Goal: Information Seeking & Learning: Learn about a topic

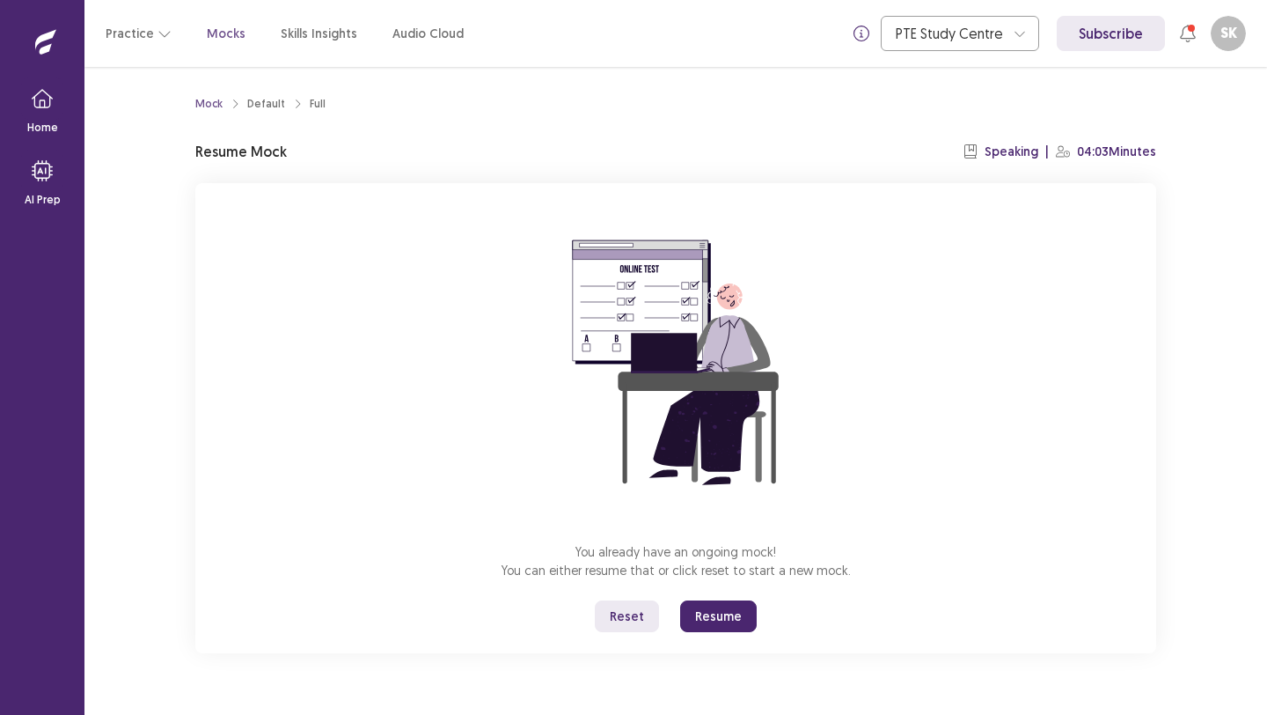
click at [616, 609] on button "Reset" at bounding box center [627, 616] width 64 height 32
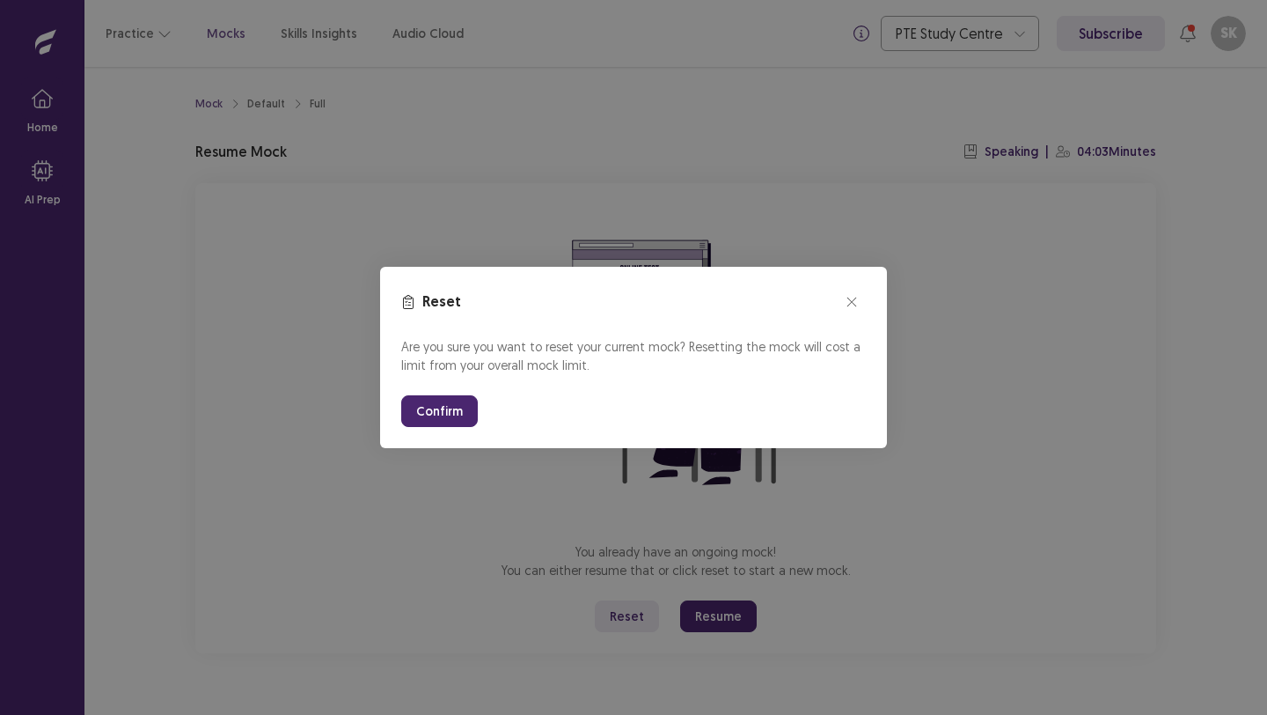
click at [451, 410] on button "Confirm" at bounding box center [439, 411] width 77 height 32
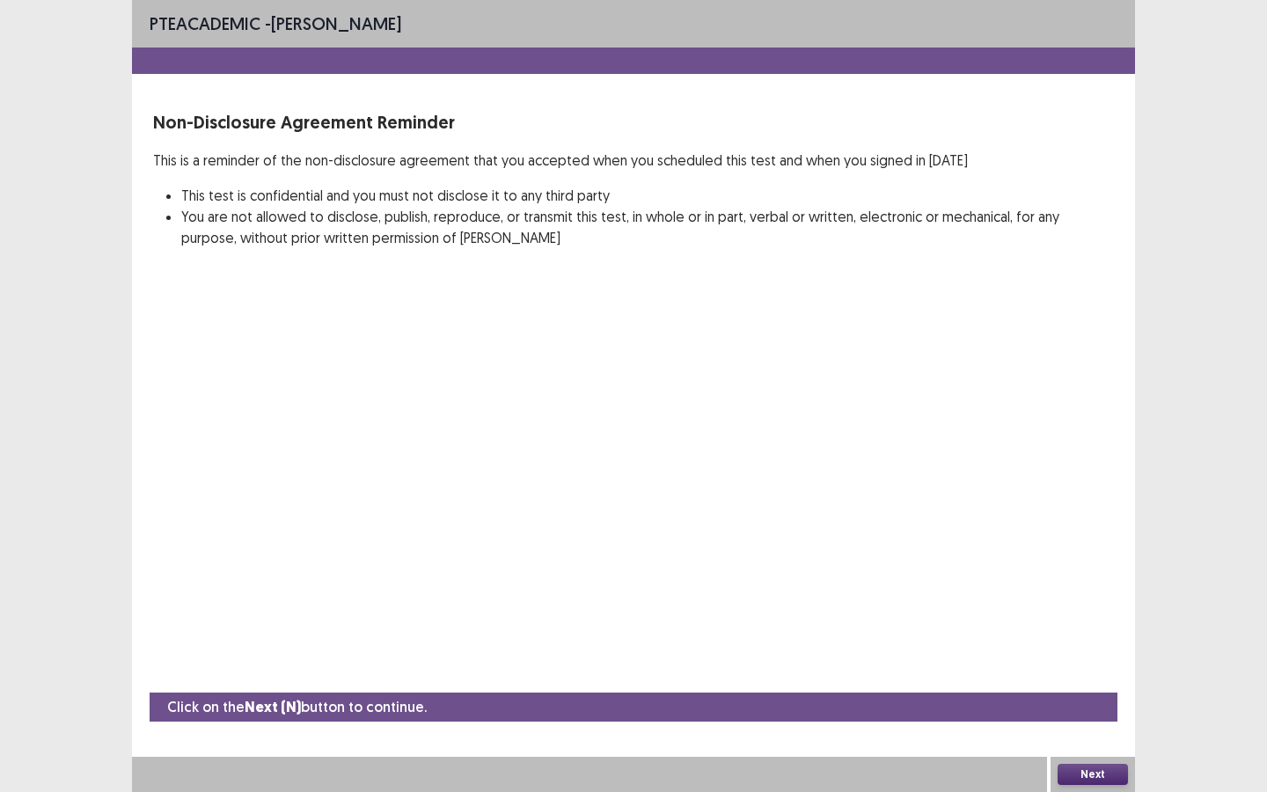
click at [1071, 714] on button "Next" at bounding box center [1093, 774] width 70 height 21
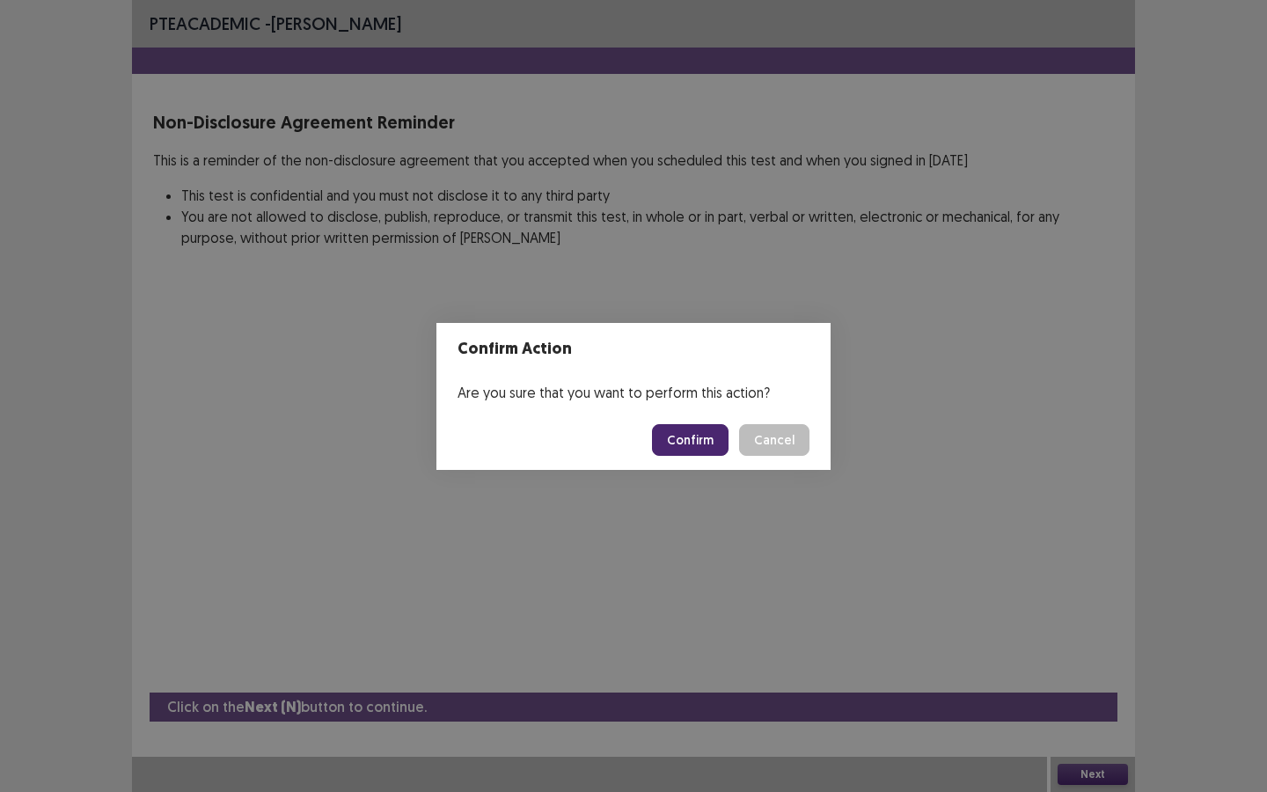
click at [704, 427] on button "Confirm" at bounding box center [690, 440] width 77 height 32
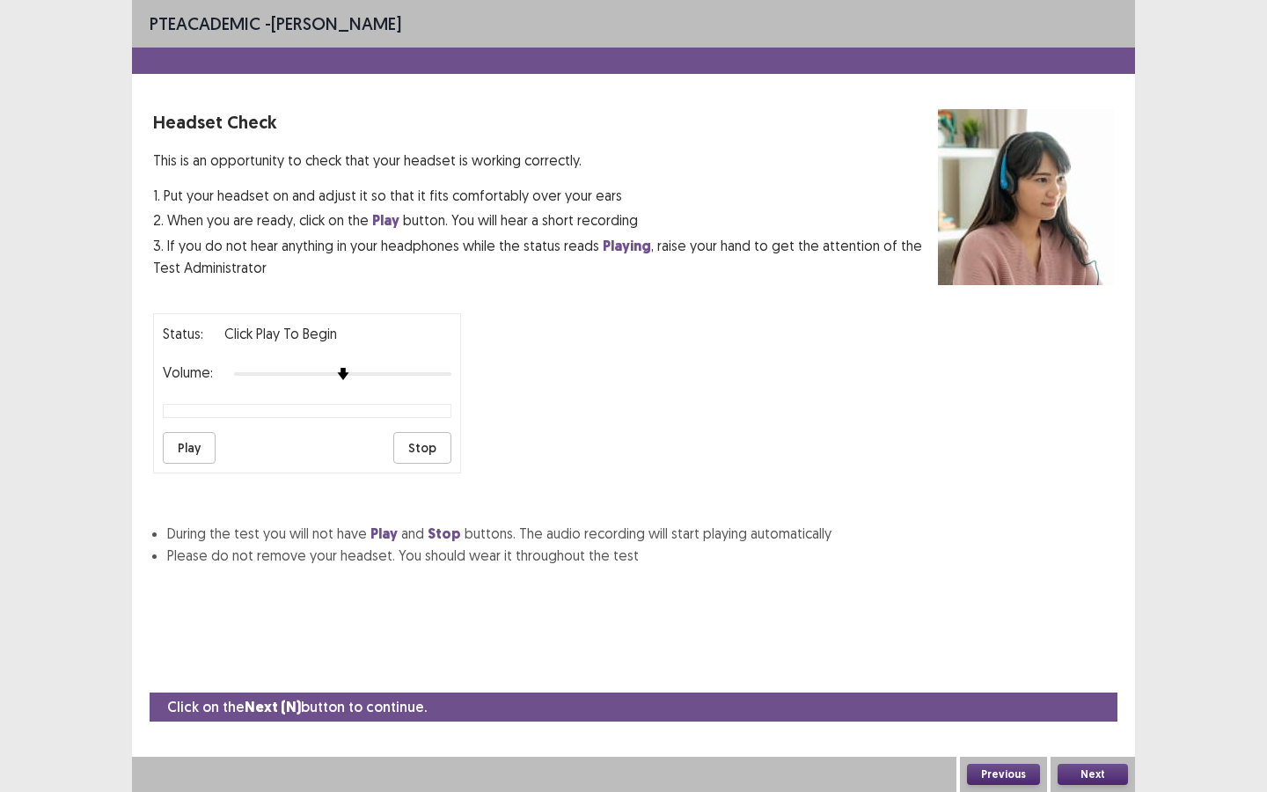
click at [197, 447] on button "Play" at bounding box center [189, 448] width 53 height 32
click at [1106, 714] on button "Next" at bounding box center [1093, 774] width 70 height 21
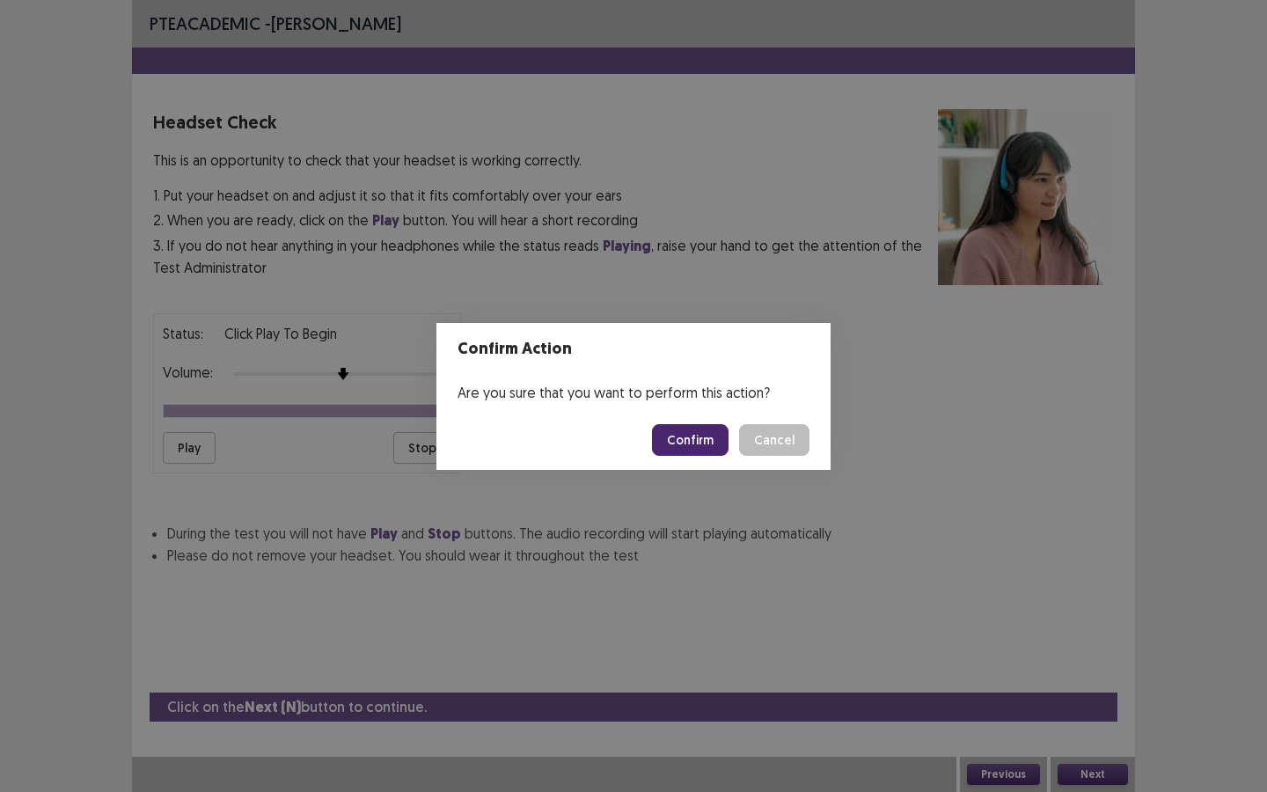
click at [686, 437] on button "Confirm" at bounding box center [690, 440] width 77 height 32
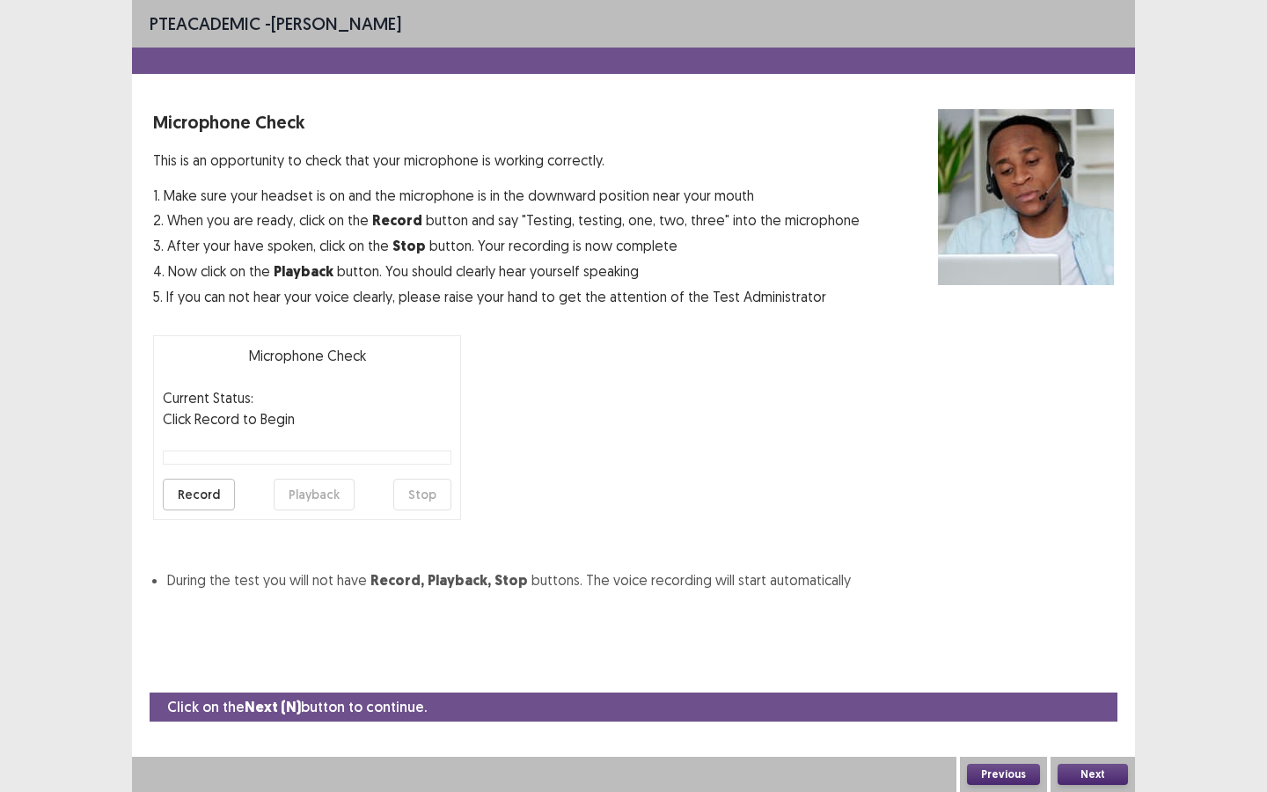
click at [1079, 714] on button "Next" at bounding box center [1093, 774] width 70 height 21
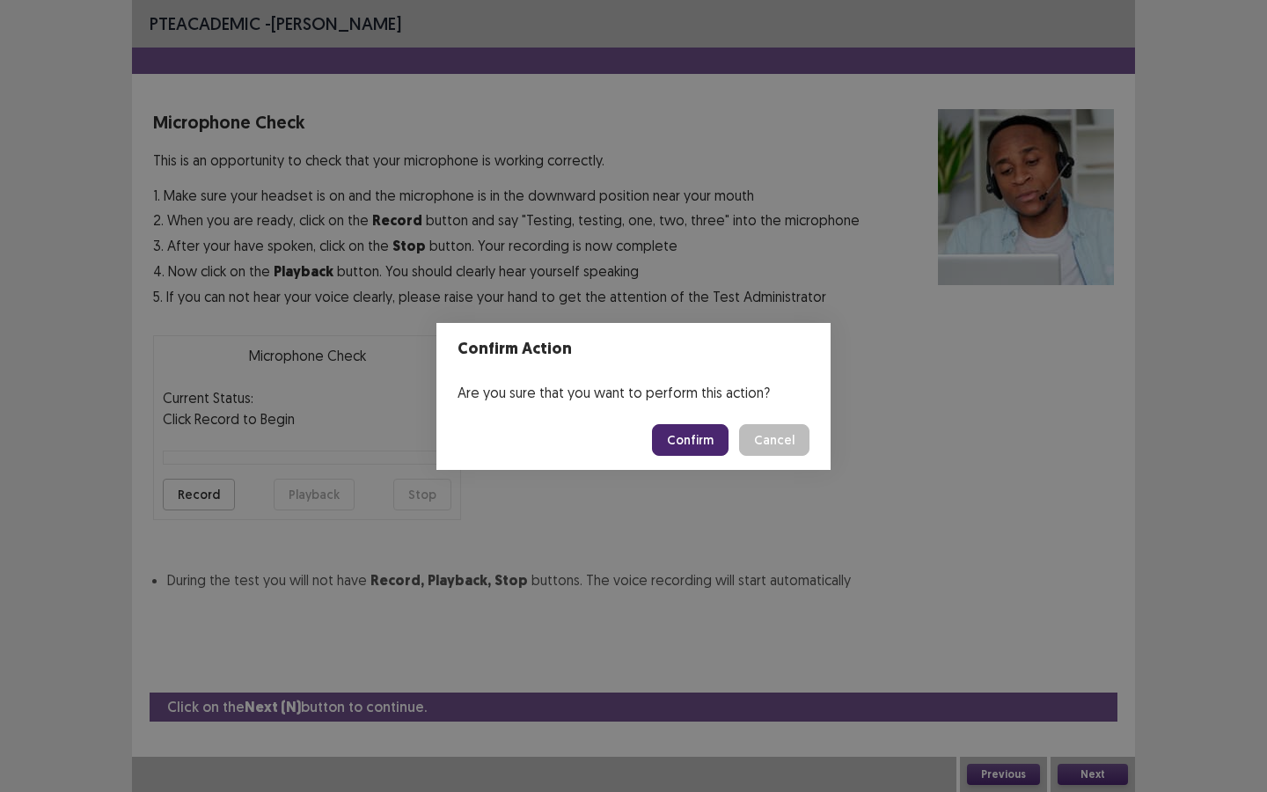
click at [686, 444] on button "Confirm" at bounding box center [690, 440] width 77 height 32
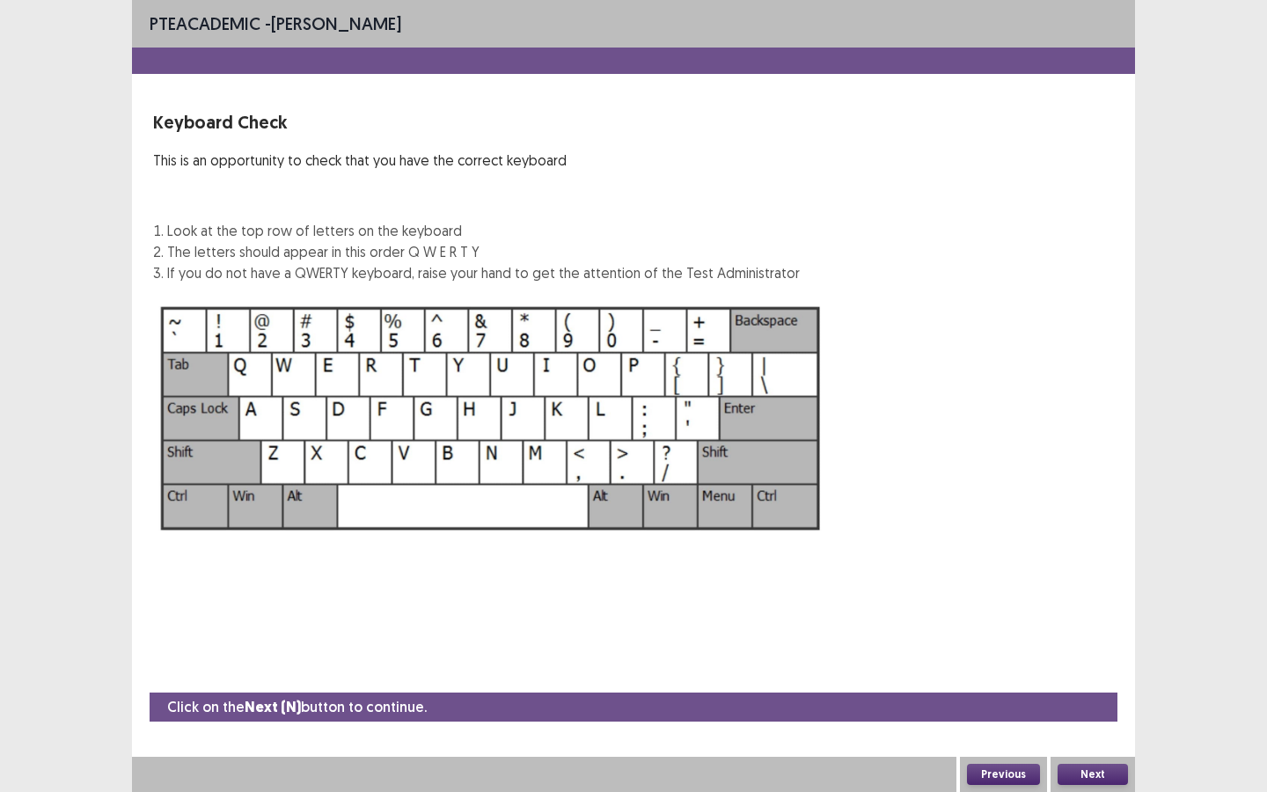
click at [1082, 714] on button "Next" at bounding box center [1093, 774] width 70 height 21
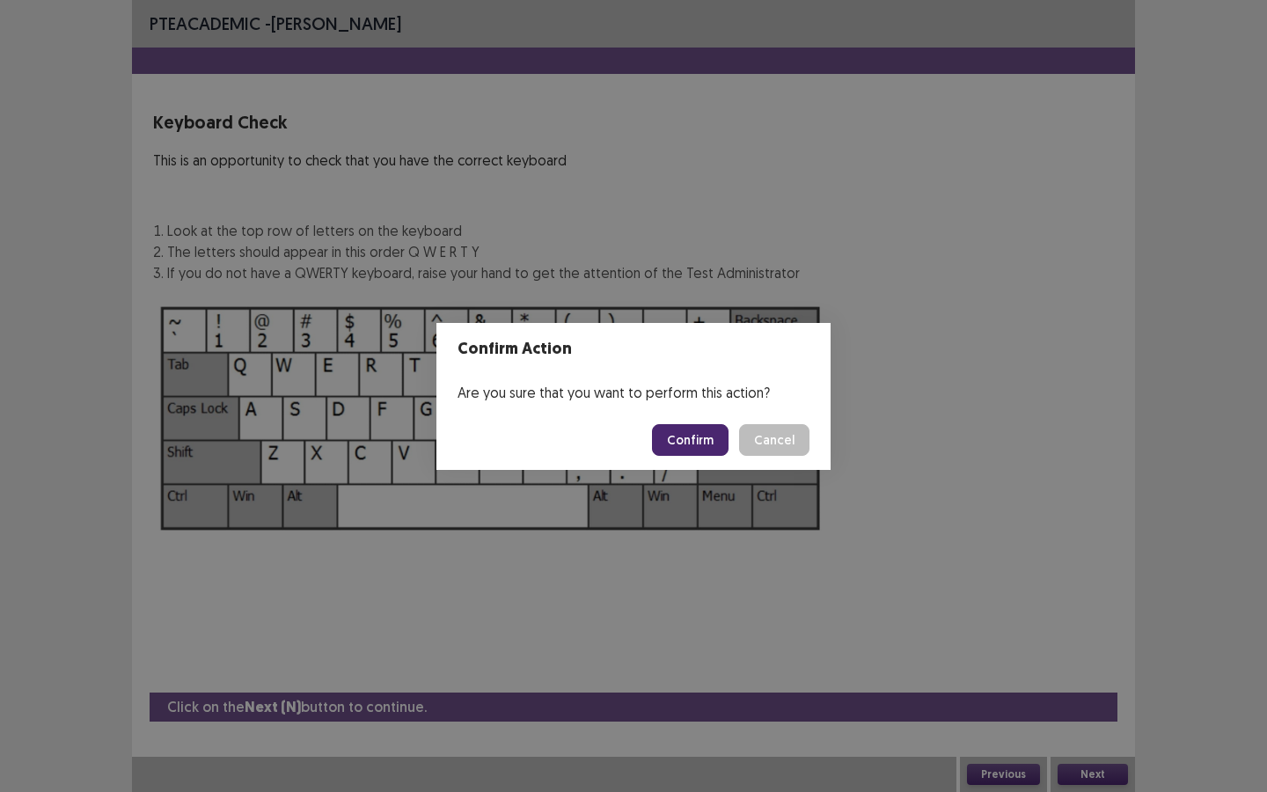
click at [692, 434] on button "Confirm" at bounding box center [690, 440] width 77 height 32
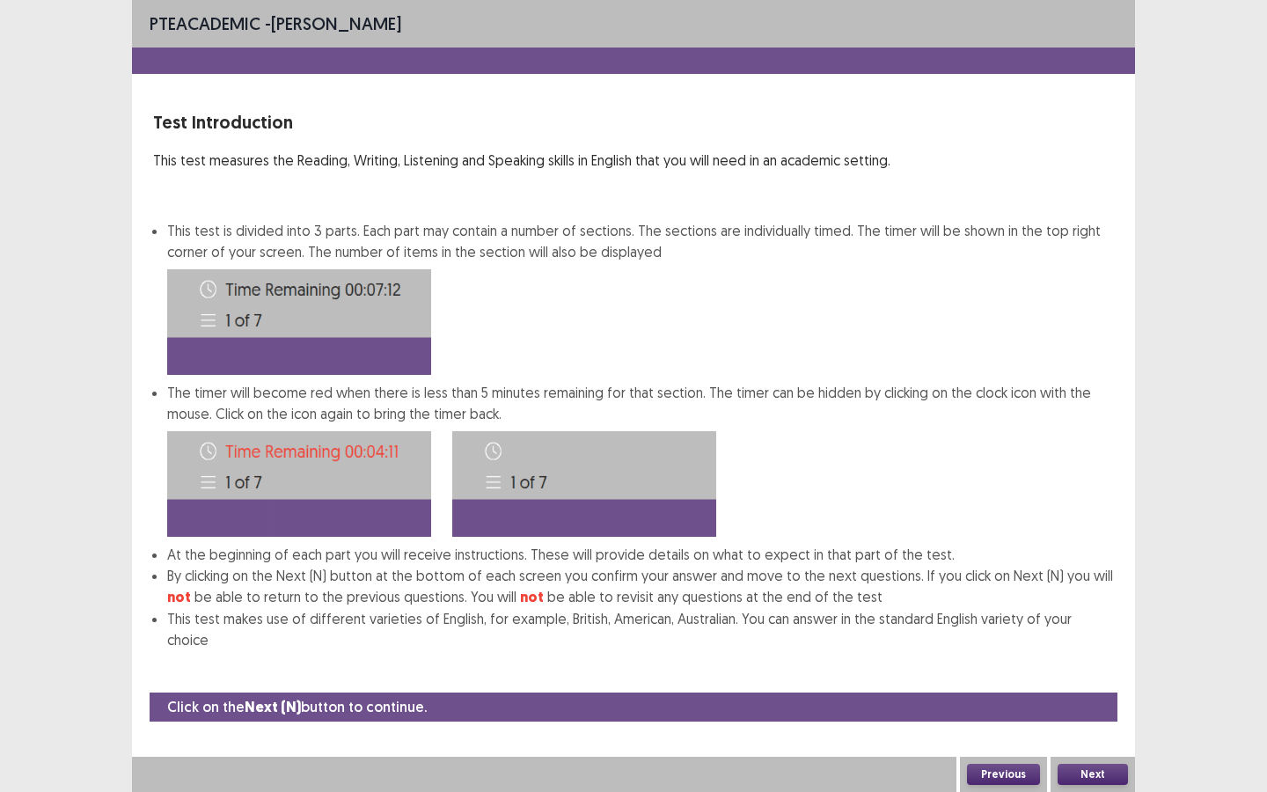
click at [1078, 714] on button "Next" at bounding box center [1093, 774] width 70 height 21
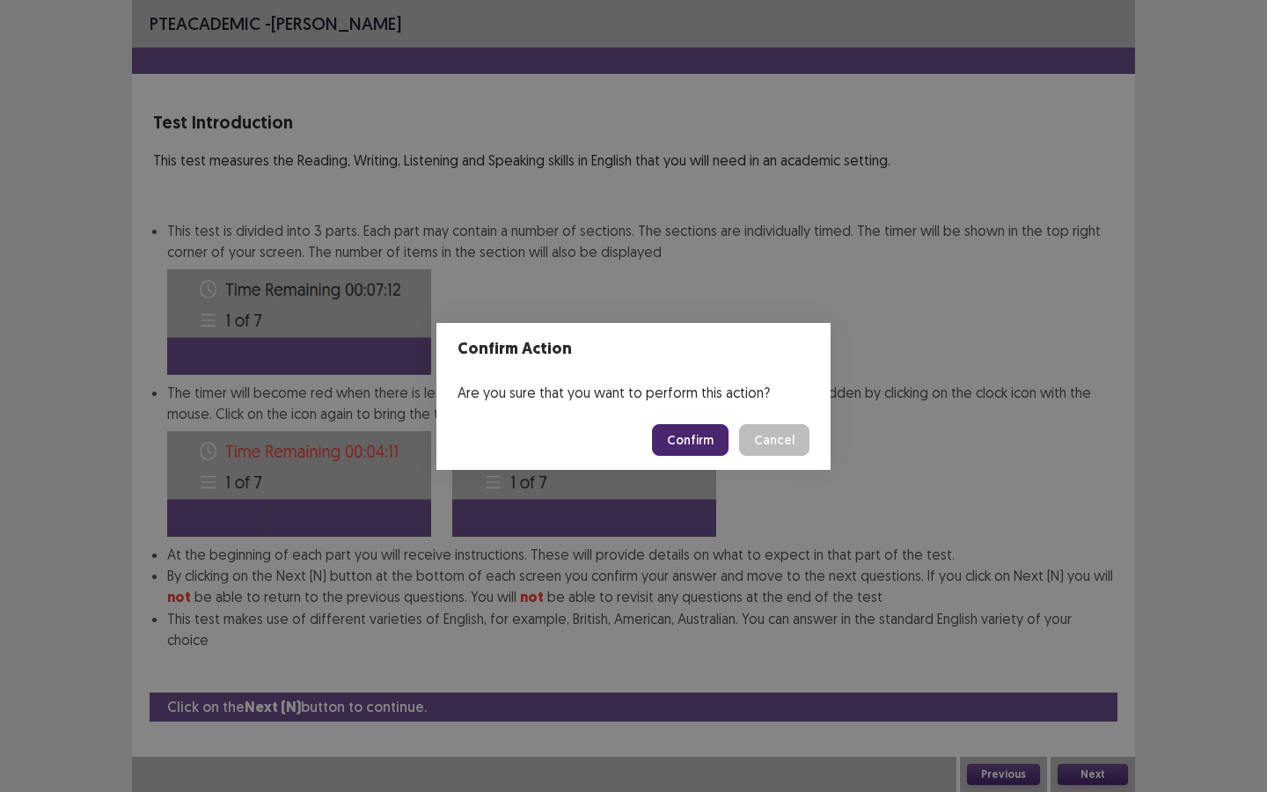
click at [676, 437] on button "Confirm" at bounding box center [690, 440] width 77 height 32
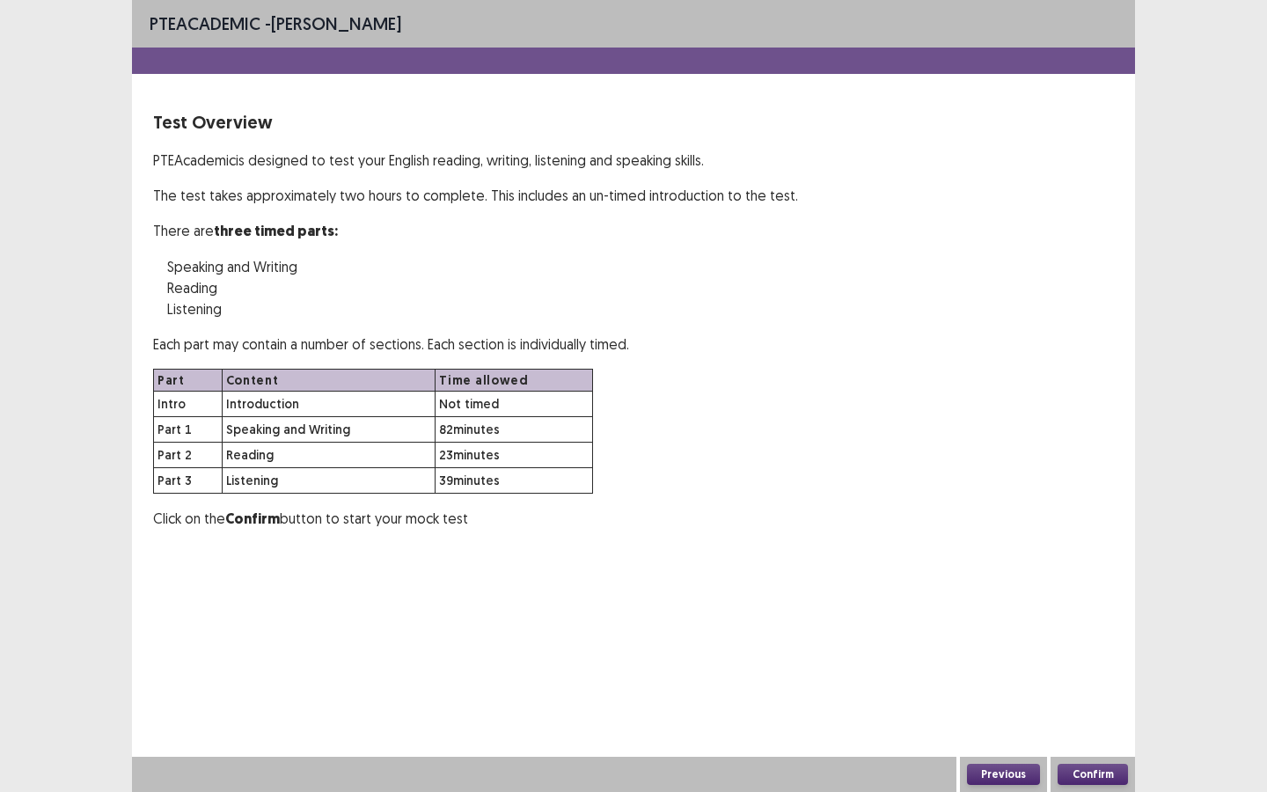
click at [1075, 714] on button "Confirm" at bounding box center [1093, 774] width 70 height 21
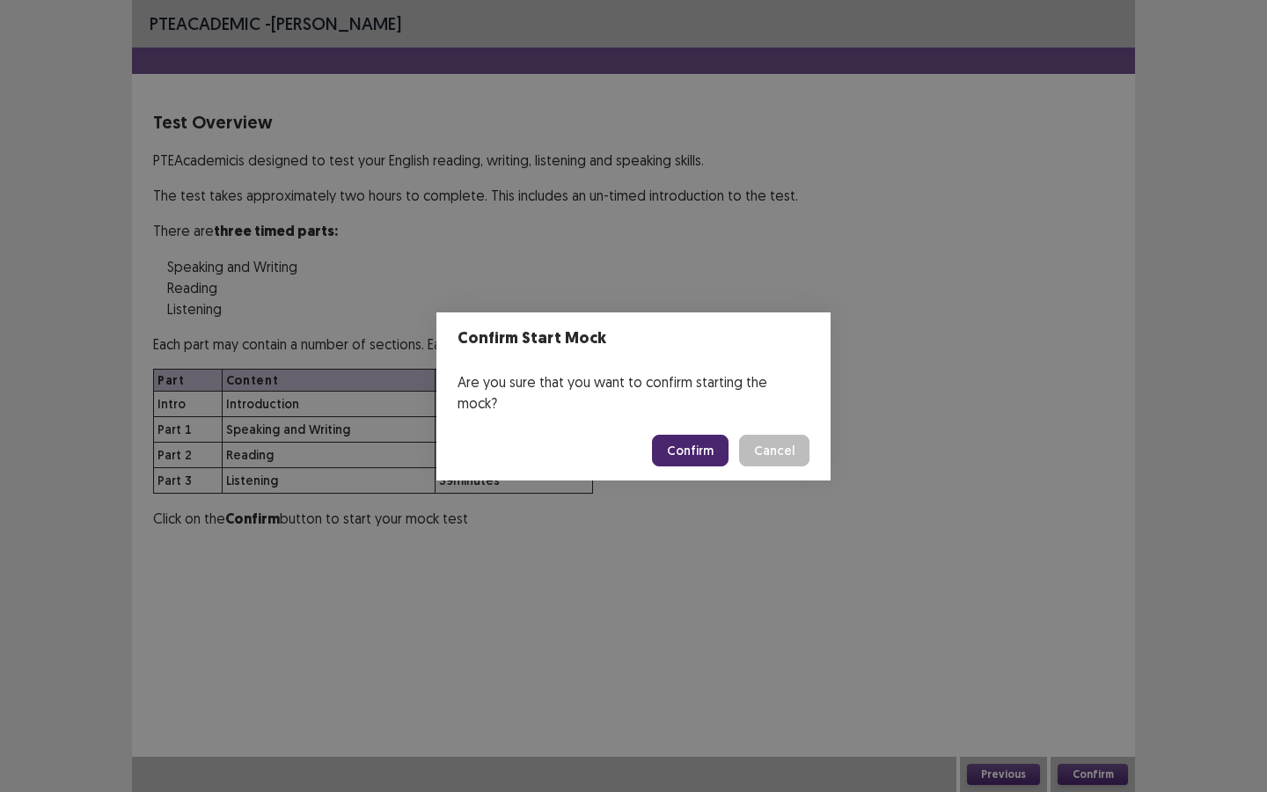
click at [698, 439] on button "Confirm" at bounding box center [690, 451] width 77 height 32
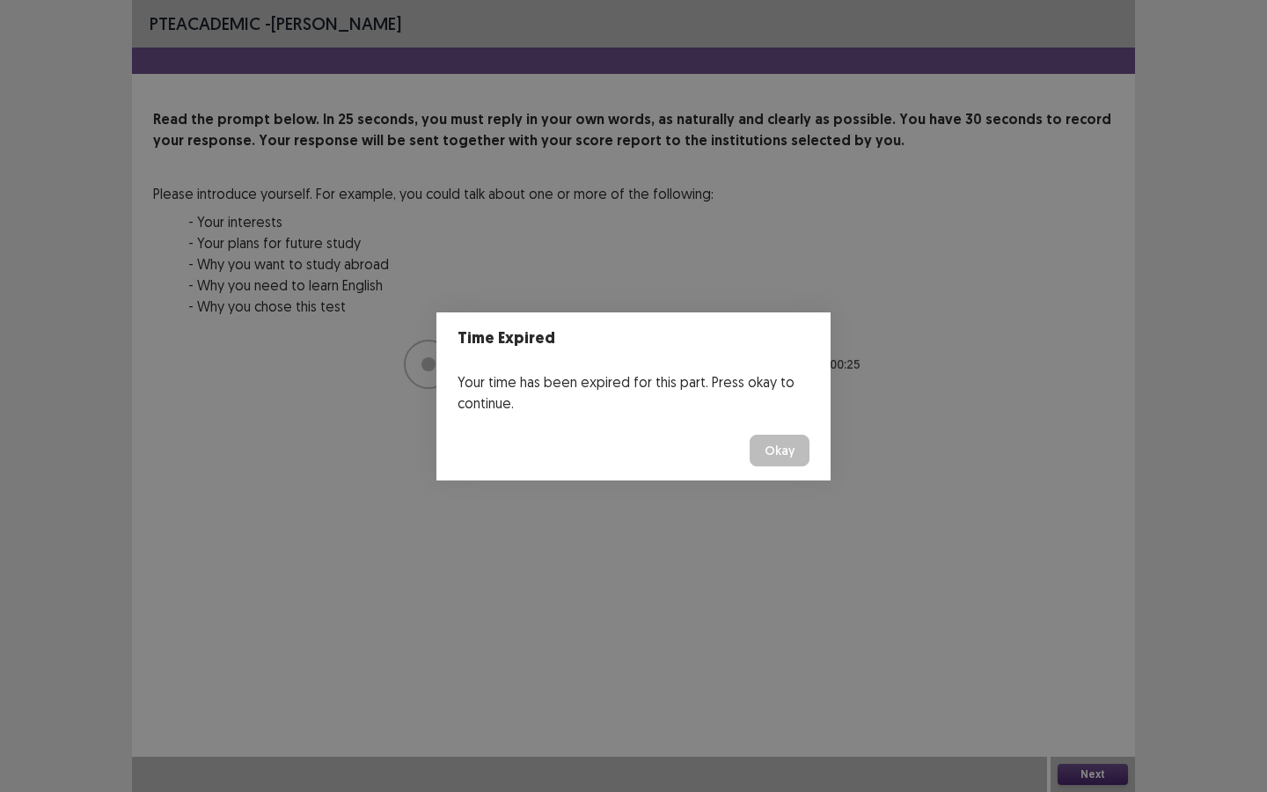
click at [768, 455] on button "Okay" at bounding box center [780, 451] width 60 height 32
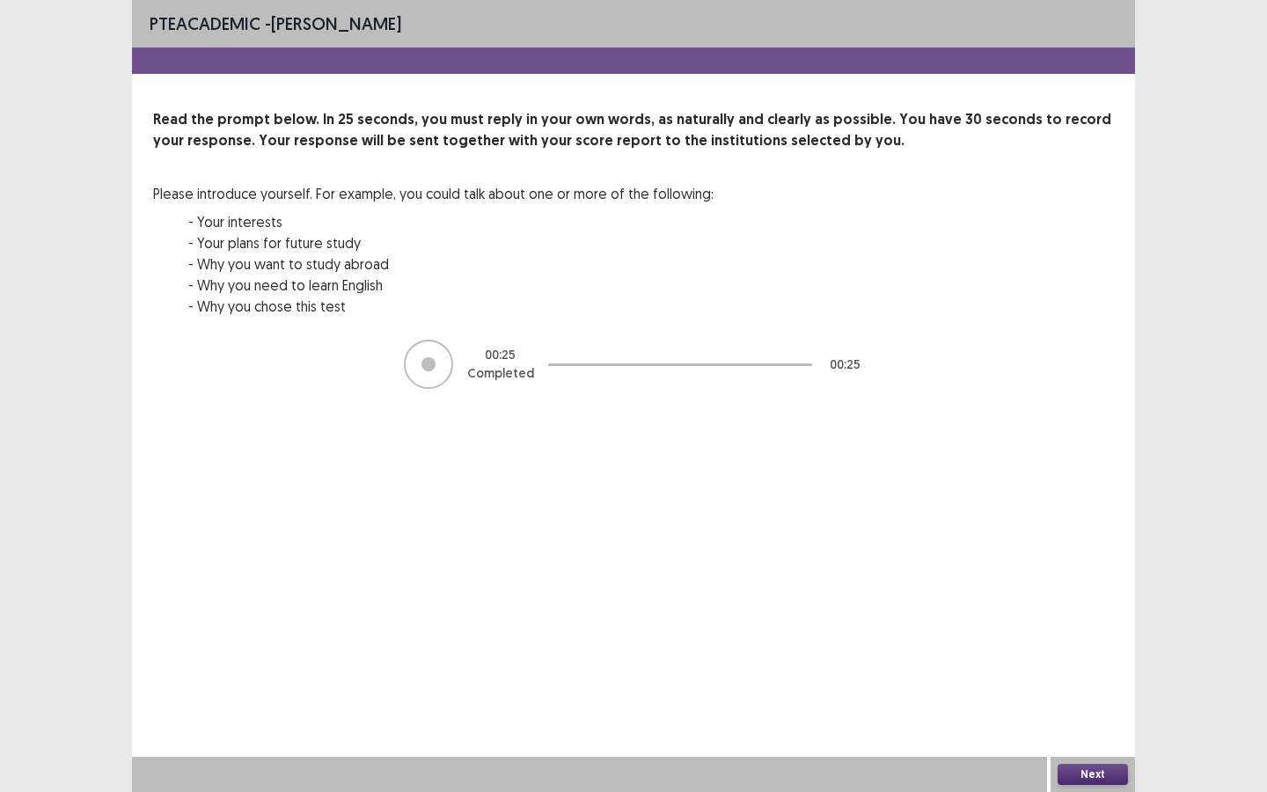
click at [1076, 714] on button "Next" at bounding box center [1093, 774] width 70 height 21
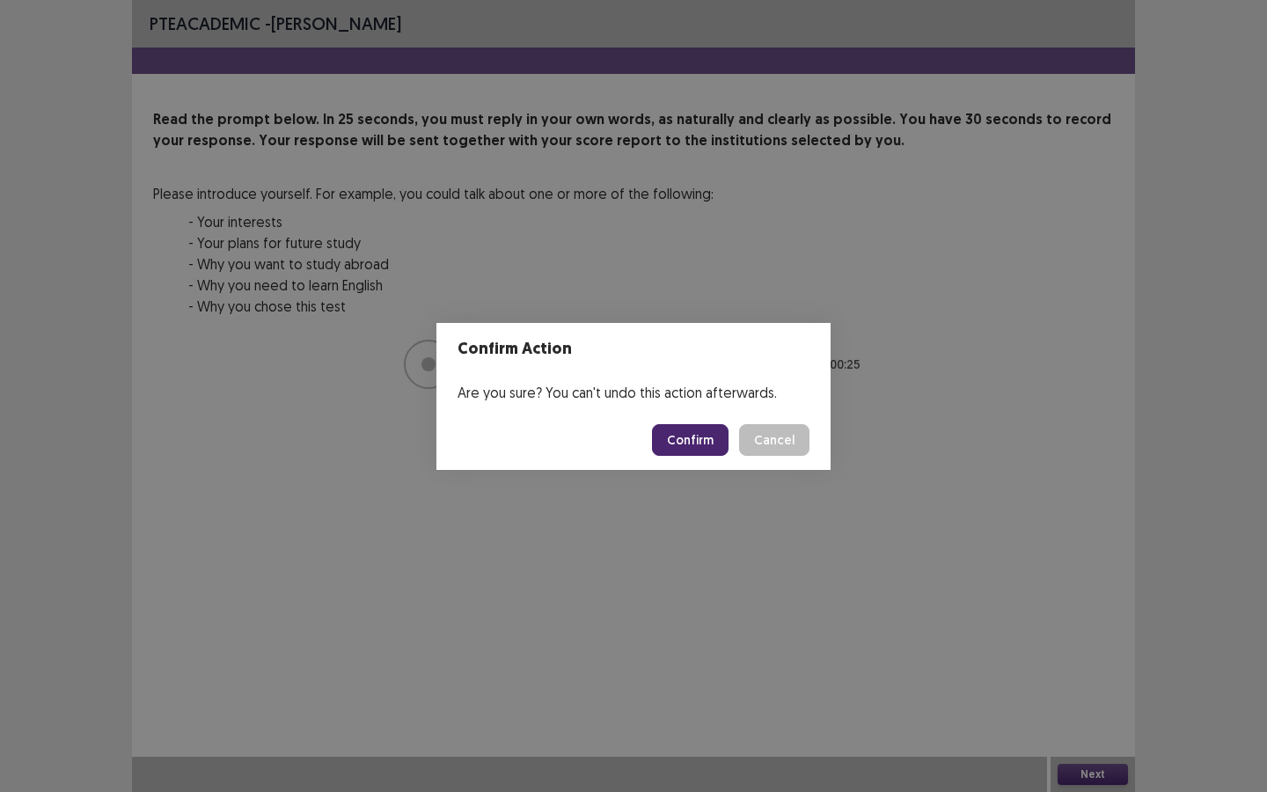
click at [711, 426] on button "Confirm" at bounding box center [690, 440] width 77 height 32
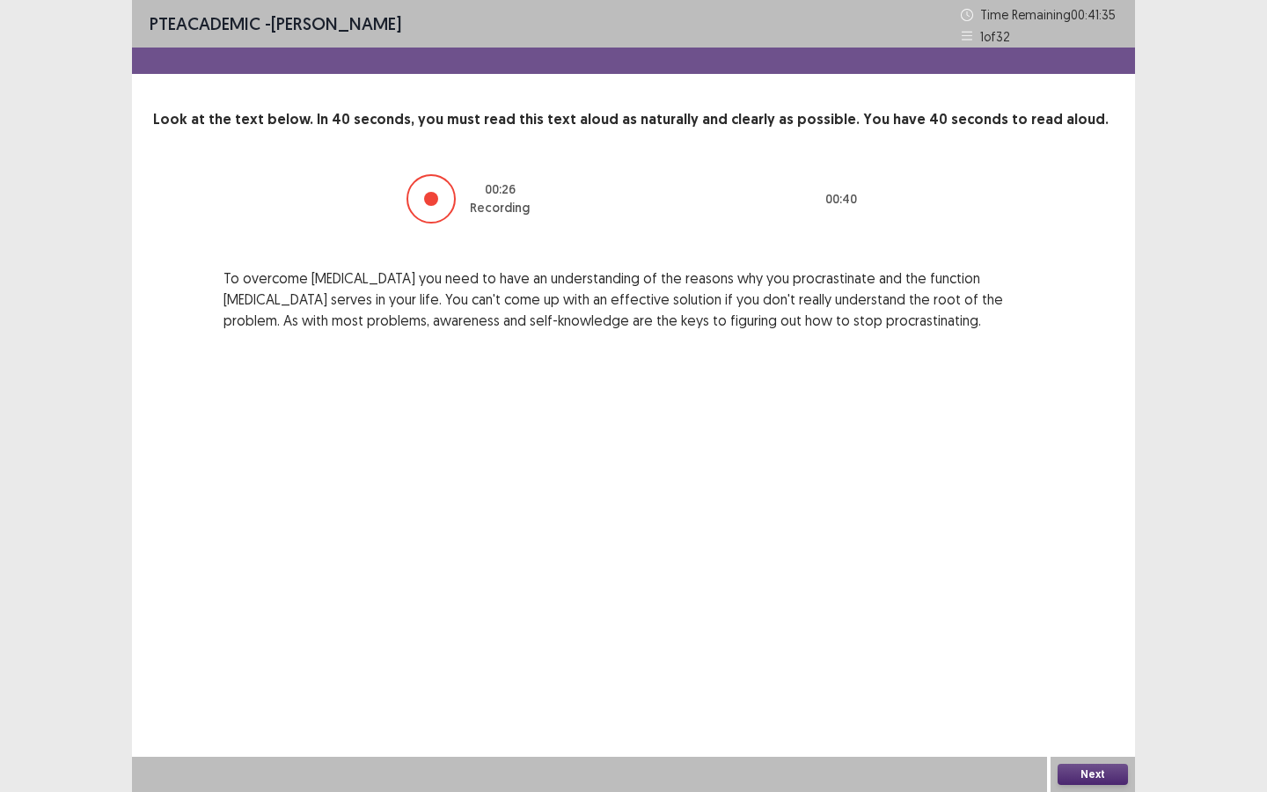
click at [1074, 714] on div "Next" at bounding box center [1093, 774] width 84 height 35
click at [1077, 714] on button "Next" at bounding box center [1093, 774] width 70 height 21
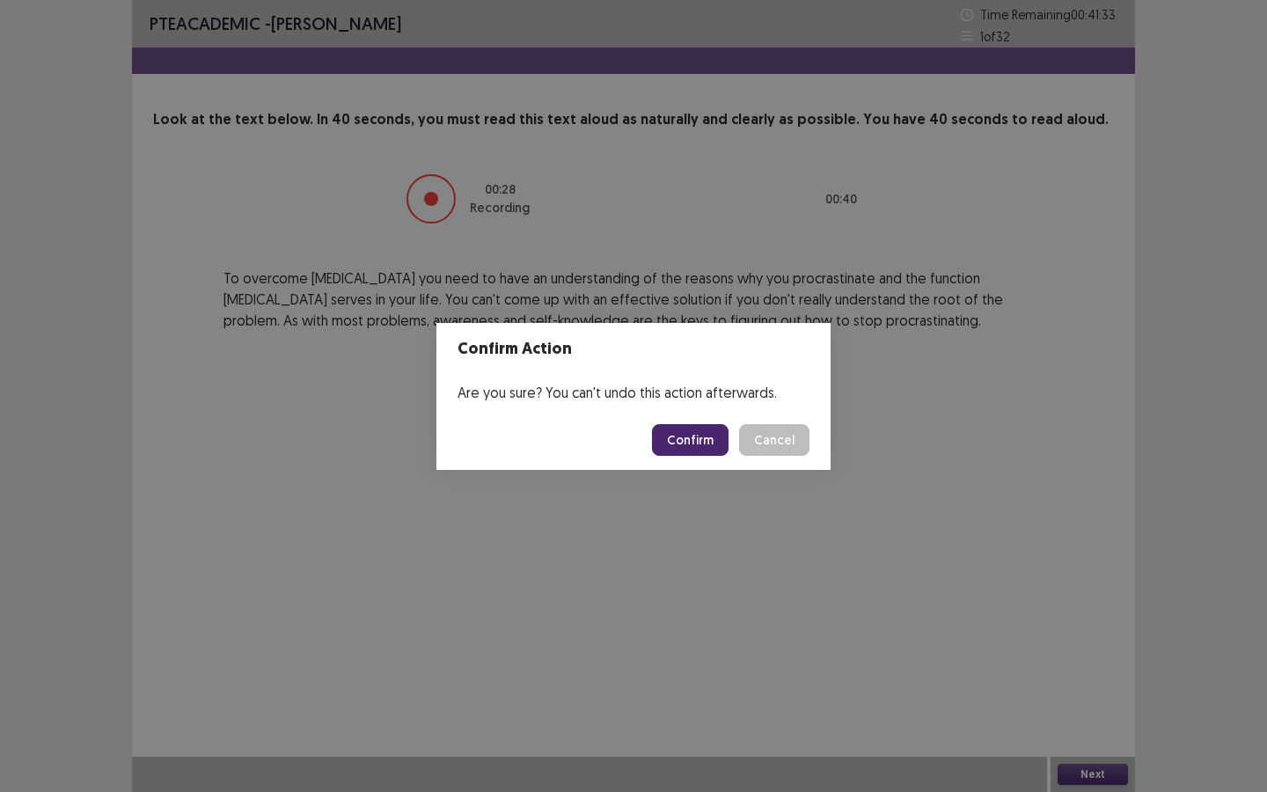
click at [696, 437] on button "Confirm" at bounding box center [690, 440] width 77 height 32
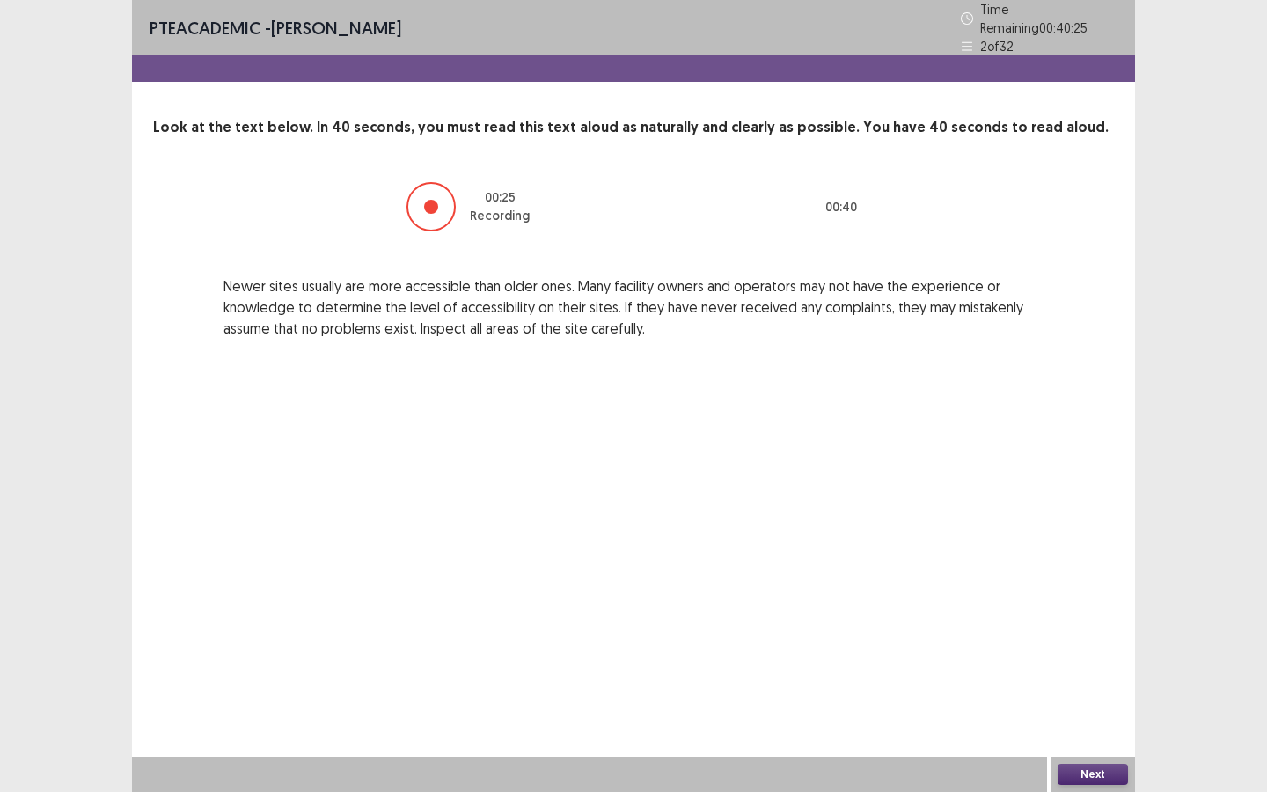
click at [1090, 714] on button "Next" at bounding box center [1093, 774] width 70 height 21
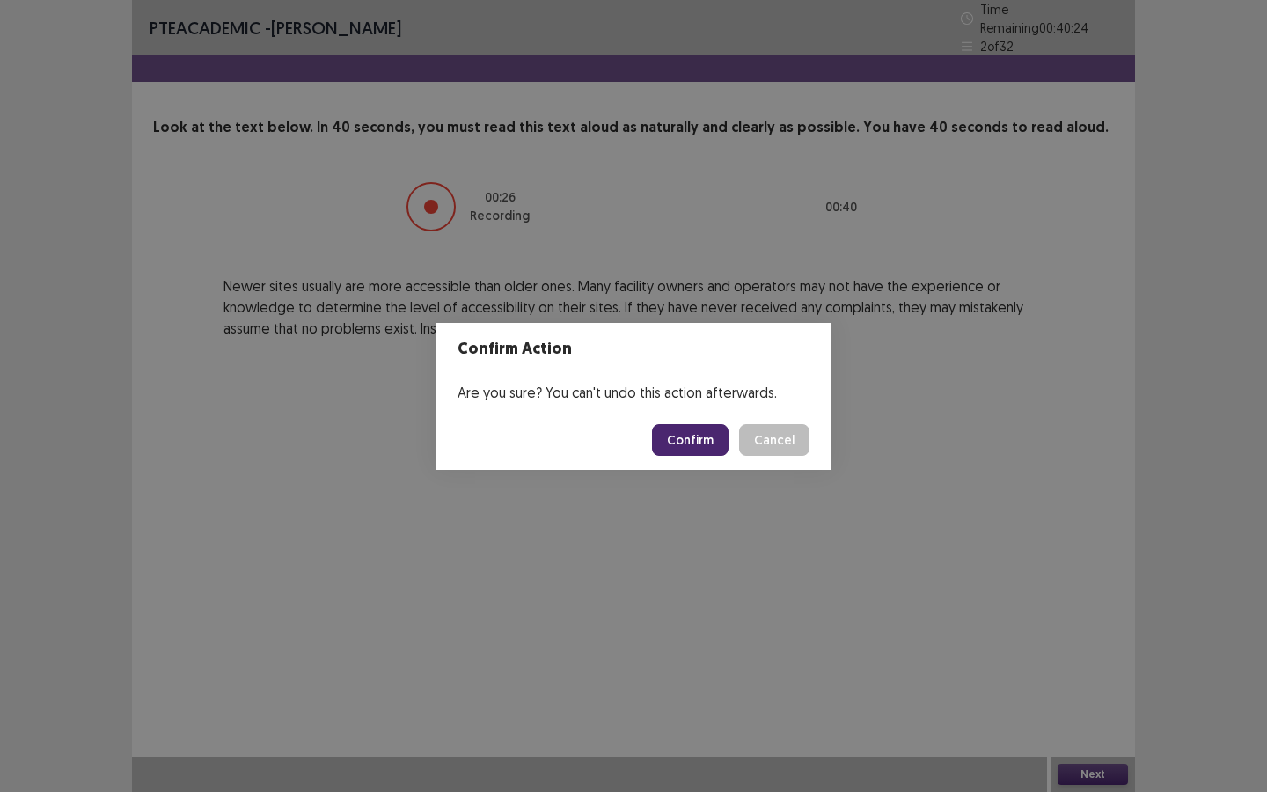
click at [729, 437] on button "Confirm" at bounding box center [690, 440] width 77 height 32
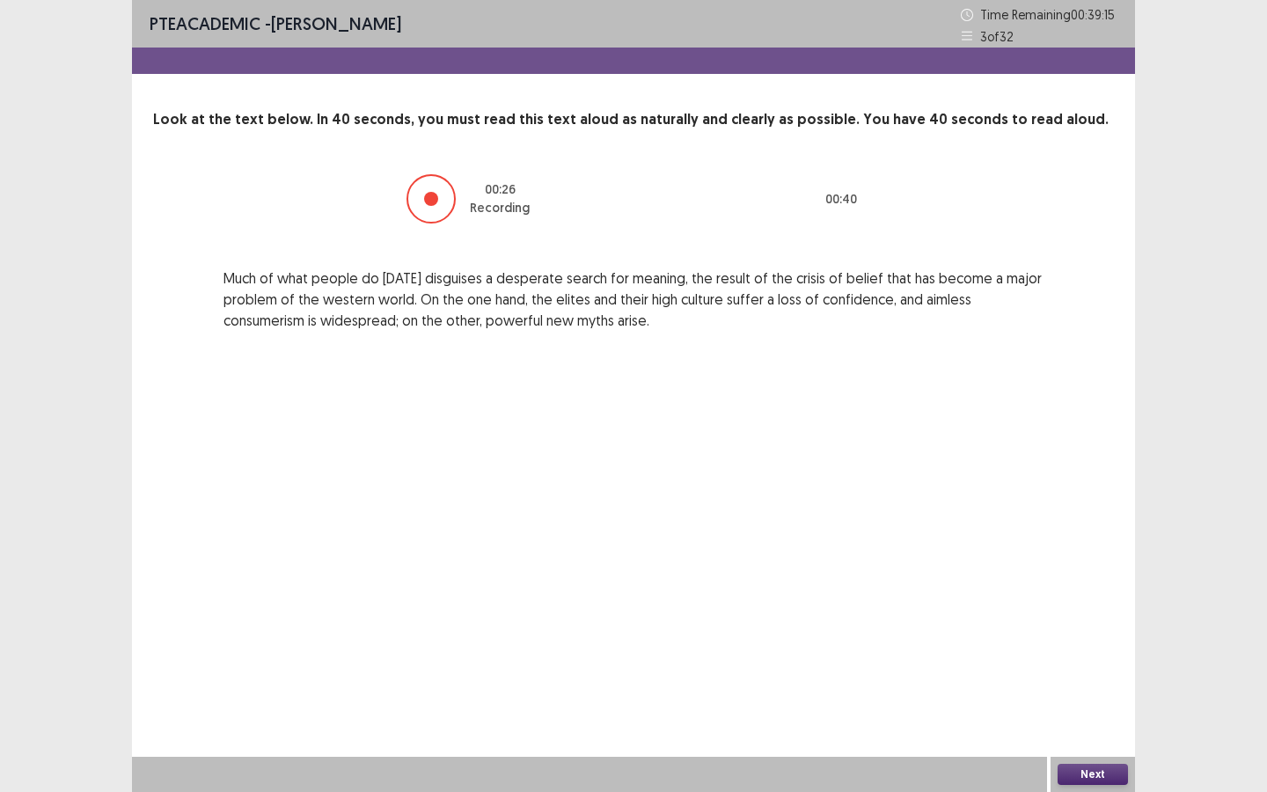
click at [1102, 714] on button "Next" at bounding box center [1093, 774] width 70 height 21
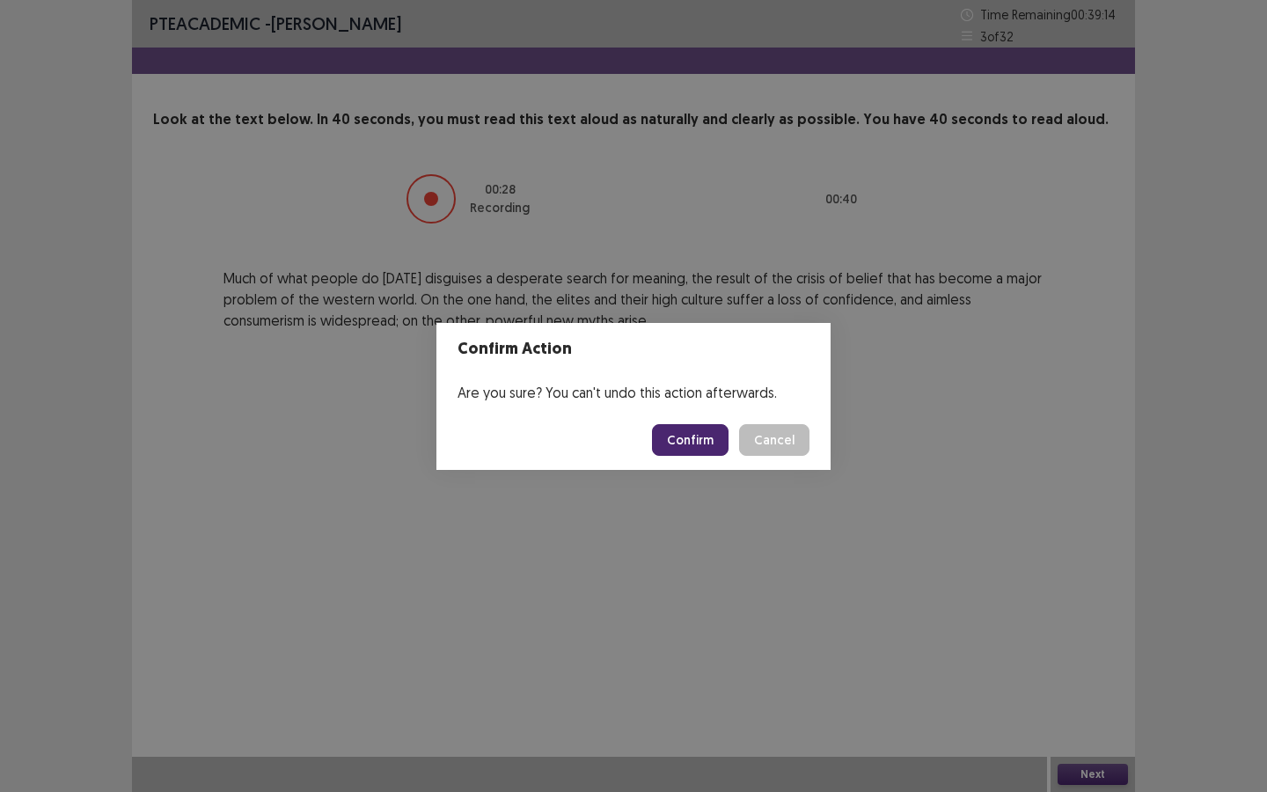
click at [681, 433] on button "Confirm" at bounding box center [690, 440] width 77 height 32
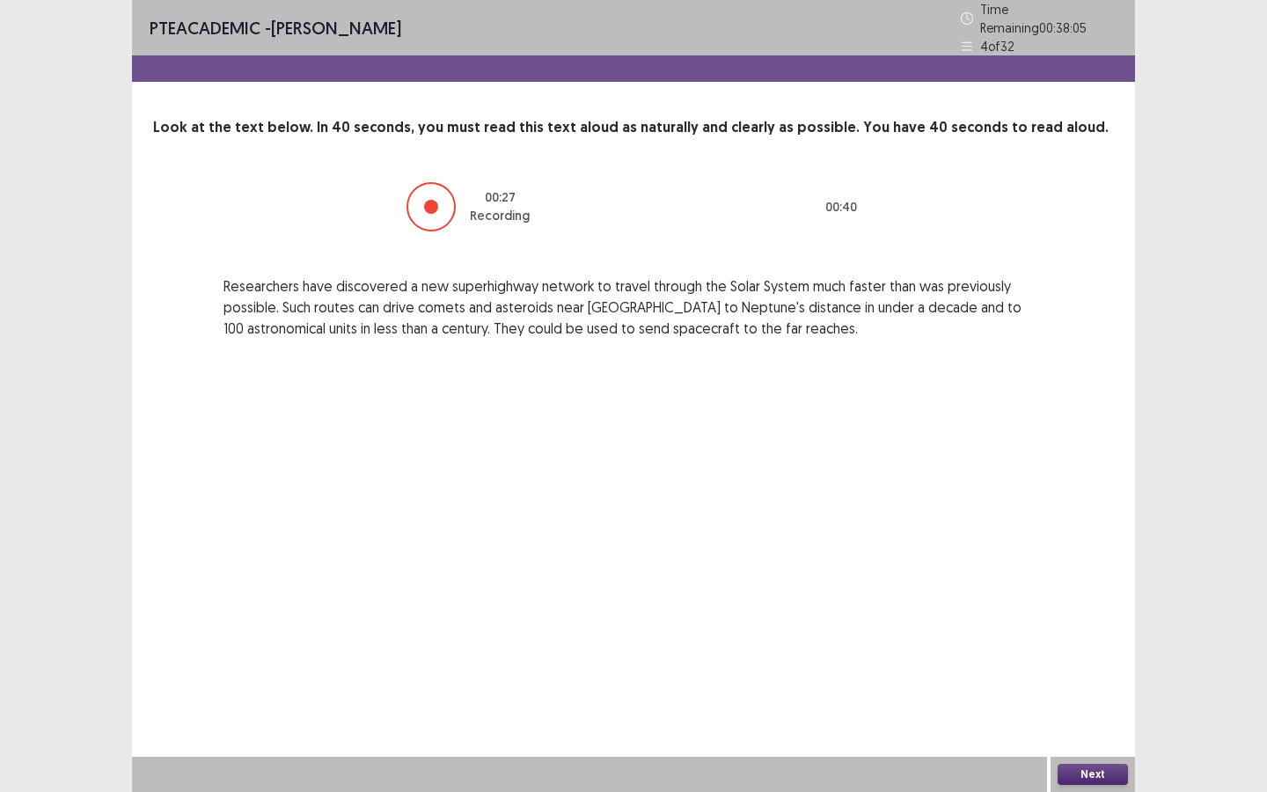
click at [1085, 714] on button "Next" at bounding box center [1093, 774] width 70 height 21
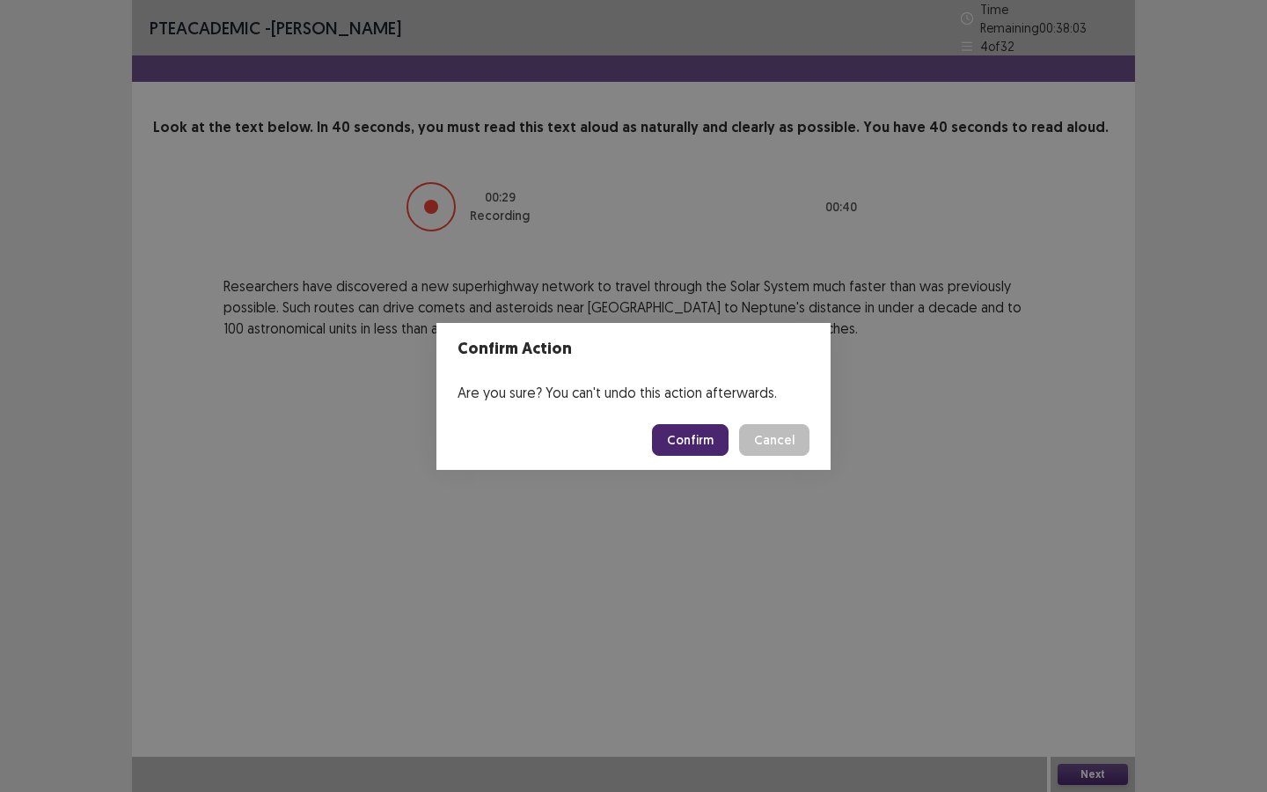
click at [693, 429] on button "Confirm" at bounding box center [690, 440] width 77 height 32
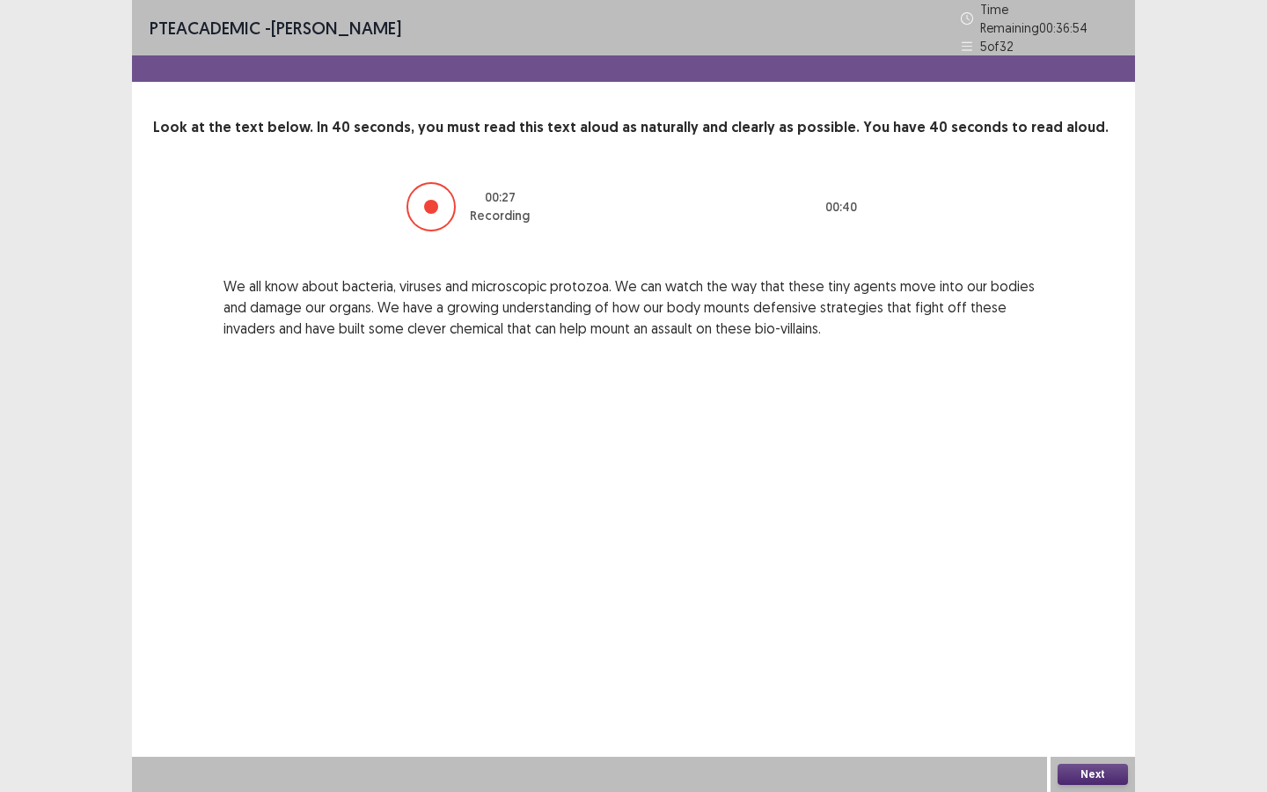
click at [1071, 714] on button "Next" at bounding box center [1093, 774] width 70 height 21
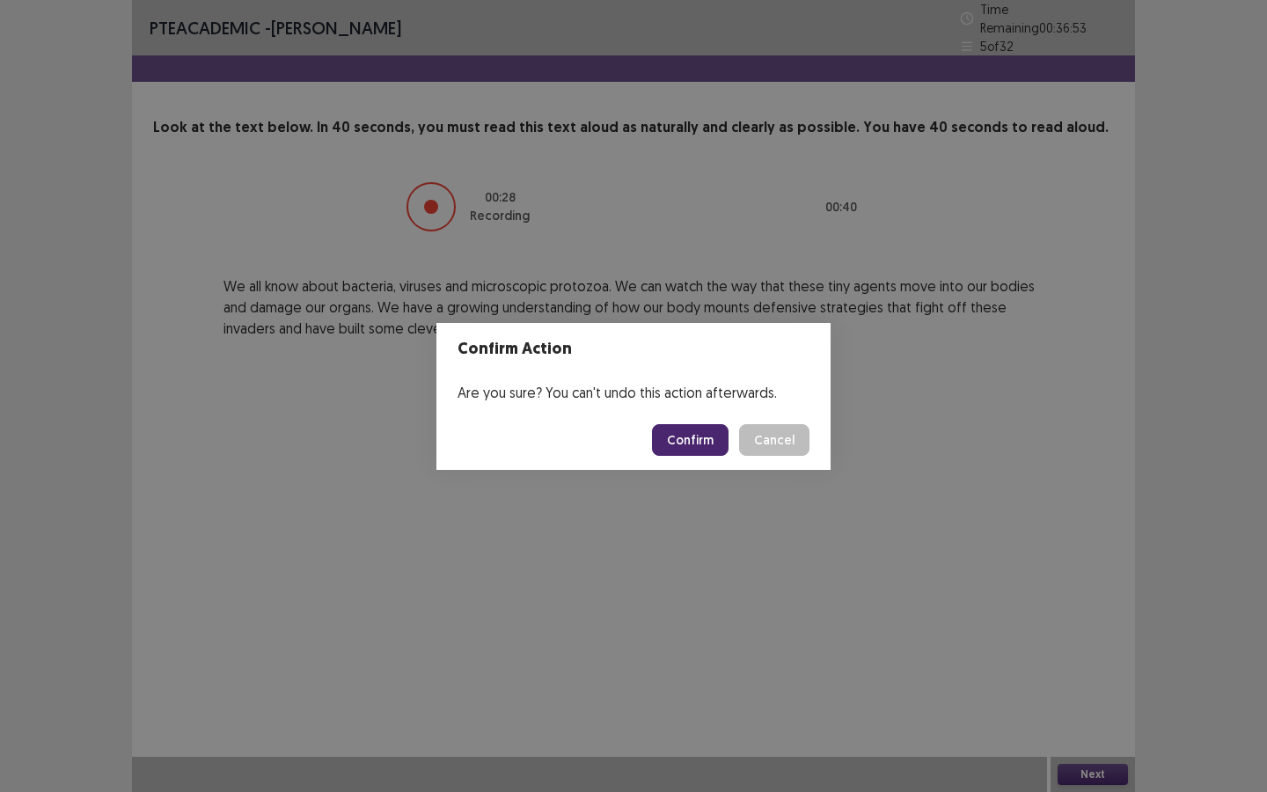
click at [683, 450] on button "Confirm" at bounding box center [690, 440] width 77 height 32
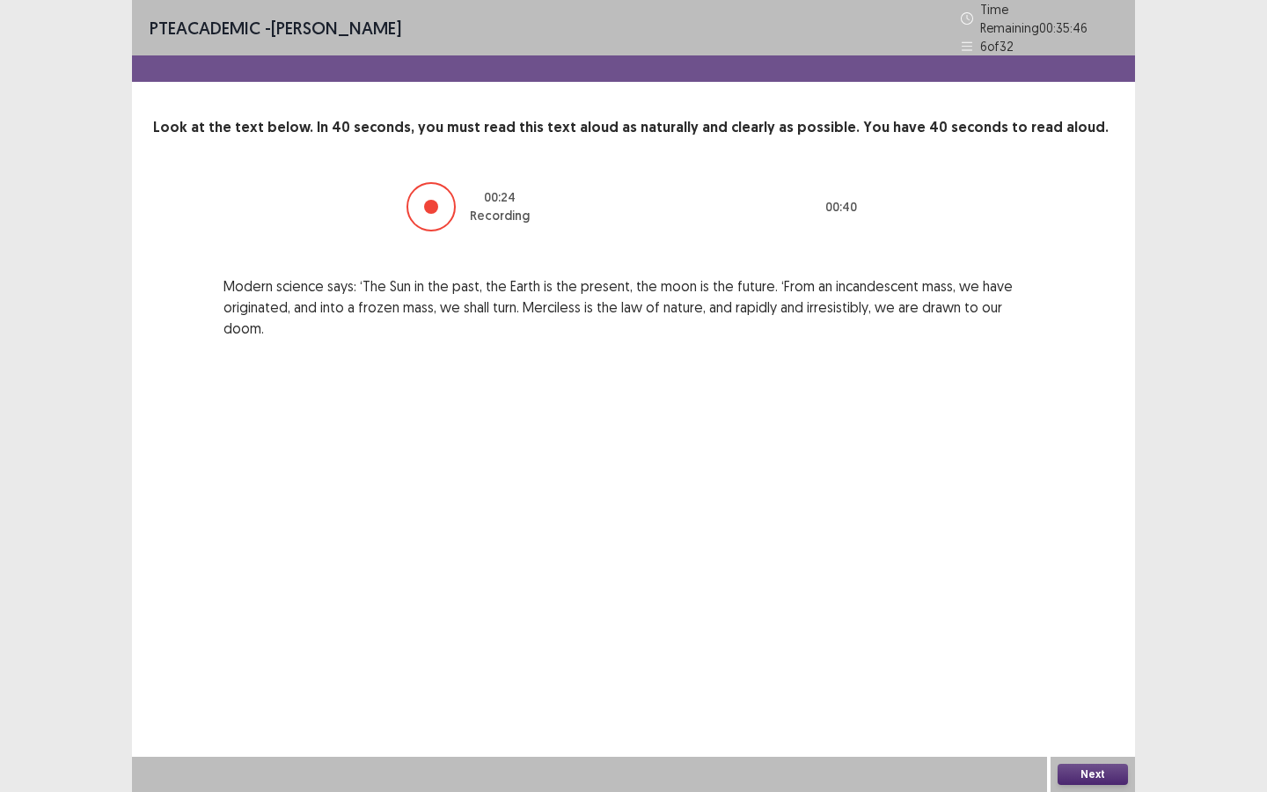
click at [1081, 714] on button "Next" at bounding box center [1093, 774] width 70 height 21
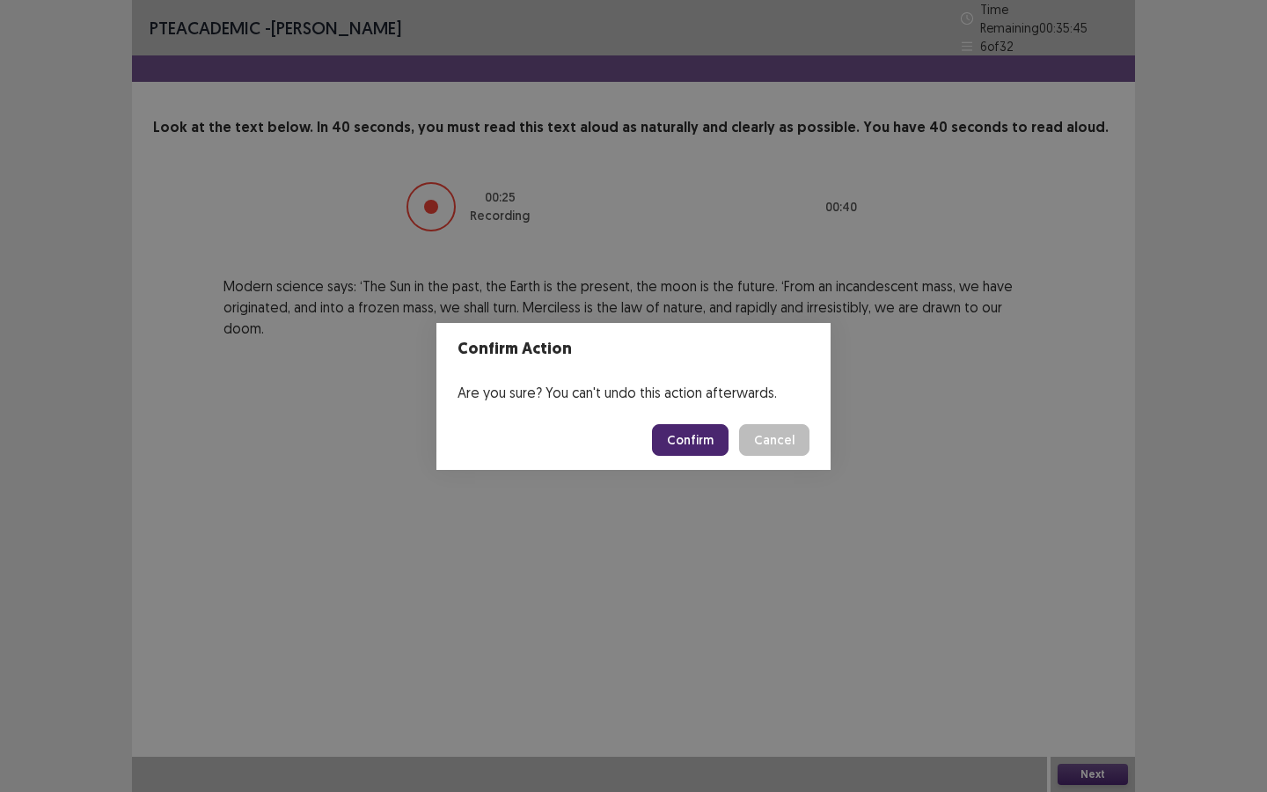
click at [678, 459] on footer "Confirm Cancel" at bounding box center [634, 440] width 394 height 60
click at [679, 448] on button "Confirm" at bounding box center [690, 440] width 77 height 32
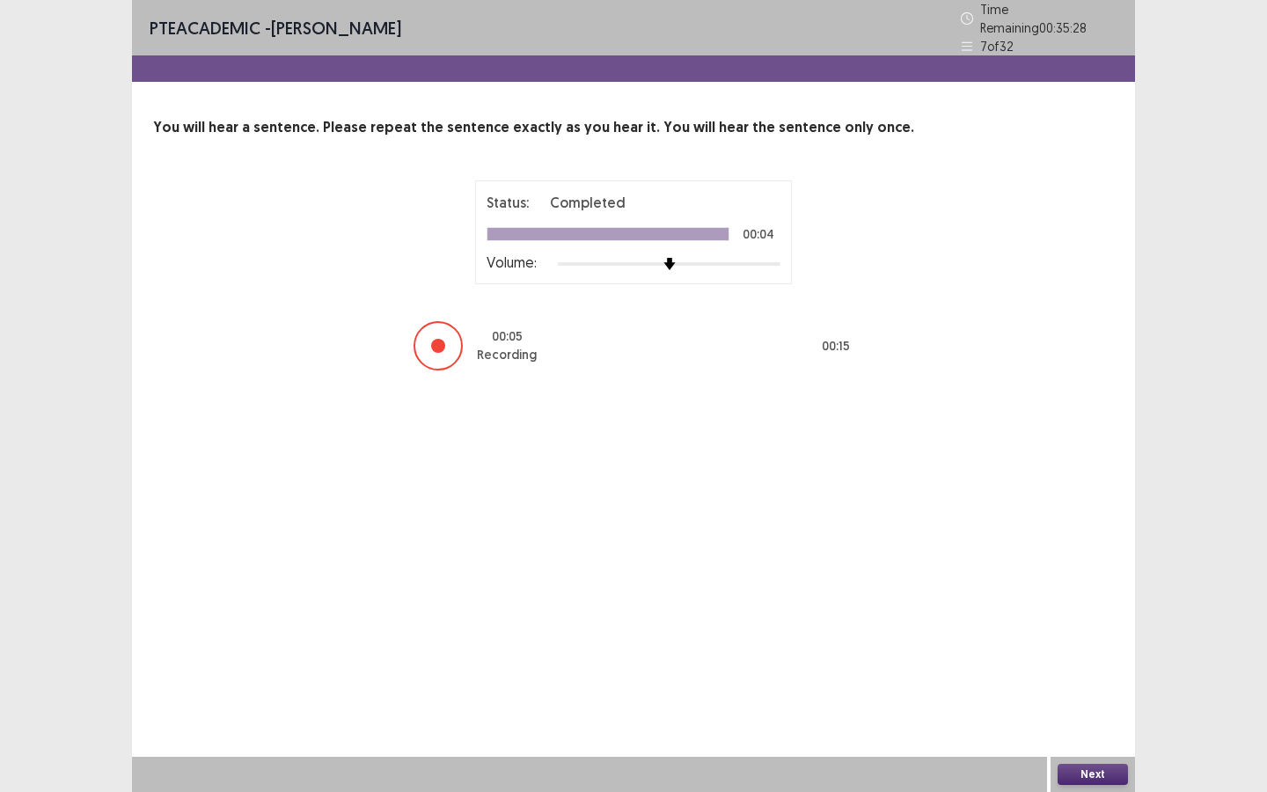
click at [1075, 714] on button "Next" at bounding box center [1093, 774] width 70 height 21
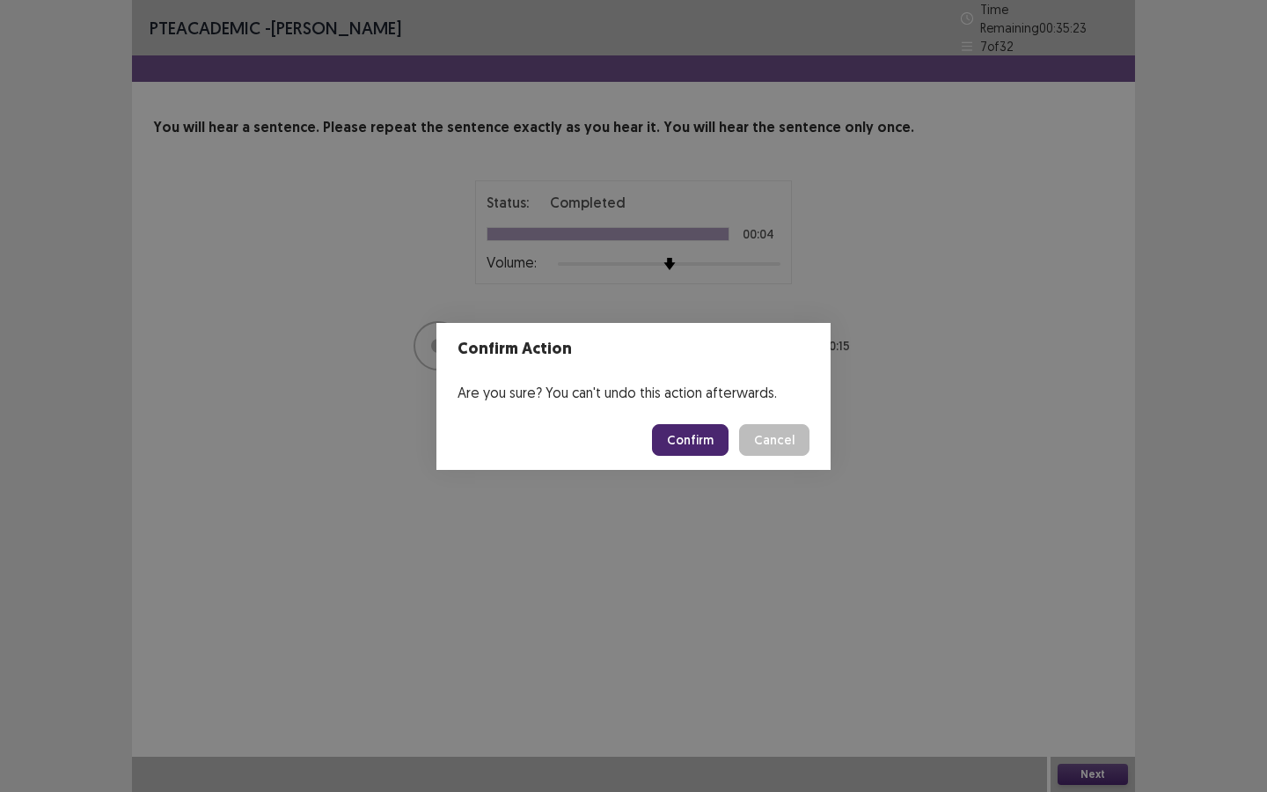
click at [701, 431] on button "Confirm" at bounding box center [690, 440] width 77 height 32
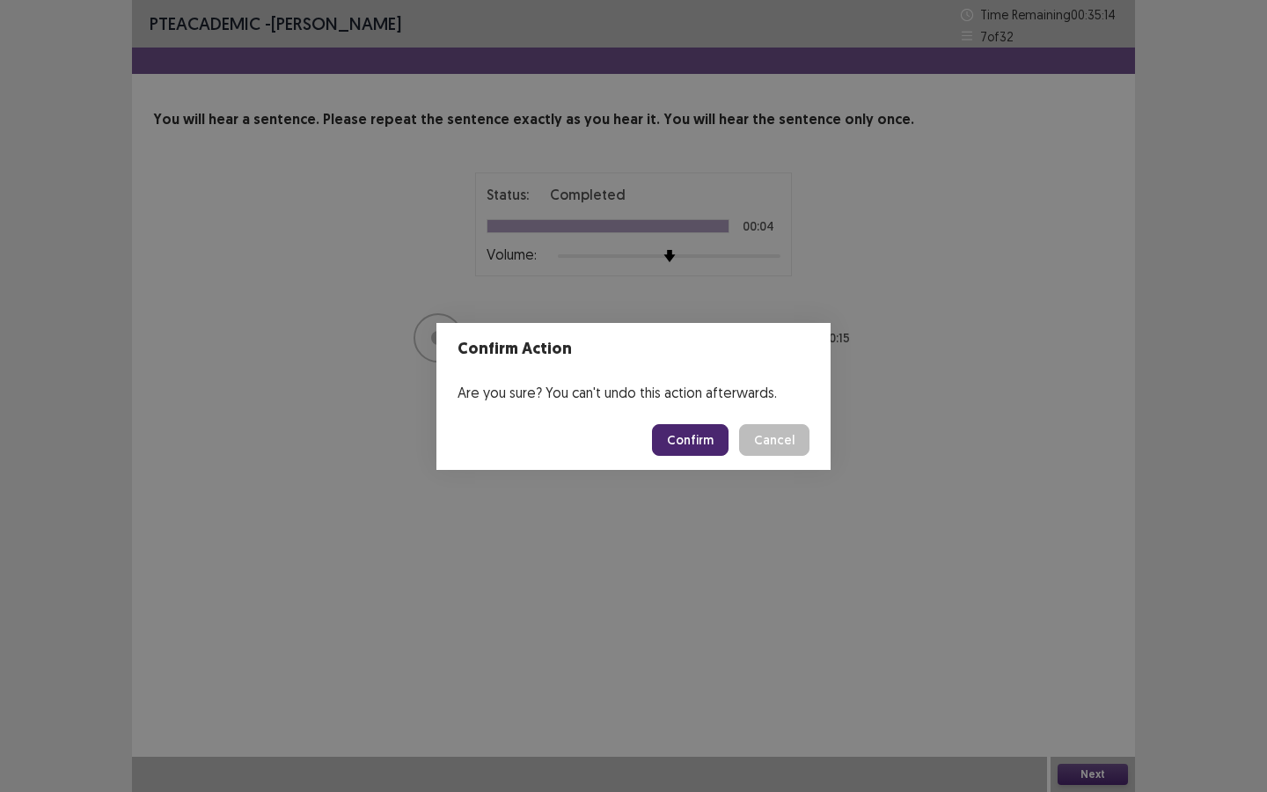
click at [690, 433] on button "Confirm" at bounding box center [690, 440] width 77 height 32
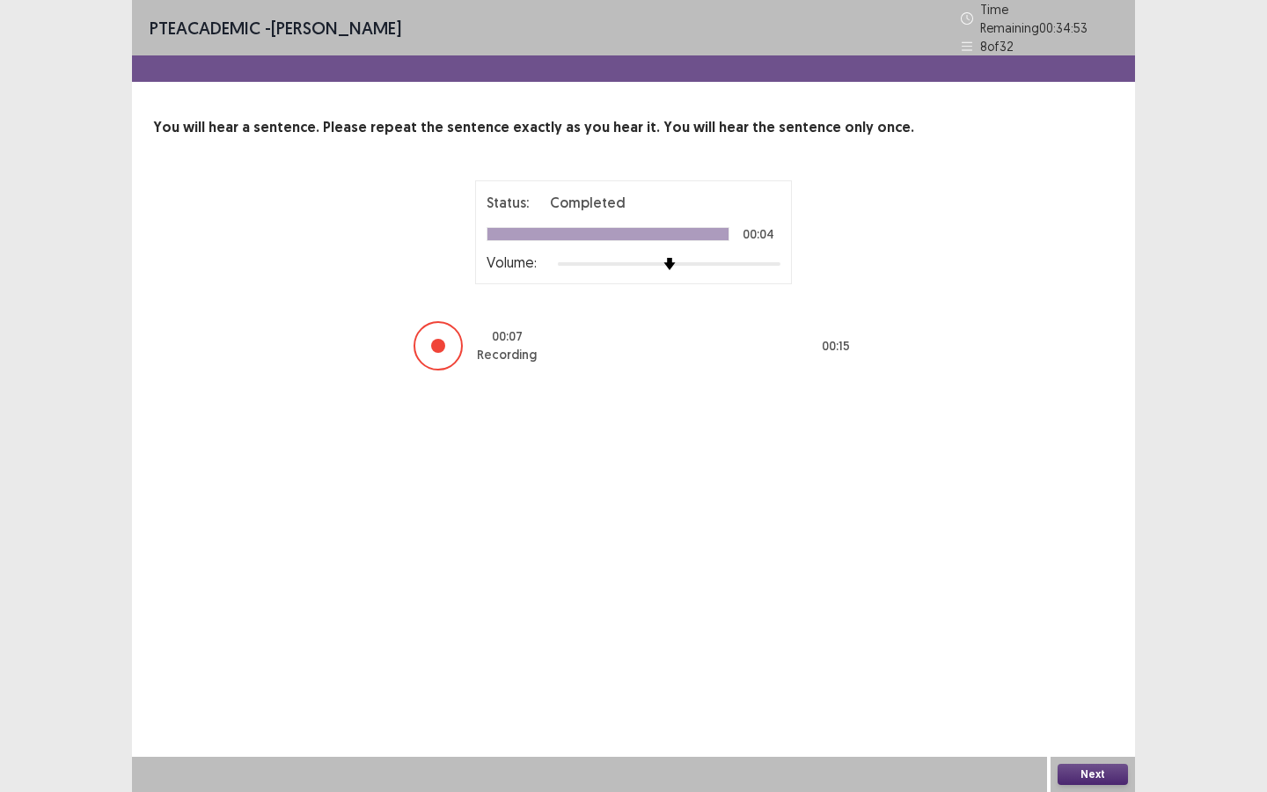
click at [1096, 714] on button "Next" at bounding box center [1093, 774] width 70 height 21
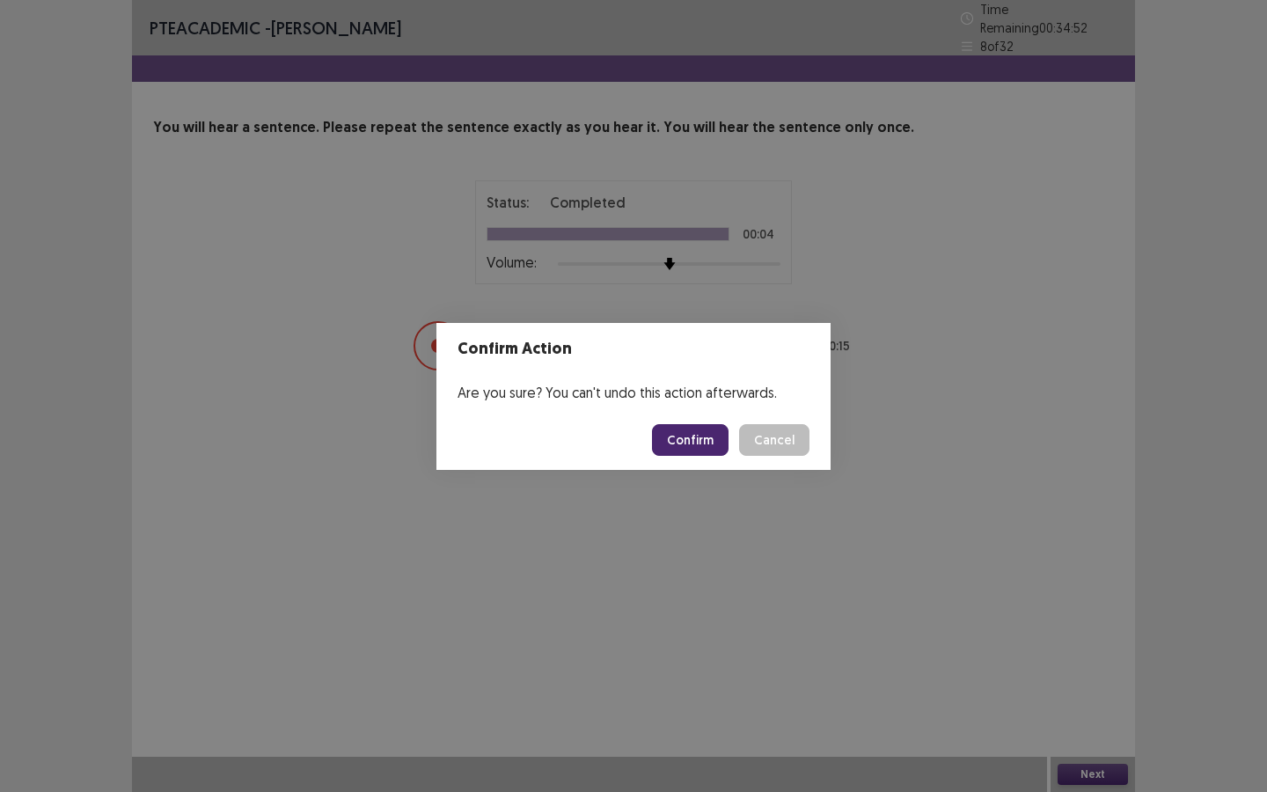
click at [680, 424] on div "Confirm Cancel" at bounding box center [731, 440] width 158 height 32
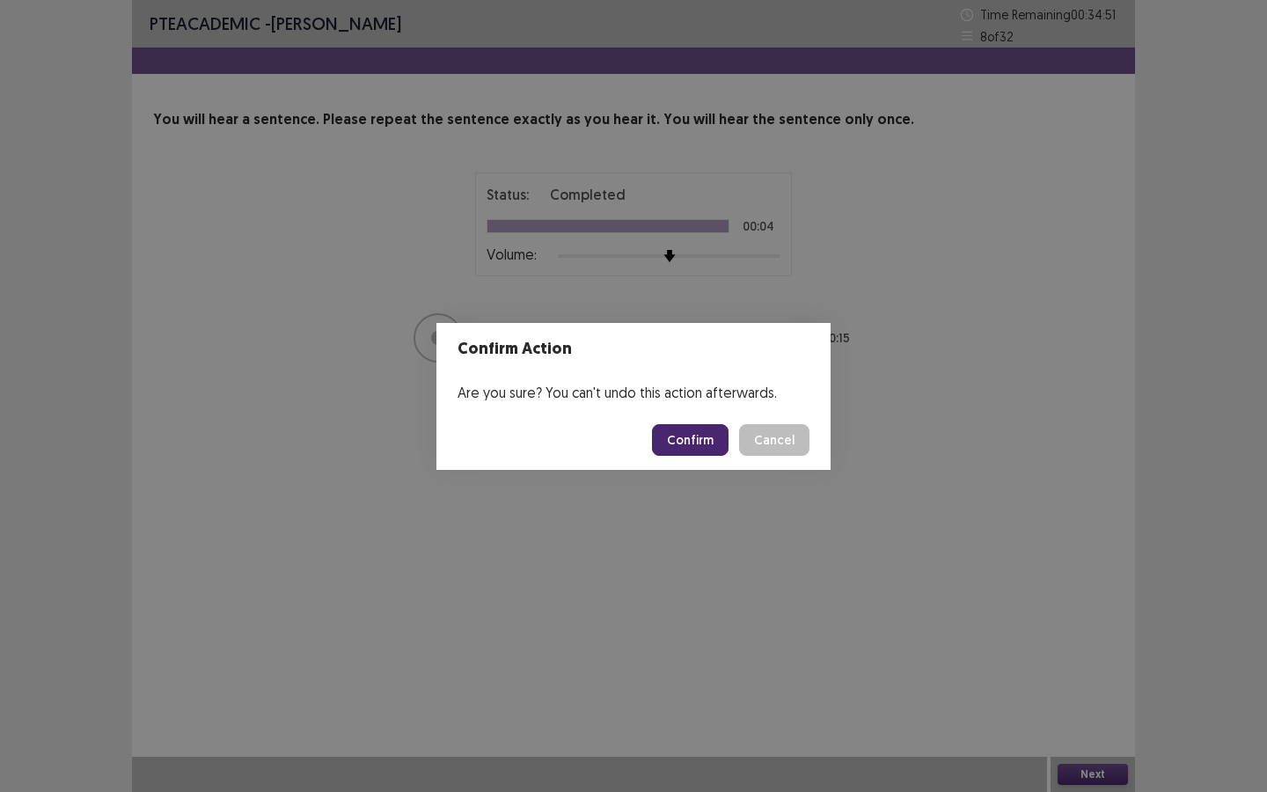
click at [682, 437] on button "Confirm" at bounding box center [690, 440] width 77 height 32
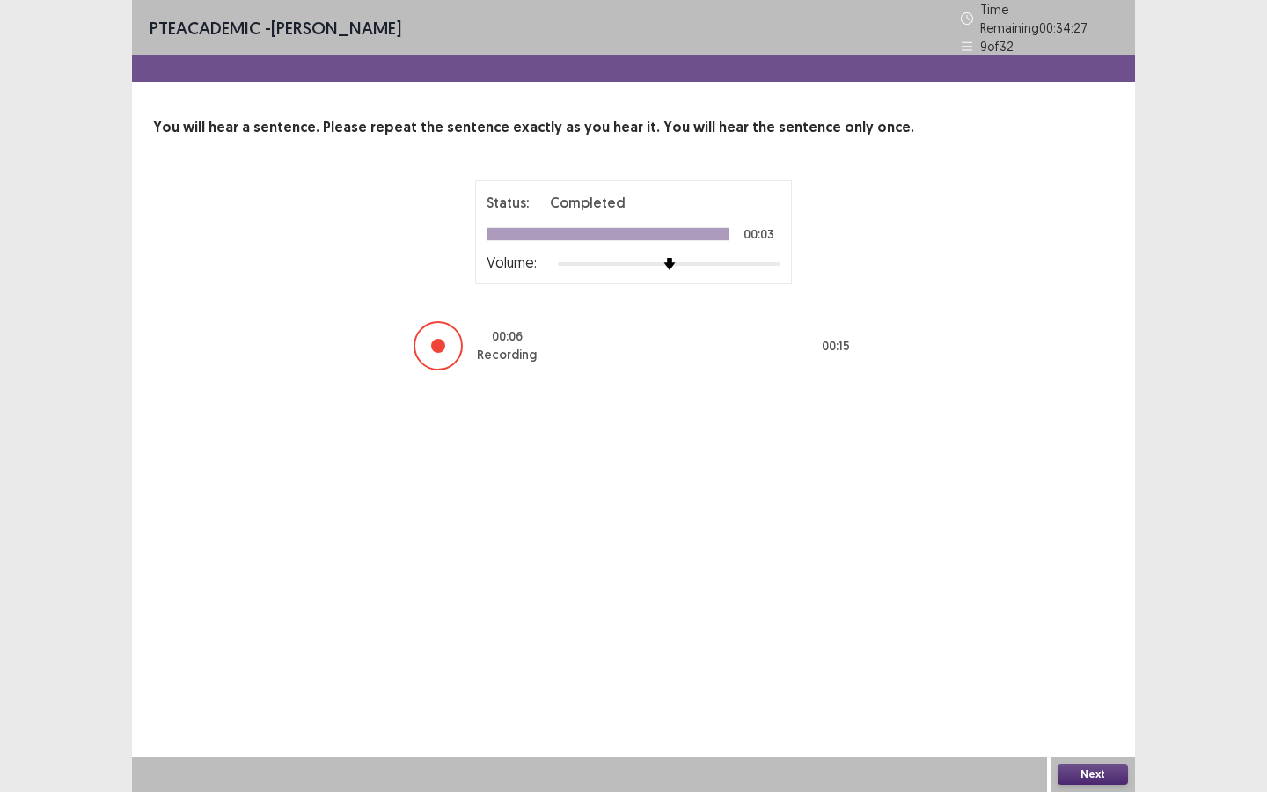
click at [1092, 714] on button "Next" at bounding box center [1093, 774] width 70 height 21
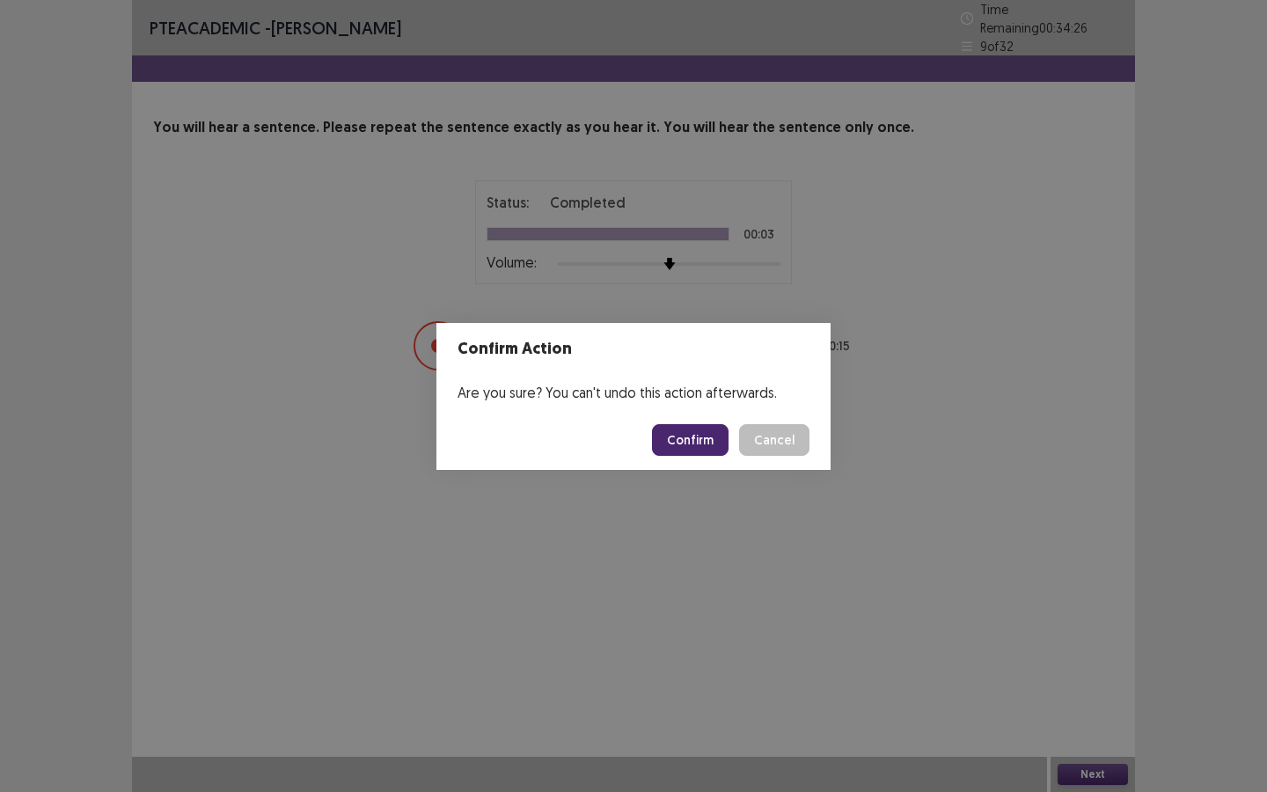
click at [704, 450] on button "Confirm" at bounding box center [690, 440] width 77 height 32
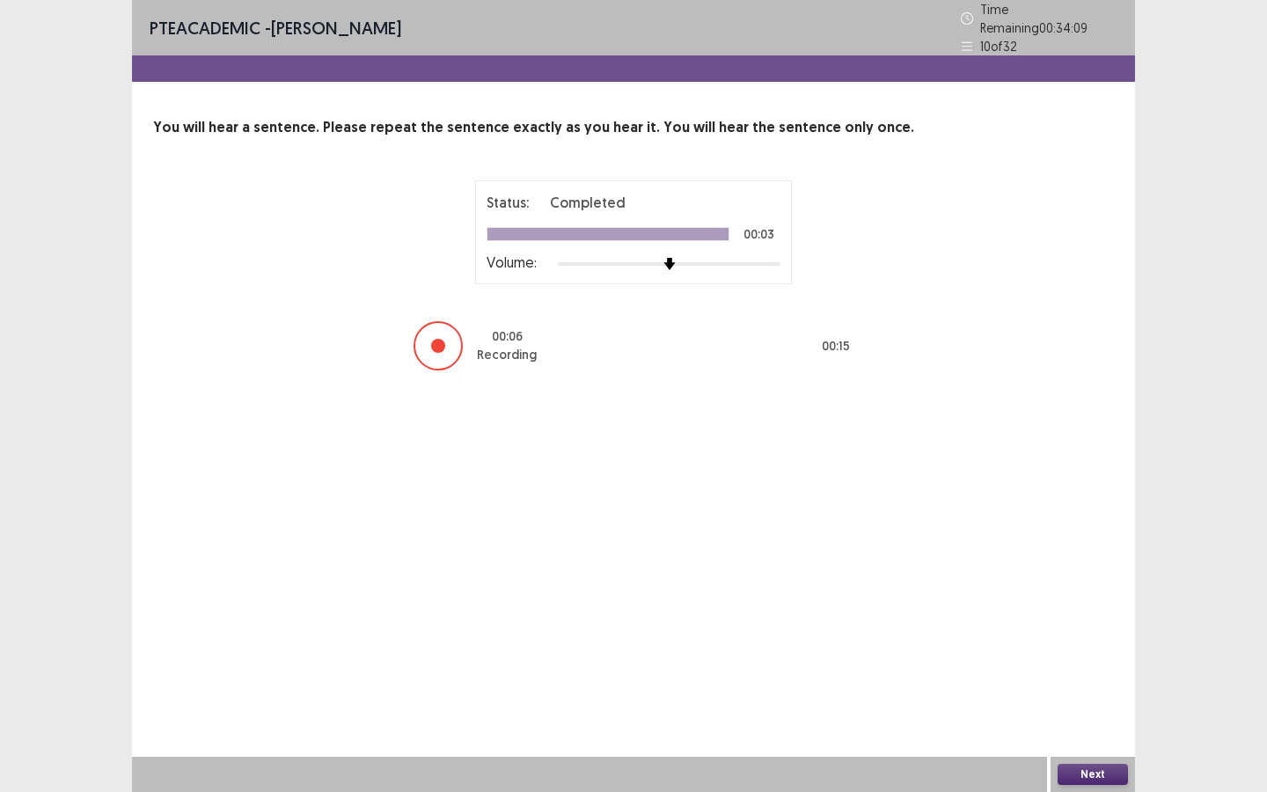
click at [1088, 714] on button "Next" at bounding box center [1093, 774] width 70 height 21
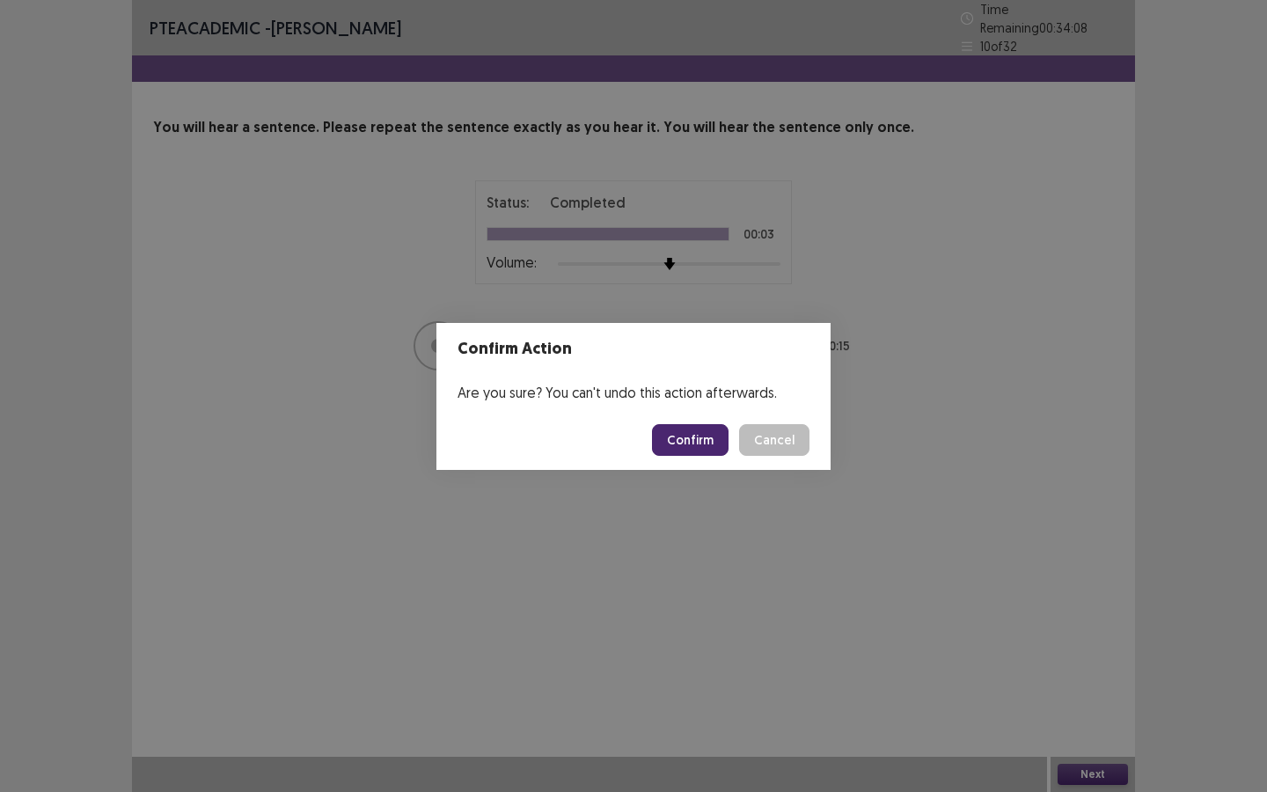
click at [708, 437] on button "Confirm" at bounding box center [690, 440] width 77 height 32
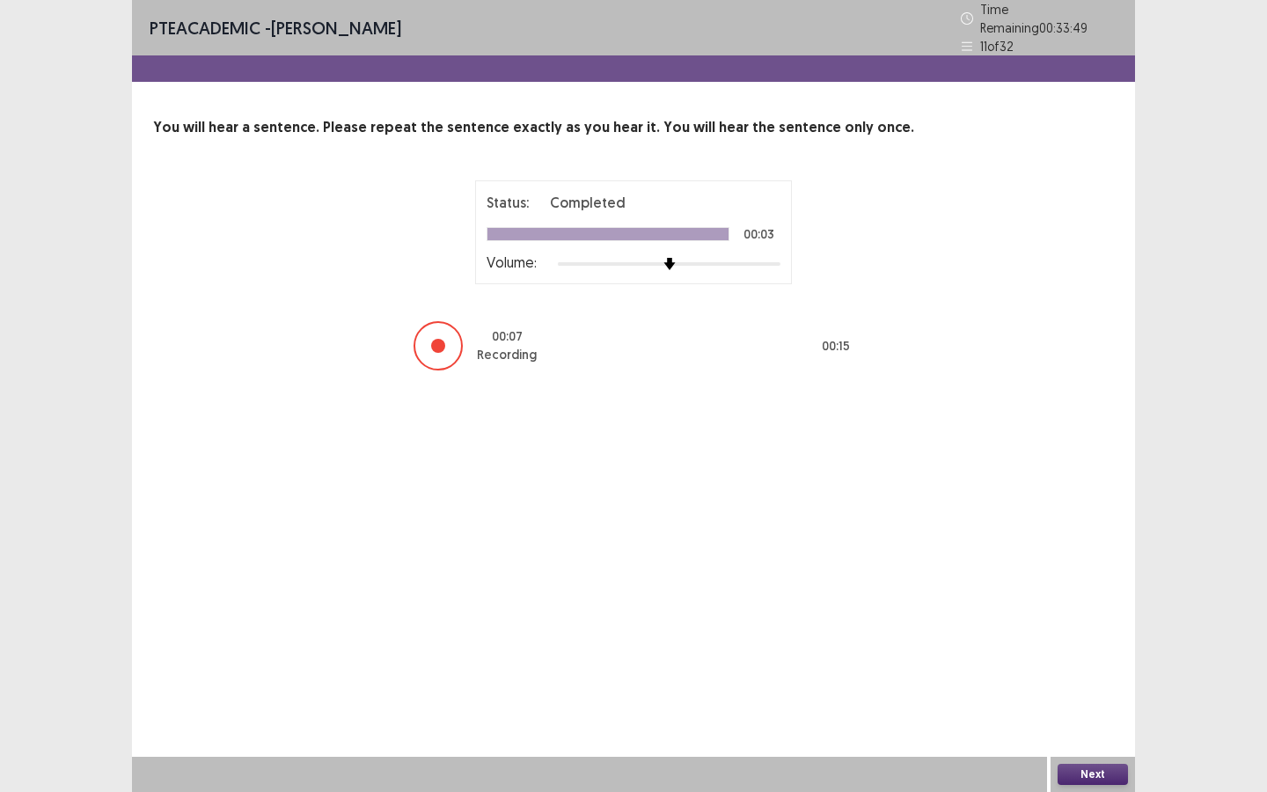
click at [1089, 714] on button "Next" at bounding box center [1093, 774] width 70 height 21
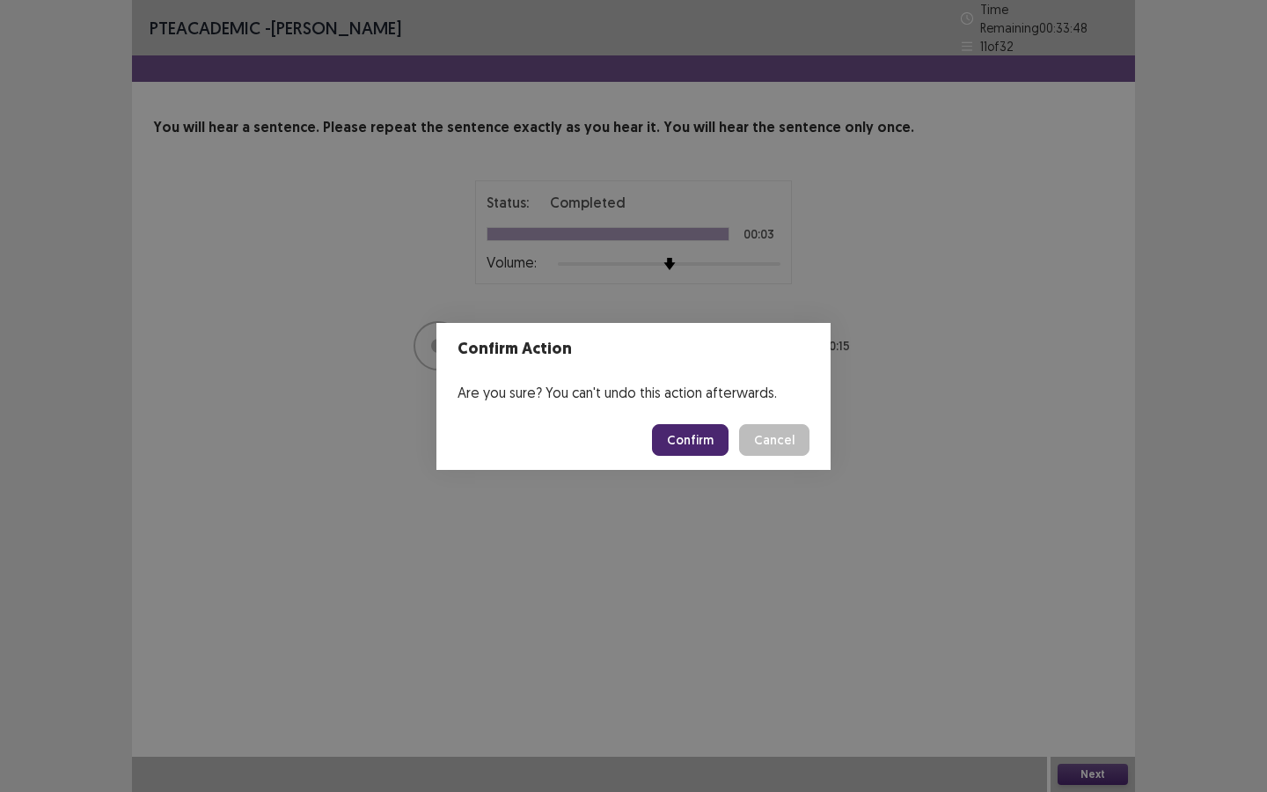
click at [684, 440] on button "Confirm" at bounding box center [690, 440] width 77 height 32
click at [910, 446] on div "Confirm Action Are you sure? You can't undo this action afterwards. Loading... …" at bounding box center [633, 396] width 1267 height 792
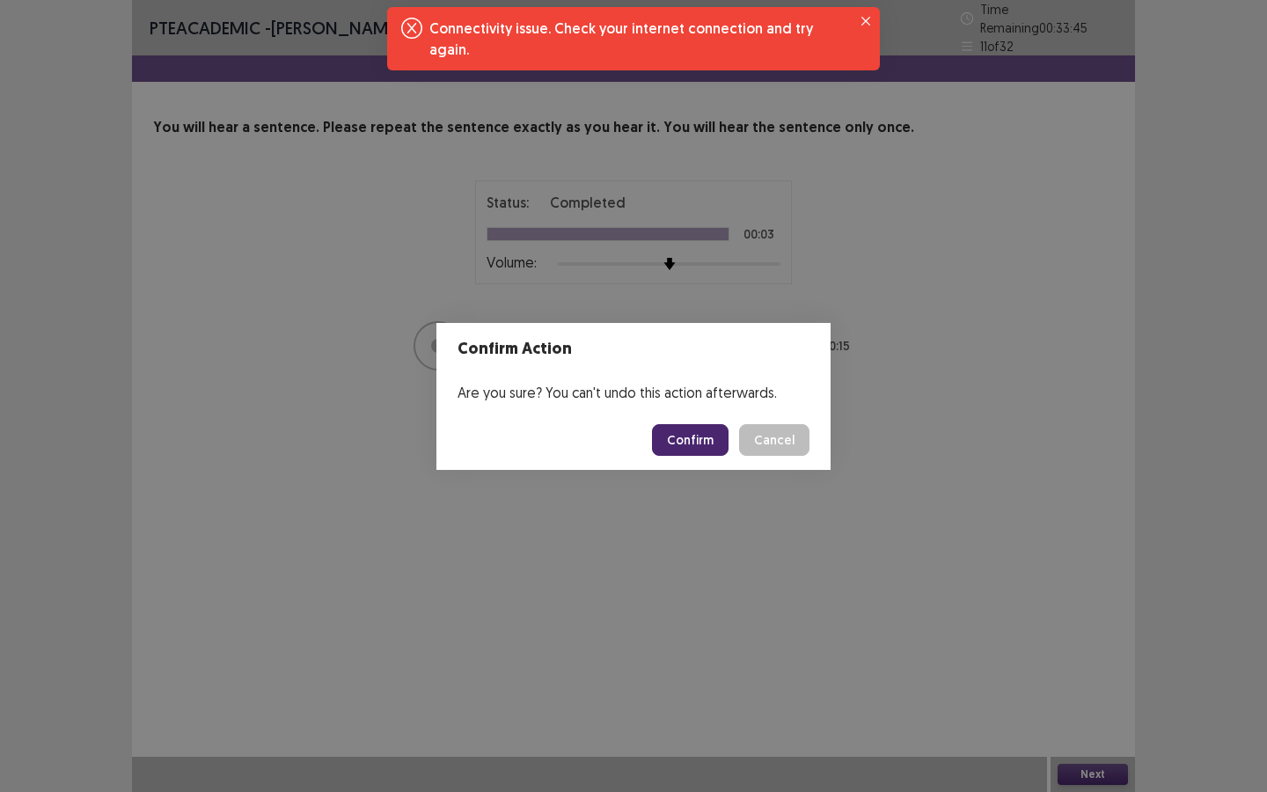
click at [694, 447] on button "Confirm" at bounding box center [690, 440] width 77 height 32
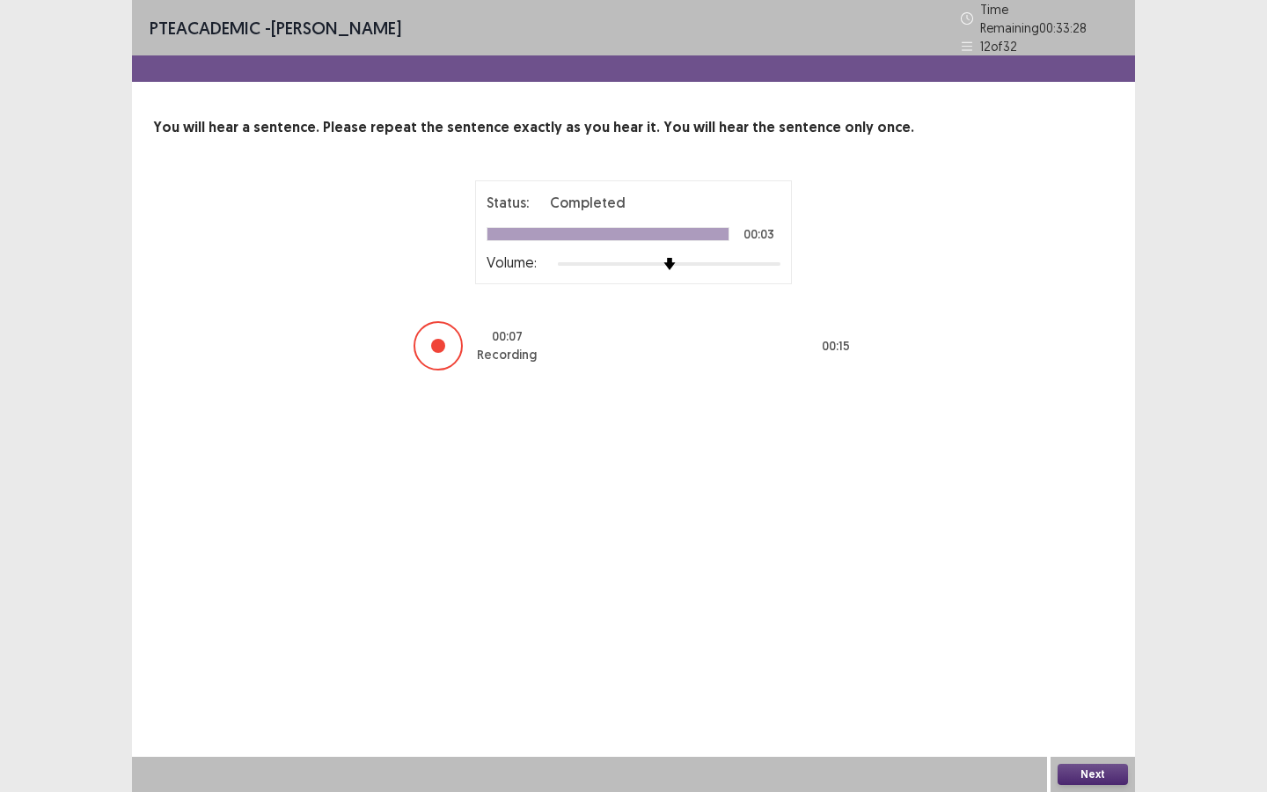
click at [1101, 714] on button "Next" at bounding box center [1093, 774] width 70 height 21
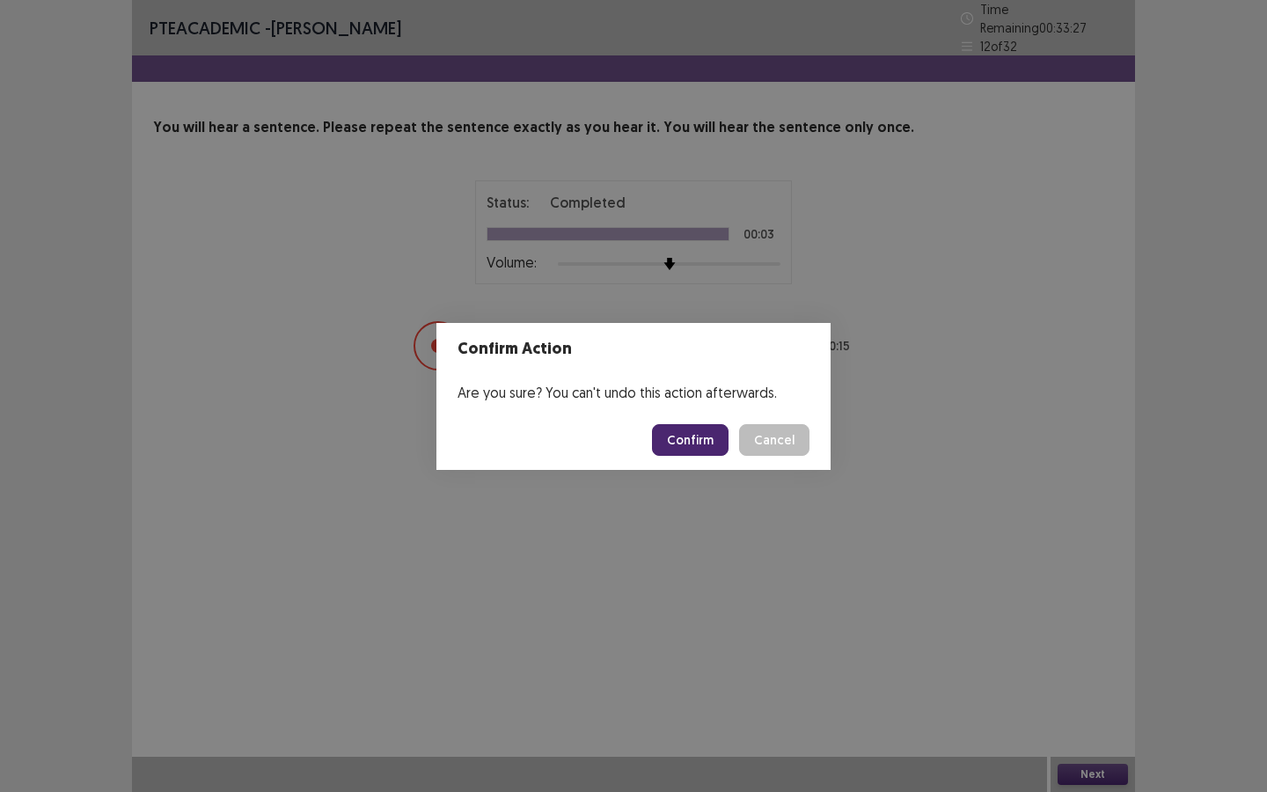
click at [715, 442] on button "Confirm" at bounding box center [690, 440] width 77 height 32
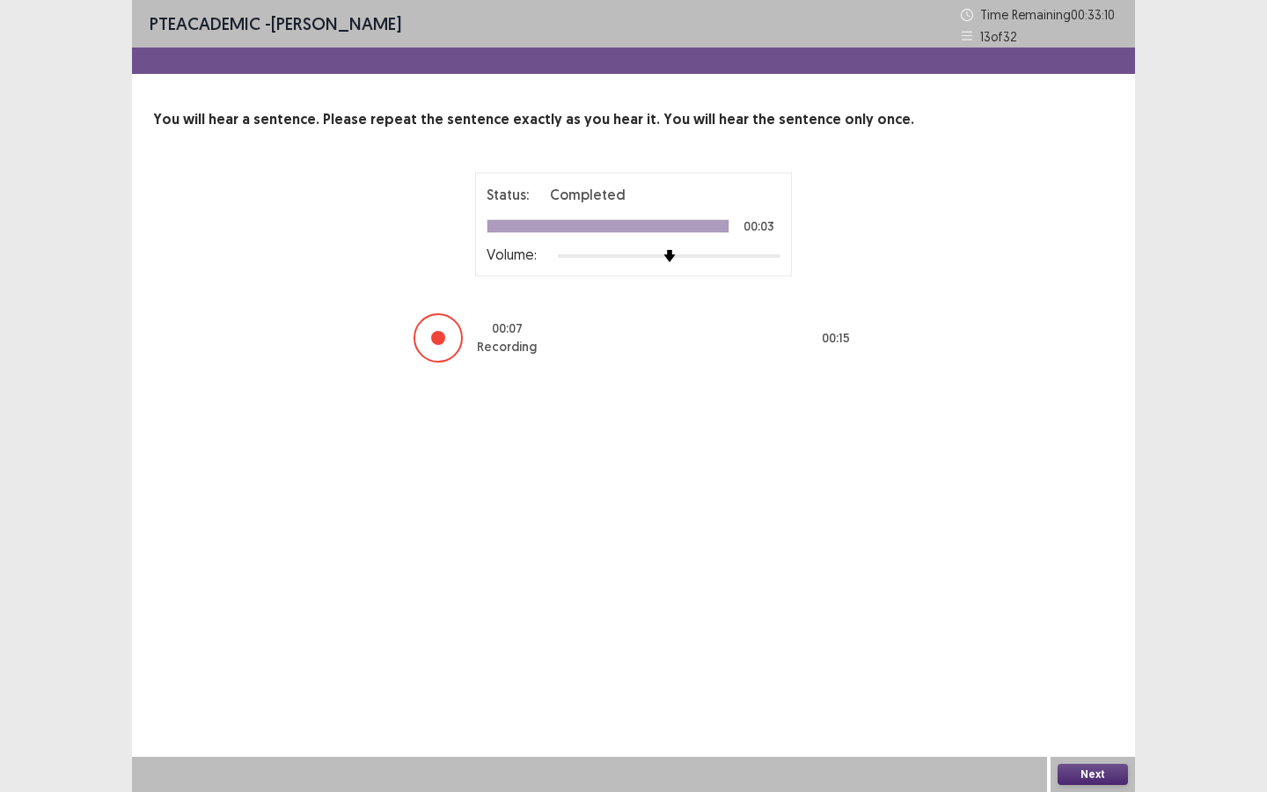
click at [1086, 714] on button "Next" at bounding box center [1093, 774] width 70 height 21
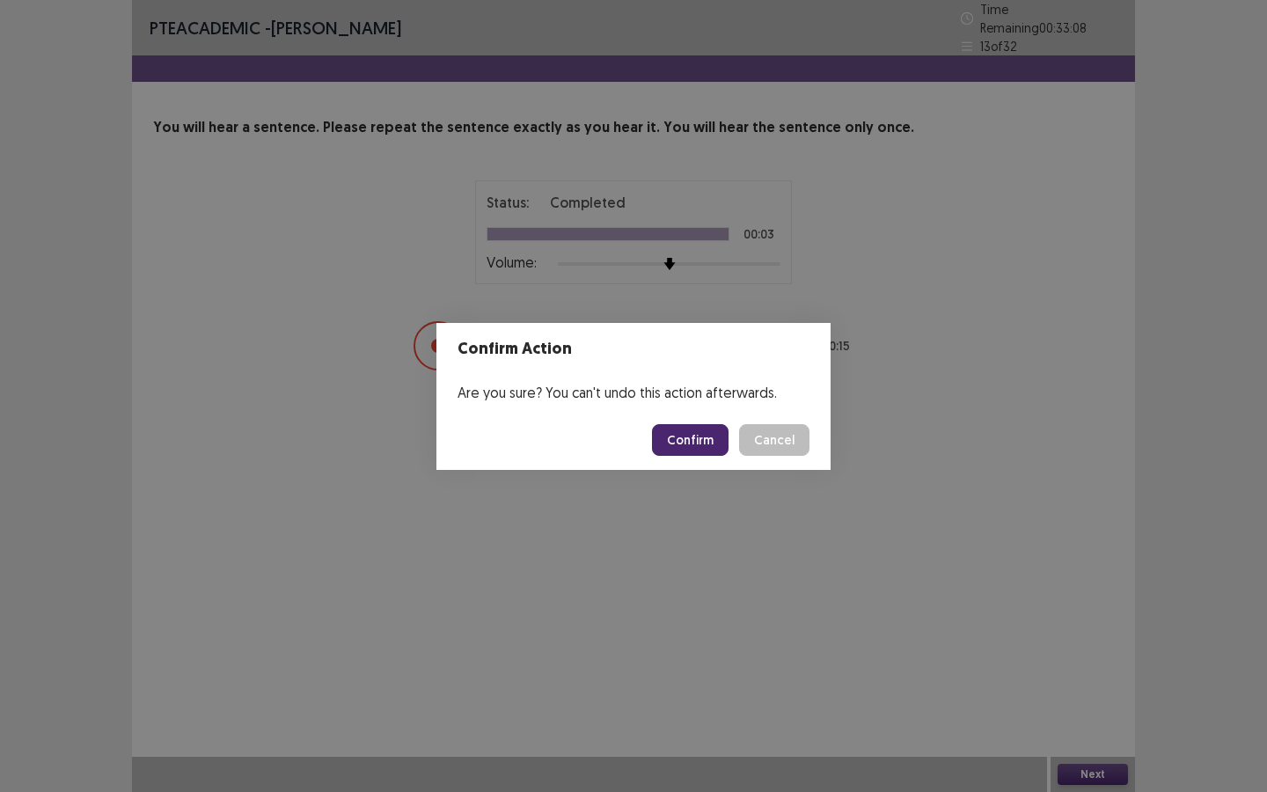
click at [704, 445] on button "Confirm" at bounding box center [690, 440] width 77 height 32
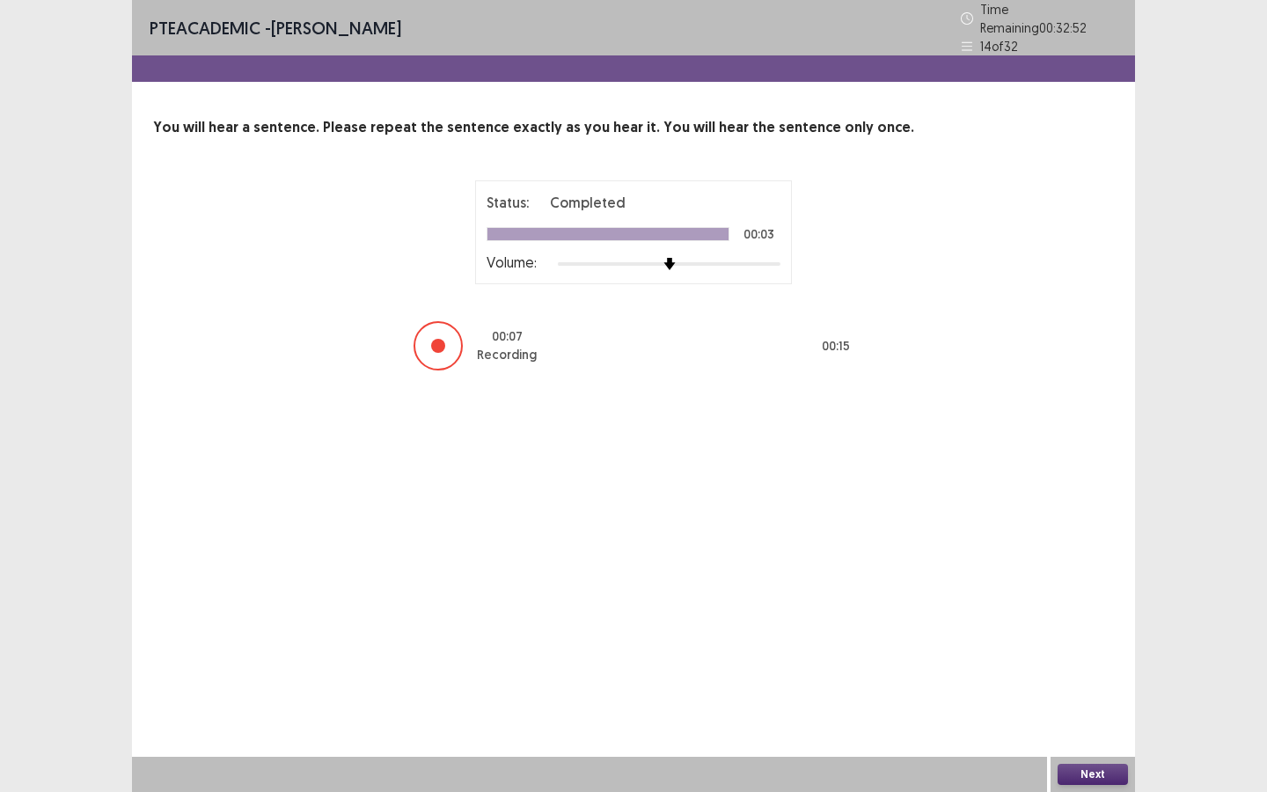
click at [1108, 714] on button "Next" at bounding box center [1093, 774] width 70 height 21
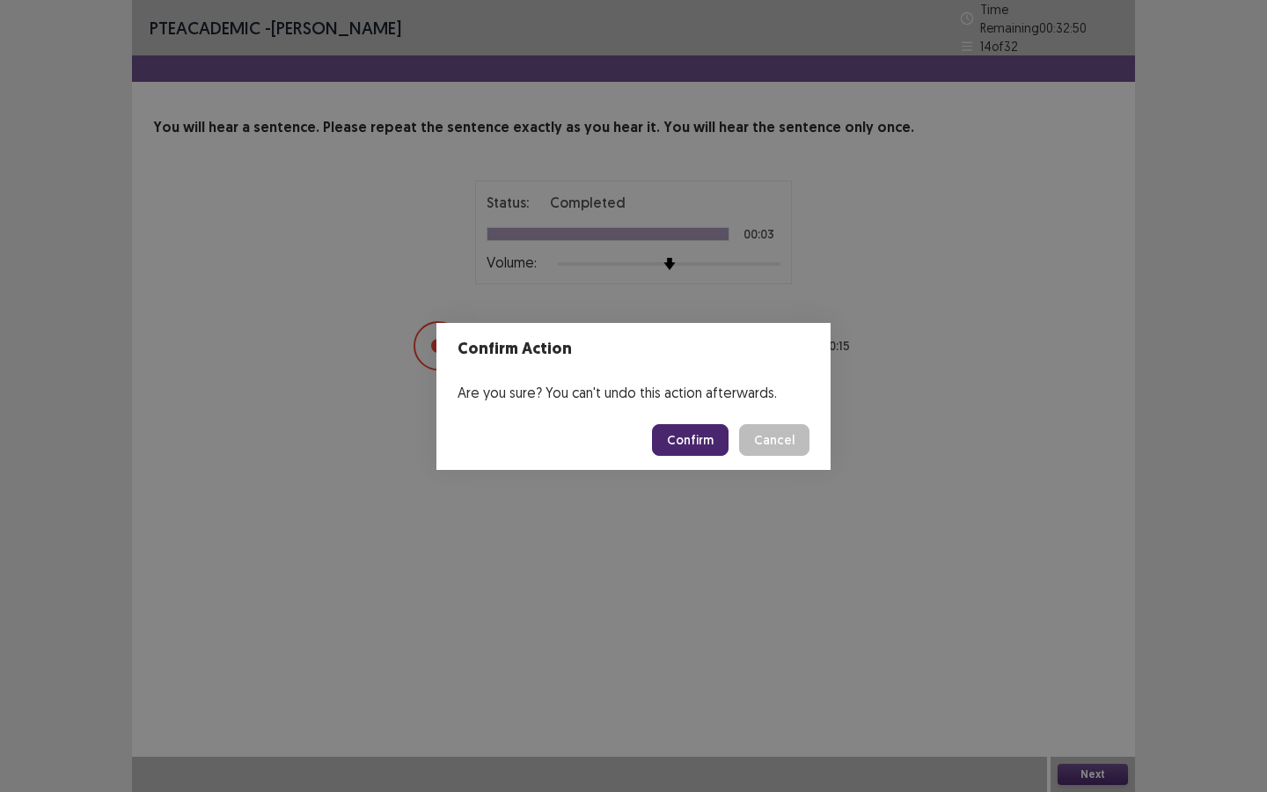
click at [695, 447] on button "Confirm" at bounding box center [690, 440] width 77 height 32
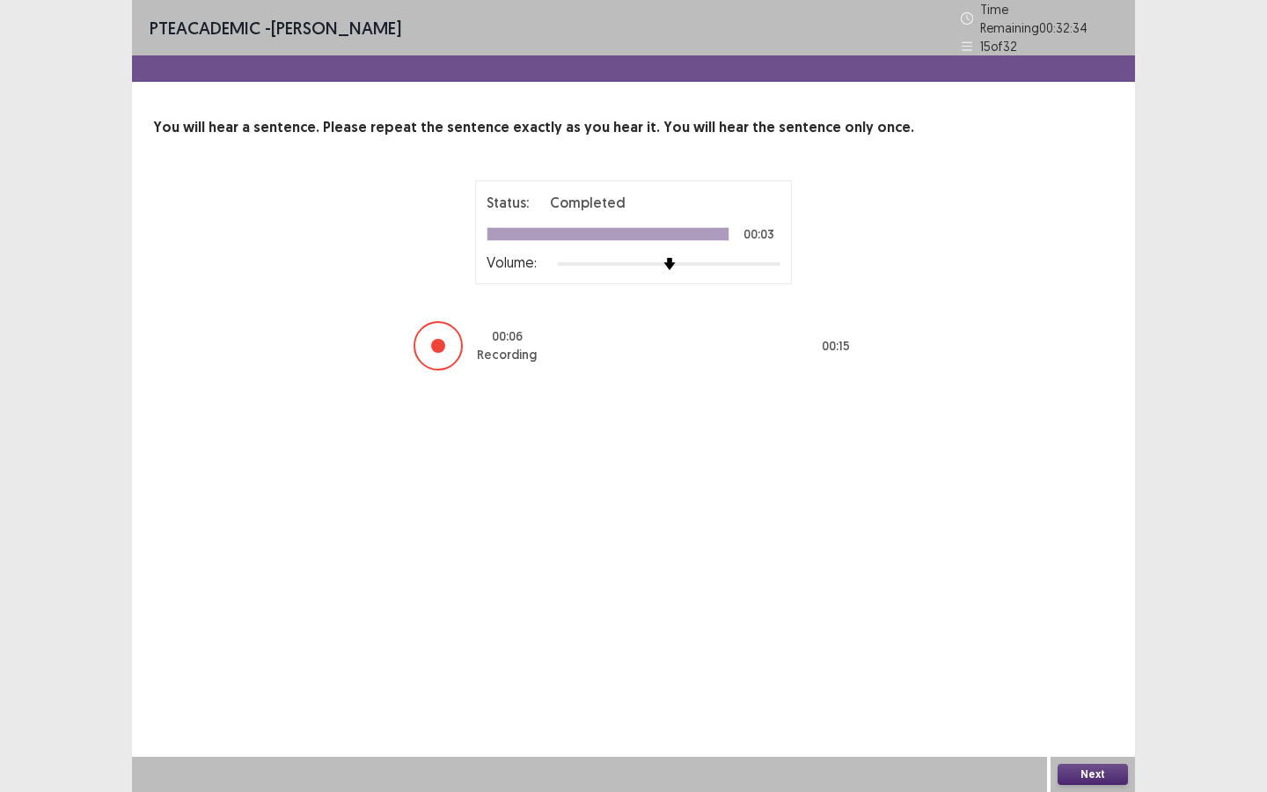
click at [1091, 714] on button "Next" at bounding box center [1093, 774] width 70 height 21
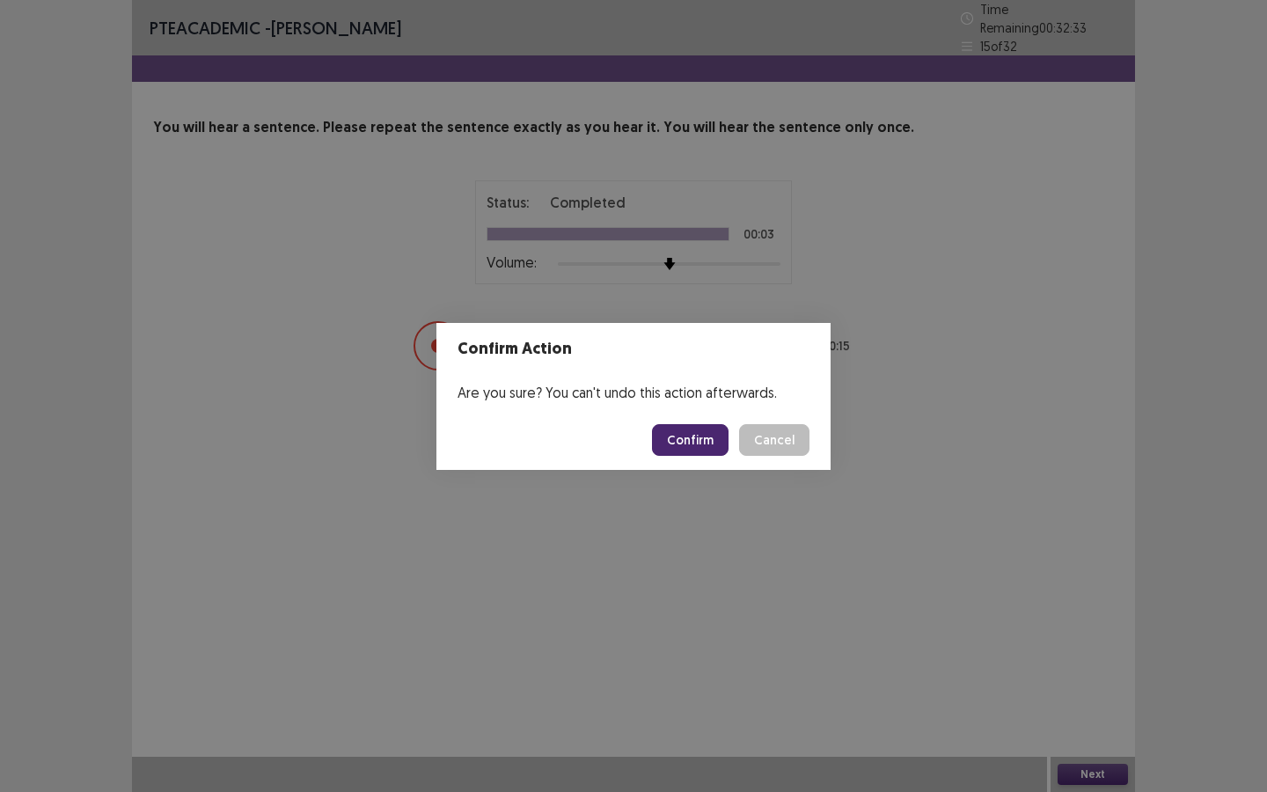
click at [702, 435] on button "Confirm" at bounding box center [690, 440] width 77 height 32
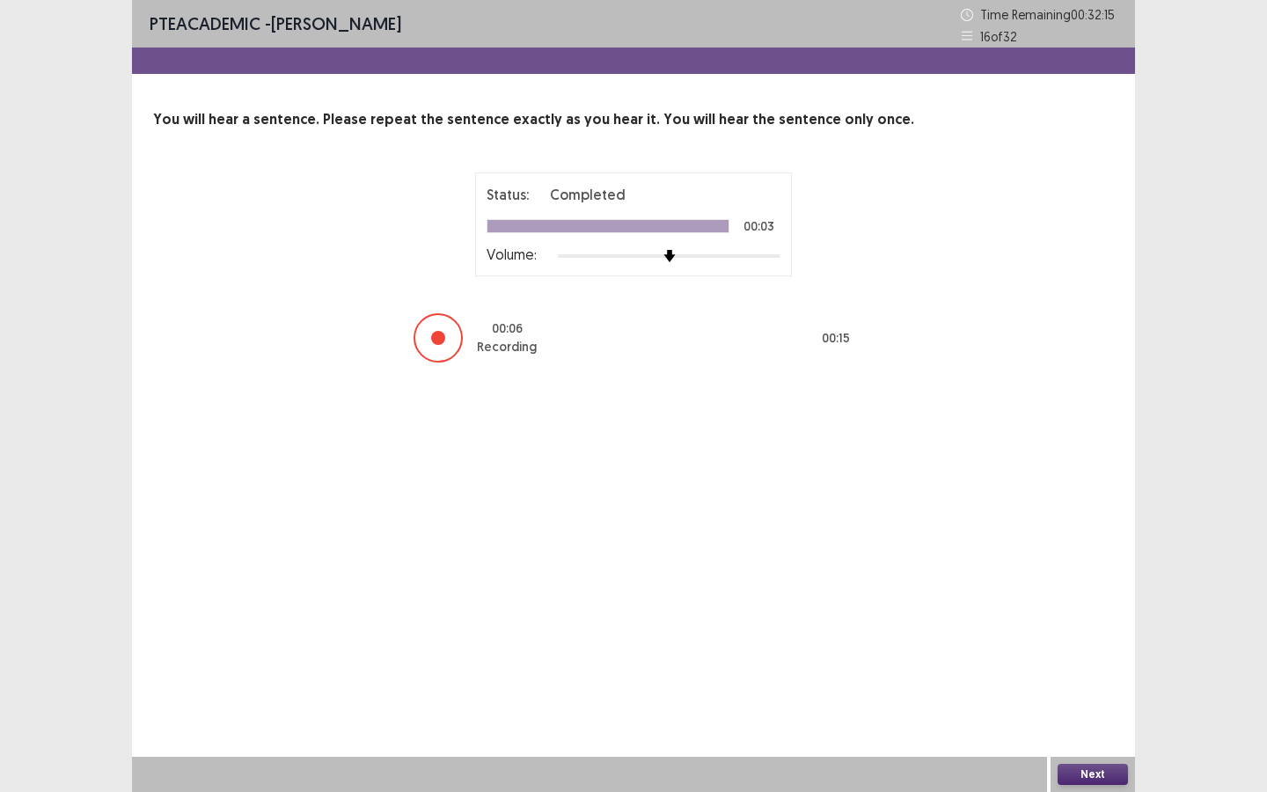
click at [1105, 714] on button "Next" at bounding box center [1093, 774] width 70 height 21
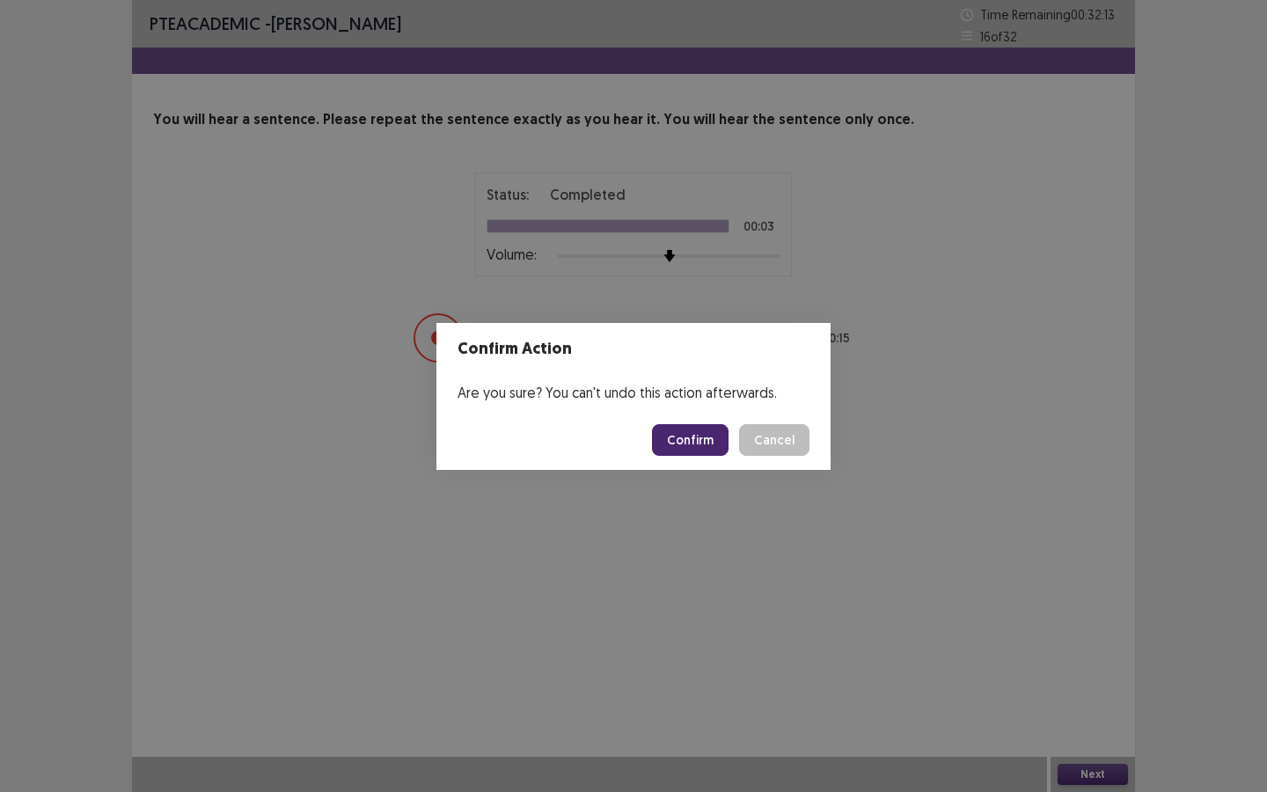
click at [712, 452] on button "Confirm" at bounding box center [690, 440] width 77 height 32
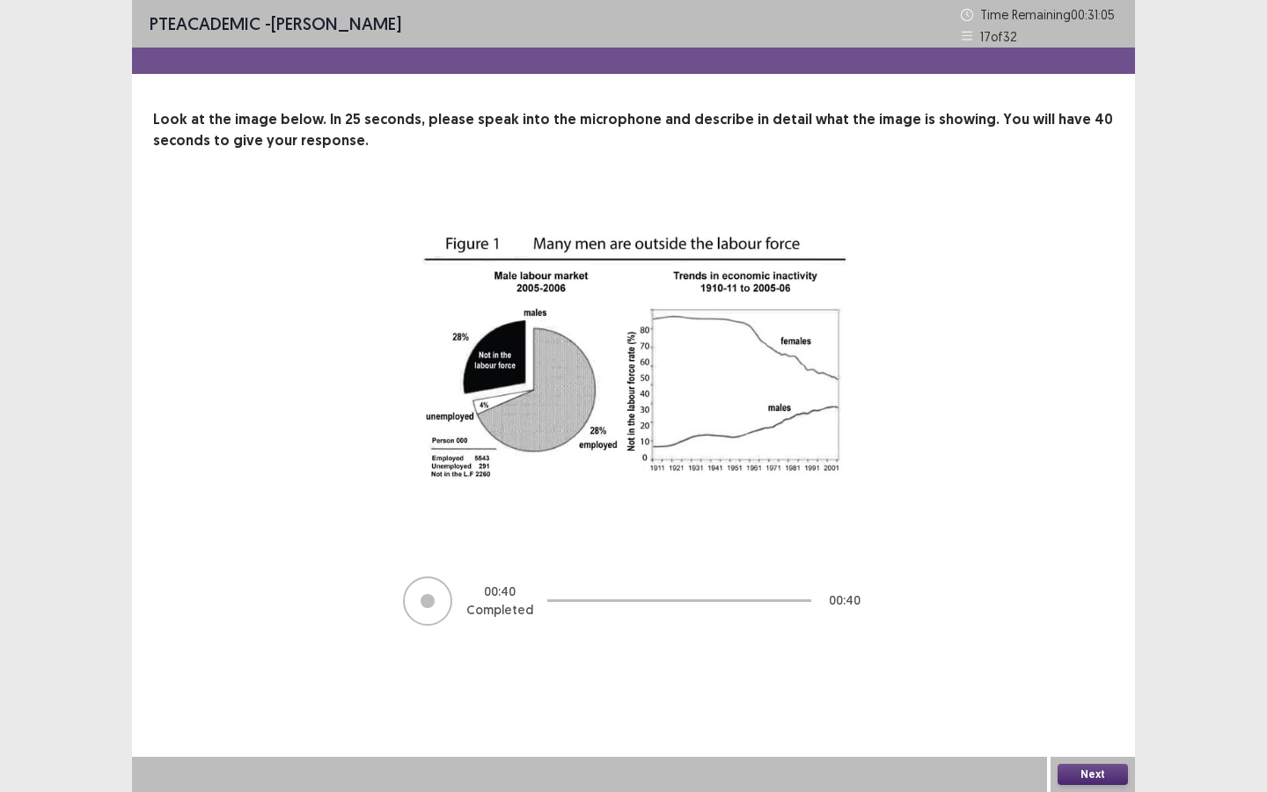
click at [1095, 714] on button "Next" at bounding box center [1093, 774] width 70 height 21
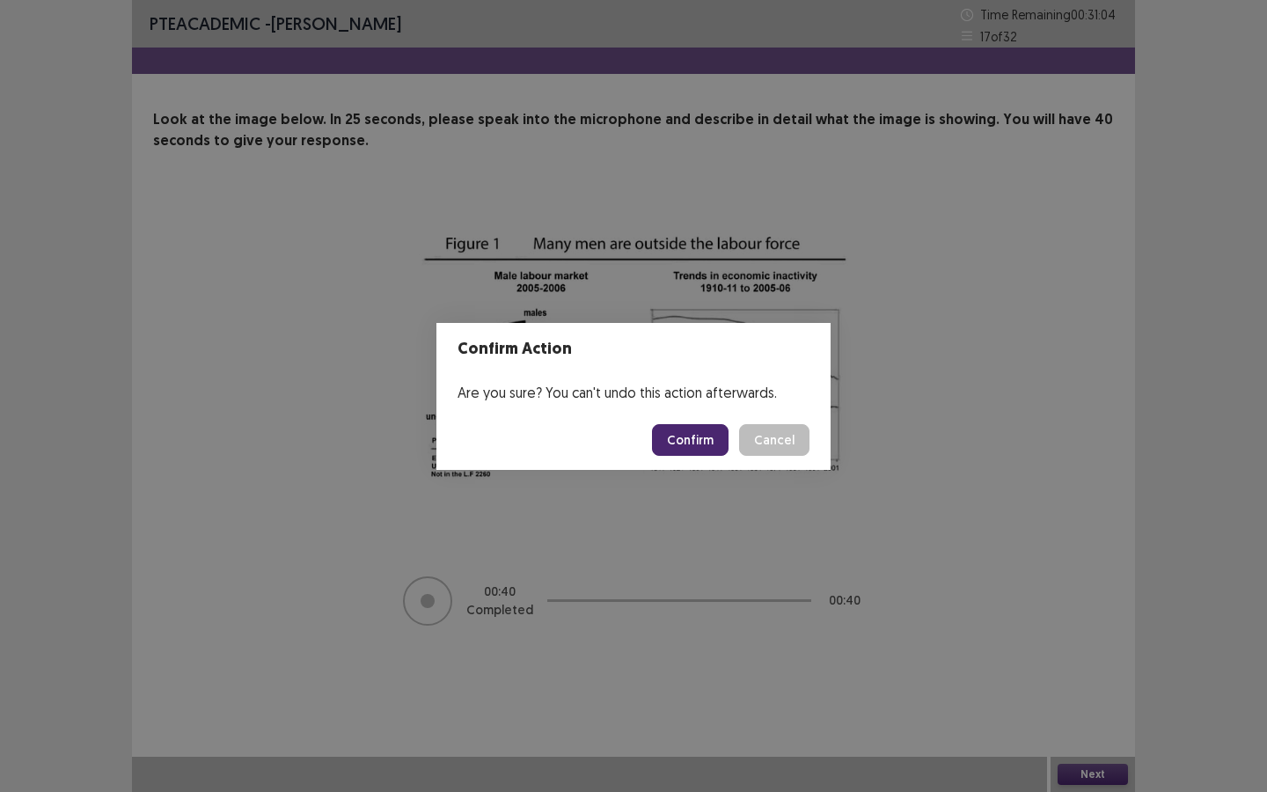
click at [704, 438] on button "Confirm" at bounding box center [690, 440] width 77 height 32
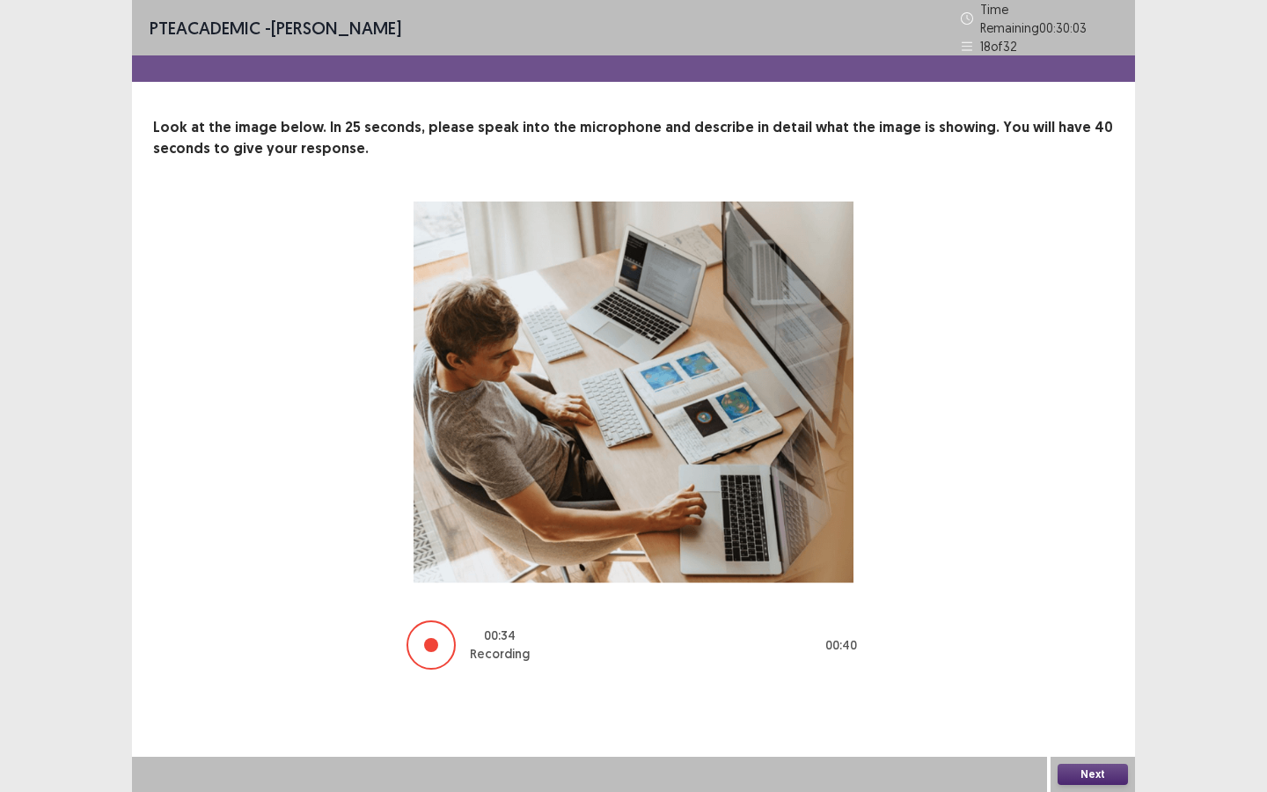
click at [1079, 714] on button "Next" at bounding box center [1093, 774] width 70 height 21
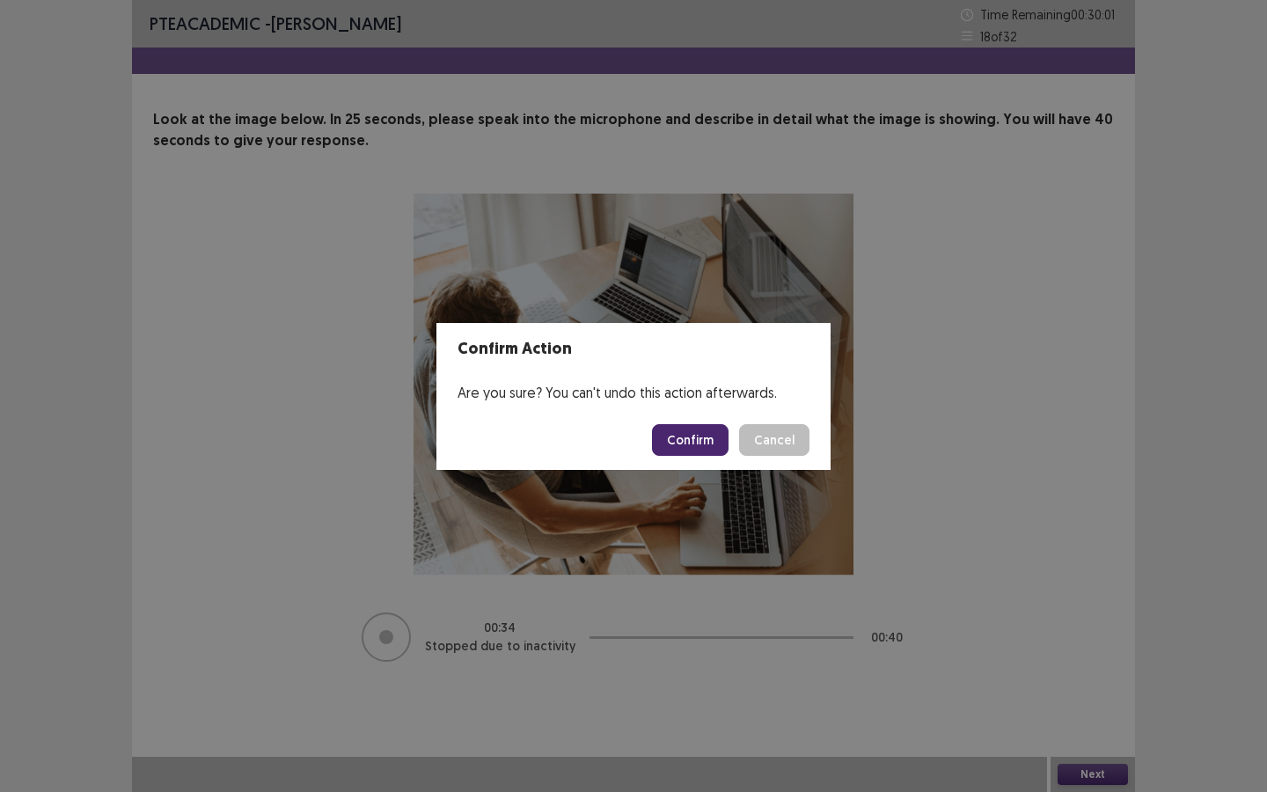
click at [691, 440] on button "Confirm" at bounding box center [690, 440] width 77 height 32
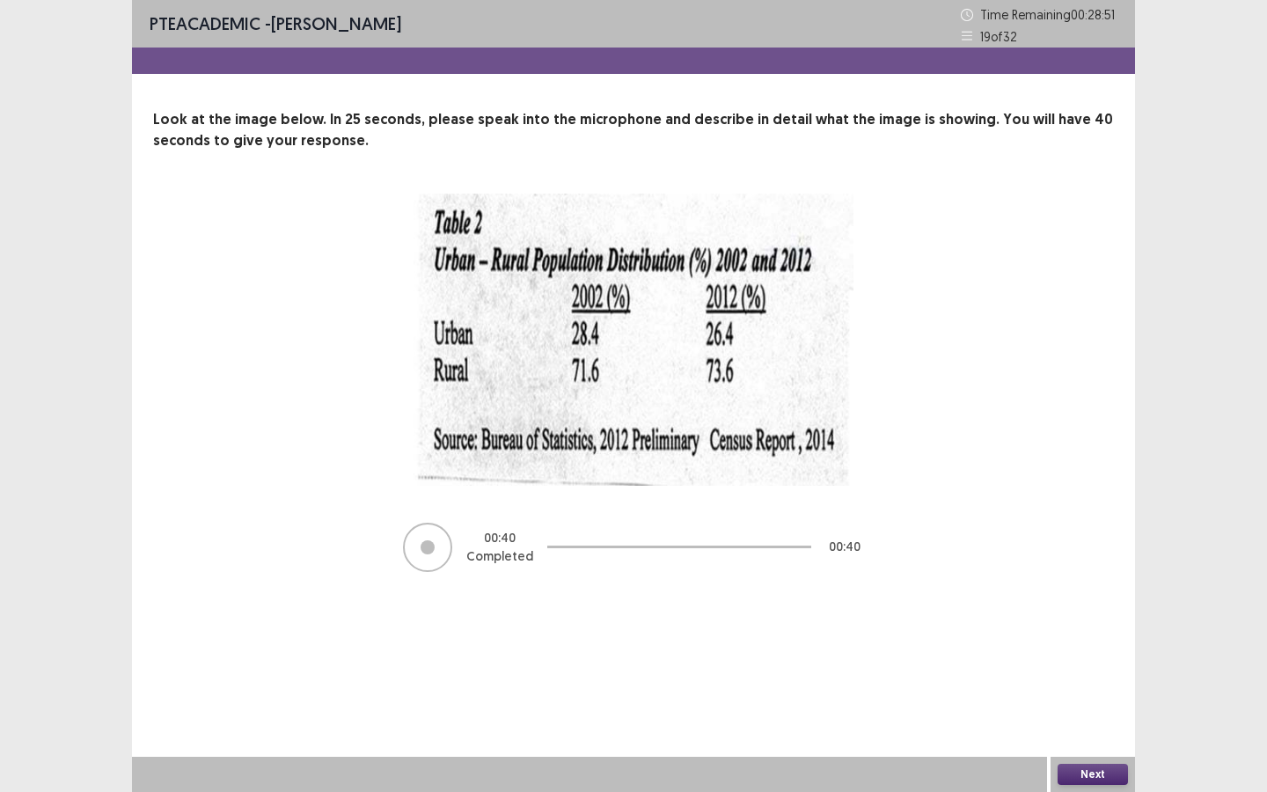
click at [1091, 714] on button "Next" at bounding box center [1093, 774] width 70 height 21
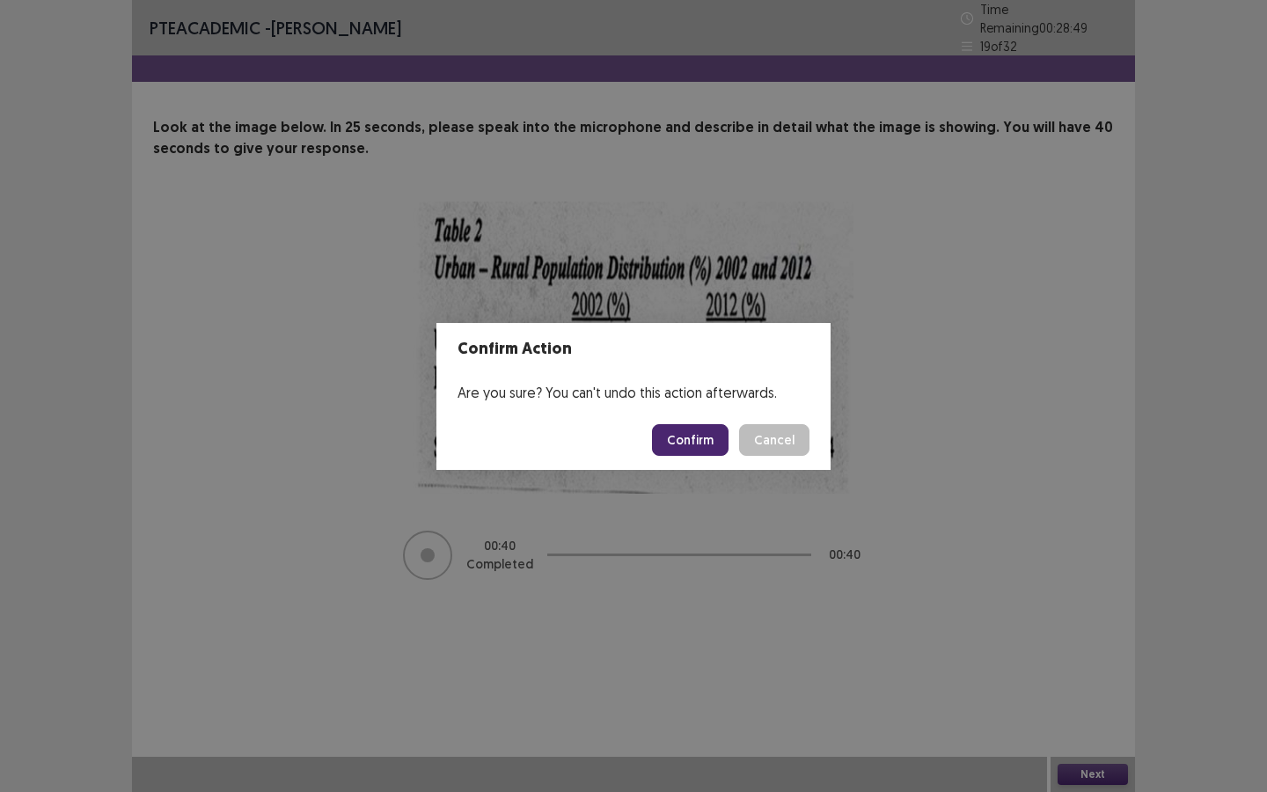
click at [705, 437] on button "Confirm" at bounding box center [690, 440] width 77 height 32
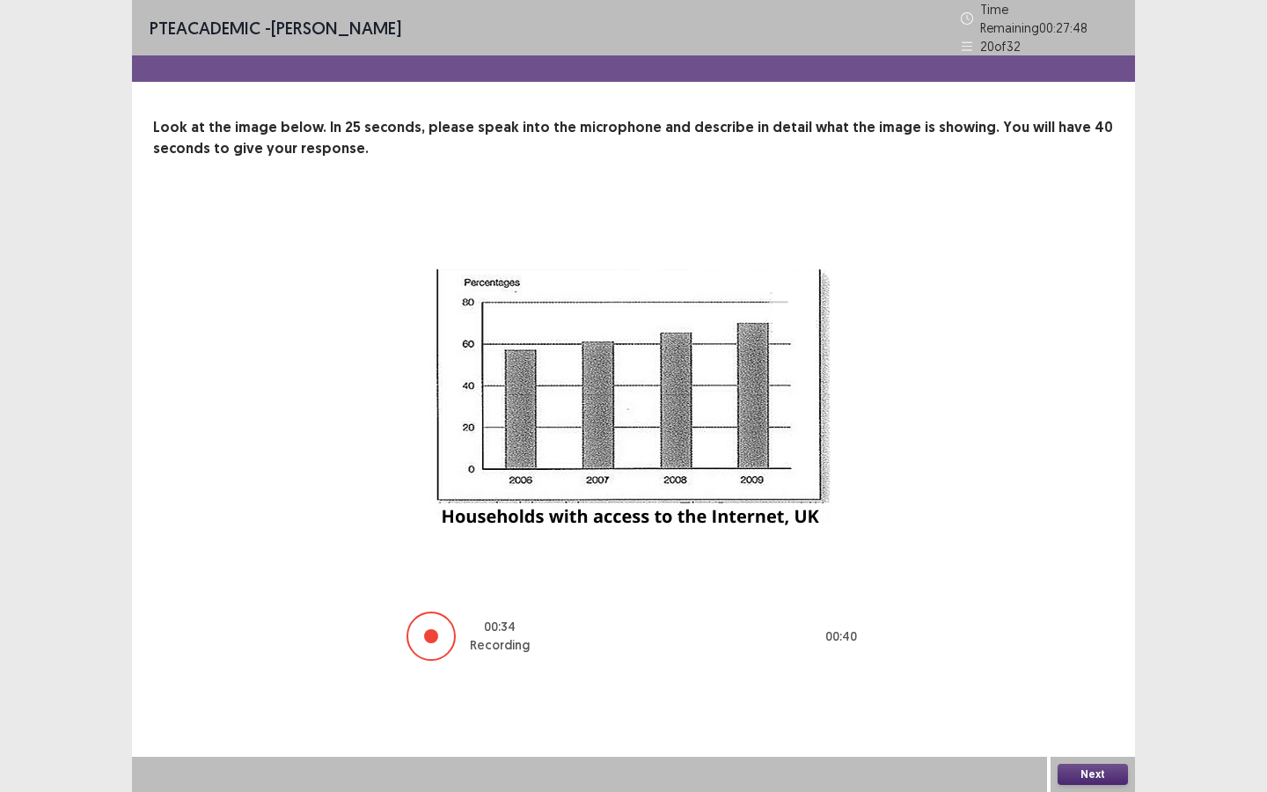
click at [1091, 714] on button "Next" at bounding box center [1093, 774] width 70 height 21
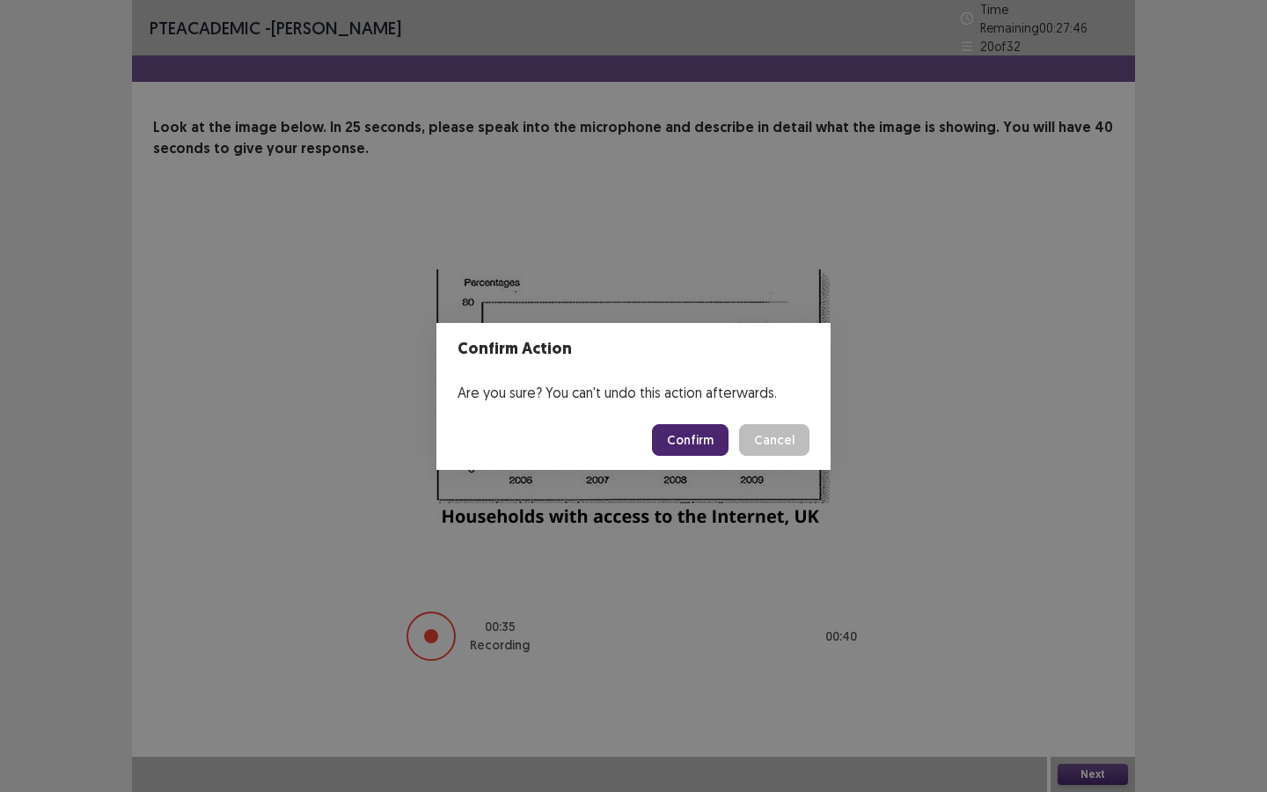
click at [705, 435] on button "Confirm" at bounding box center [690, 440] width 77 height 32
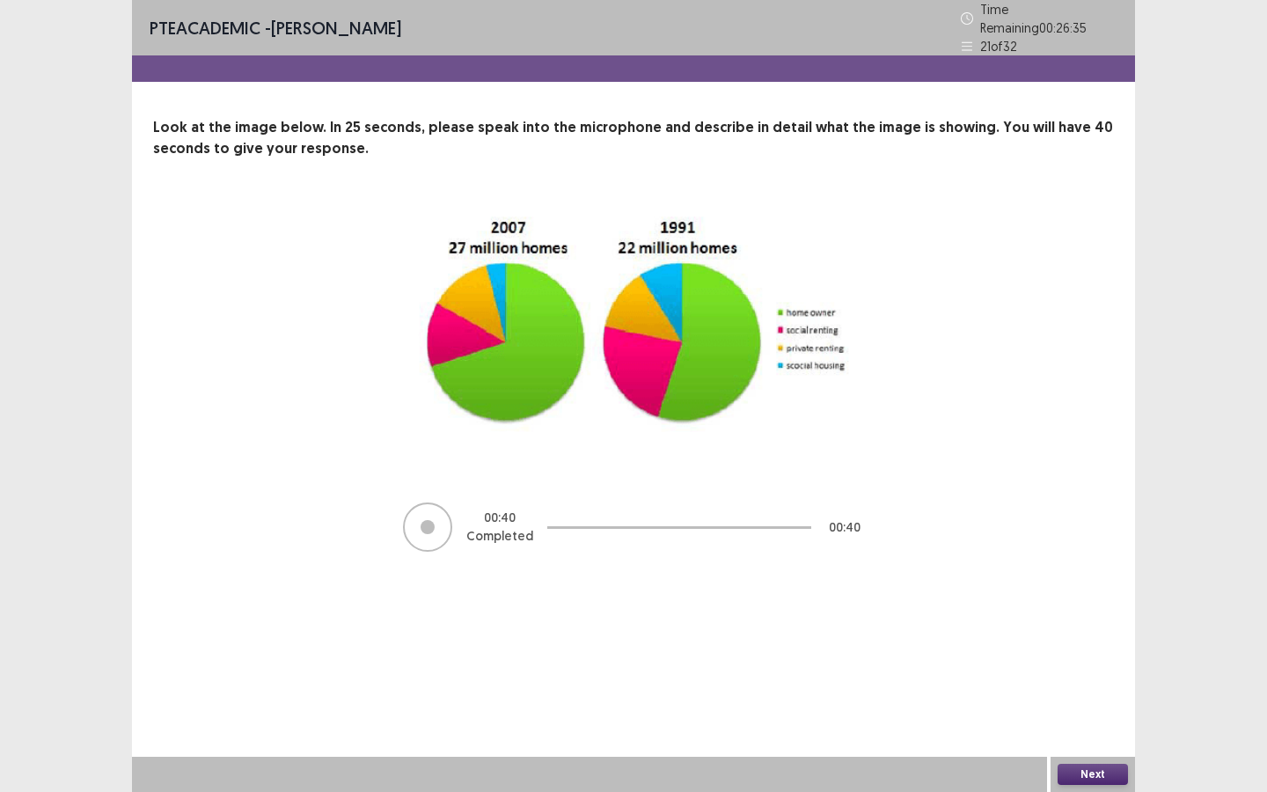
click at [1091, 714] on button "Next" at bounding box center [1093, 774] width 70 height 21
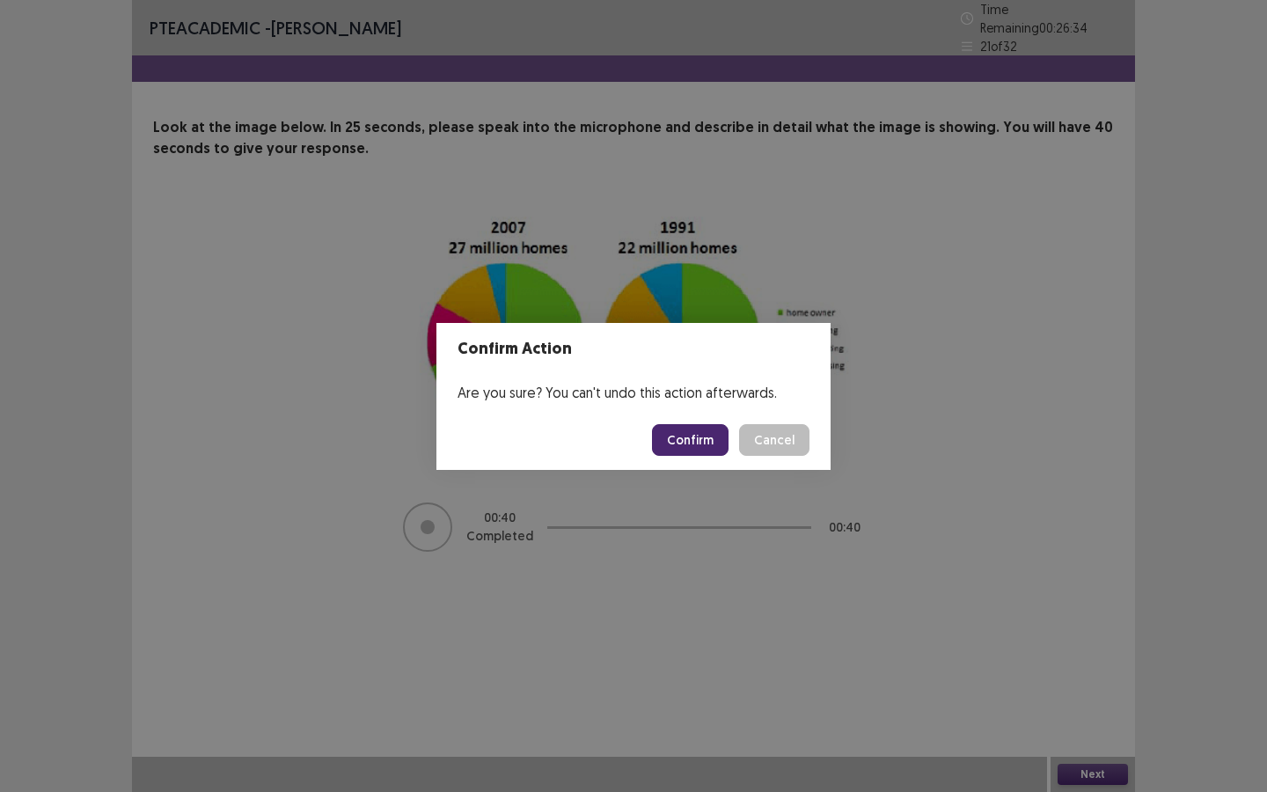
click at [693, 451] on button "Confirm" at bounding box center [690, 440] width 77 height 32
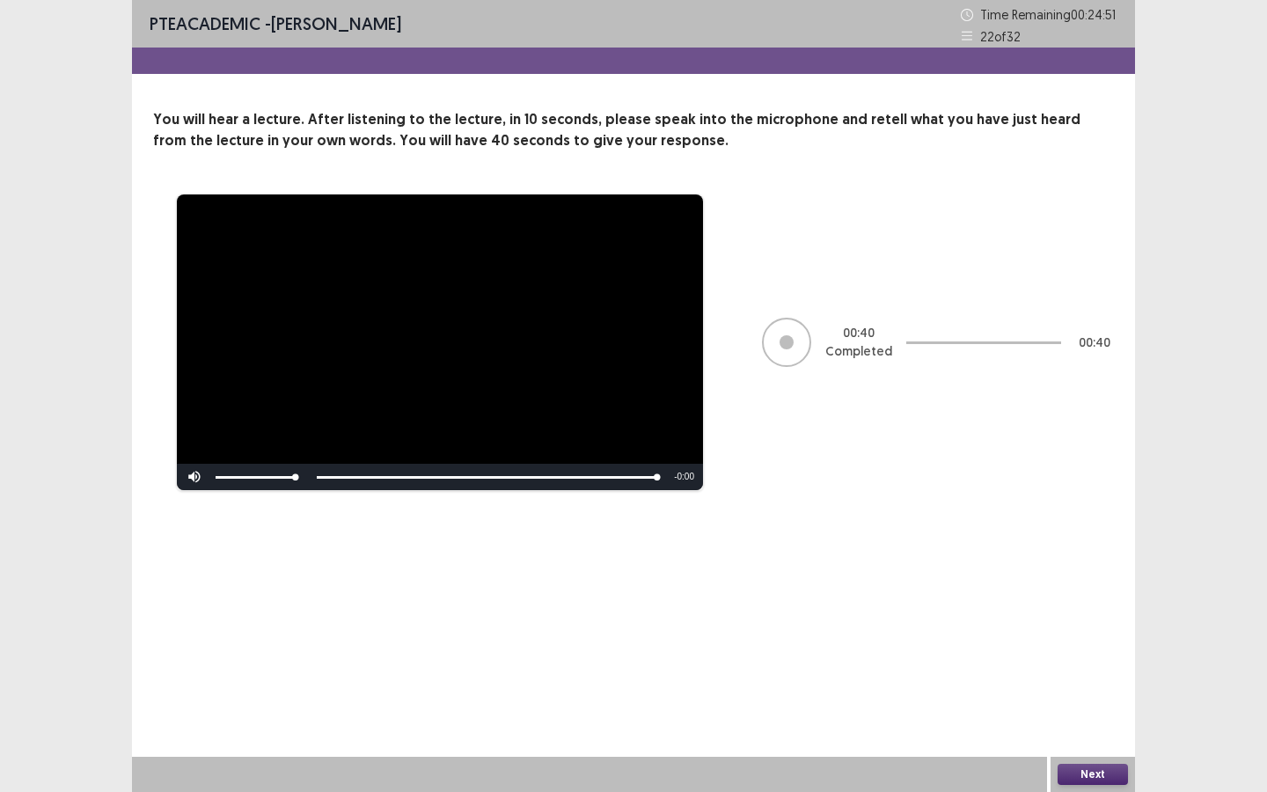
click at [1112, 714] on button "Next" at bounding box center [1093, 774] width 70 height 21
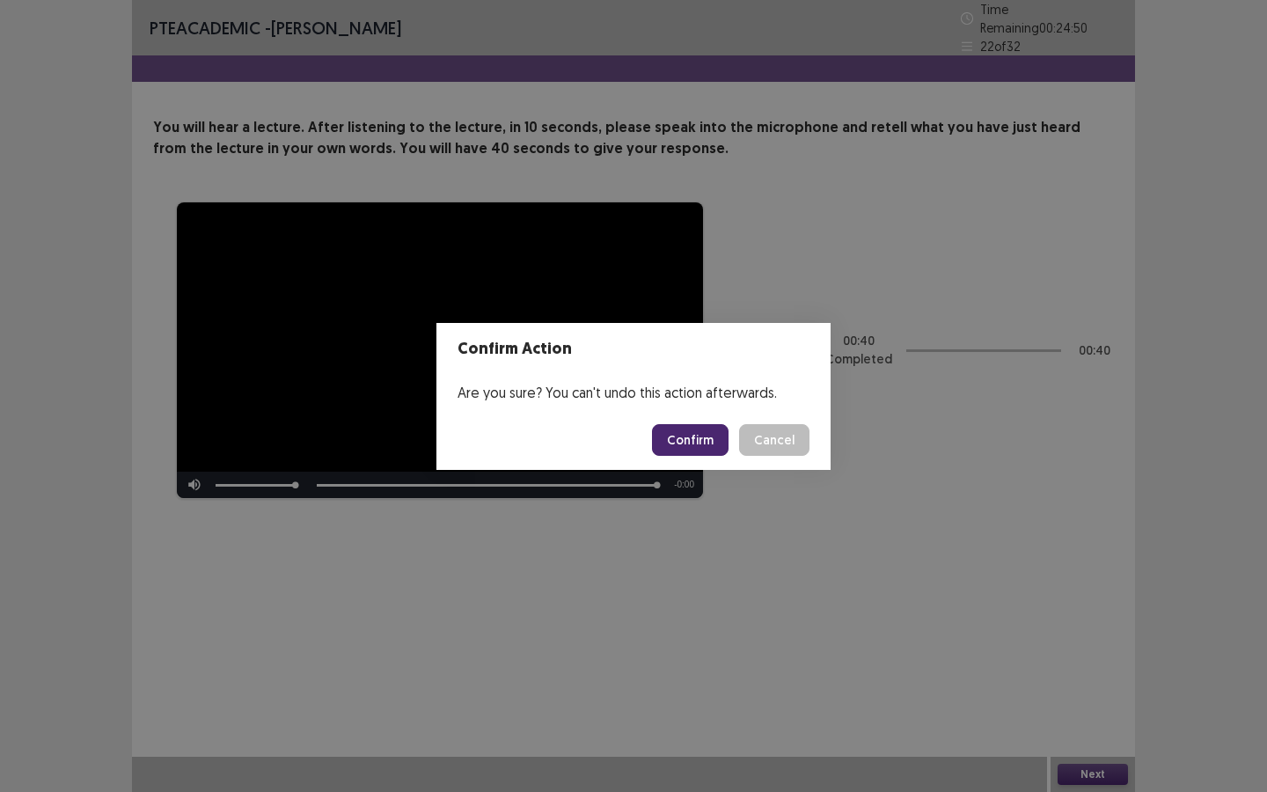
click at [721, 440] on button "Confirm" at bounding box center [690, 440] width 77 height 32
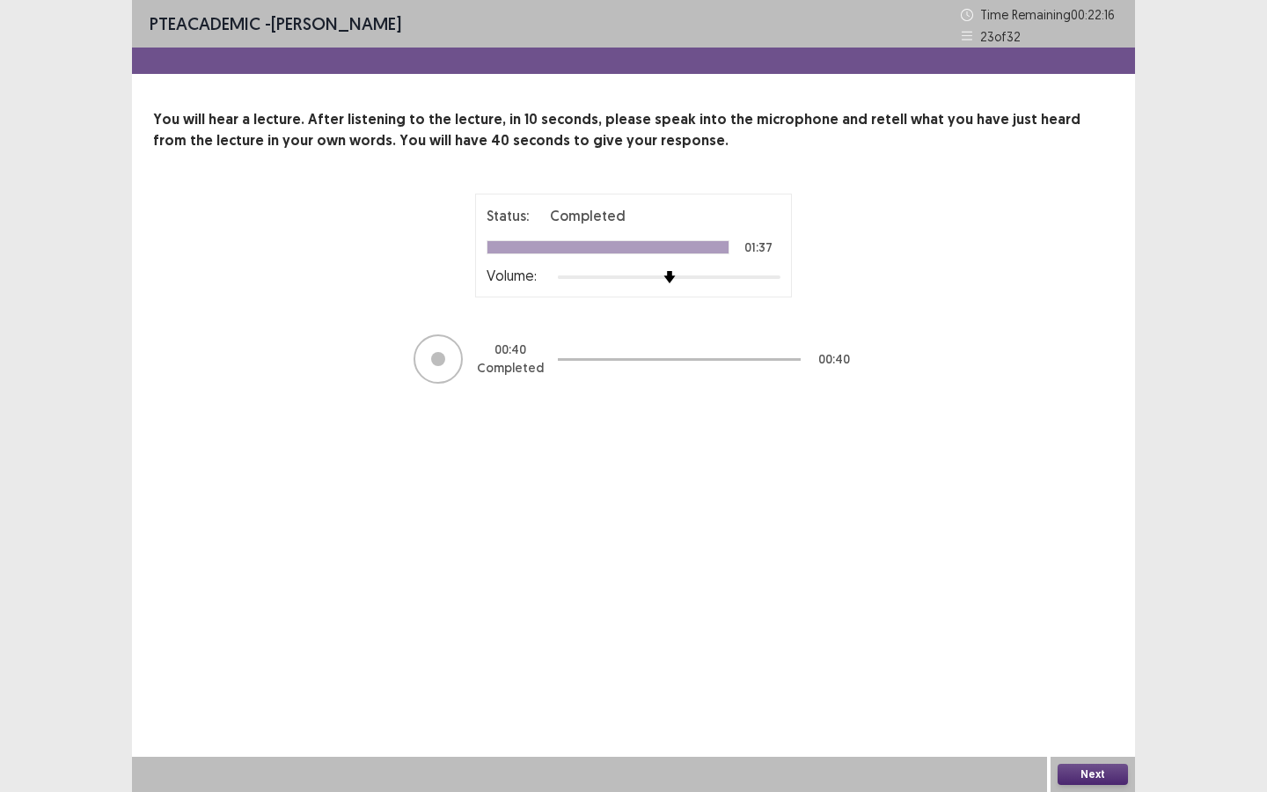
click at [1104, 714] on div "Next" at bounding box center [1093, 774] width 84 height 35
click at [1102, 714] on button "Next" at bounding box center [1093, 774] width 70 height 21
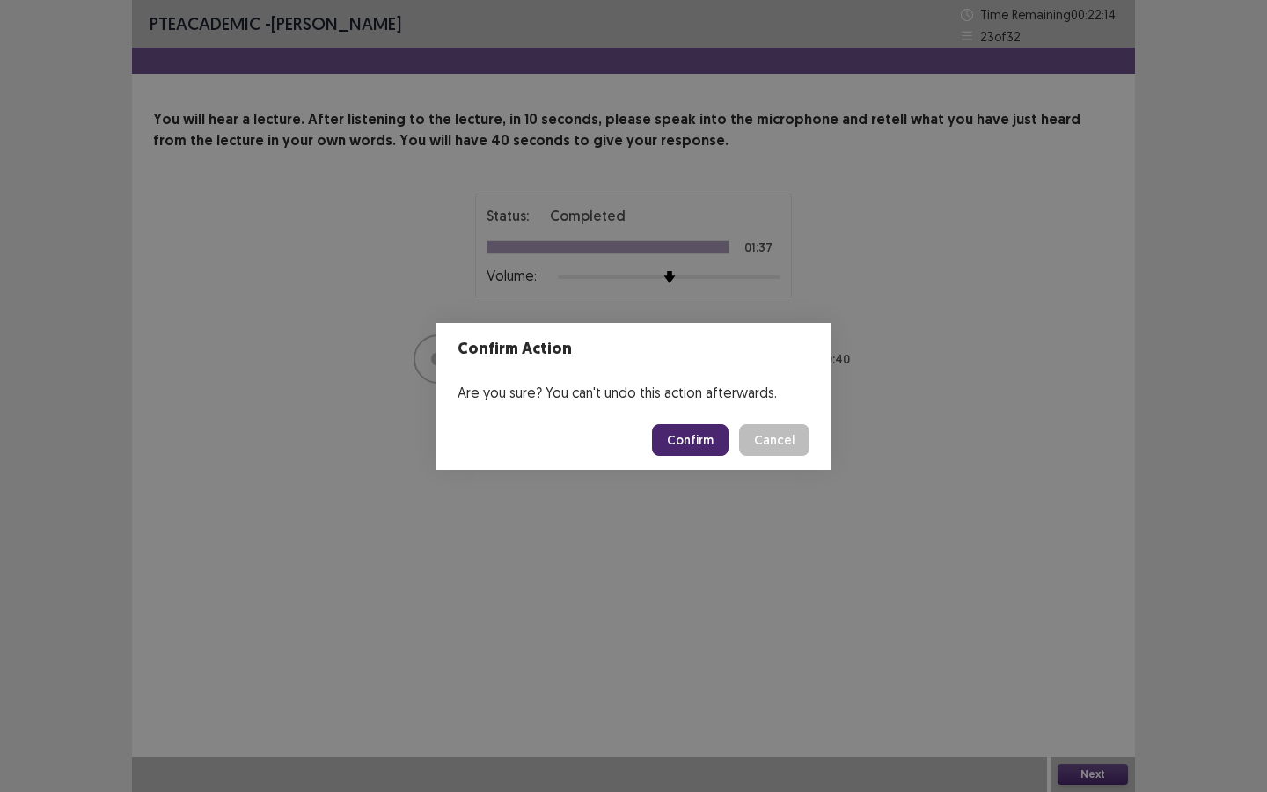
click at [709, 426] on button "Confirm" at bounding box center [690, 440] width 77 height 32
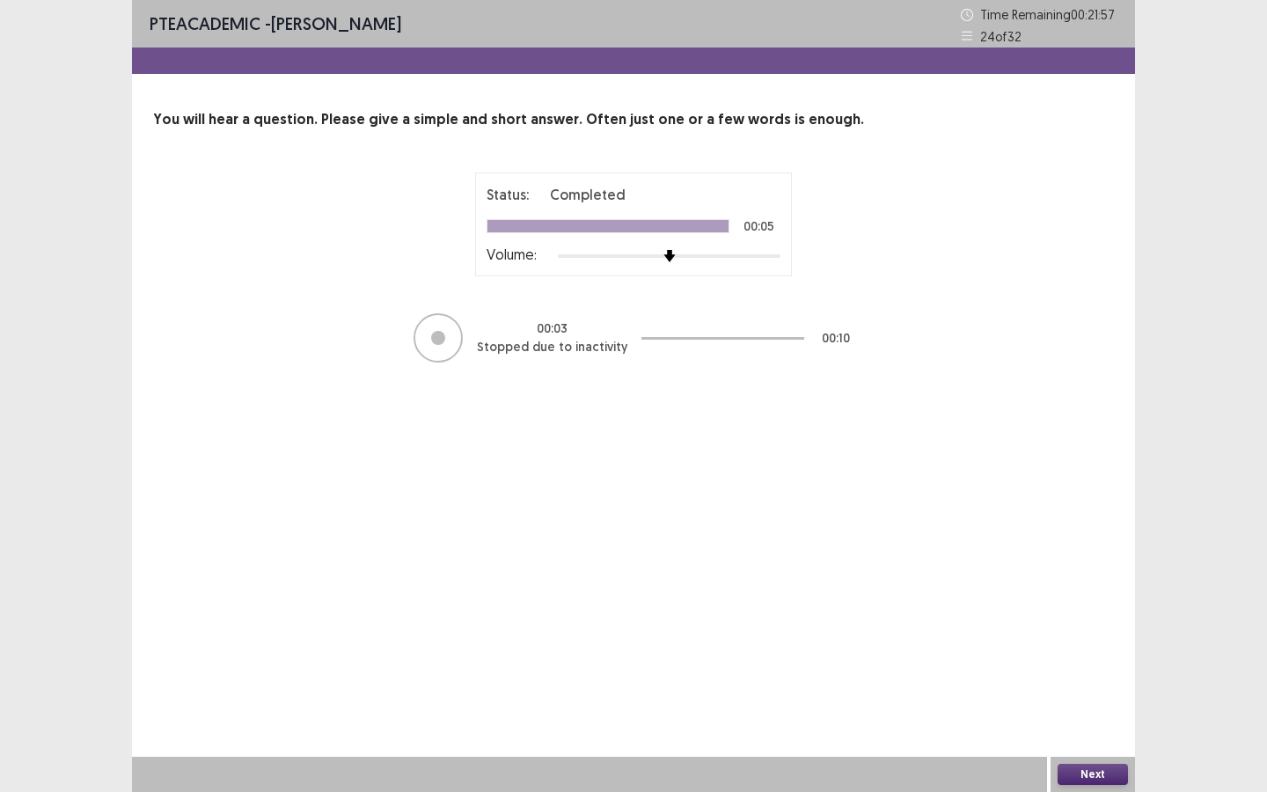
click at [1073, 714] on button "Next" at bounding box center [1093, 774] width 70 height 21
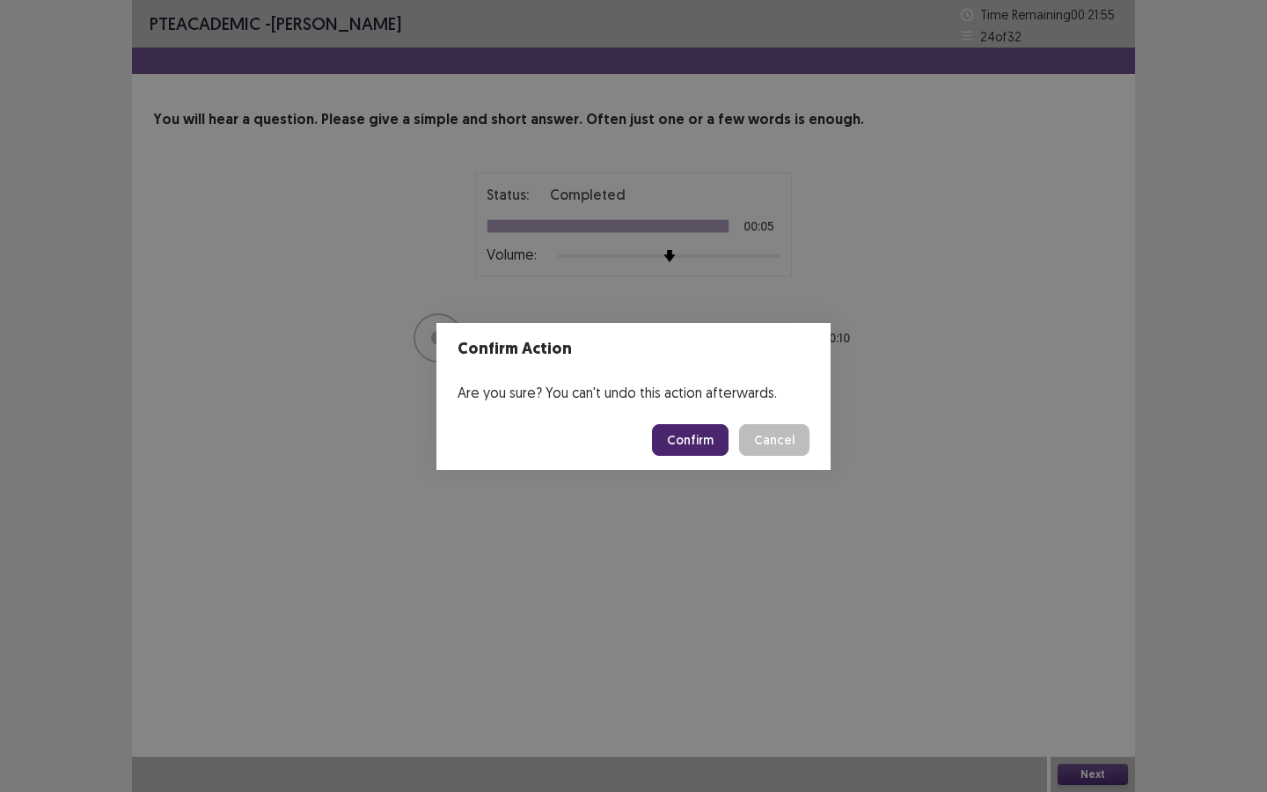
click at [695, 453] on button "Confirm" at bounding box center [690, 440] width 77 height 32
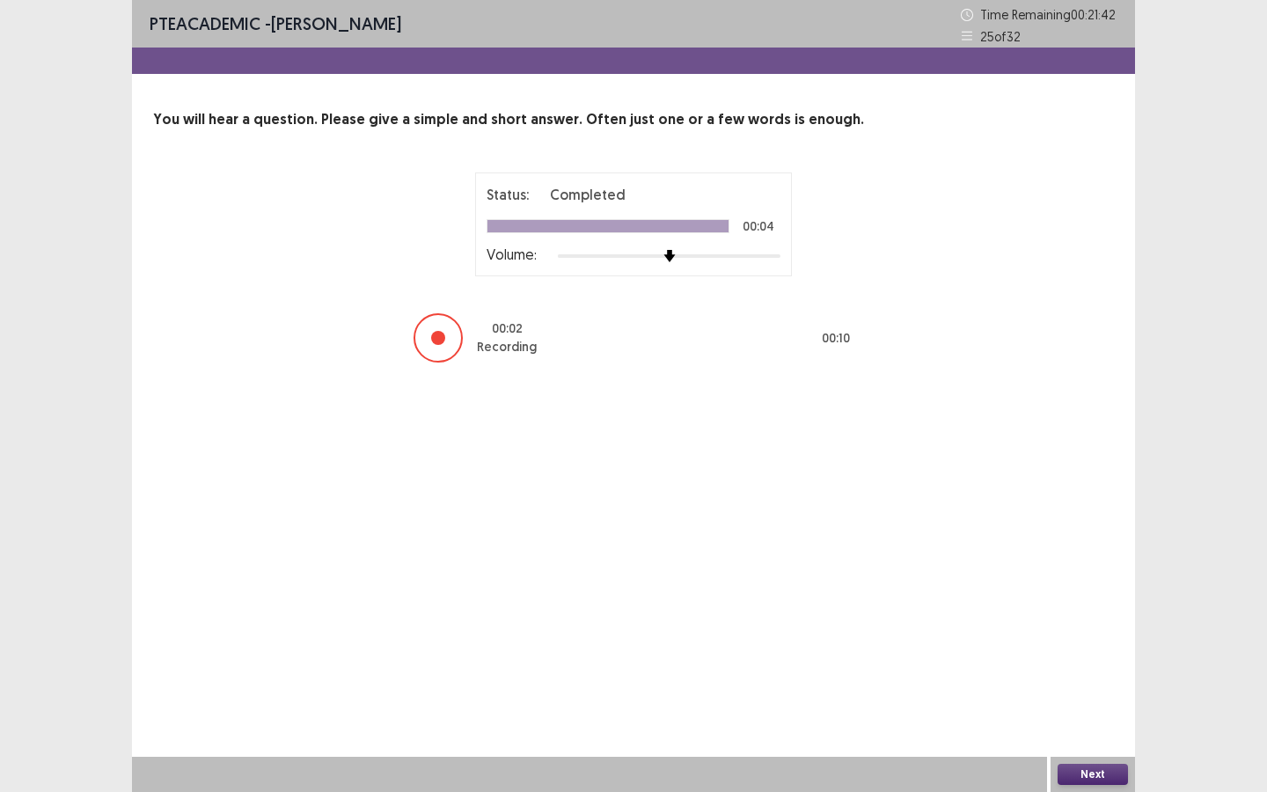
click at [1086, 714] on button "Next" at bounding box center [1093, 774] width 70 height 21
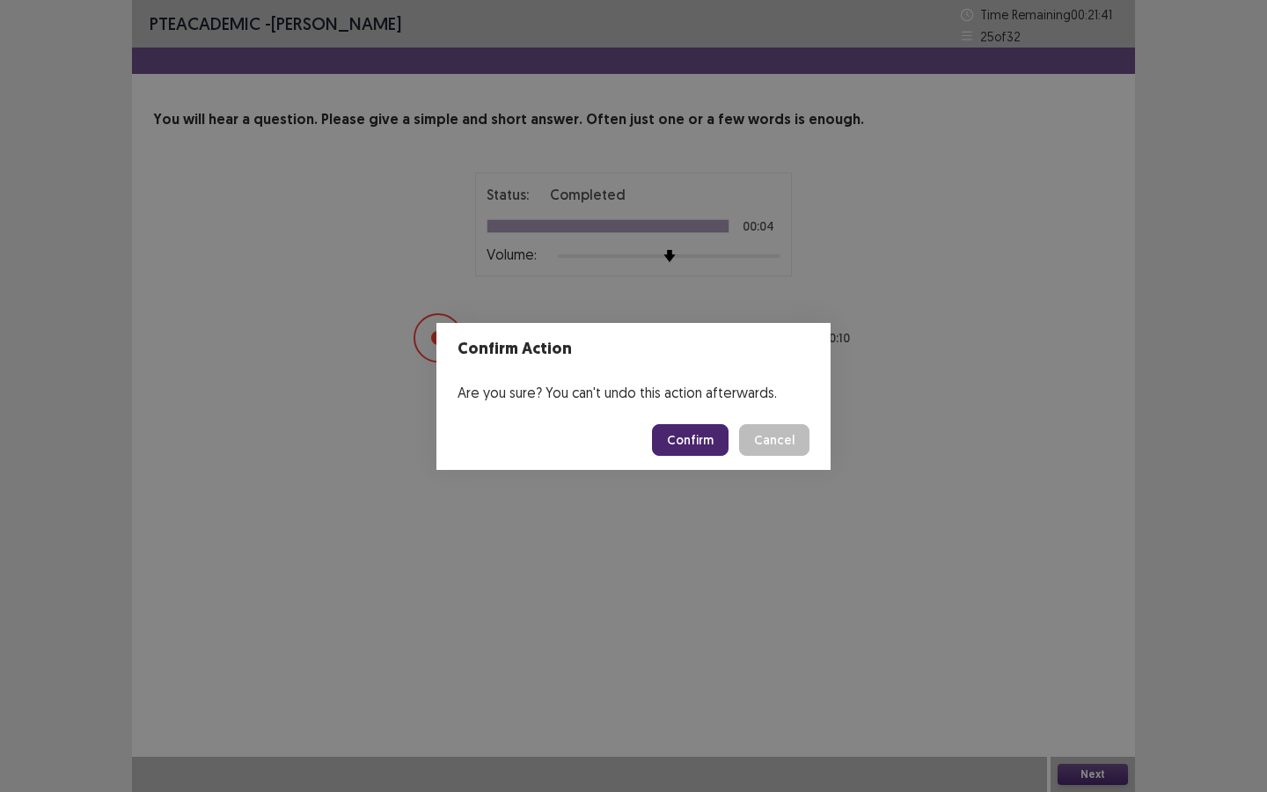
click at [714, 429] on button "Confirm" at bounding box center [690, 440] width 77 height 32
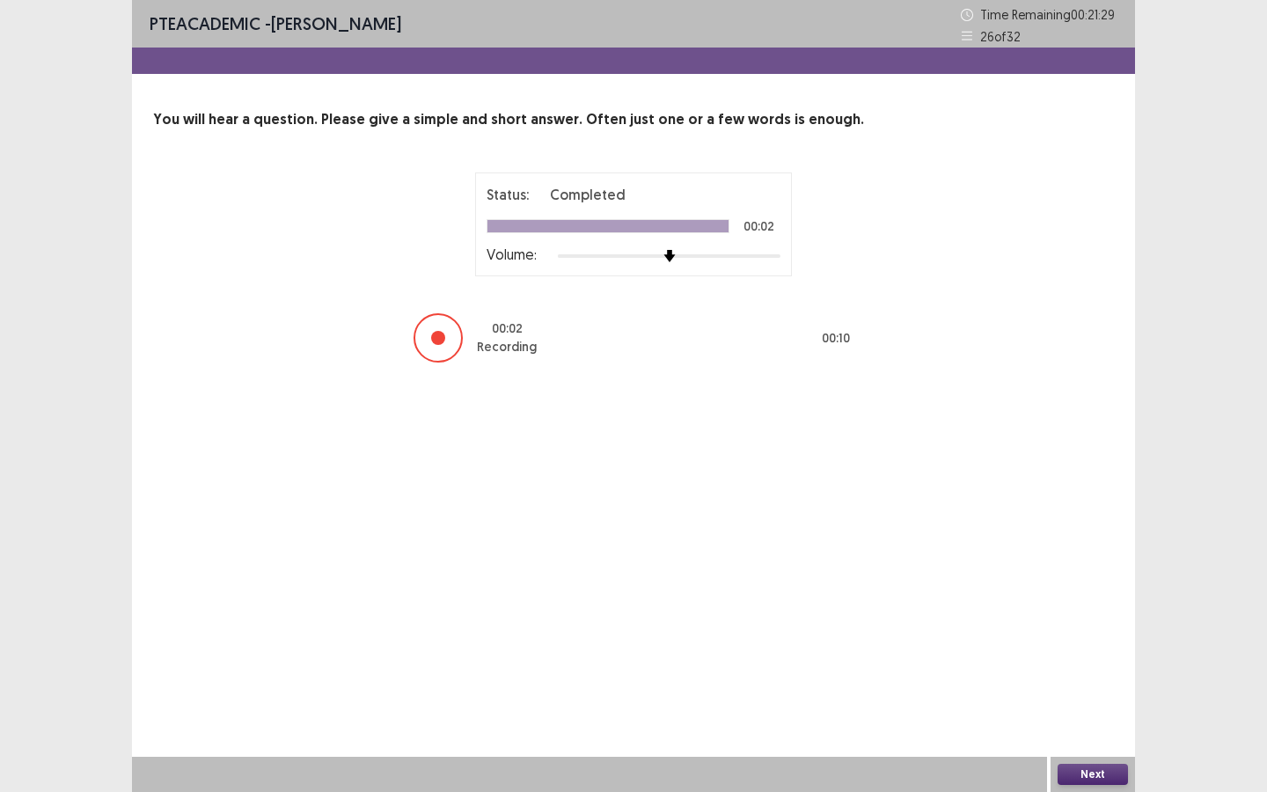
click at [1088, 714] on button "Next" at bounding box center [1093, 774] width 70 height 21
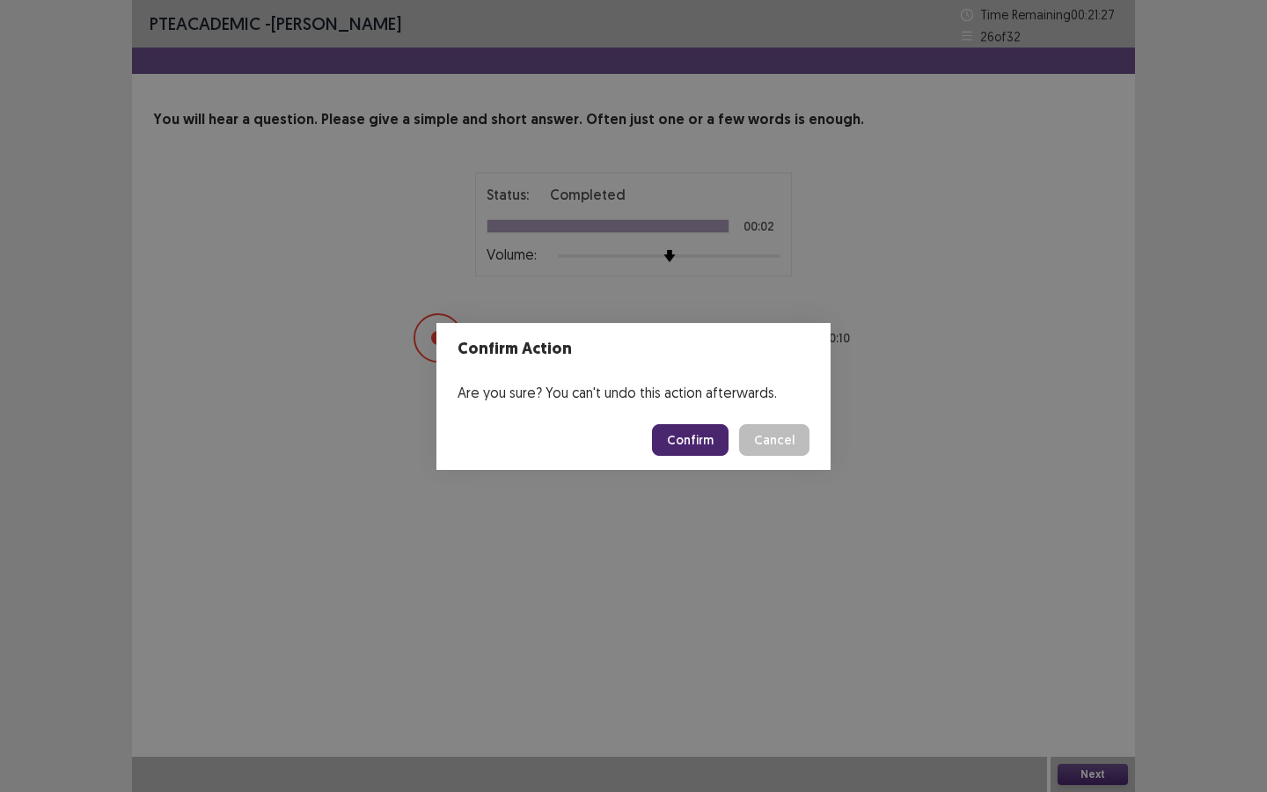
click at [715, 439] on button "Confirm" at bounding box center [690, 440] width 77 height 32
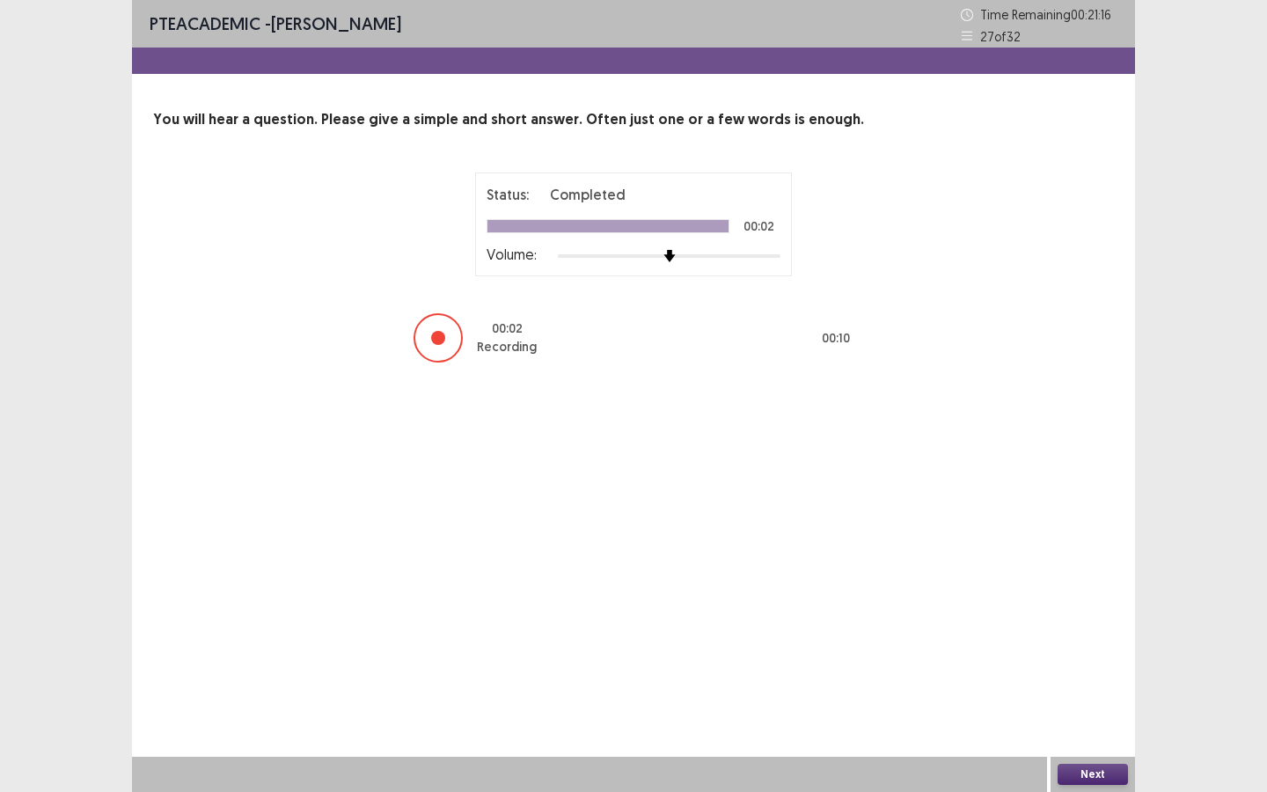
click at [1077, 714] on button "Next" at bounding box center [1093, 774] width 70 height 21
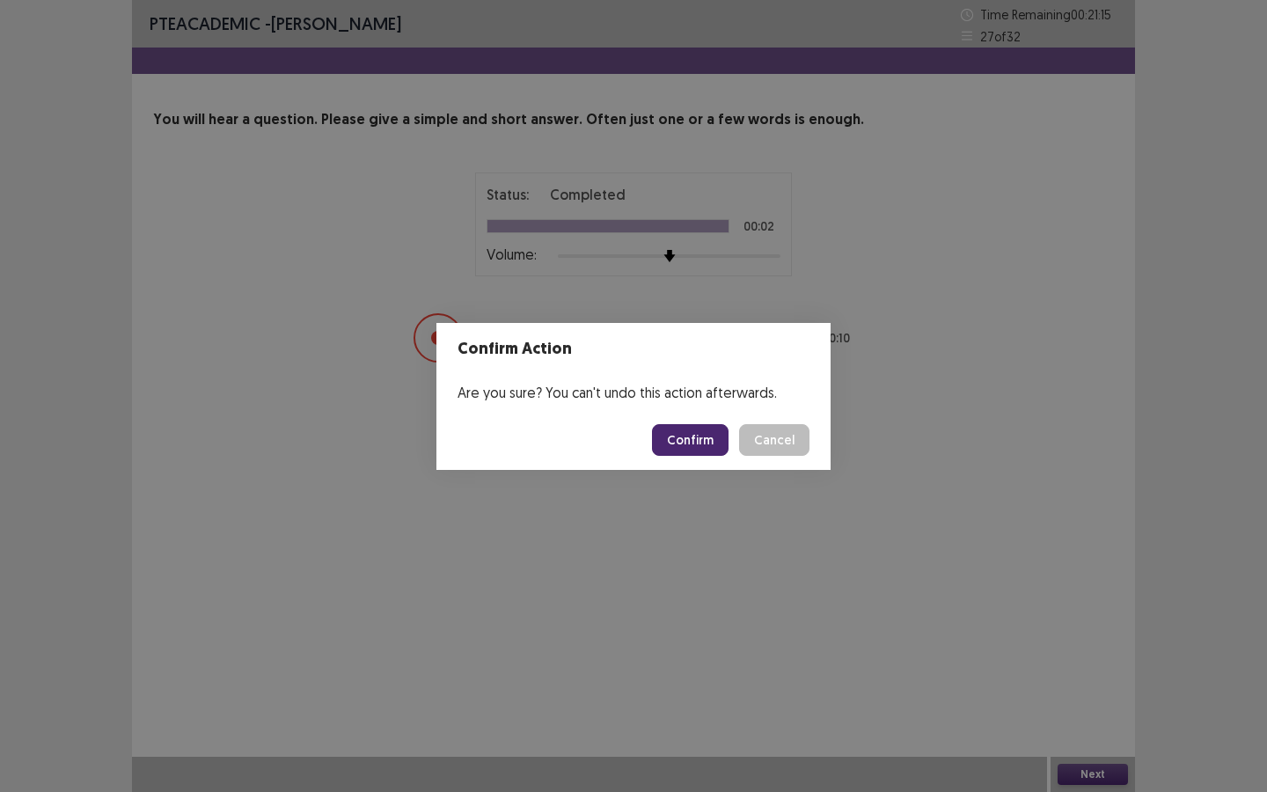
click at [686, 441] on button "Confirm" at bounding box center [690, 440] width 77 height 32
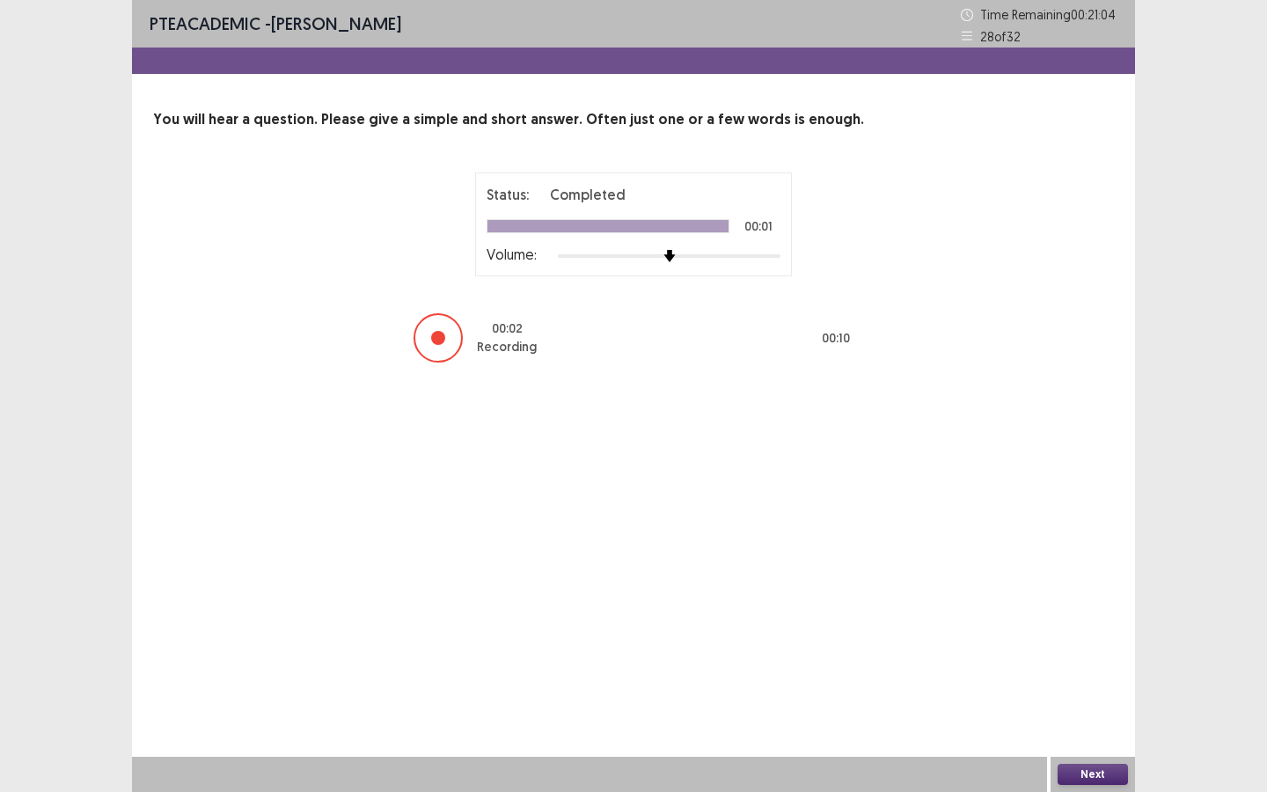
click at [1078, 714] on button "Next" at bounding box center [1093, 774] width 70 height 21
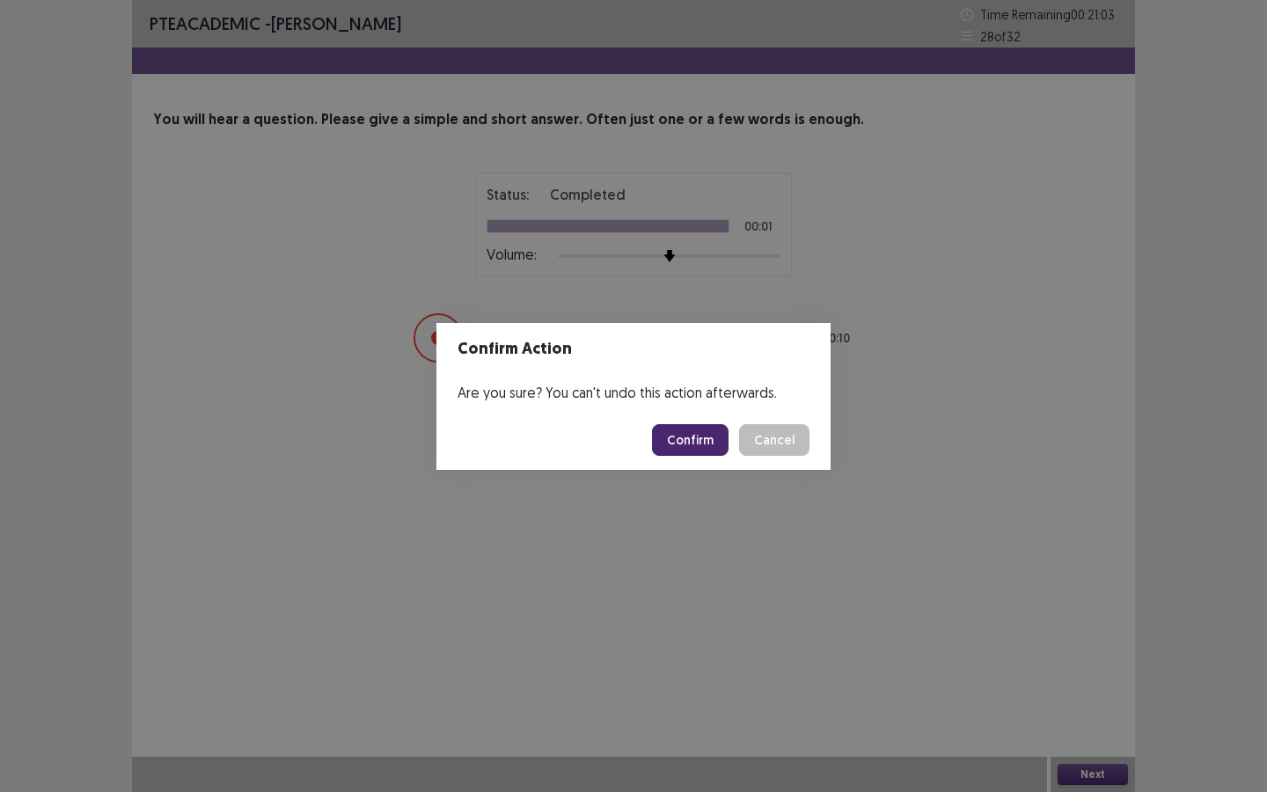
click at [710, 449] on button "Confirm" at bounding box center [690, 440] width 77 height 32
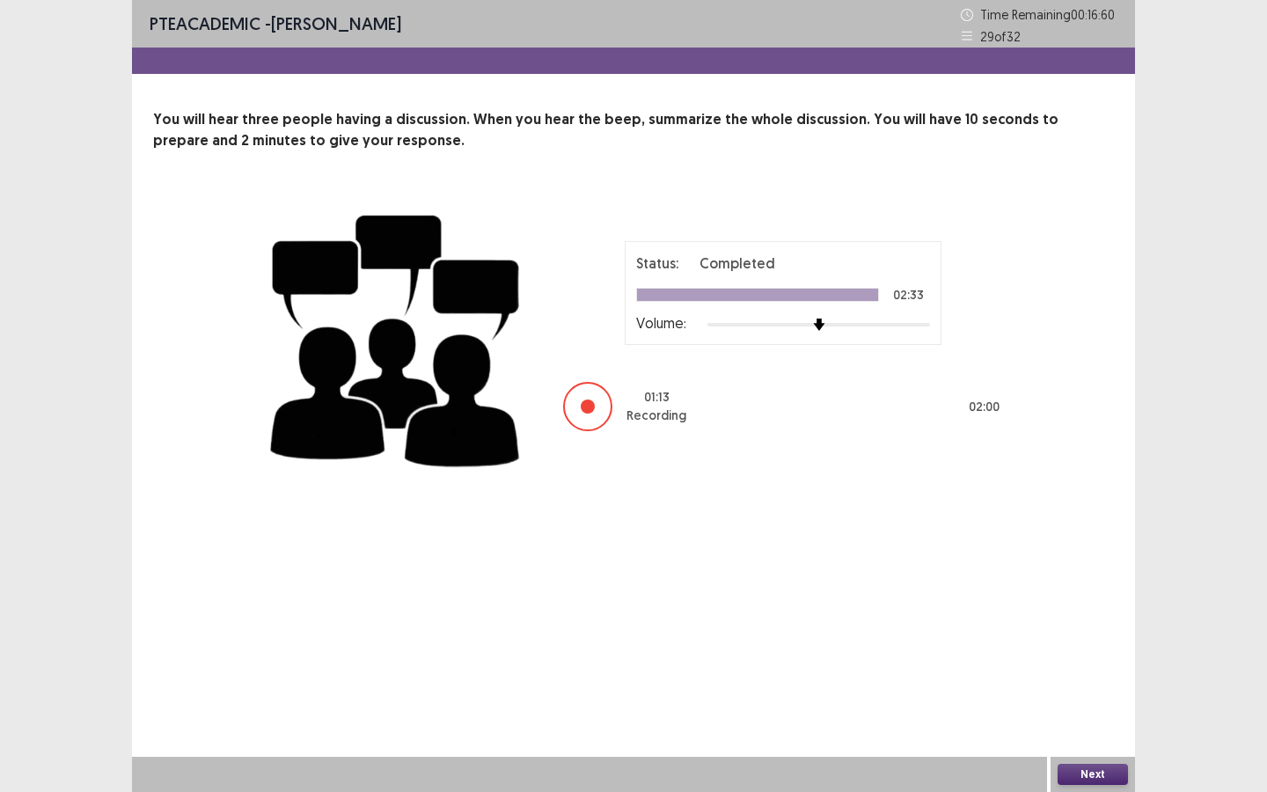
click at [1104, 714] on button "Next" at bounding box center [1093, 774] width 70 height 21
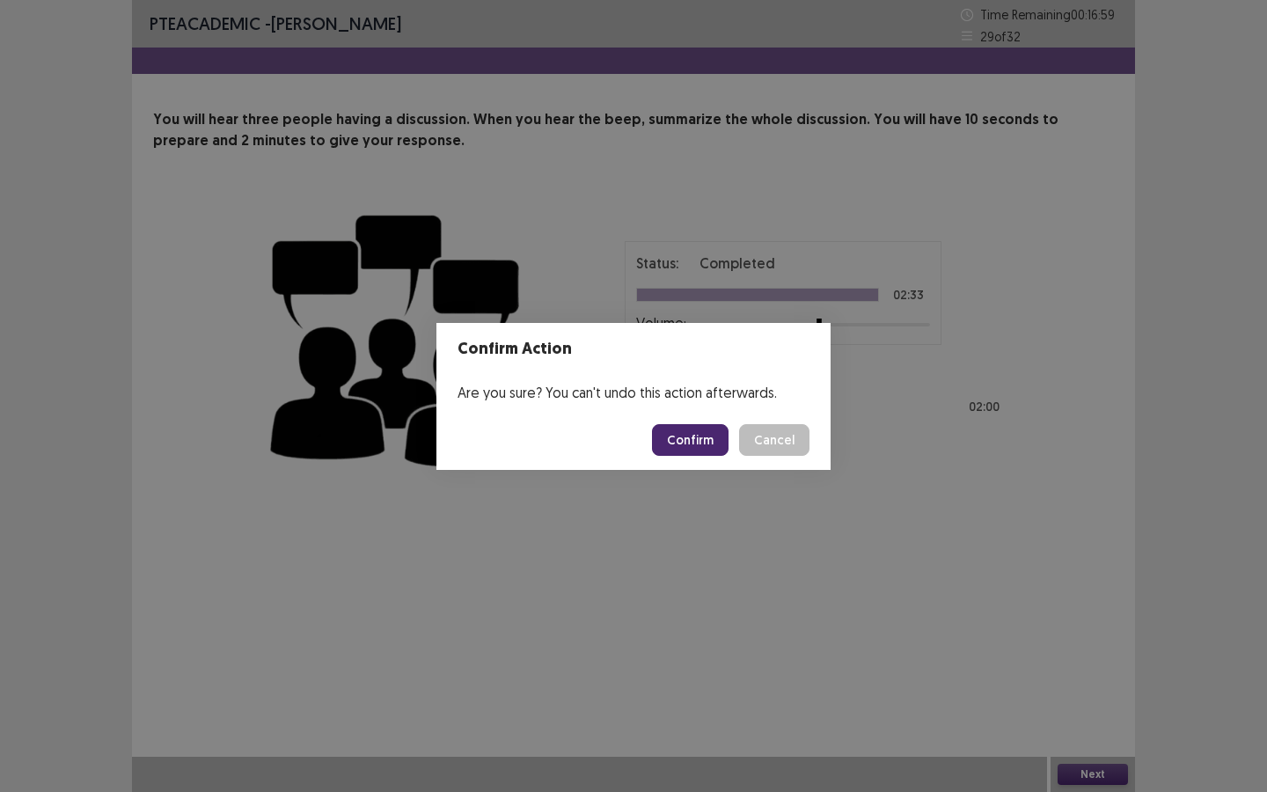
click at [713, 436] on button "Confirm" at bounding box center [690, 440] width 77 height 32
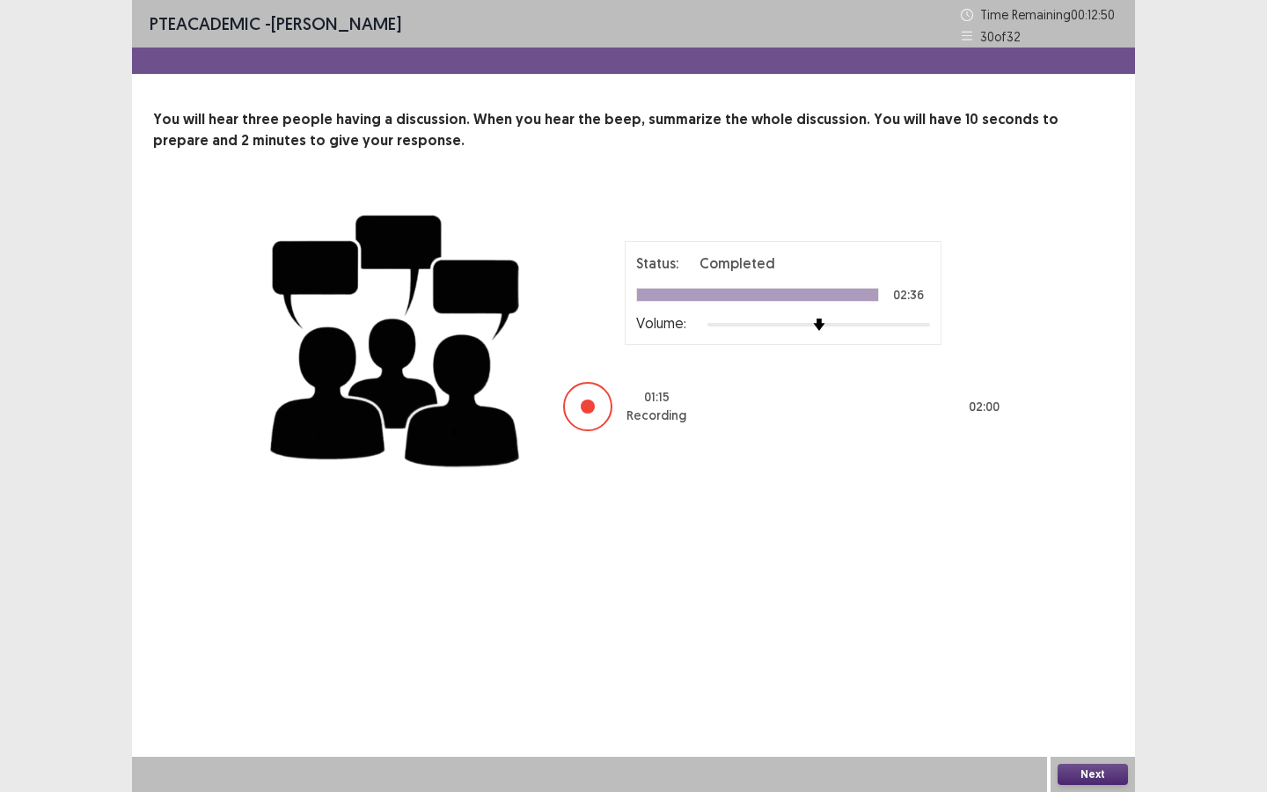
click at [1097, 714] on div "Next" at bounding box center [1093, 774] width 84 height 35
click at [1096, 714] on button "Next" at bounding box center [1093, 774] width 70 height 21
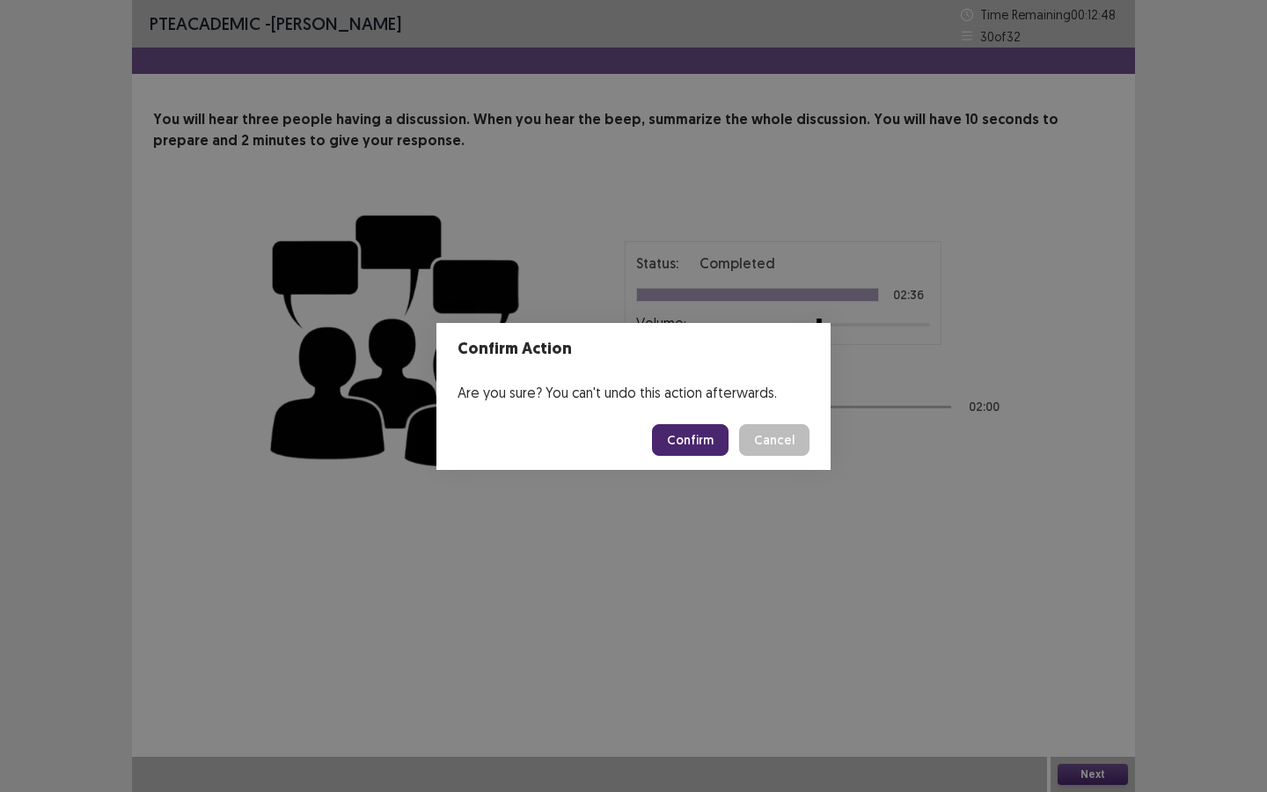
click at [681, 429] on button "Confirm" at bounding box center [690, 440] width 77 height 32
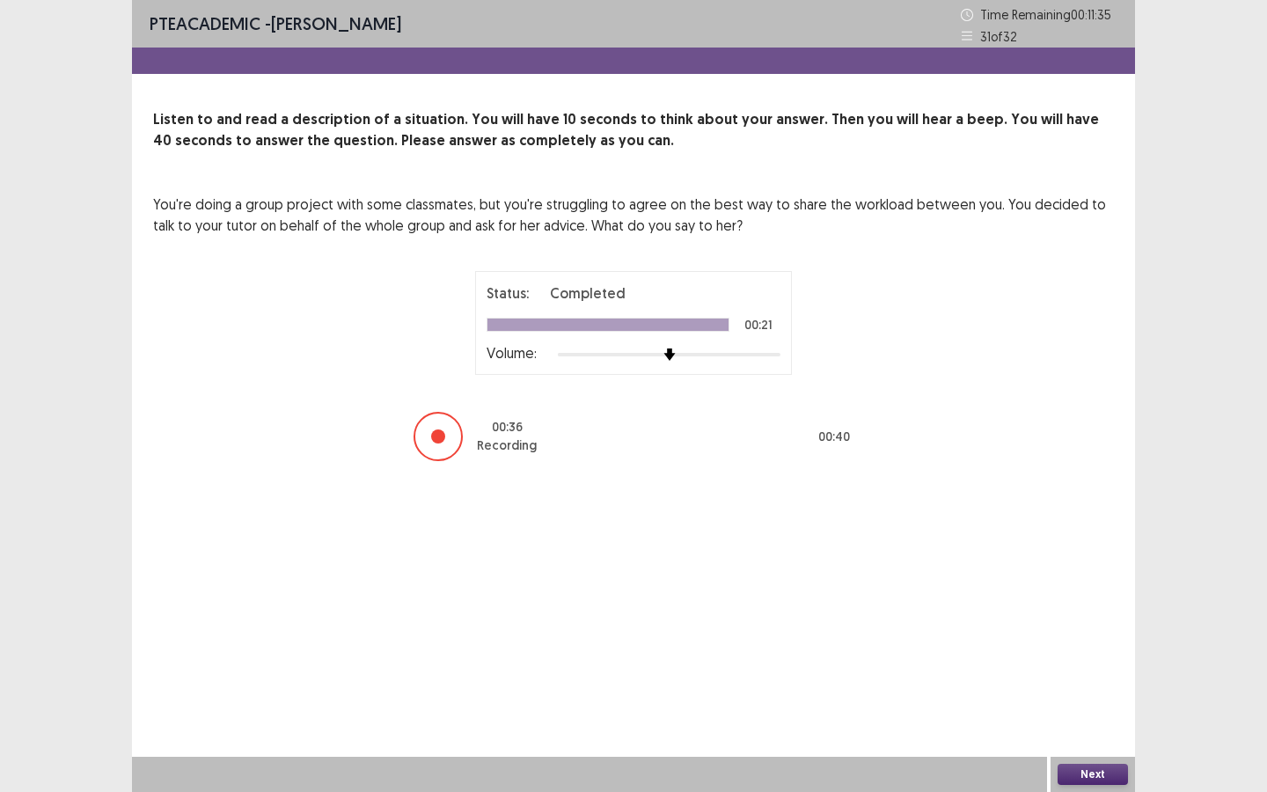
click at [1082, 714] on button "Next" at bounding box center [1093, 774] width 70 height 21
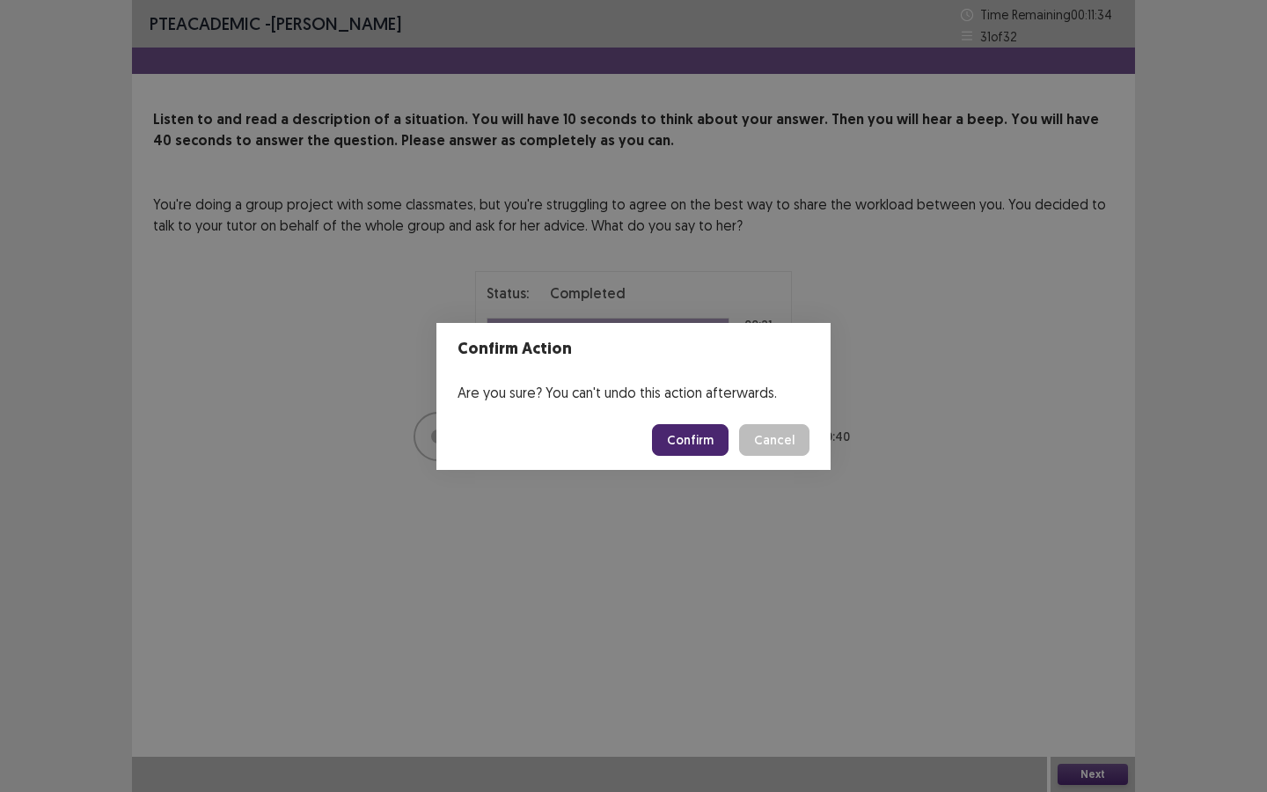
click at [708, 439] on button "Confirm" at bounding box center [690, 440] width 77 height 32
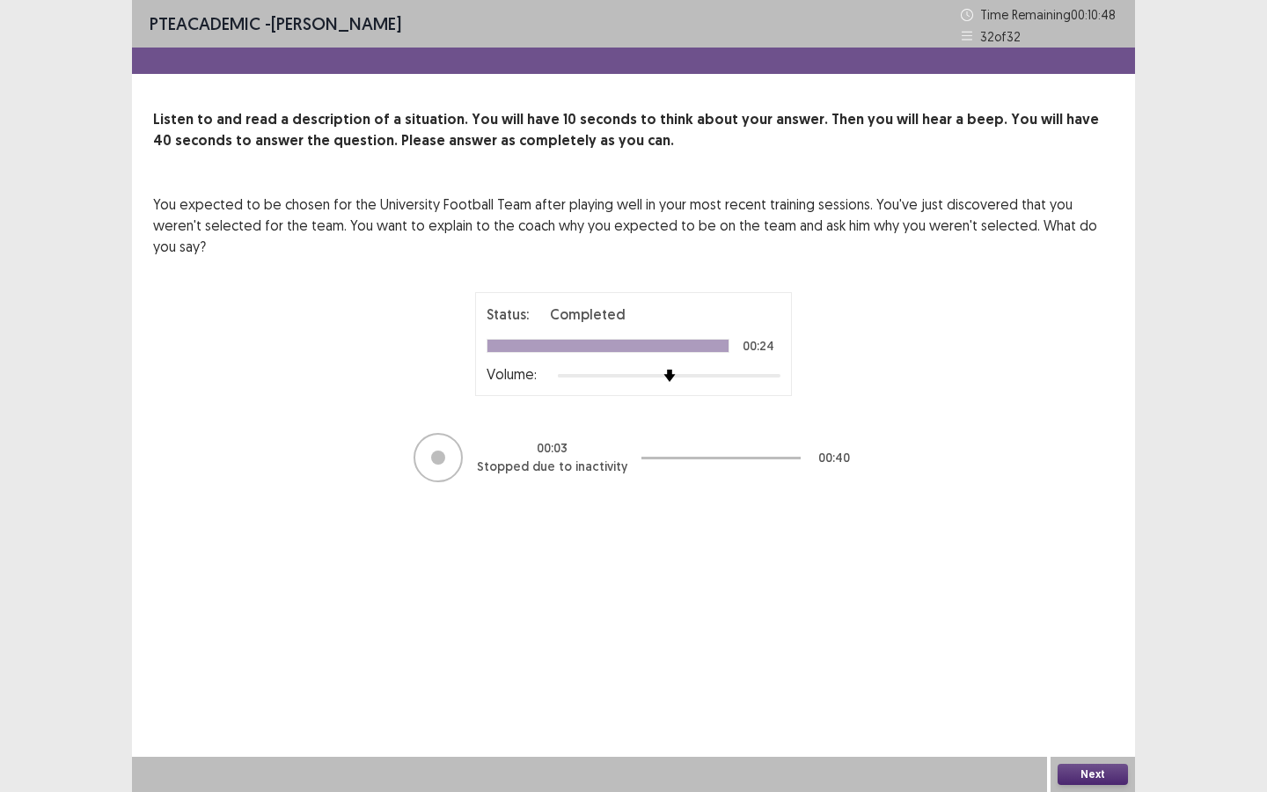
click at [1098, 714] on button "Next" at bounding box center [1093, 774] width 70 height 21
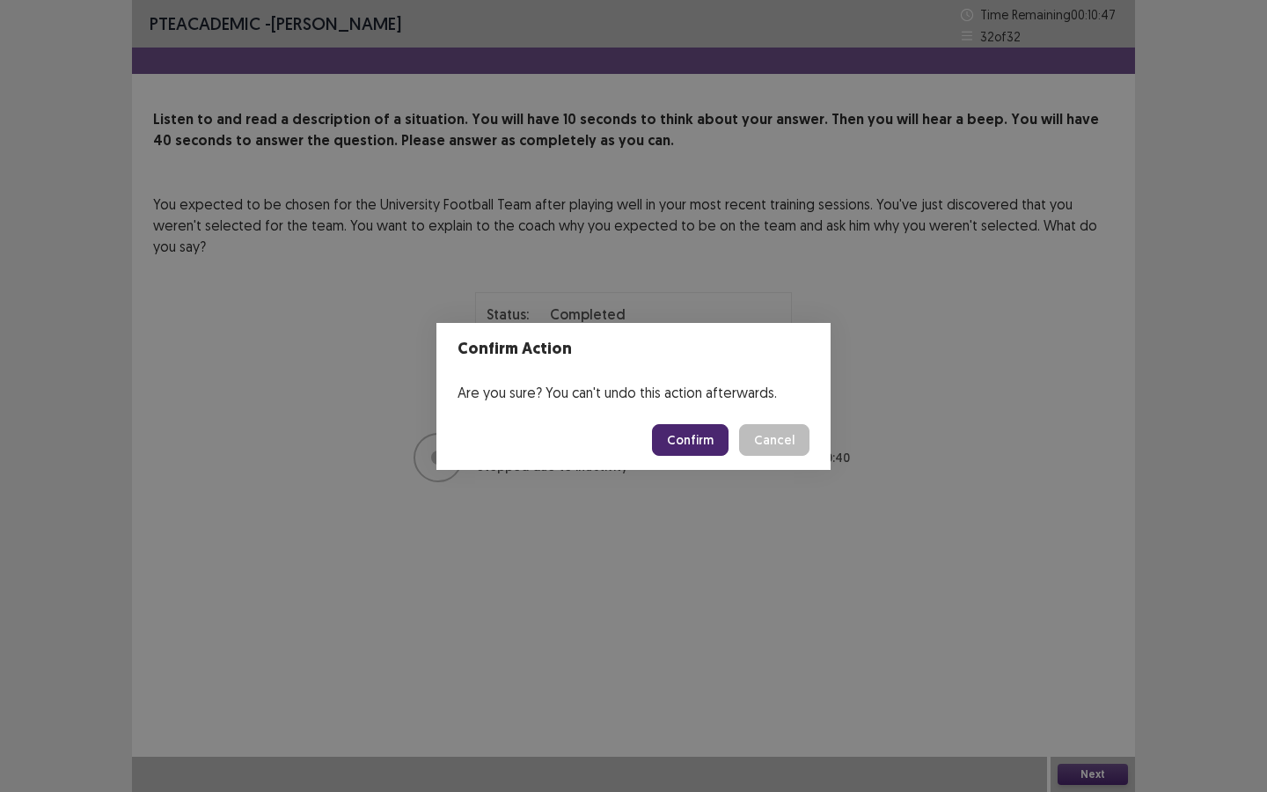
click at [687, 433] on button "Confirm" at bounding box center [690, 440] width 77 height 32
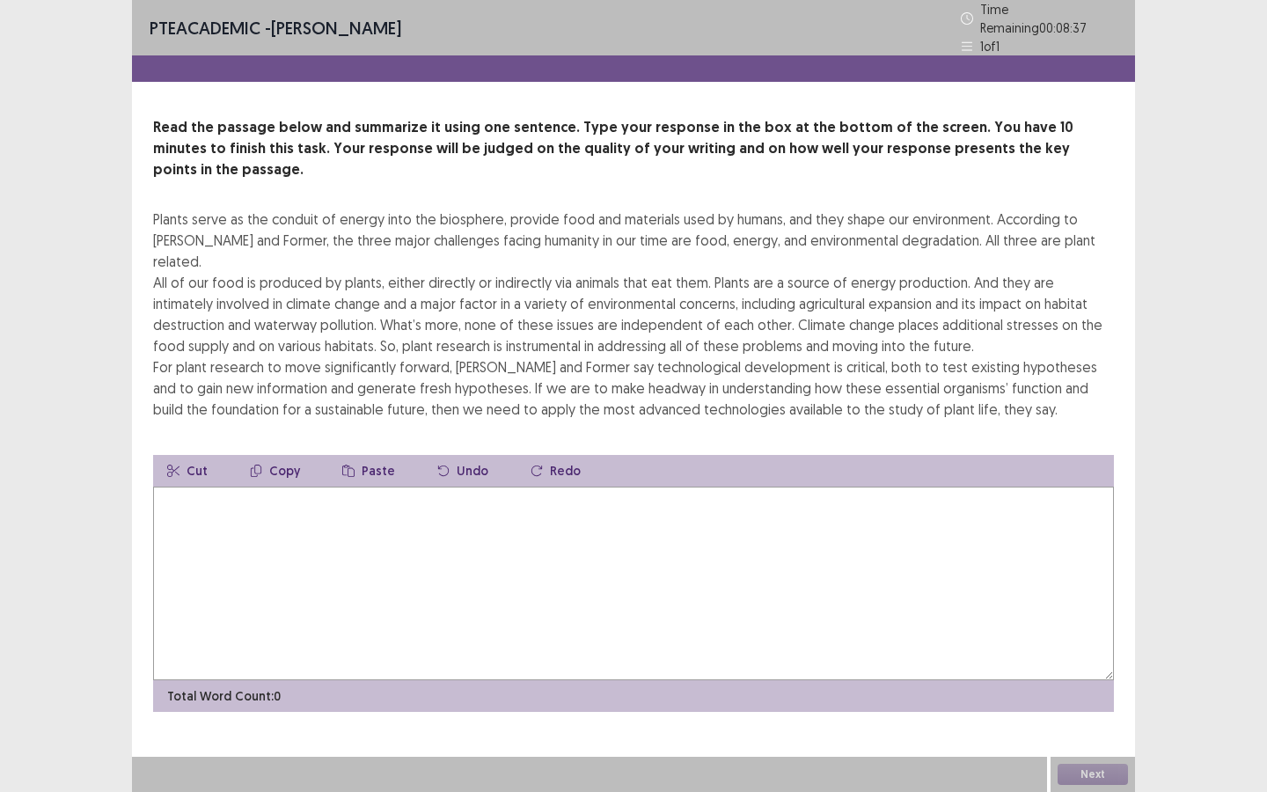
drag, startPoint x: 150, startPoint y: 185, endPoint x: 307, endPoint y: 203, distance: 158.6
click at [306, 202] on div "Read the passage below and summarize it using one sentence. Type your response …" at bounding box center [633, 414] width 1003 height 595
click at [217, 491] on textarea at bounding box center [633, 584] width 961 height 194
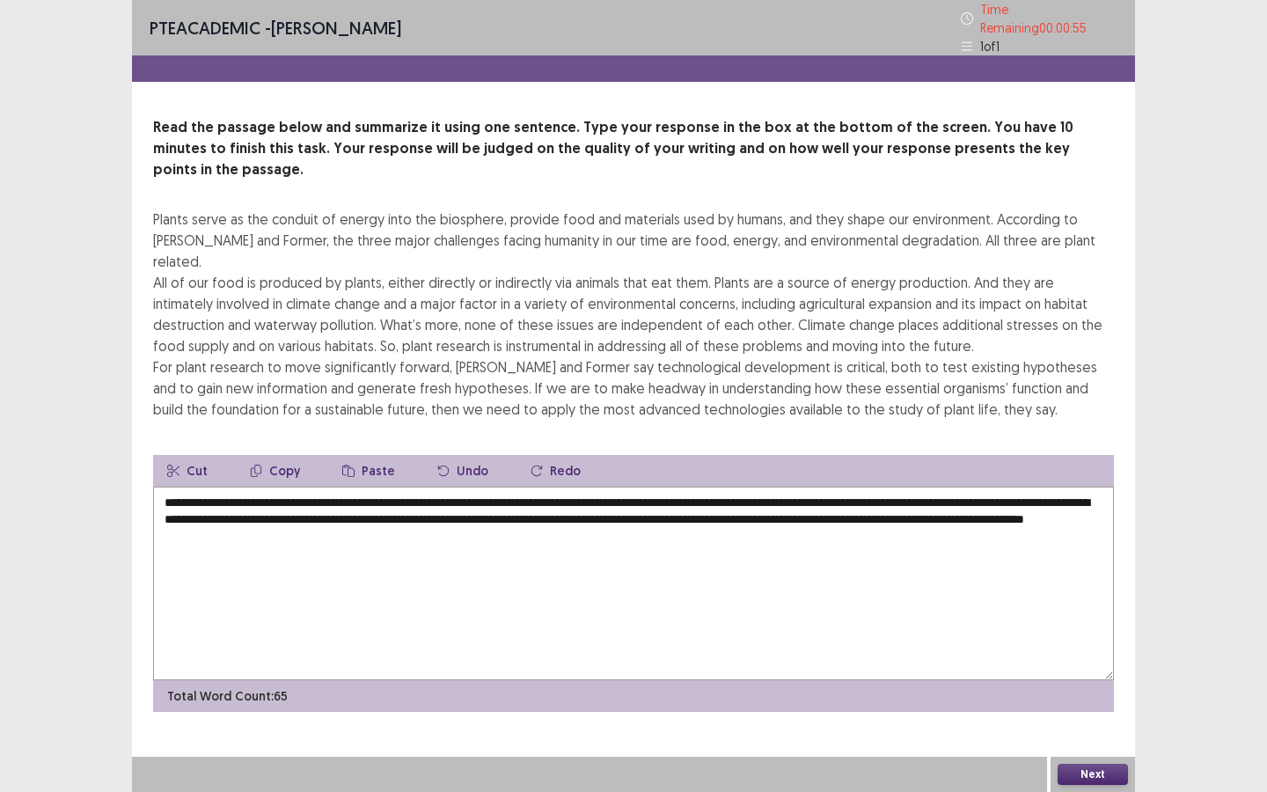
click at [931, 487] on textarea "**********" at bounding box center [633, 584] width 961 height 194
click at [925, 487] on textarea "**********" at bounding box center [633, 584] width 961 height 194
type textarea "**********"
click at [1086, 714] on button "Next" at bounding box center [1093, 774] width 70 height 21
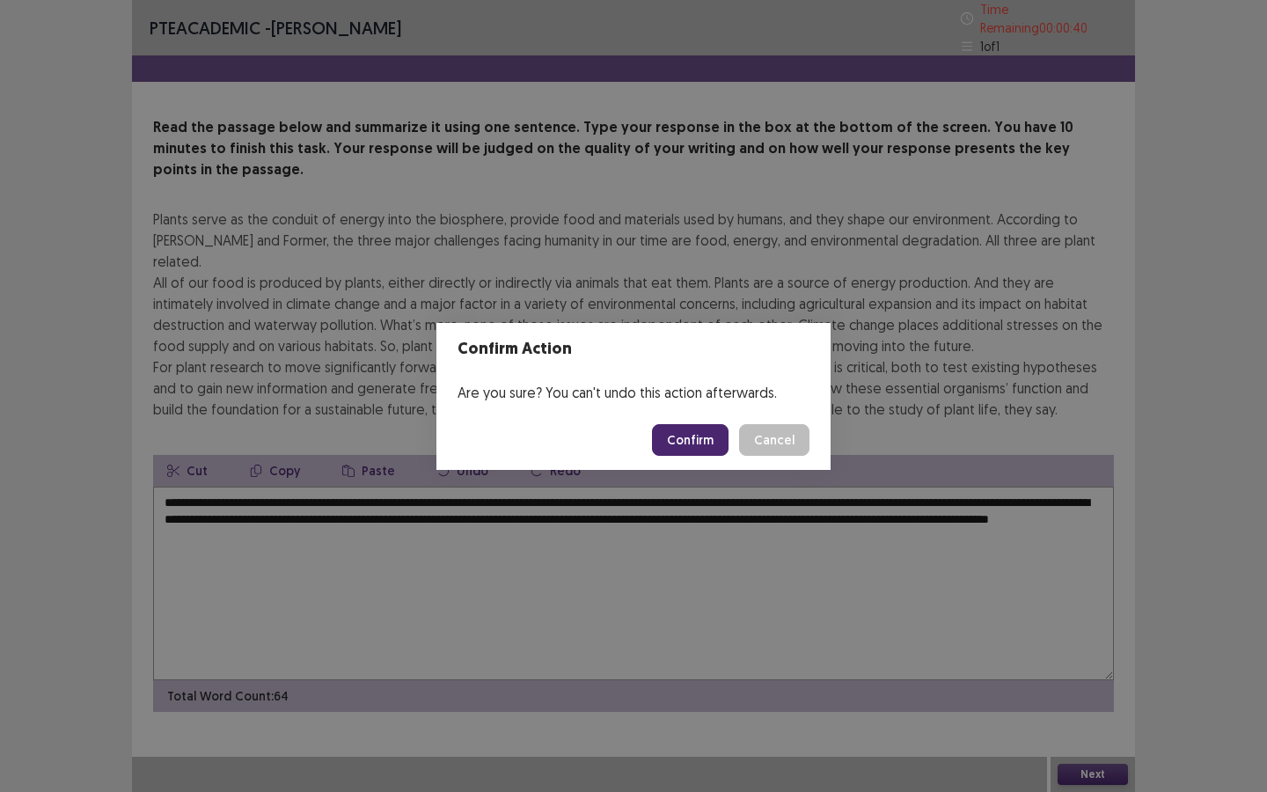
click at [699, 447] on button "Confirm" at bounding box center [690, 440] width 77 height 32
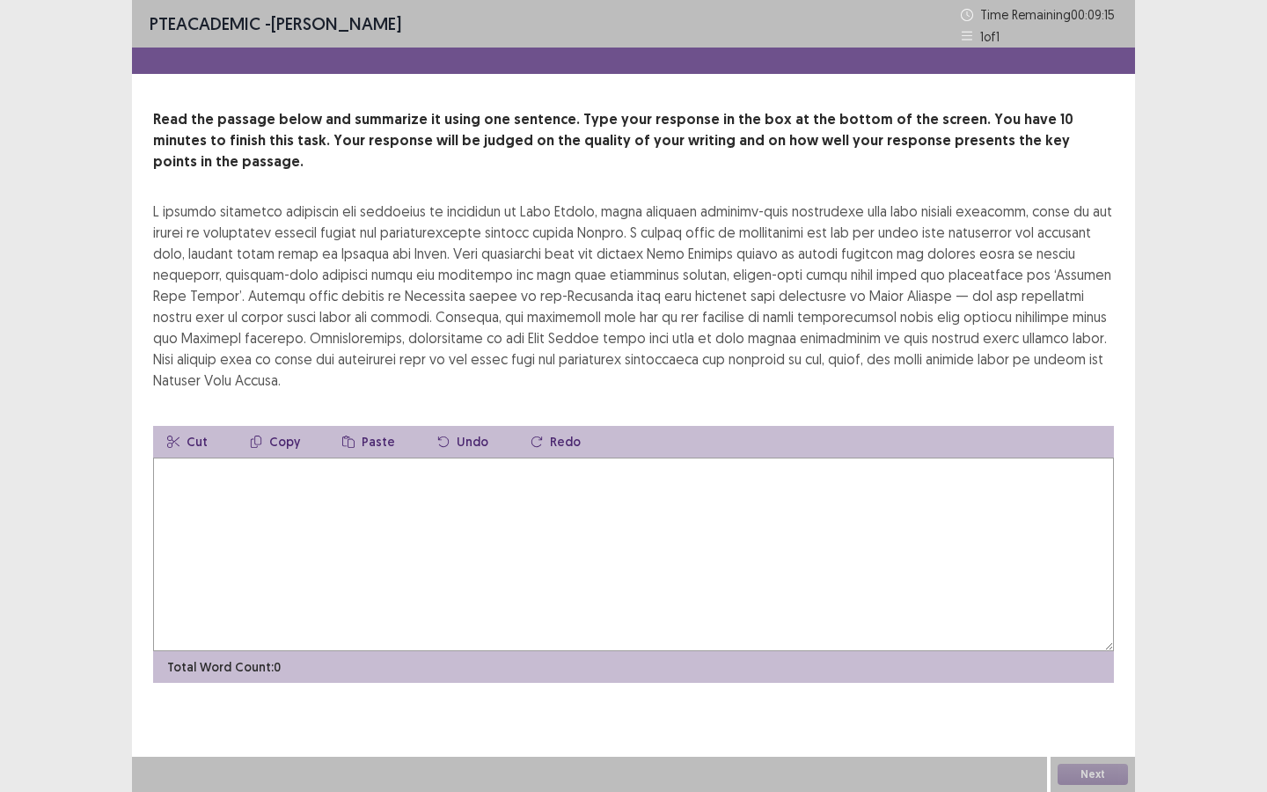
click at [200, 458] on textarea at bounding box center [633, 555] width 961 height 194
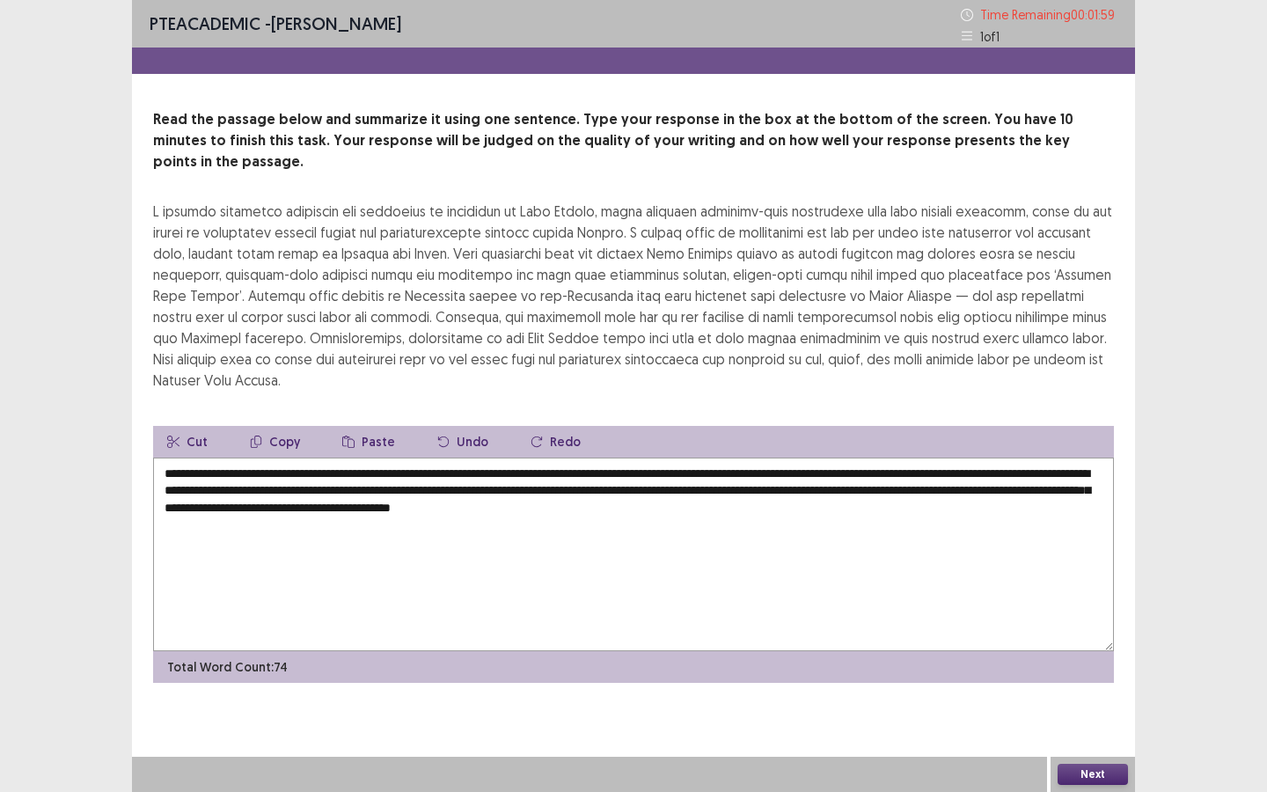
type textarea "**********"
click at [729, 43] on div "PTE academic - [PERSON_NAME] Time Remaining 00 : 01 : 59 1 of 1" at bounding box center [633, 24] width 1003 height 48
click at [1070, 714] on button "Next" at bounding box center [1093, 774] width 70 height 21
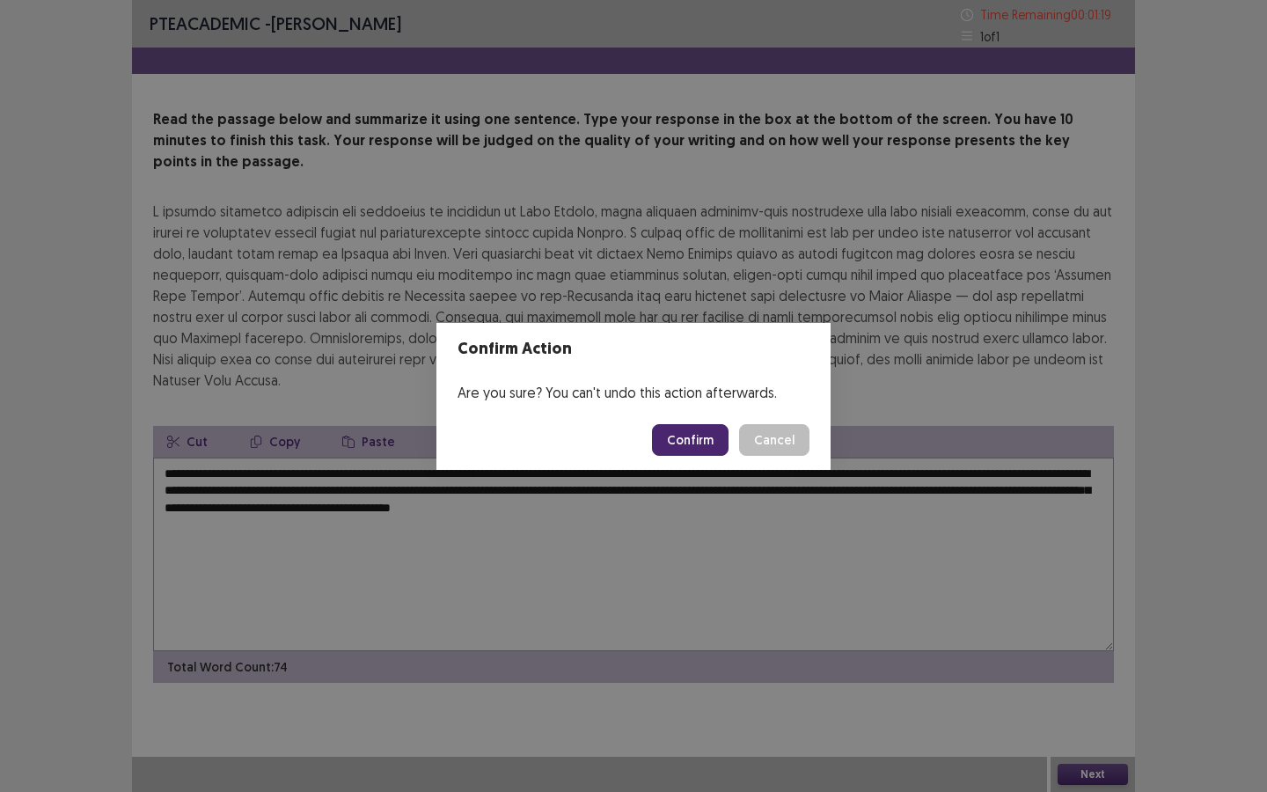
click at [675, 448] on button "Confirm" at bounding box center [690, 440] width 77 height 32
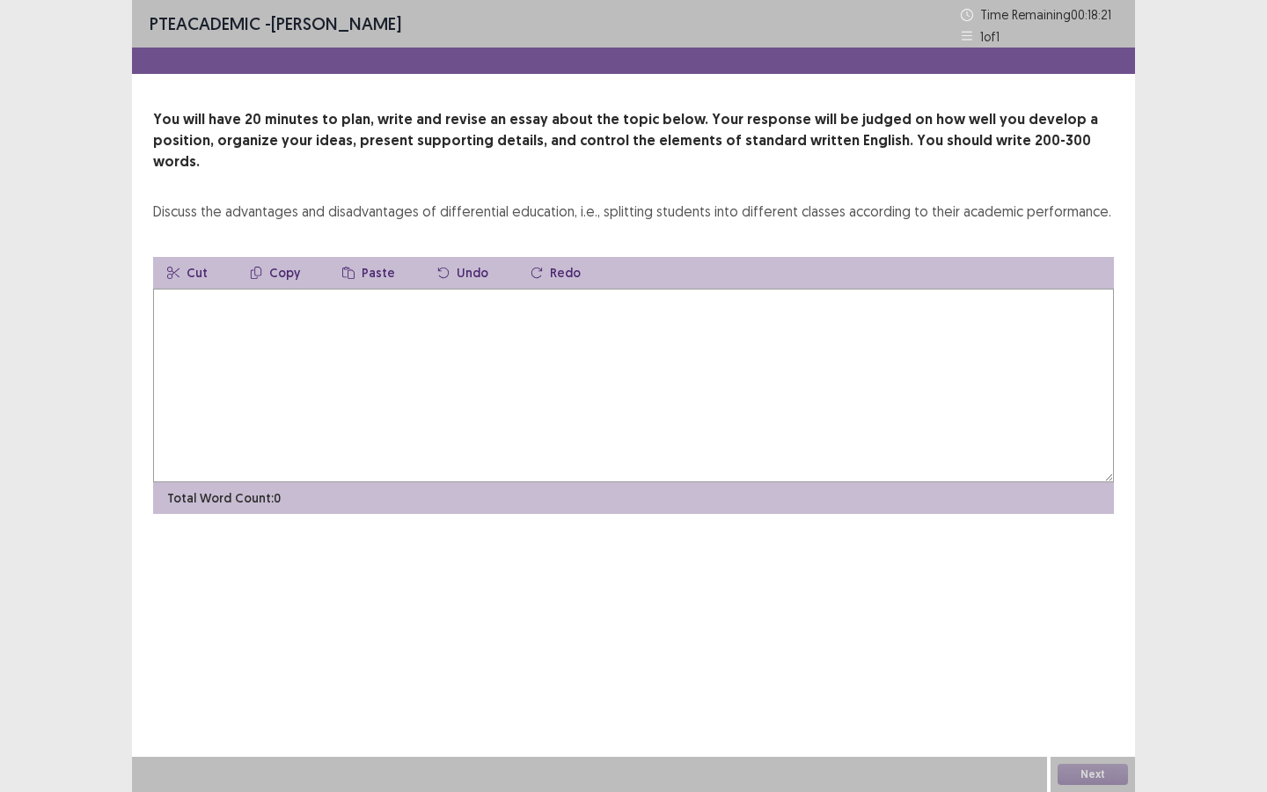
click at [322, 297] on textarea at bounding box center [633, 386] width 961 height 194
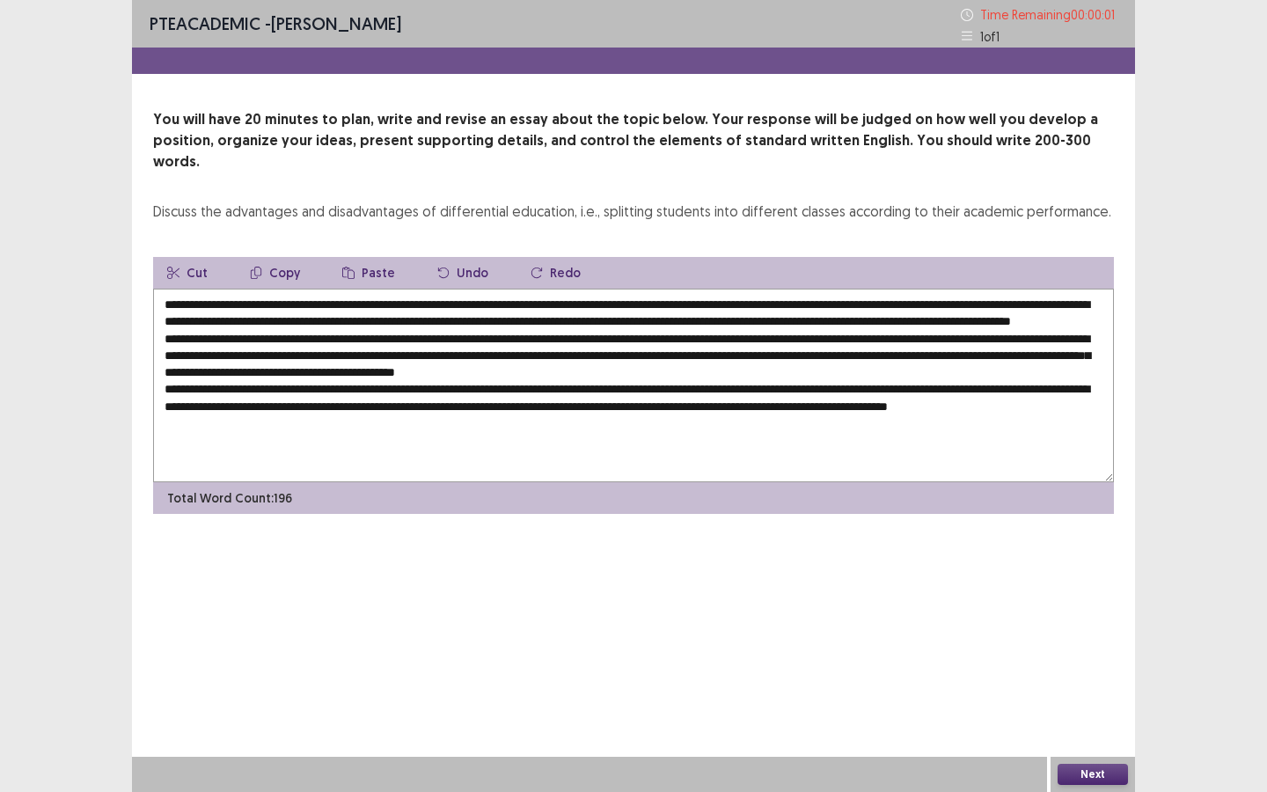
type textarea "**********"
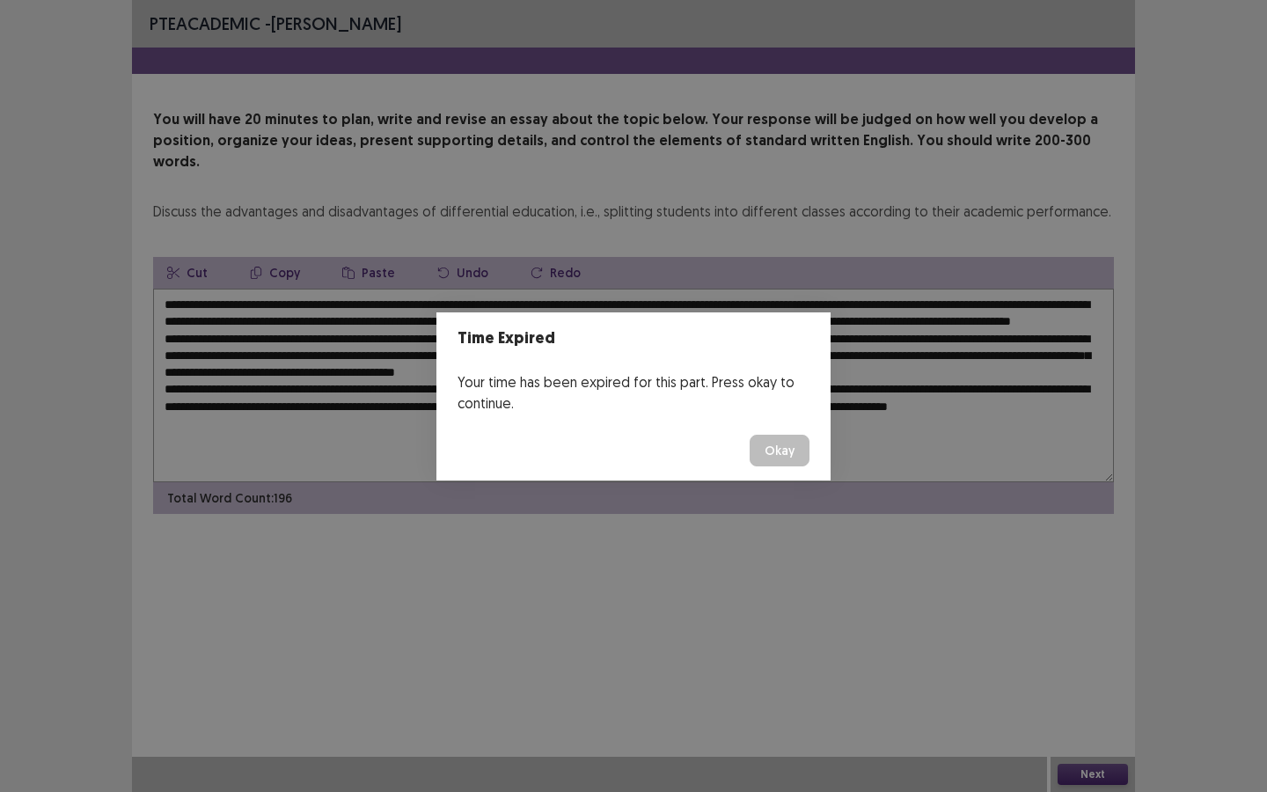
click at [761, 441] on button "Okay" at bounding box center [780, 451] width 60 height 32
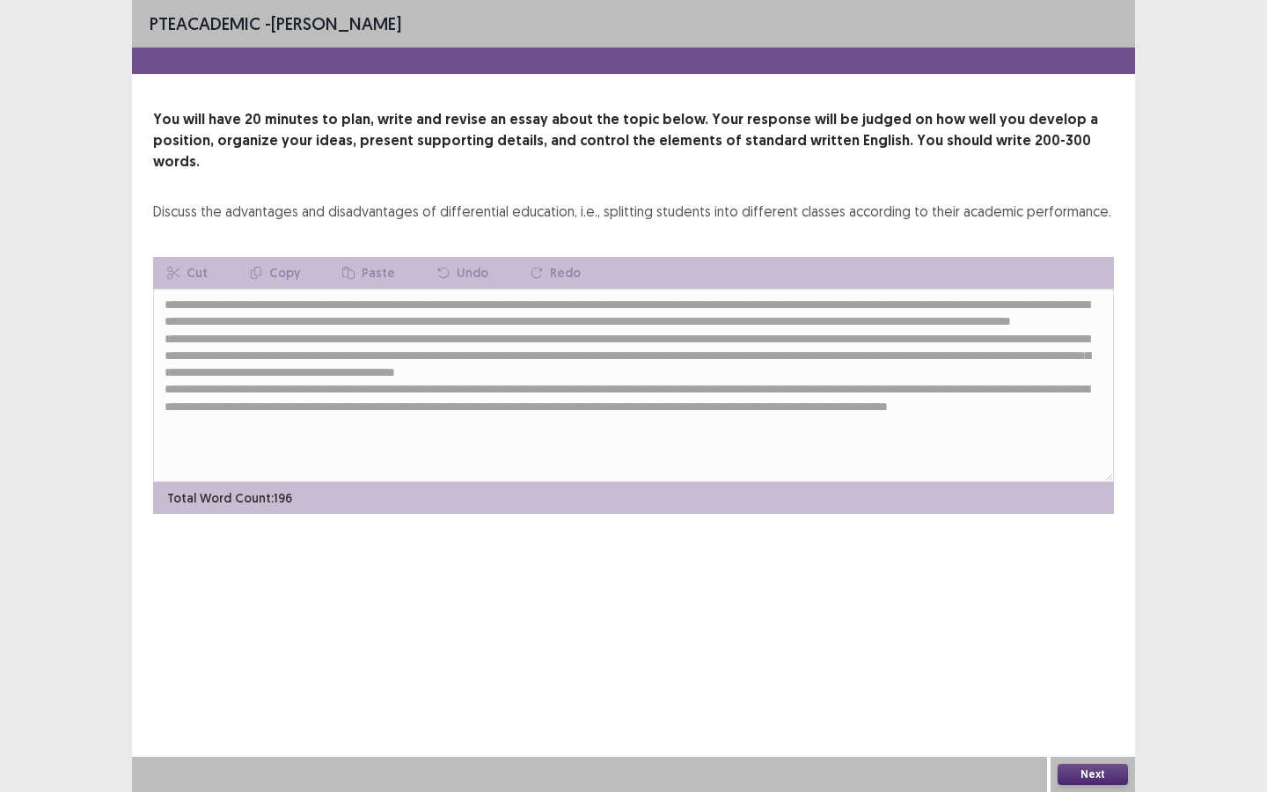
click at [1094, 714] on button "Next" at bounding box center [1093, 774] width 70 height 21
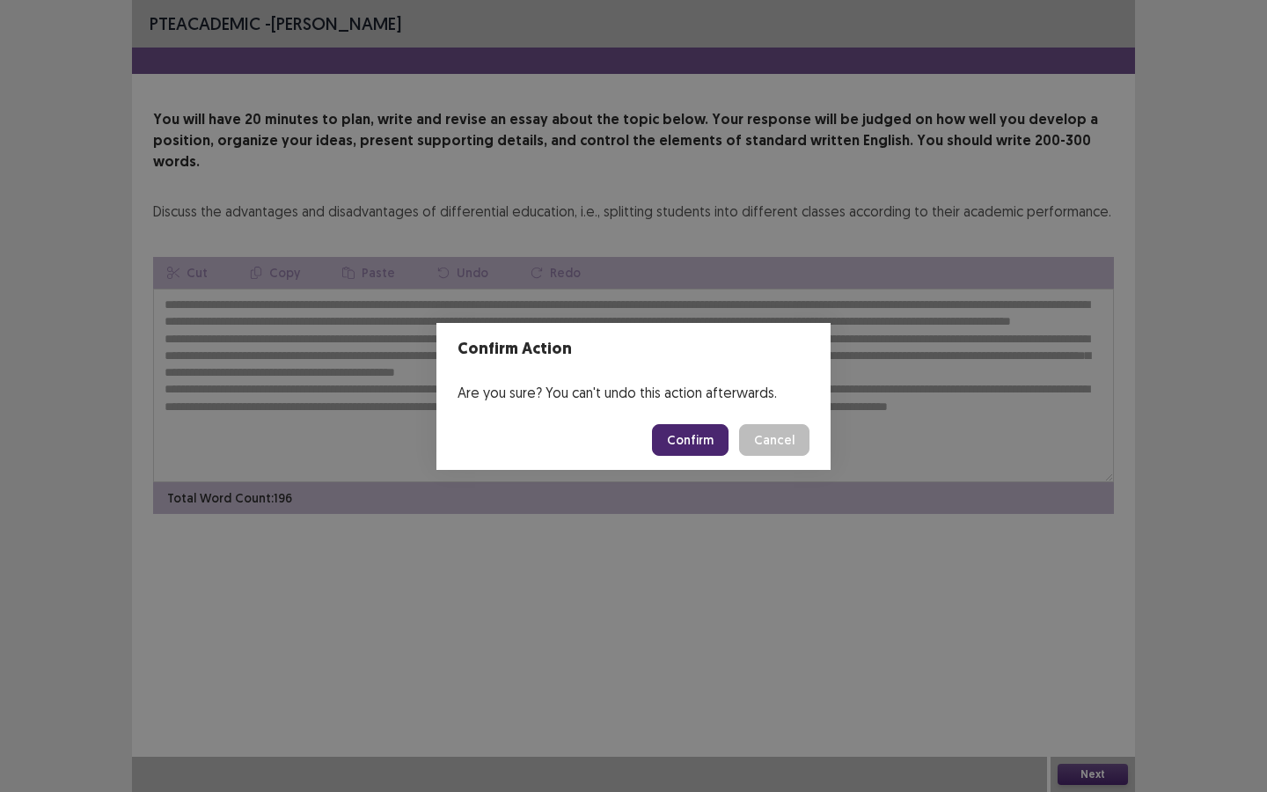
click at [713, 437] on button "Confirm" at bounding box center [690, 440] width 77 height 32
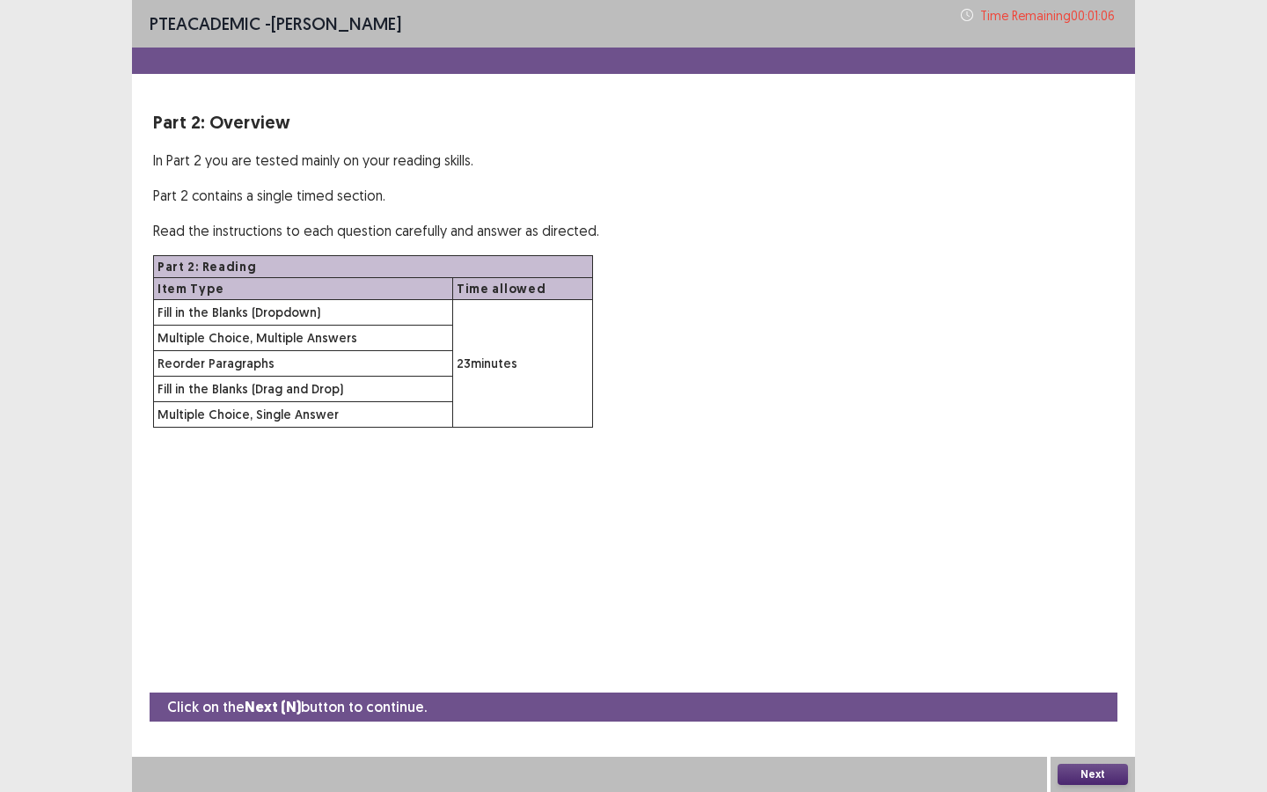
click at [1097, 714] on button "Next" at bounding box center [1093, 774] width 70 height 21
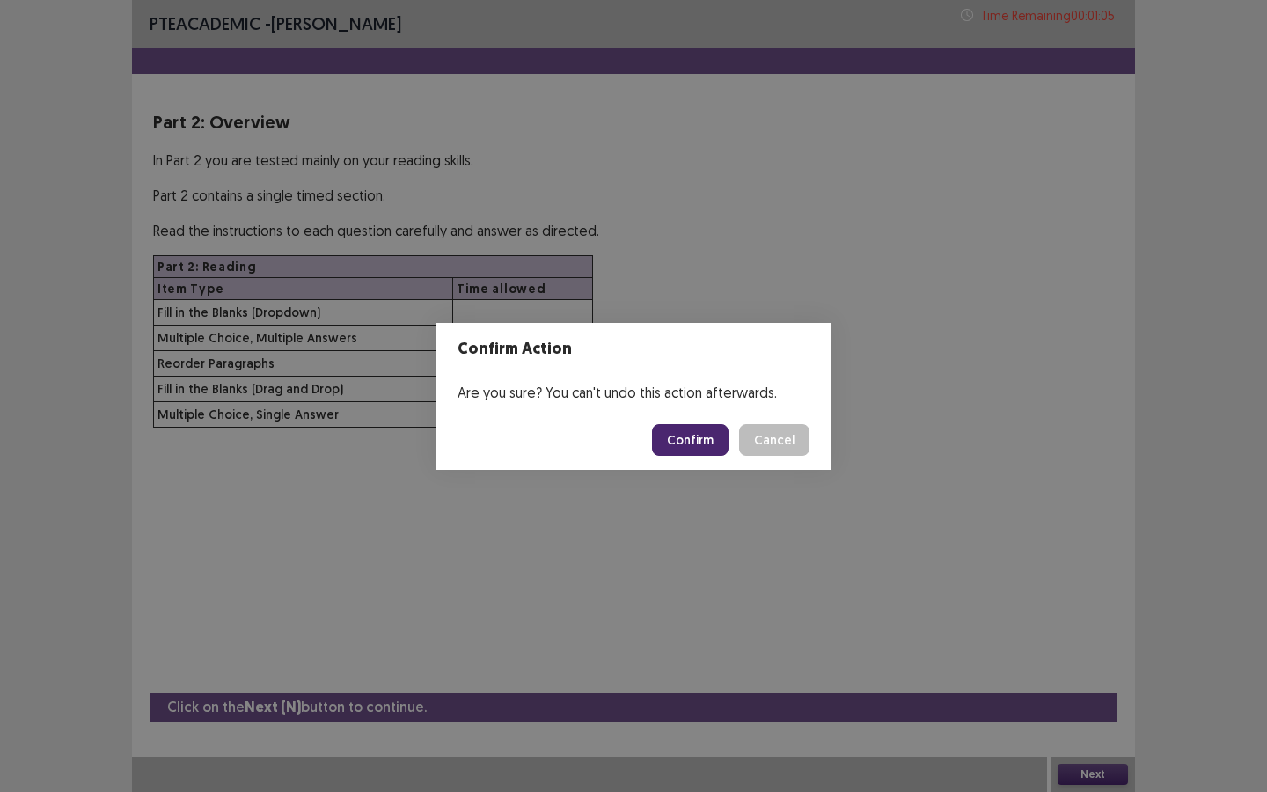
click at [686, 433] on button "Confirm" at bounding box center [690, 440] width 77 height 32
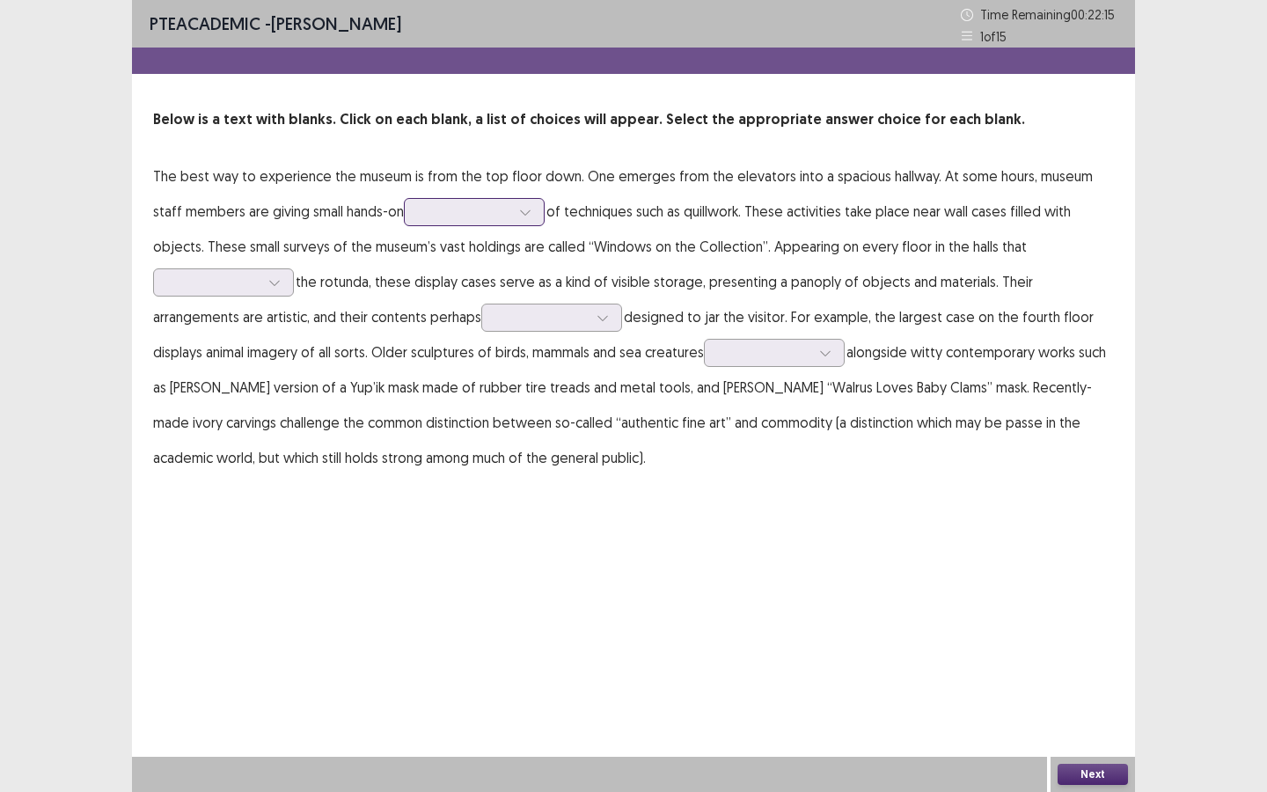
click at [479, 210] on div at bounding box center [465, 211] width 92 height 17
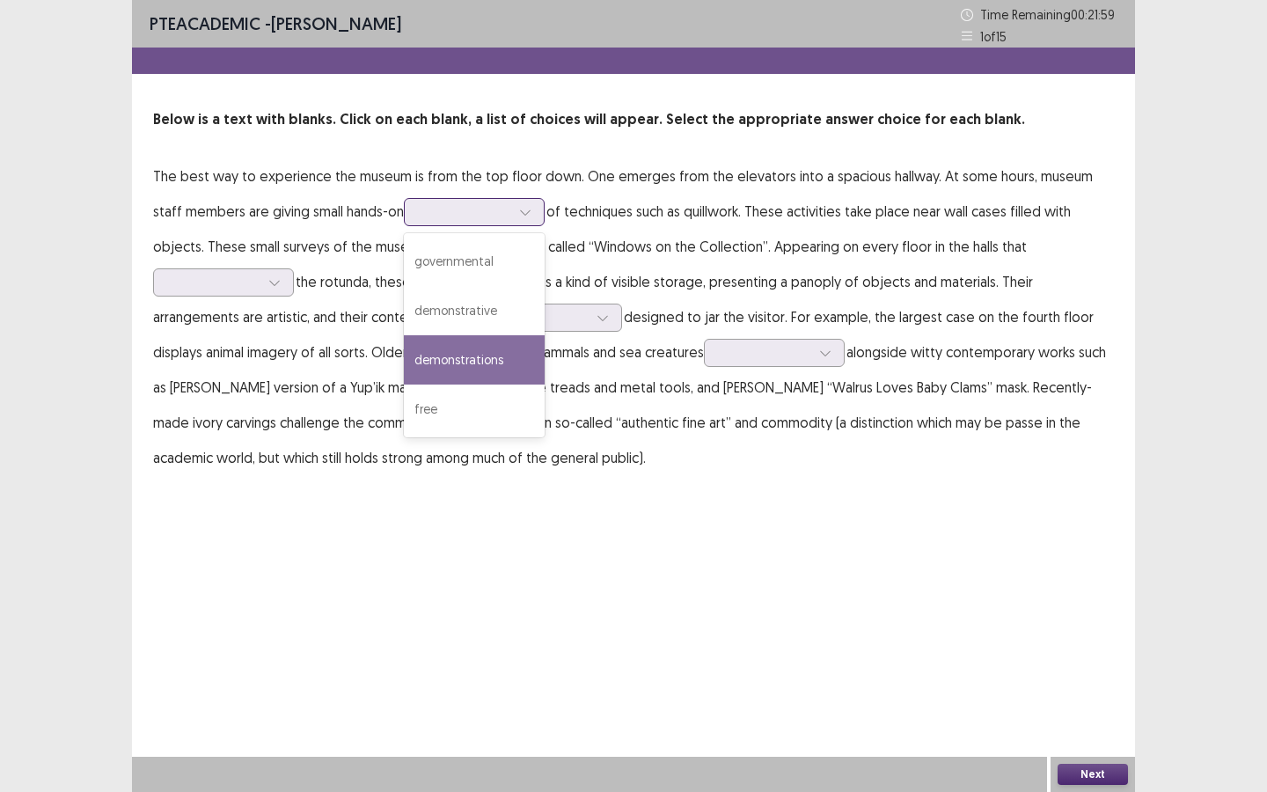
click at [467, 358] on div "demonstrations" at bounding box center [474, 359] width 141 height 49
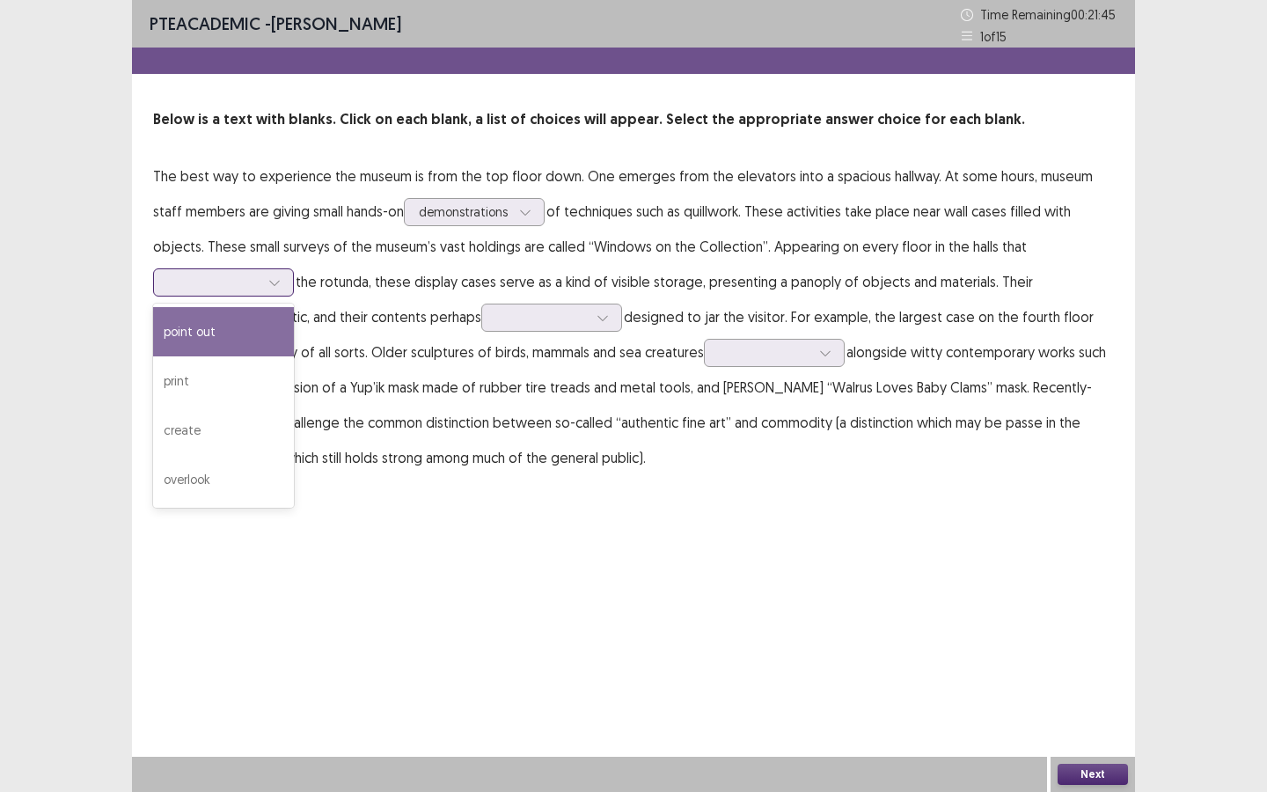
click at [288, 269] on div at bounding box center [274, 282] width 26 height 26
click at [294, 307] on div "point out" at bounding box center [223, 331] width 141 height 49
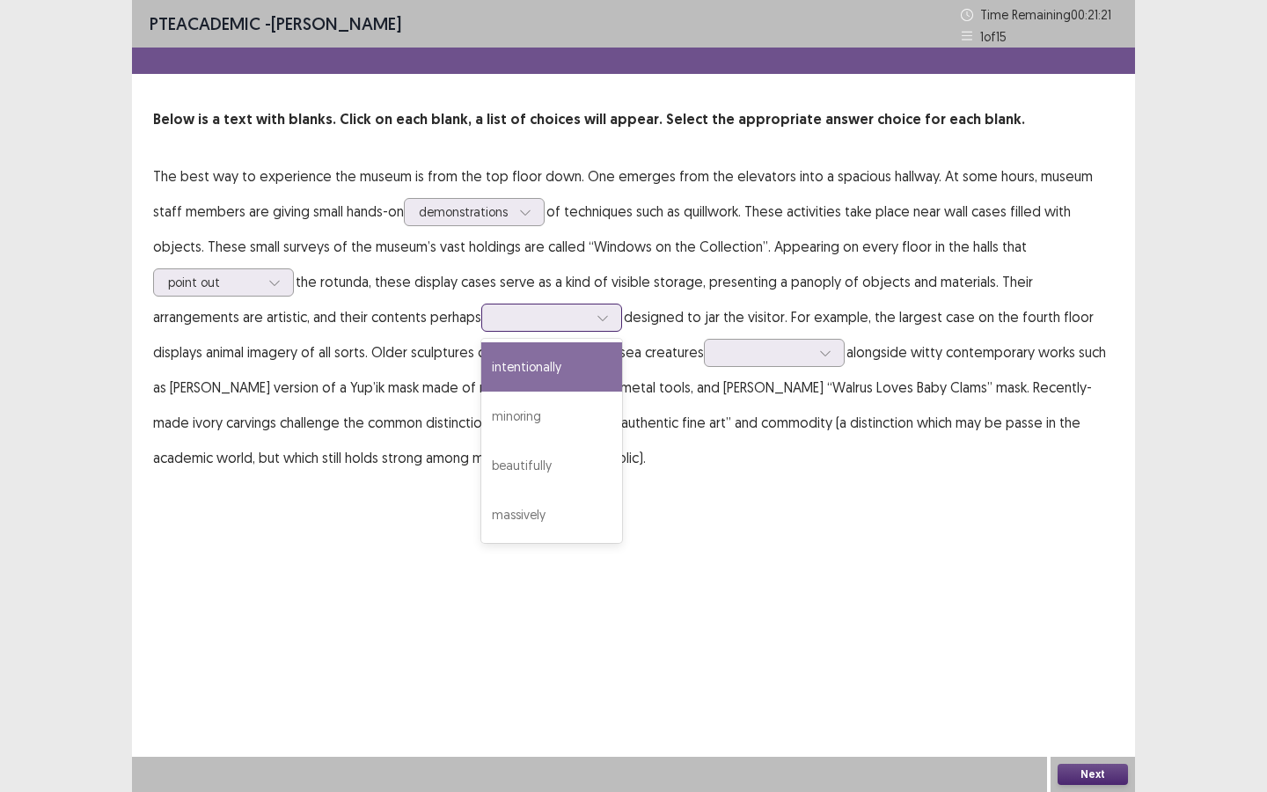
click at [590, 325] on div at bounding box center [603, 317] width 26 height 26
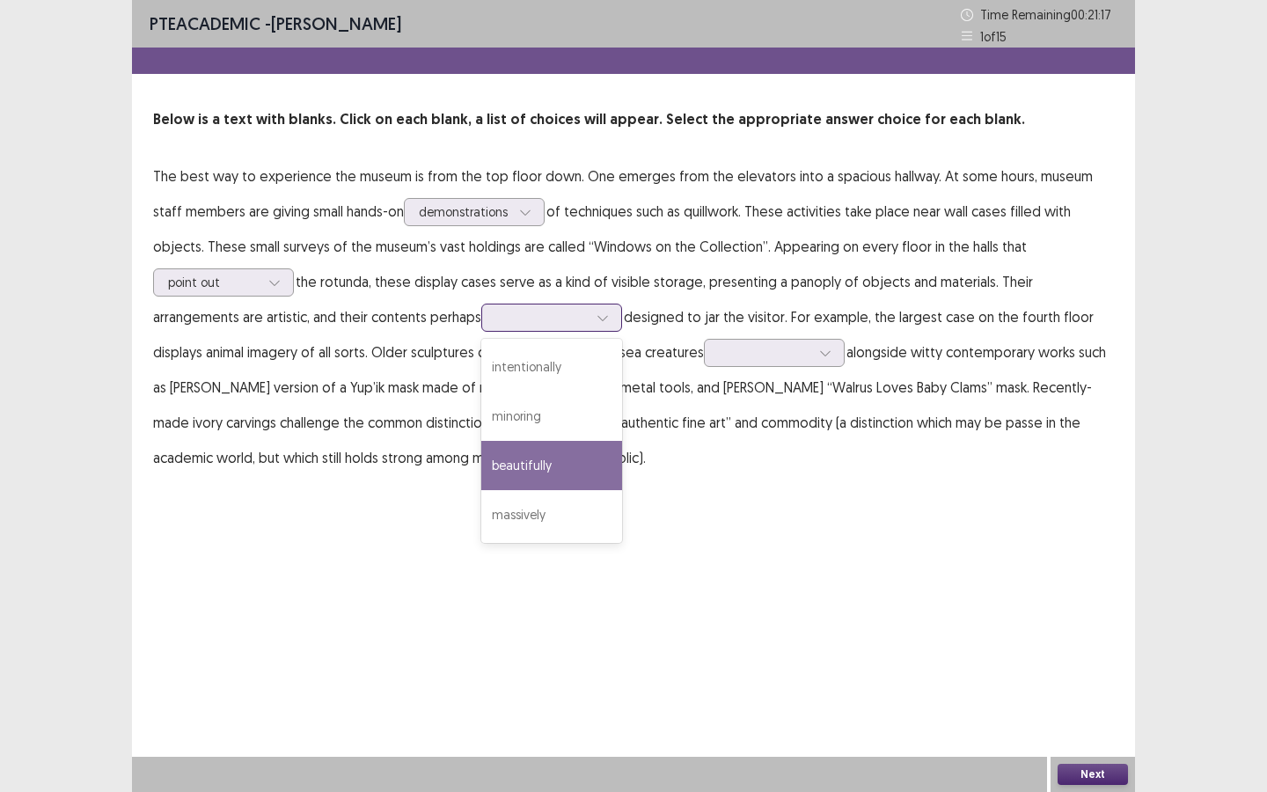
click at [481, 451] on div "beautifully" at bounding box center [551, 465] width 141 height 49
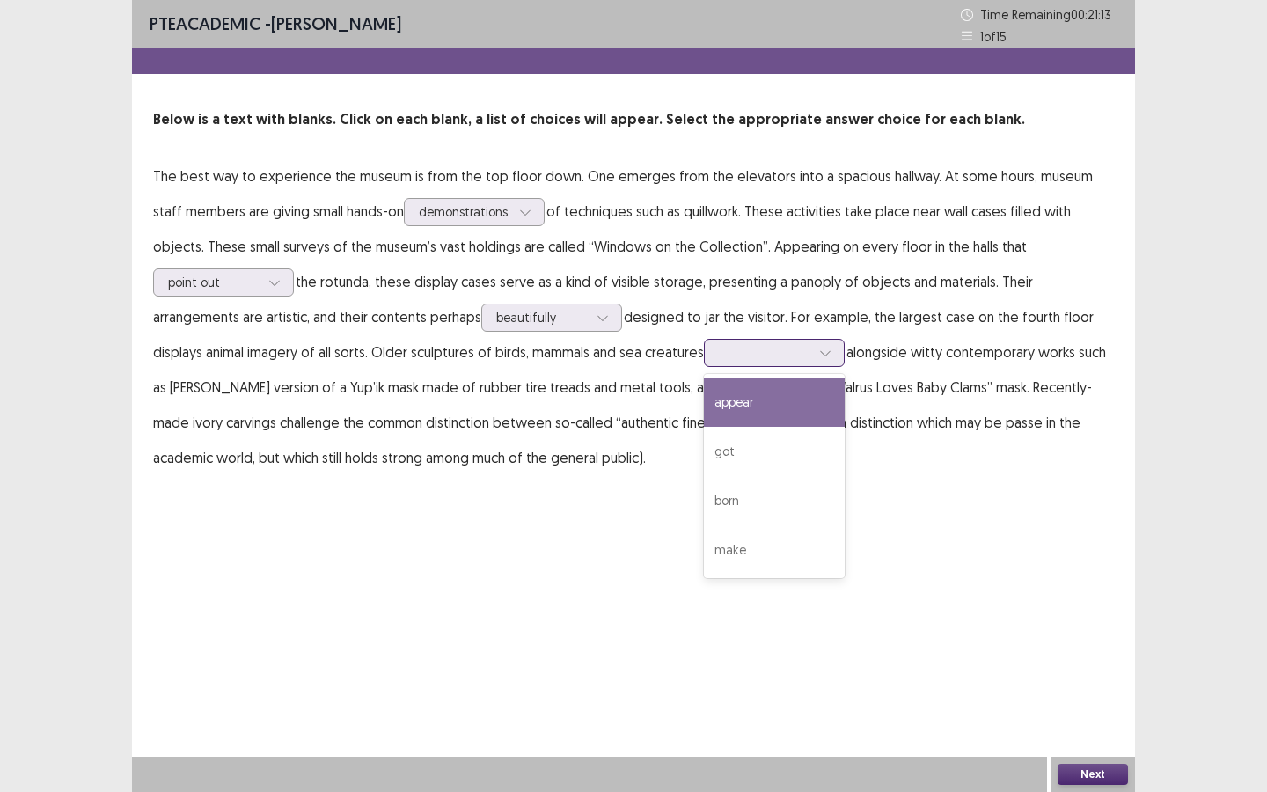
click at [819, 358] on icon at bounding box center [825, 353] width 12 height 12
click at [704, 394] on div "appear" at bounding box center [774, 402] width 141 height 49
click at [1082, 714] on button "Next" at bounding box center [1093, 774] width 70 height 21
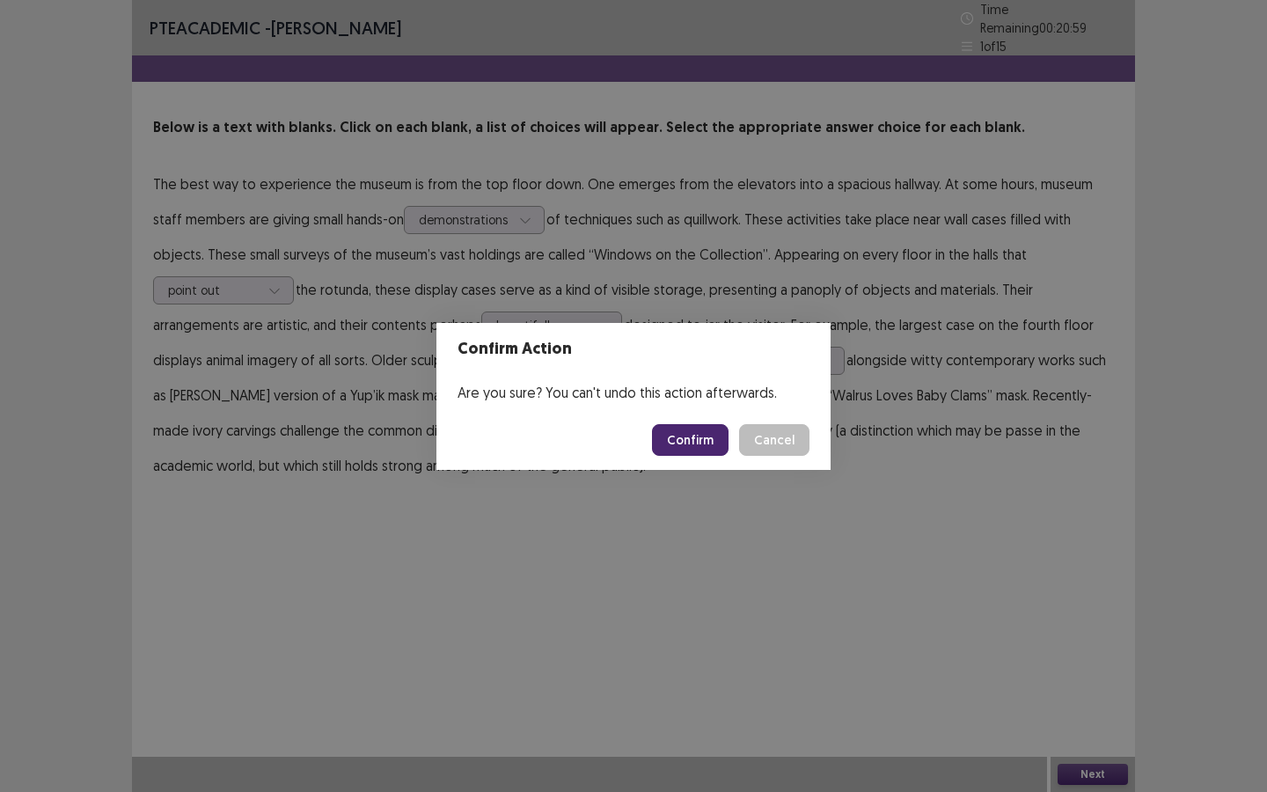
click at [685, 442] on button "Confirm" at bounding box center [690, 440] width 77 height 32
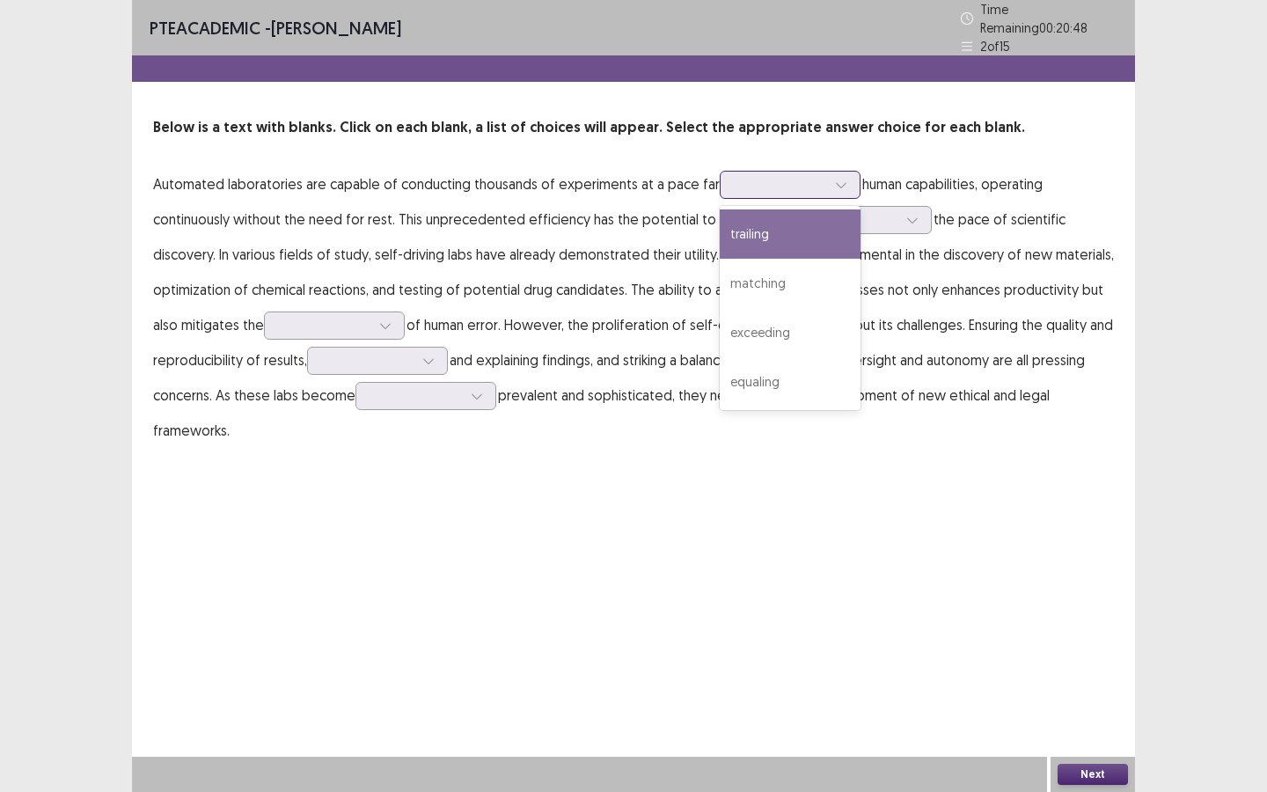
click at [828, 186] on div at bounding box center [841, 185] width 26 height 26
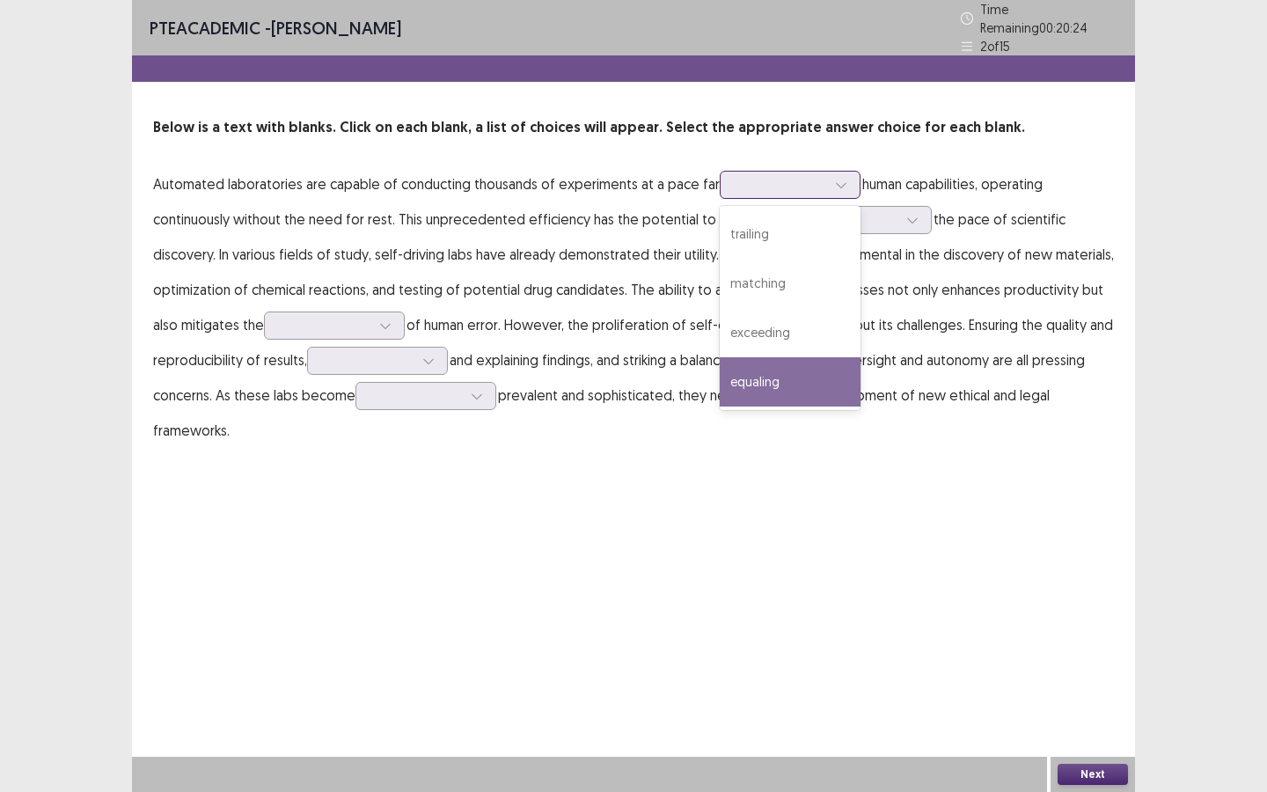
click at [745, 362] on div "equaling" at bounding box center [790, 381] width 141 height 49
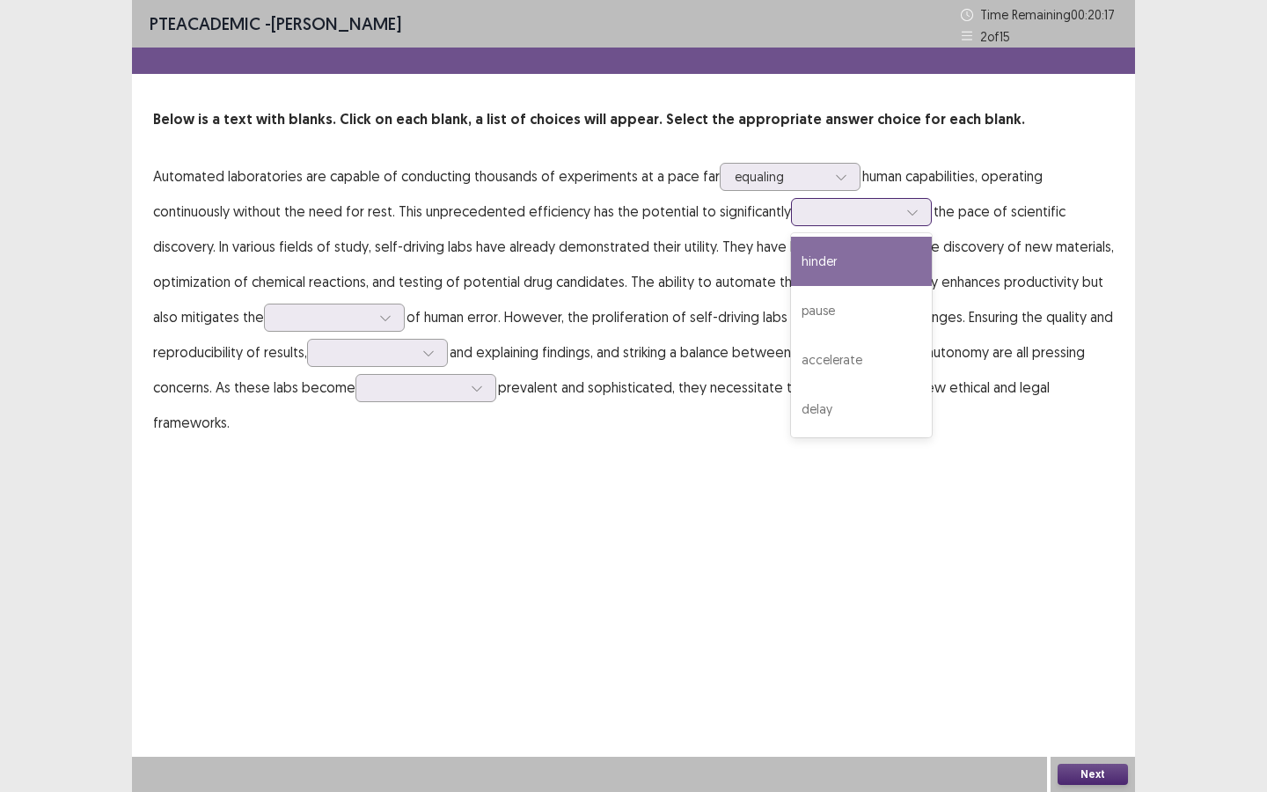
click at [900, 223] on div at bounding box center [912, 212] width 26 height 26
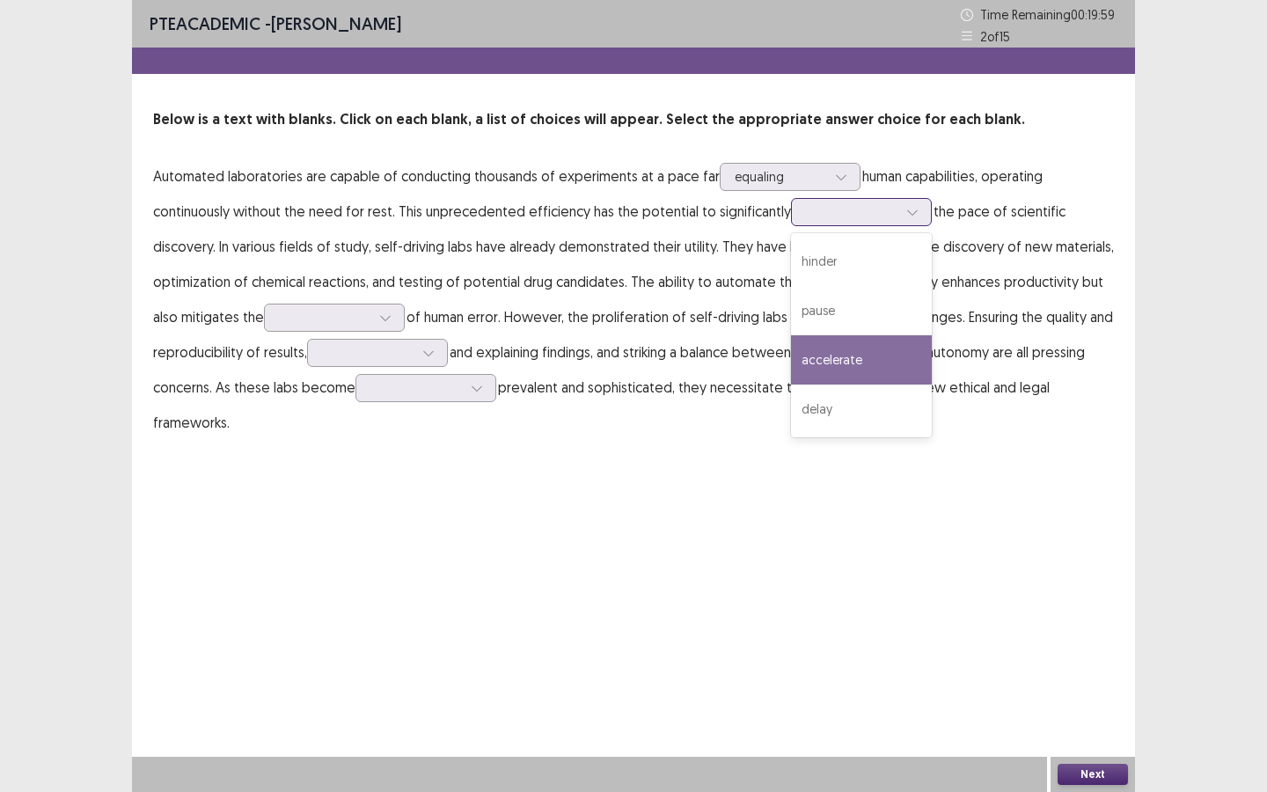
click at [801, 348] on div "accelerate" at bounding box center [861, 359] width 141 height 49
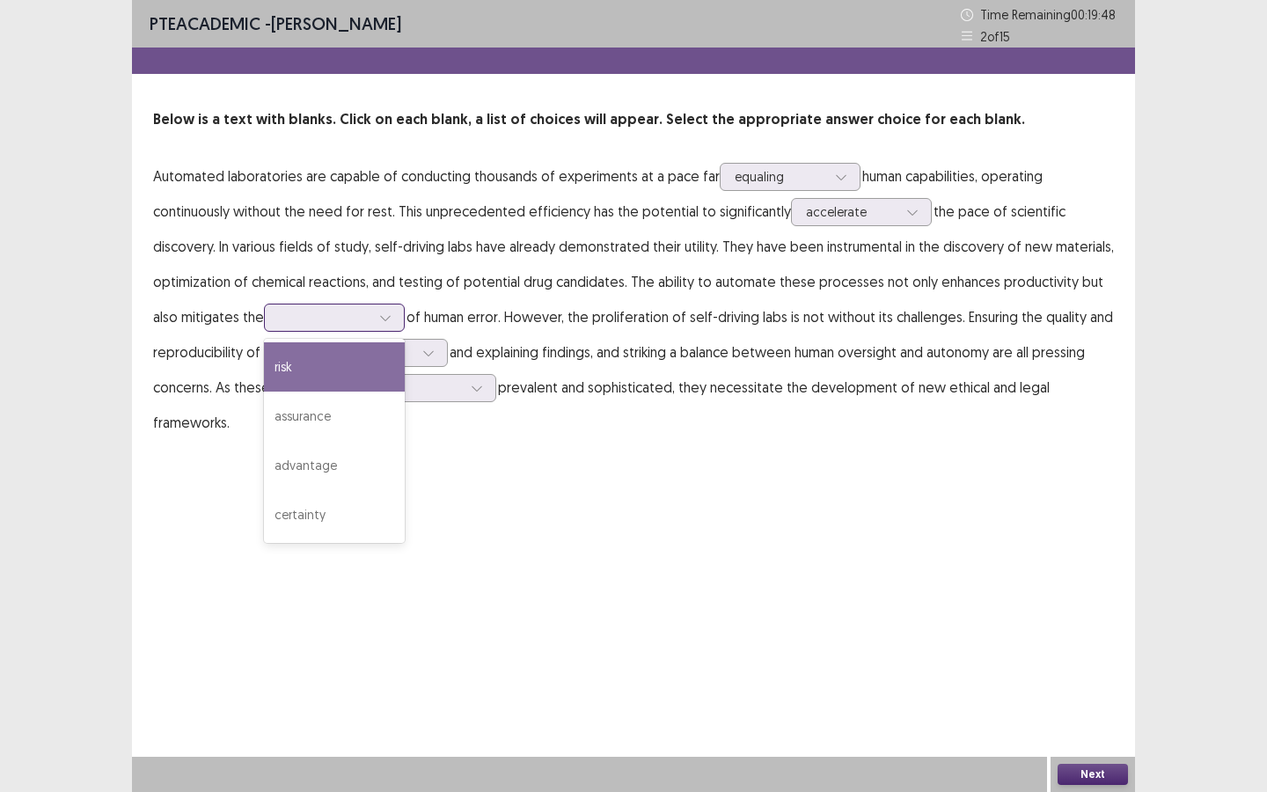
click at [385, 319] on icon at bounding box center [385, 318] width 10 height 5
click at [349, 371] on div "risk" at bounding box center [334, 366] width 141 height 49
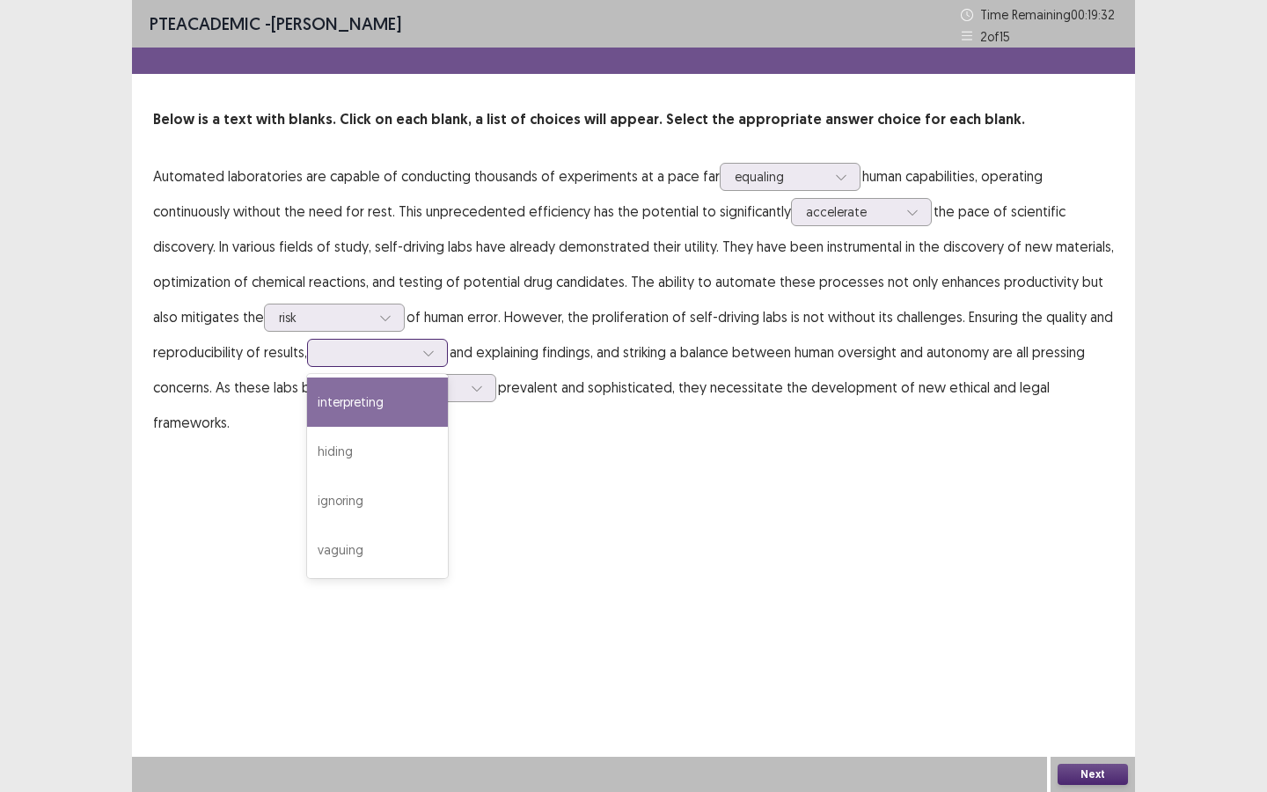
click at [408, 351] on div at bounding box center [368, 352] width 92 height 17
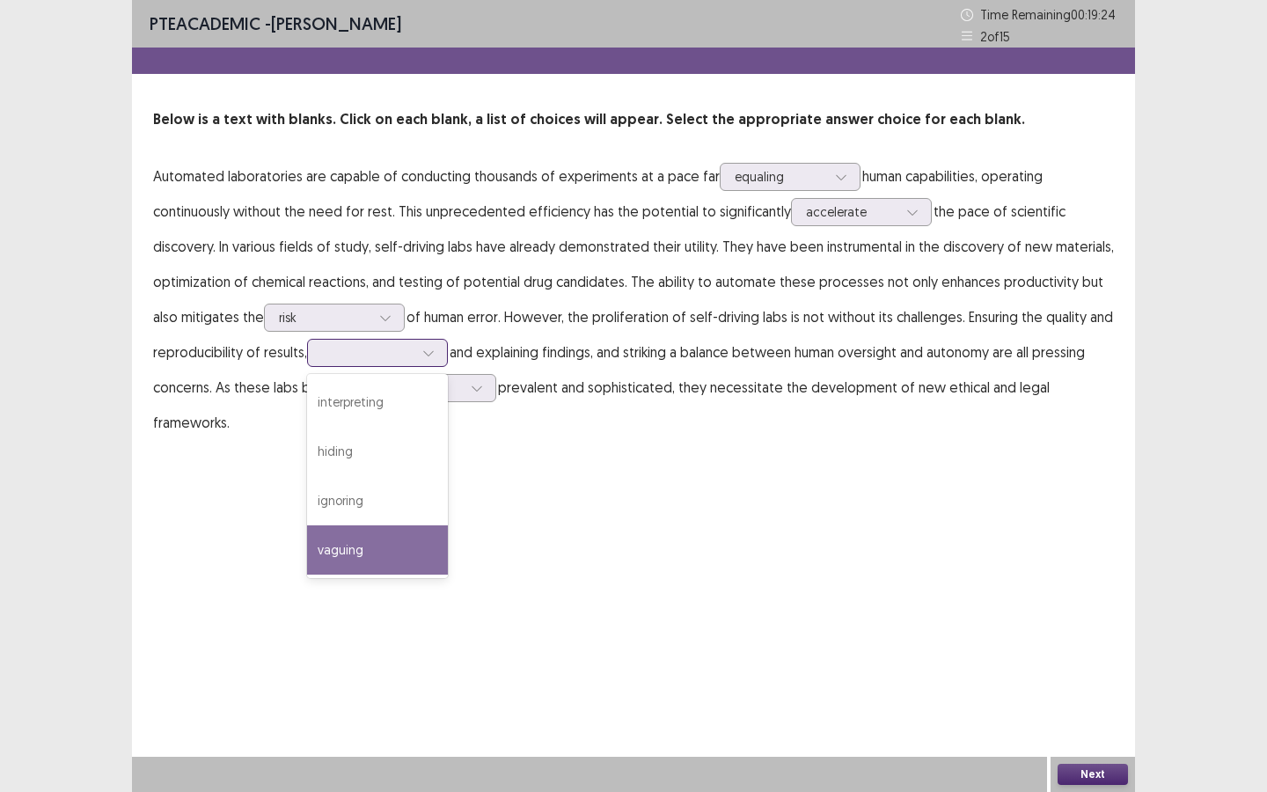
click at [348, 538] on div "vaguing" at bounding box center [377, 549] width 141 height 49
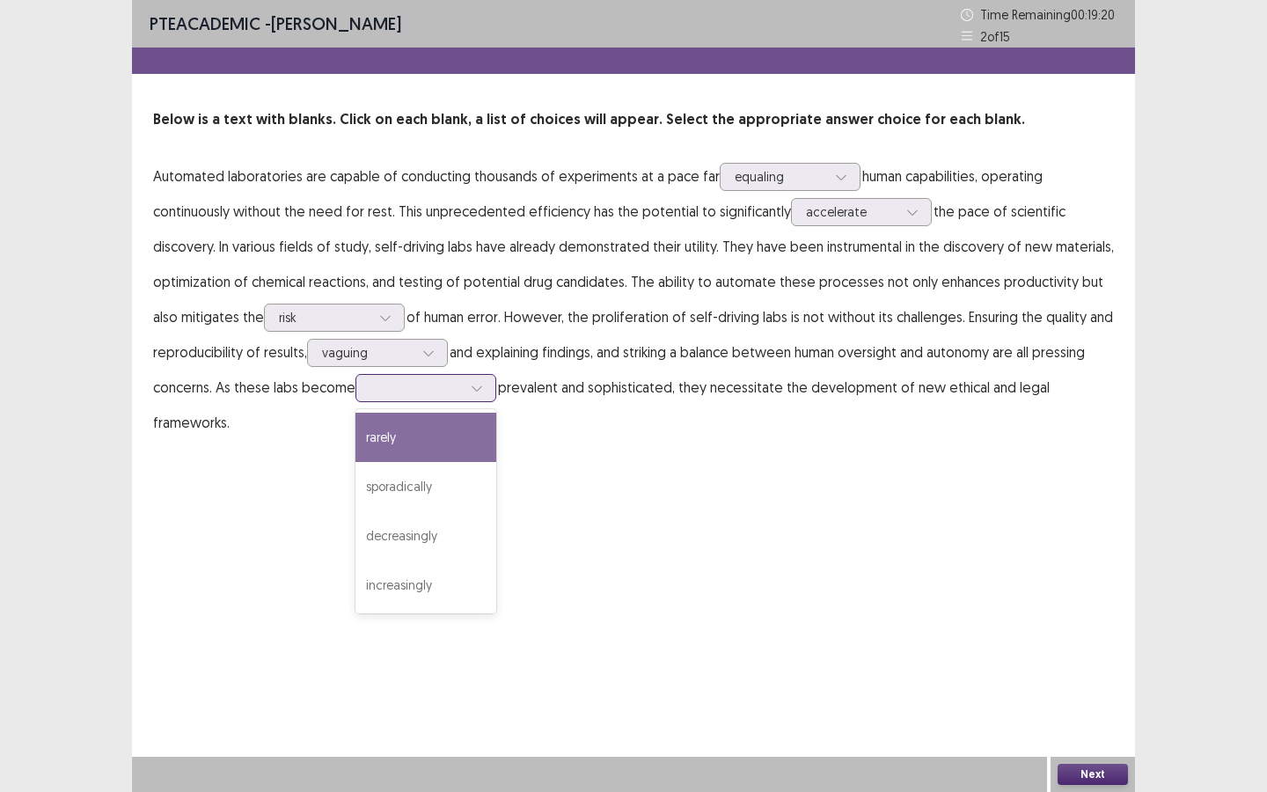
click at [449, 391] on div at bounding box center [417, 387] width 92 height 17
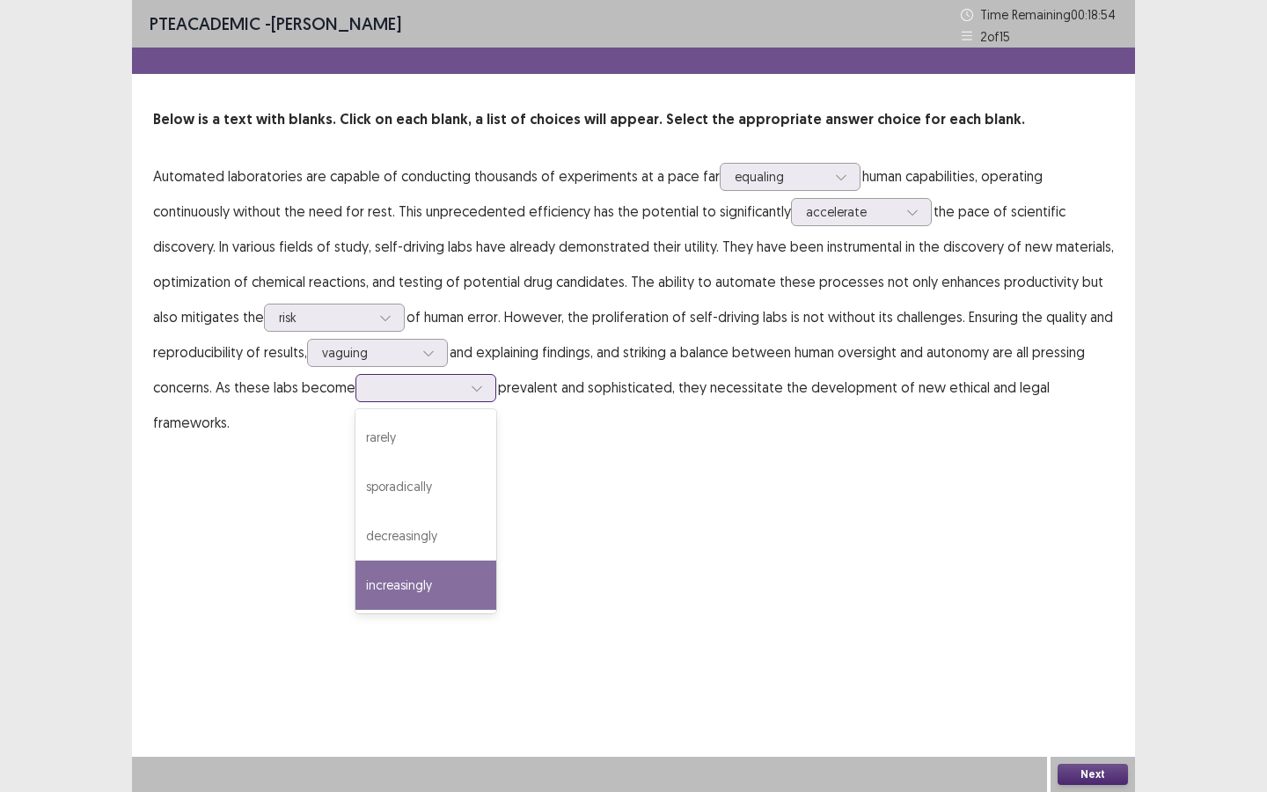
click at [382, 571] on div "increasingly" at bounding box center [426, 585] width 141 height 49
click at [1065, 714] on button "Next" at bounding box center [1093, 774] width 70 height 21
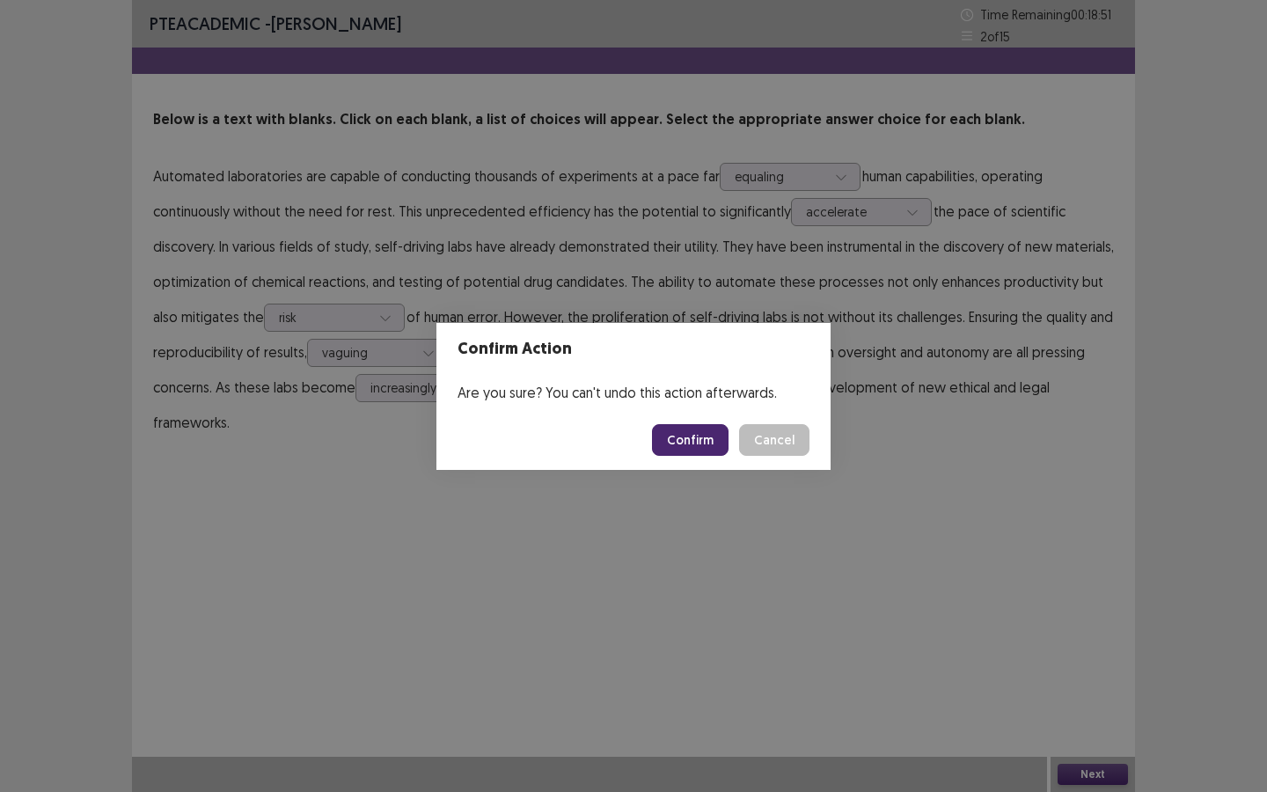
click at [694, 449] on button "Confirm" at bounding box center [690, 440] width 77 height 32
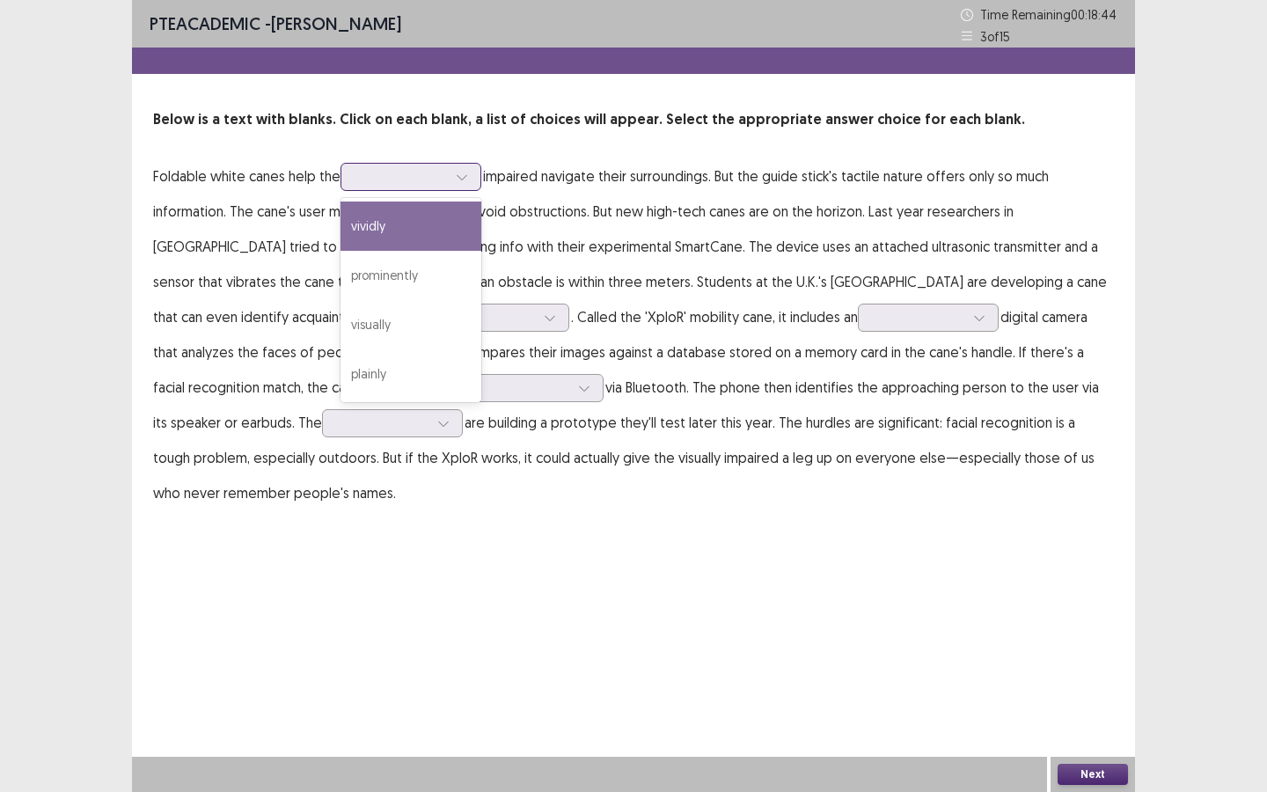
click at [463, 185] on div at bounding box center [462, 177] width 26 height 26
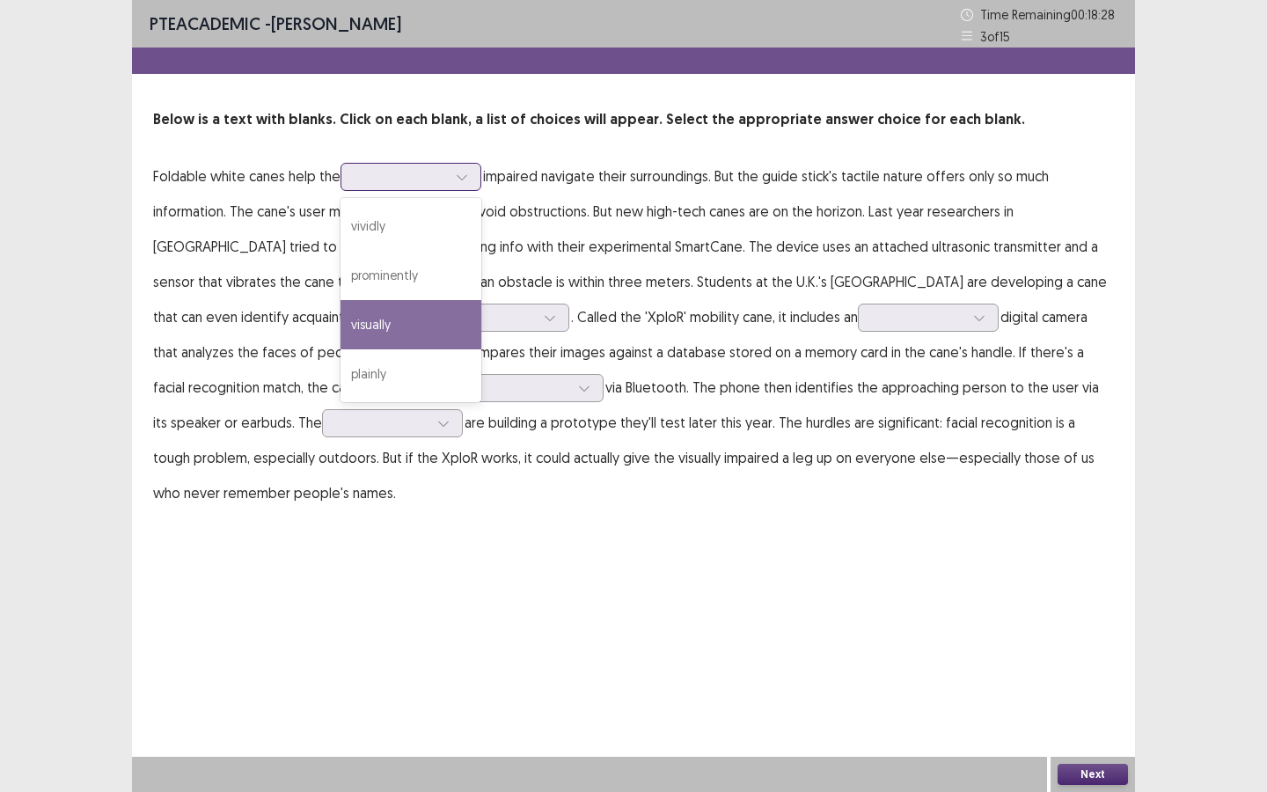
click at [385, 312] on div "visually" at bounding box center [411, 324] width 141 height 49
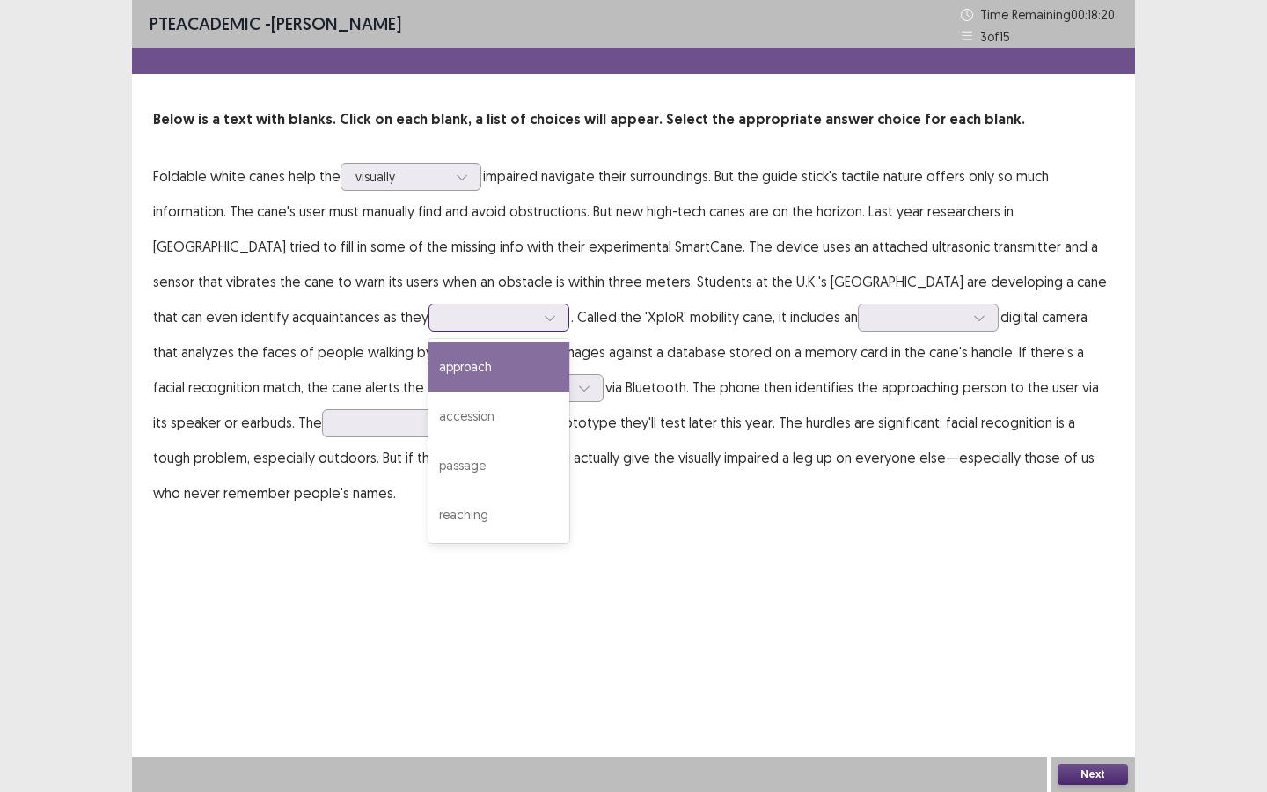
click at [444, 318] on div at bounding box center [490, 317] width 92 height 17
click at [429, 373] on div "approach" at bounding box center [499, 366] width 141 height 49
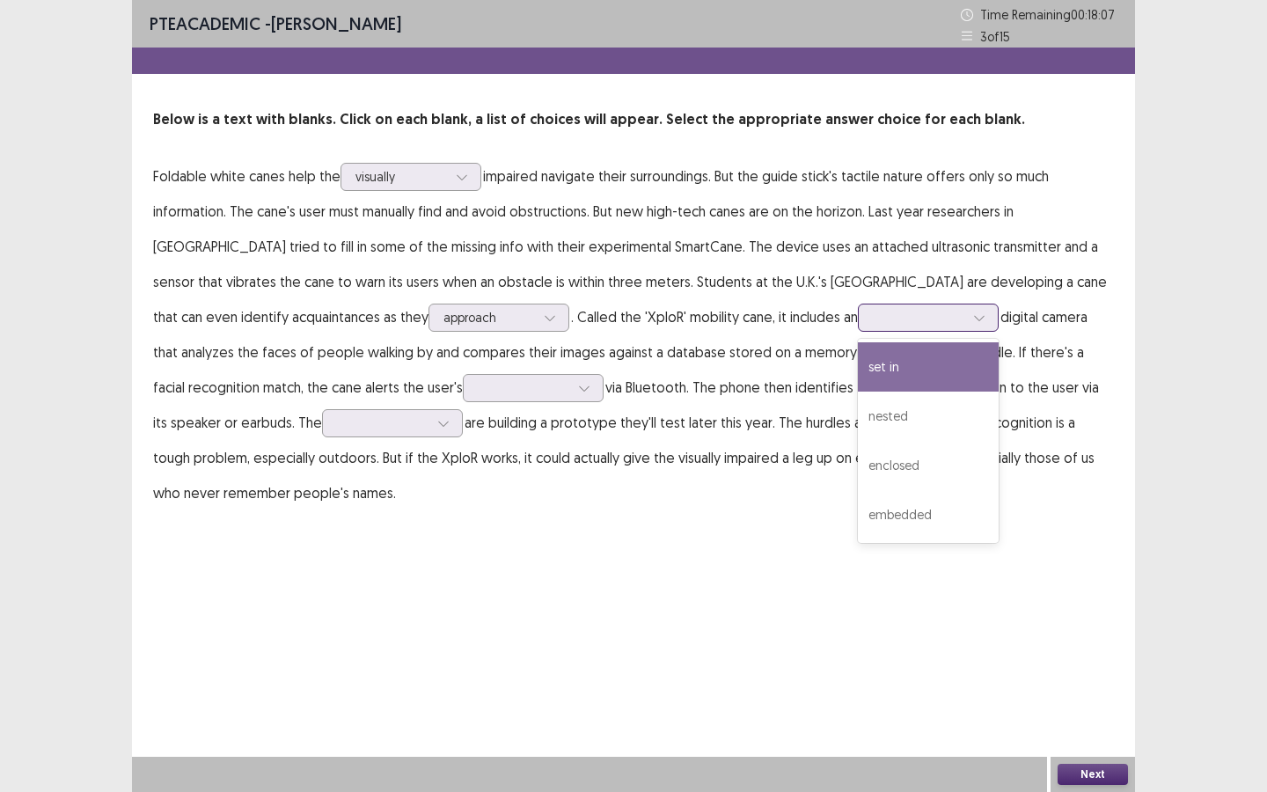
click at [873, 326] on div at bounding box center [919, 317] width 92 height 17
click at [858, 363] on div "set in" at bounding box center [928, 366] width 141 height 49
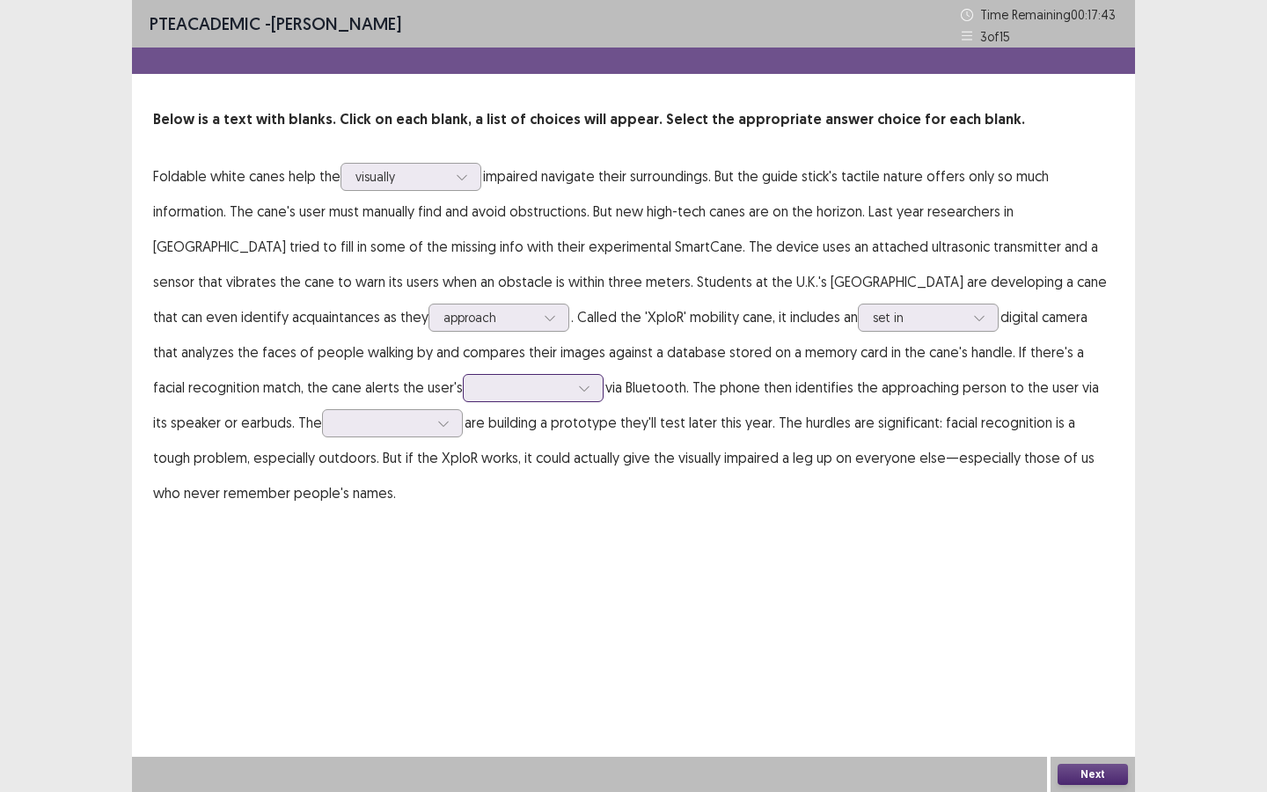
click at [478, 394] on div at bounding box center [524, 387] width 92 height 17
click at [463, 476] on div "smartphone" at bounding box center [533, 486] width 141 height 49
click at [437, 419] on icon at bounding box center [443, 423] width 12 height 12
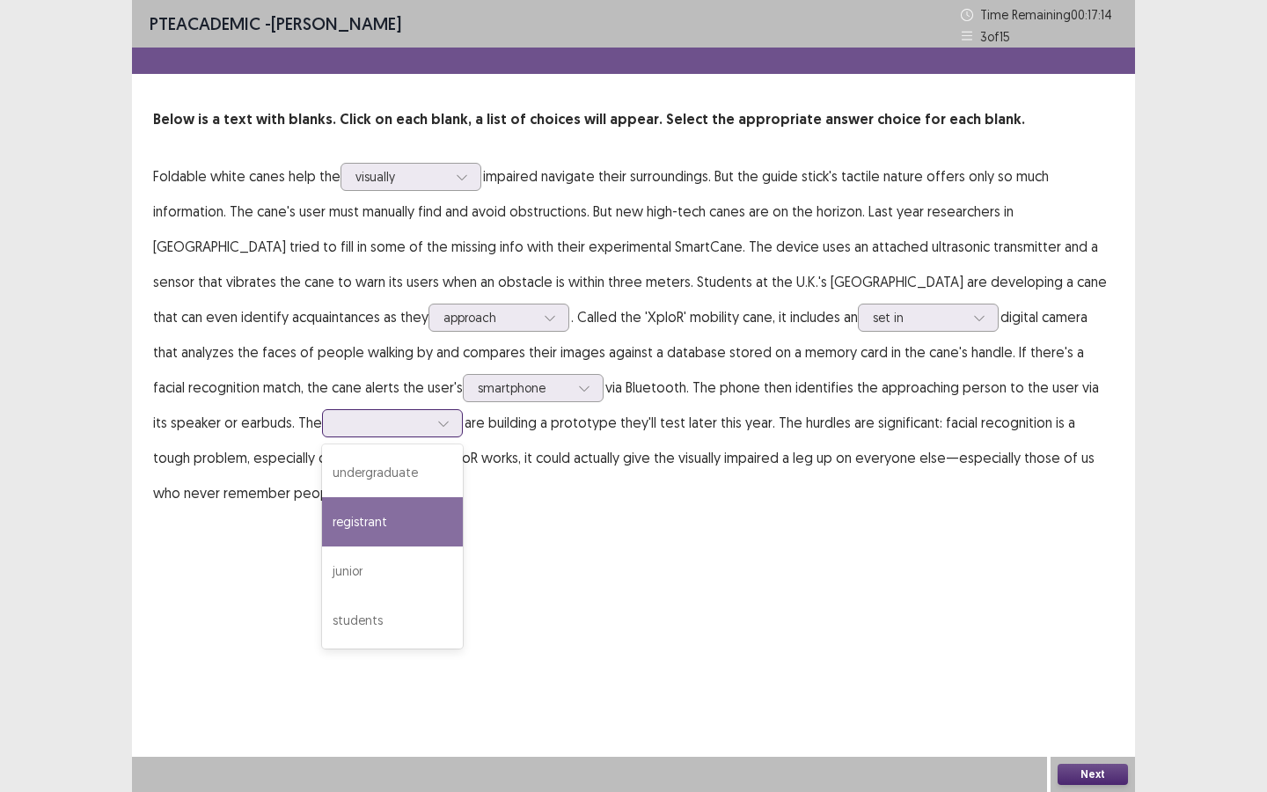
click at [322, 531] on div "registrant" at bounding box center [392, 521] width 141 height 49
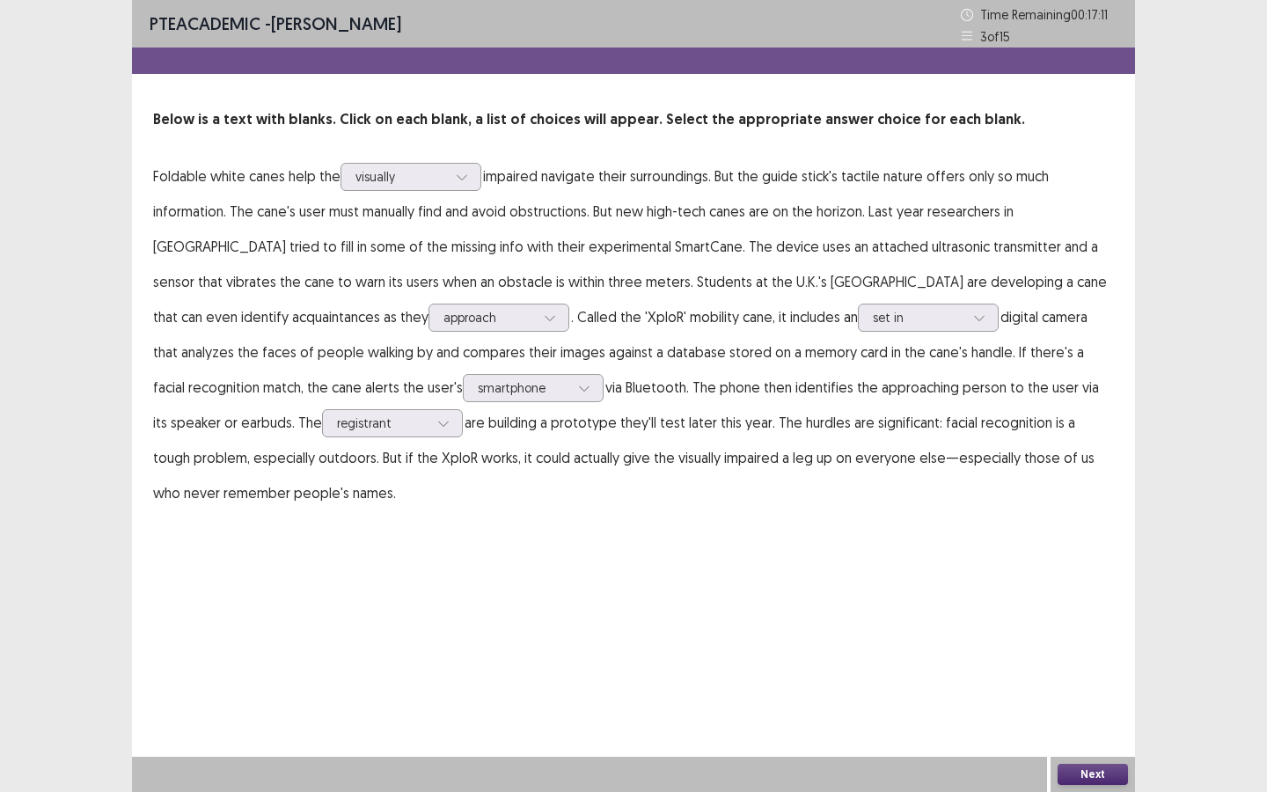
click at [1103, 714] on button "Next" at bounding box center [1093, 774] width 70 height 21
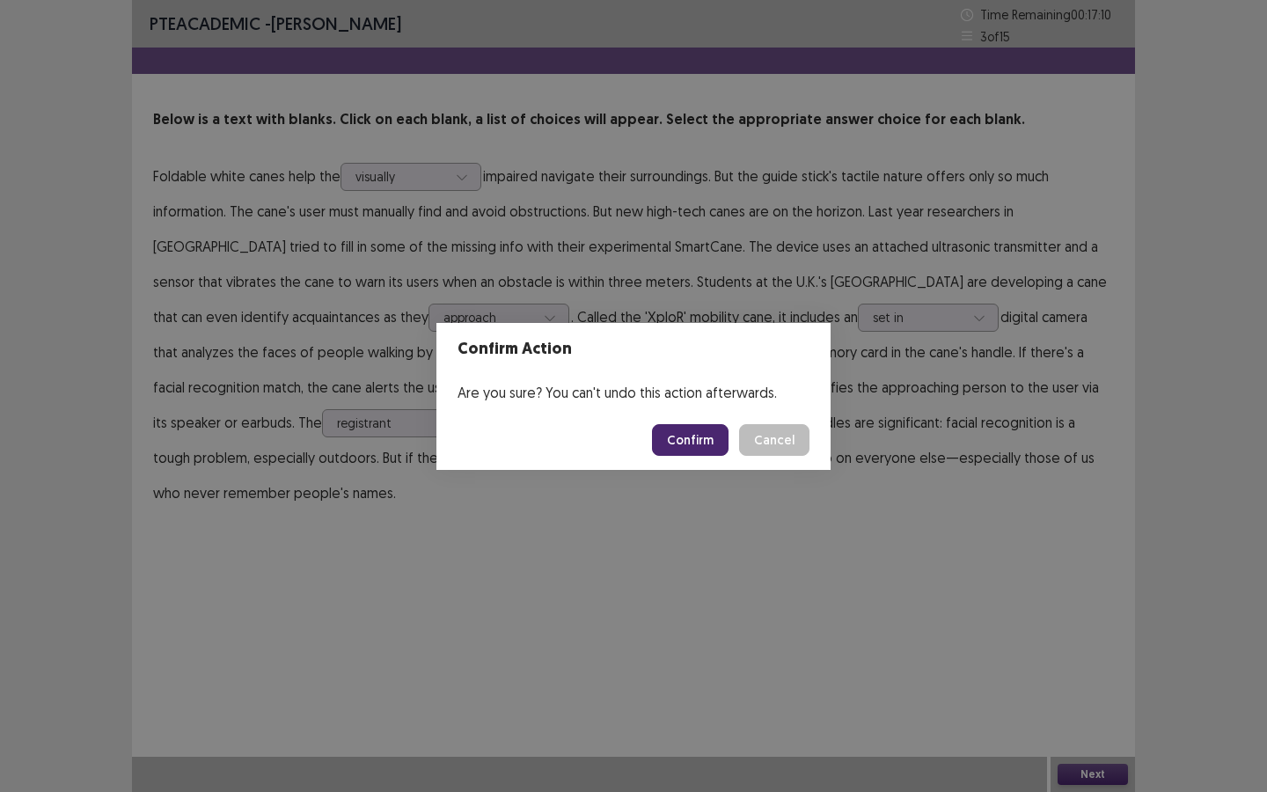
click at [721, 443] on button "Confirm" at bounding box center [690, 440] width 77 height 32
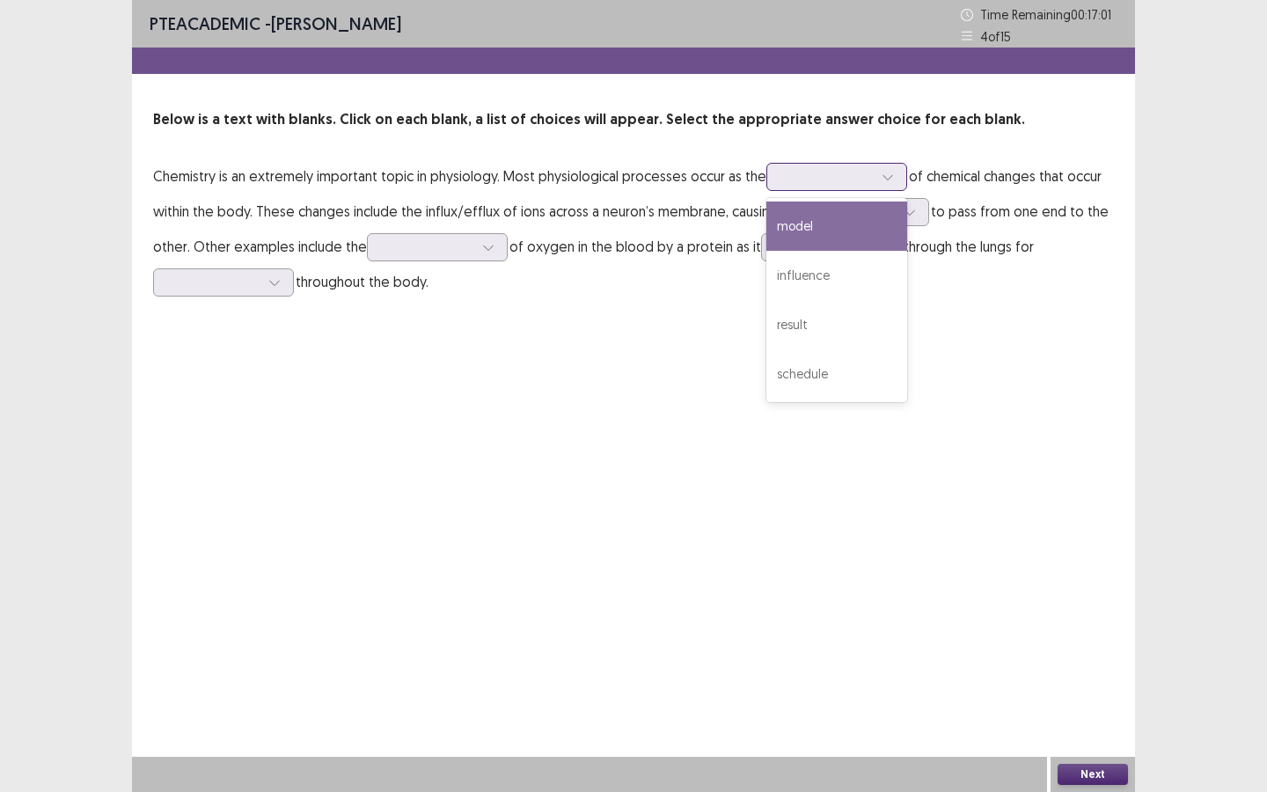
click at [905, 185] on div at bounding box center [837, 177] width 141 height 28
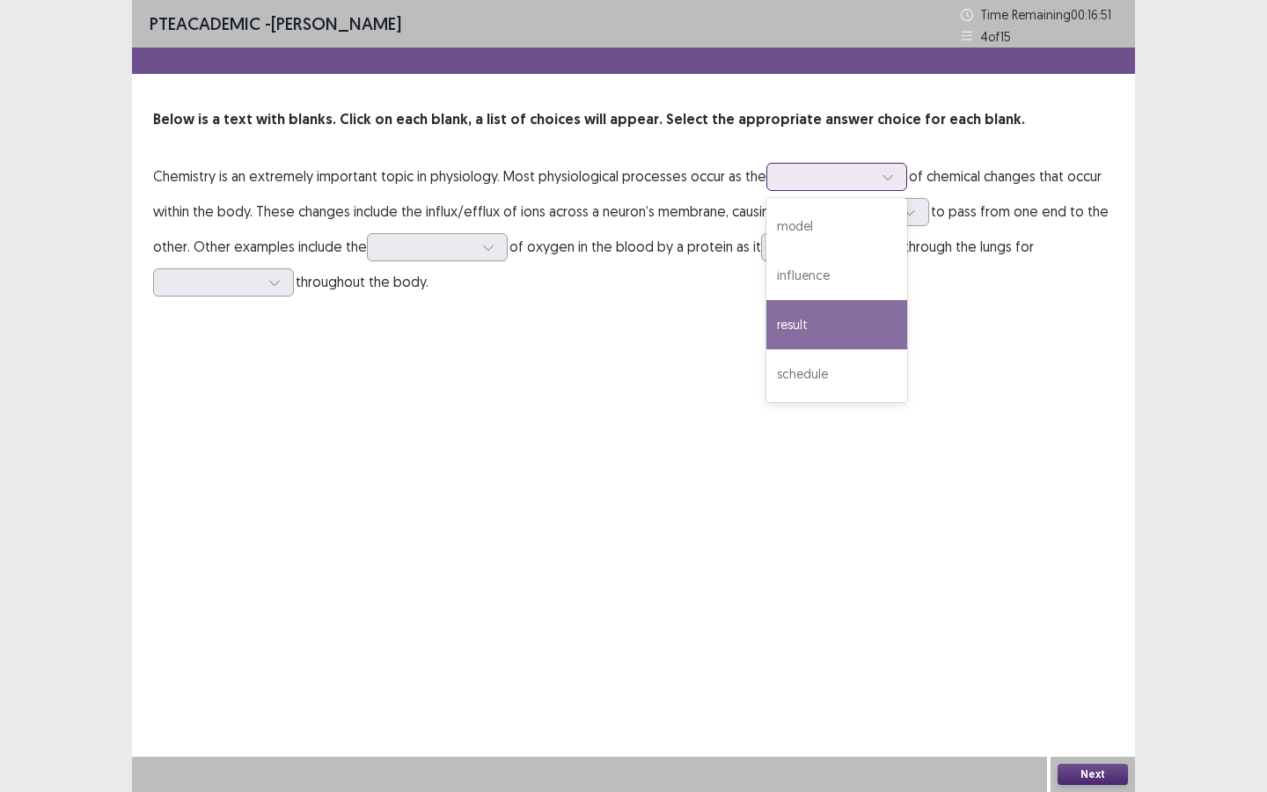
click at [813, 317] on div "result" at bounding box center [837, 324] width 141 height 49
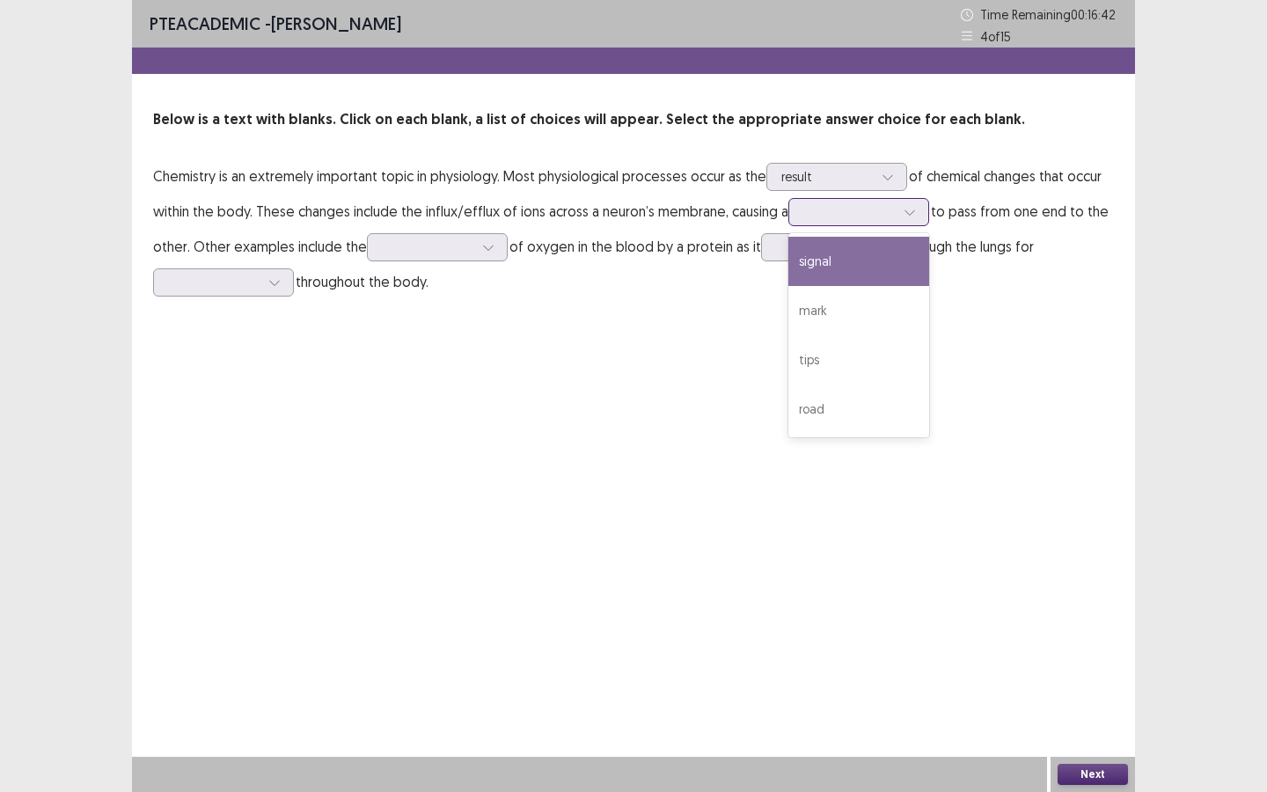
click at [881, 220] on div at bounding box center [849, 211] width 92 height 17
click at [839, 261] on div "signal" at bounding box center [859, 261] width 141 height 49
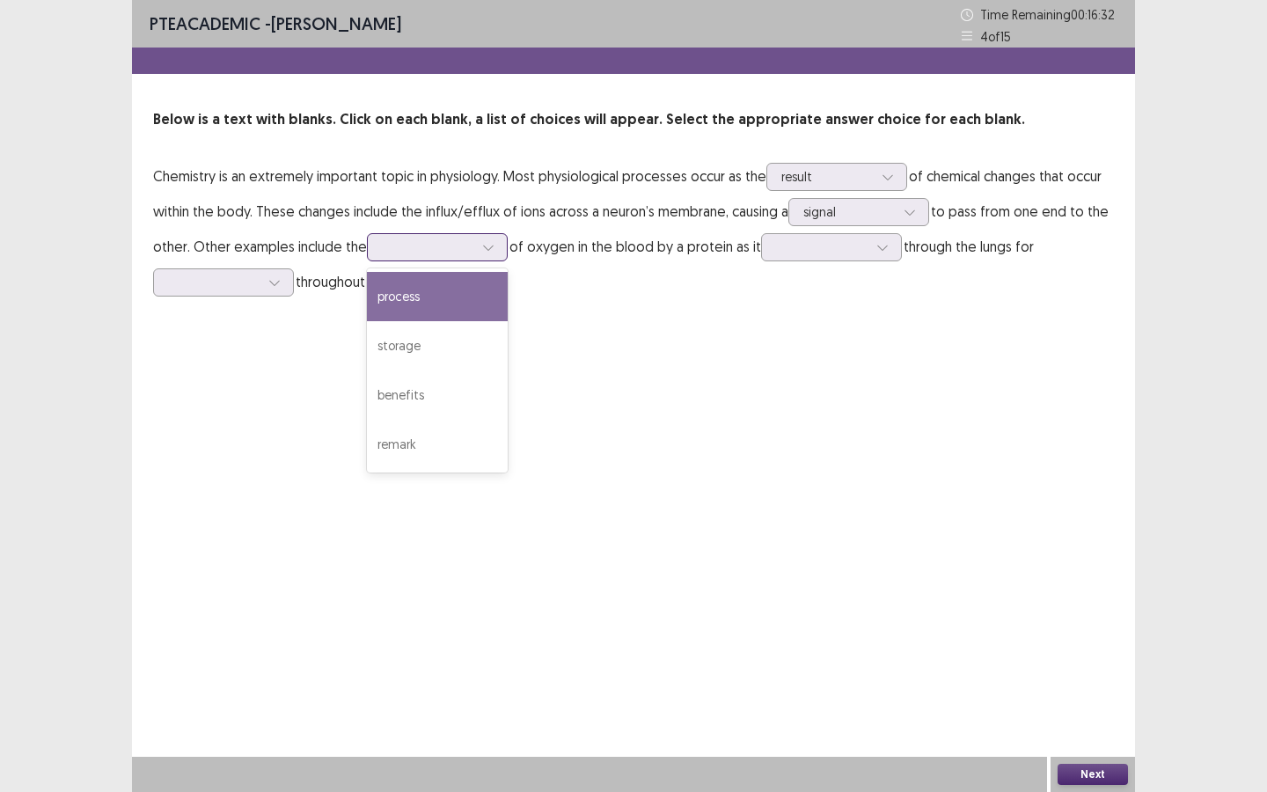
click at [470, 255] on div at bounding box center [428, 246] width 92 height 17
click at [439, 307] on div "process" at bounding box center [437, 296] width 141 height 49
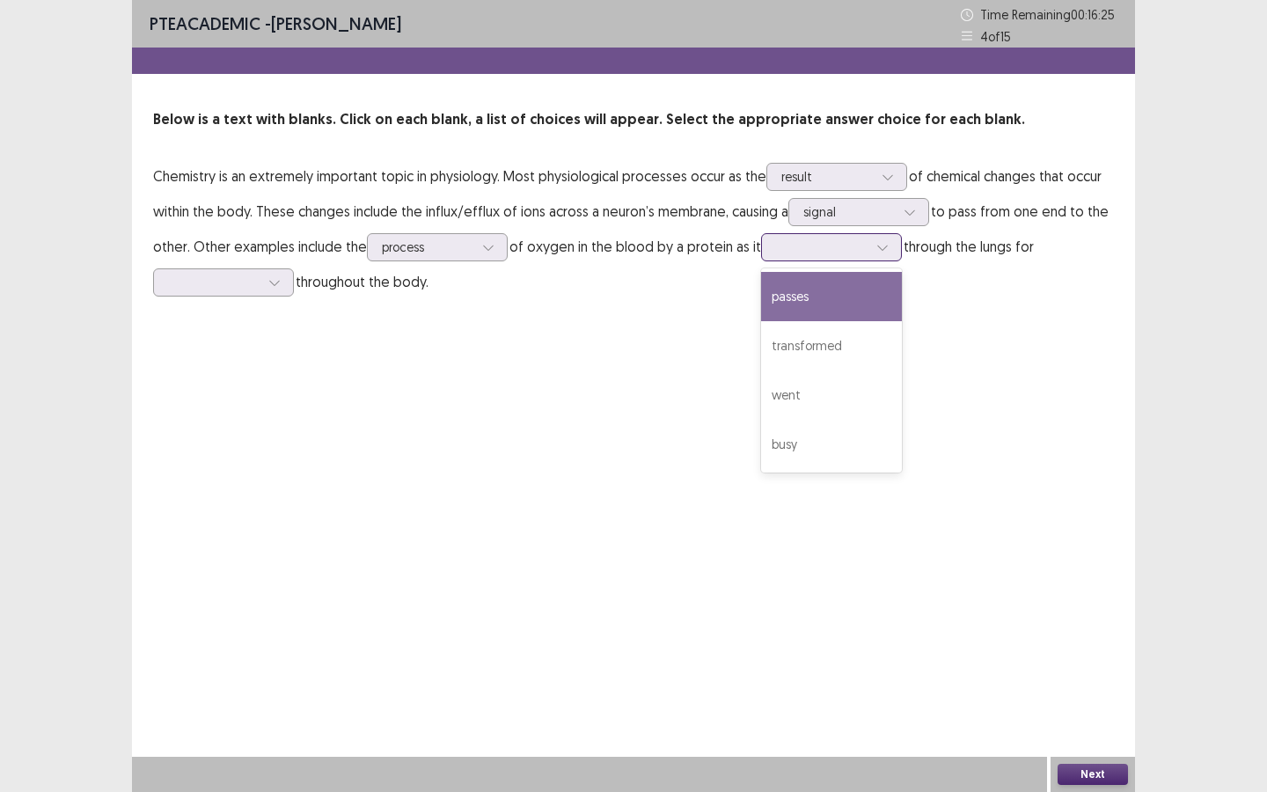
click at [868, 243] on div at bounding box center [822, 246] width 92 height 17
click at [839, 303] on div "passes" at bounding box center [831, 296] width 141 height 49
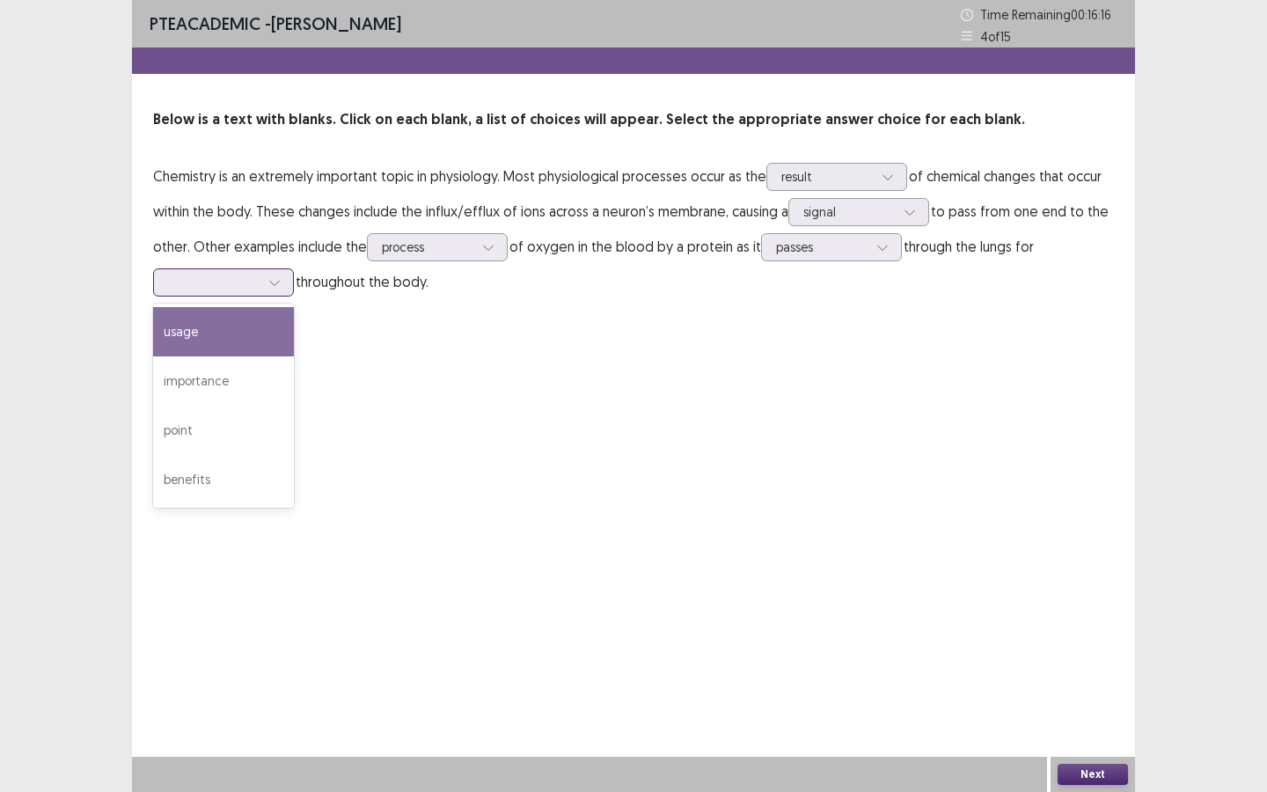
click at [269, 282] on icon at bounding box center [274, 282] width 12 height 12
click at [238, 326] on div "usage" at bounding box center [223, 331] width 141 height 49
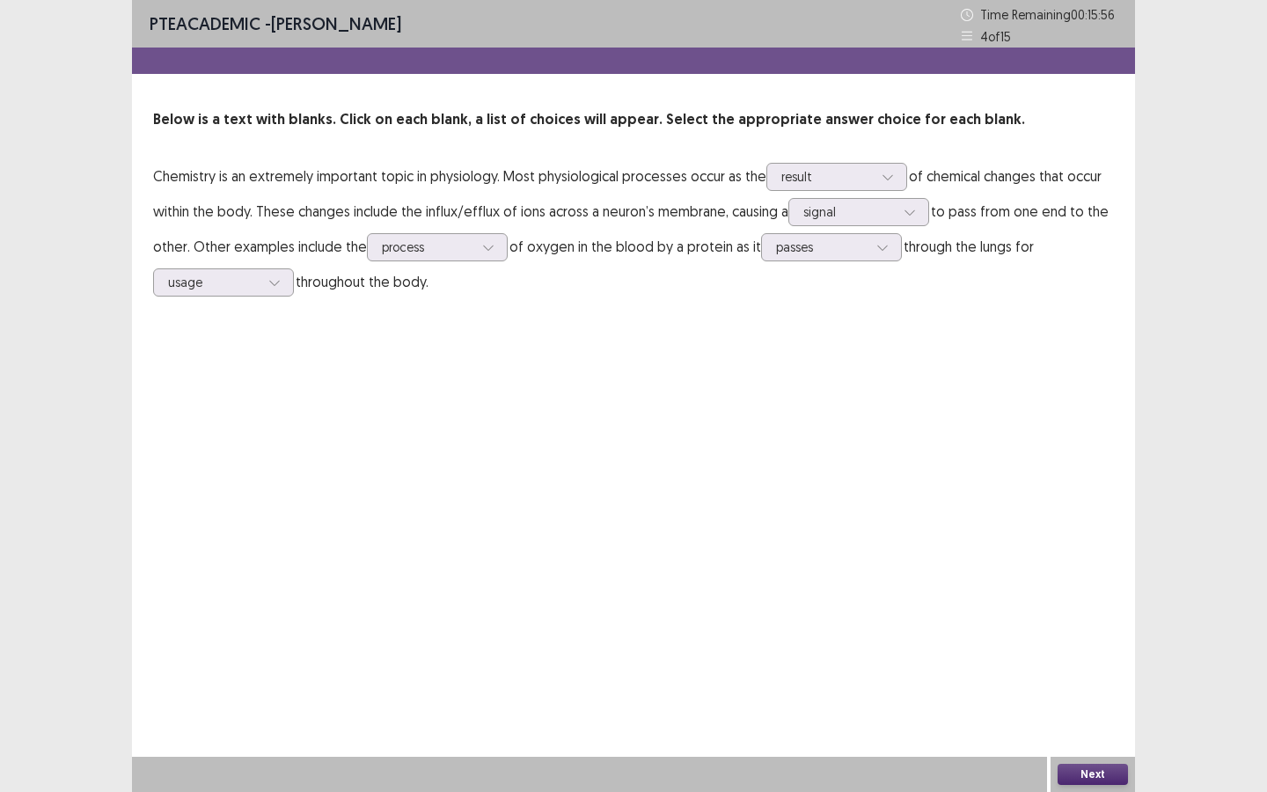
click at [1098, 714] on button "Next" at bounding box center [1093, 774] width 70 height 21
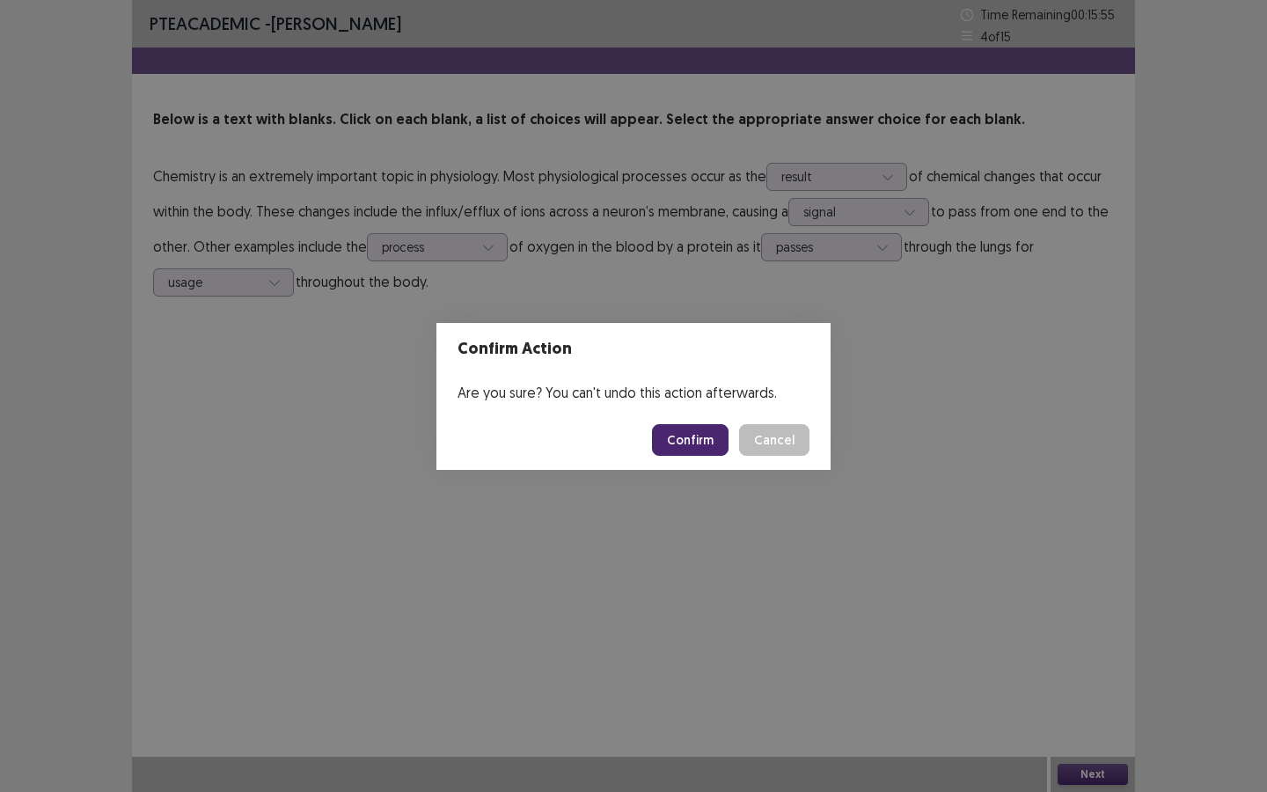
click at [688, 441] on button "Confirm" at bounding box center [690, 440] width 77 height 32
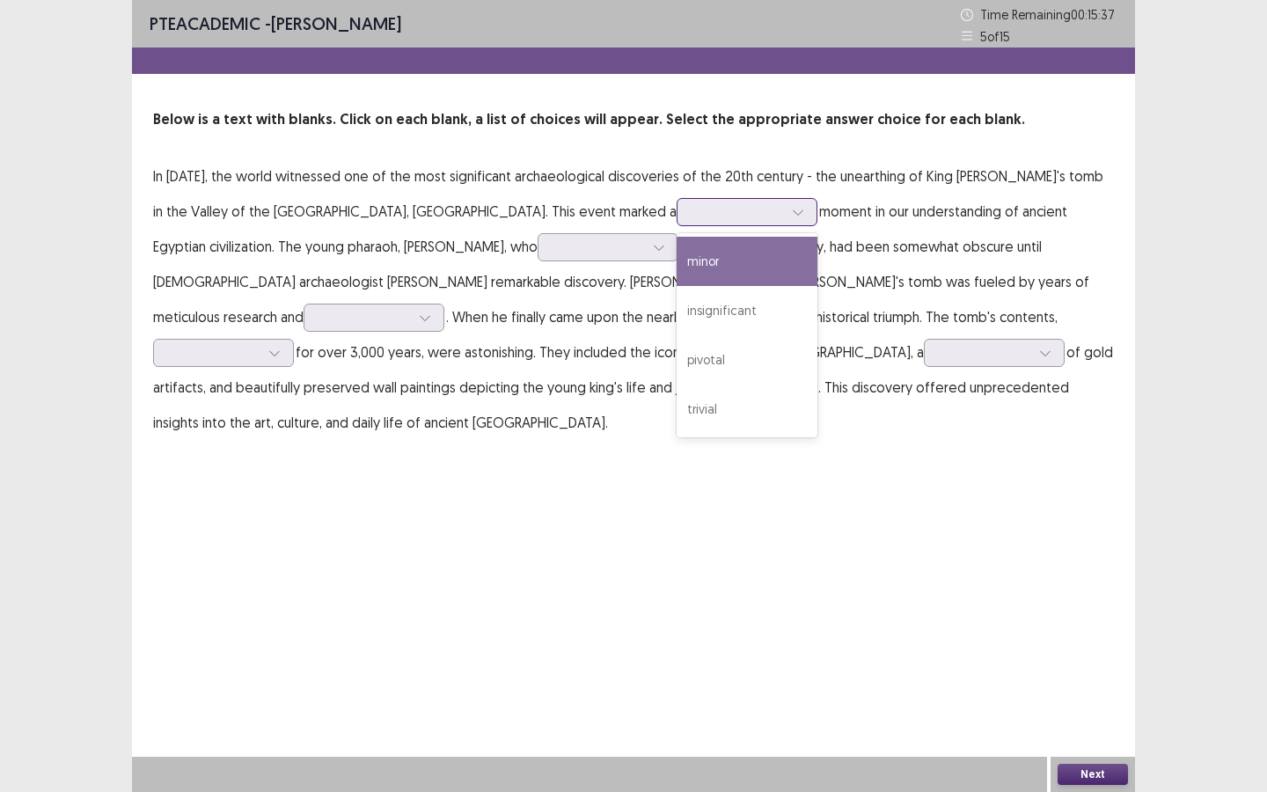
click at [792, 209] on icon at bounding box center [798, 212] width 12 height 12
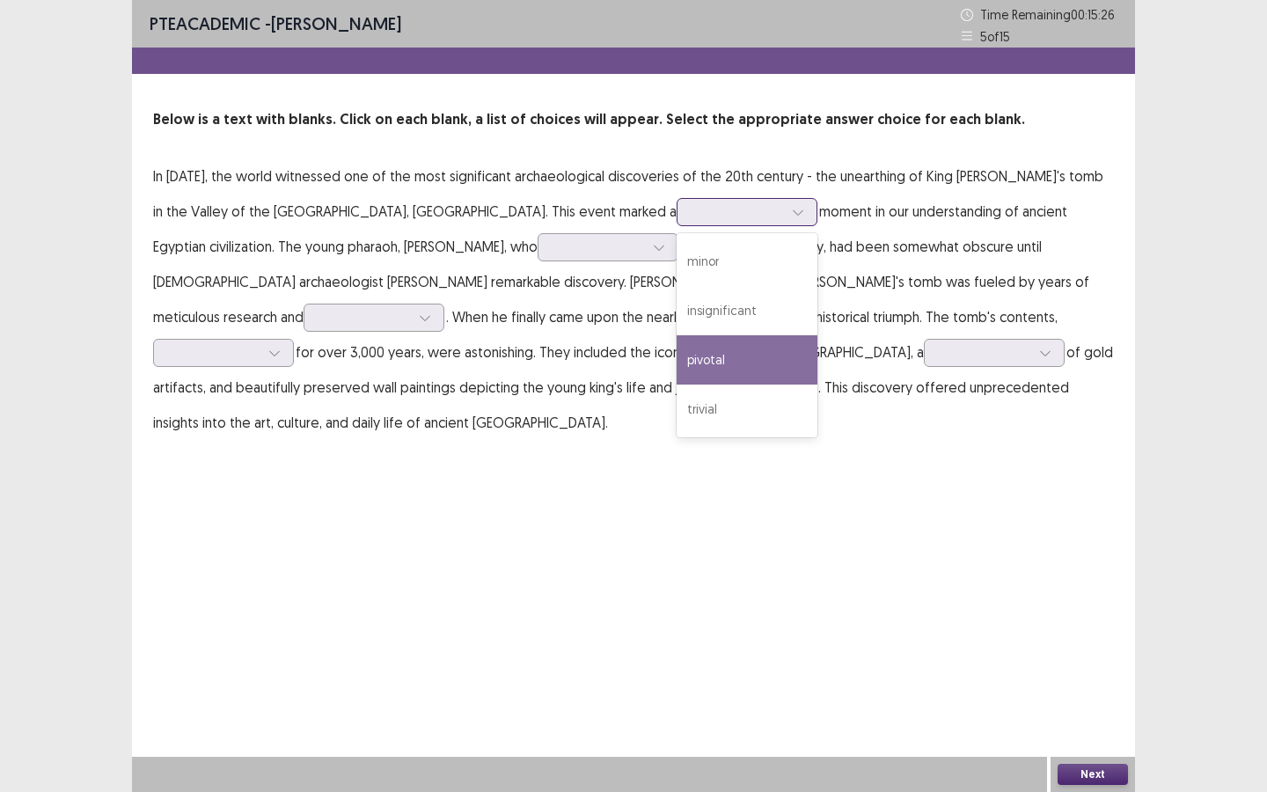
click at [677, 364] on div "pivotal" at bounding box center [747, 359] width 141 height 49
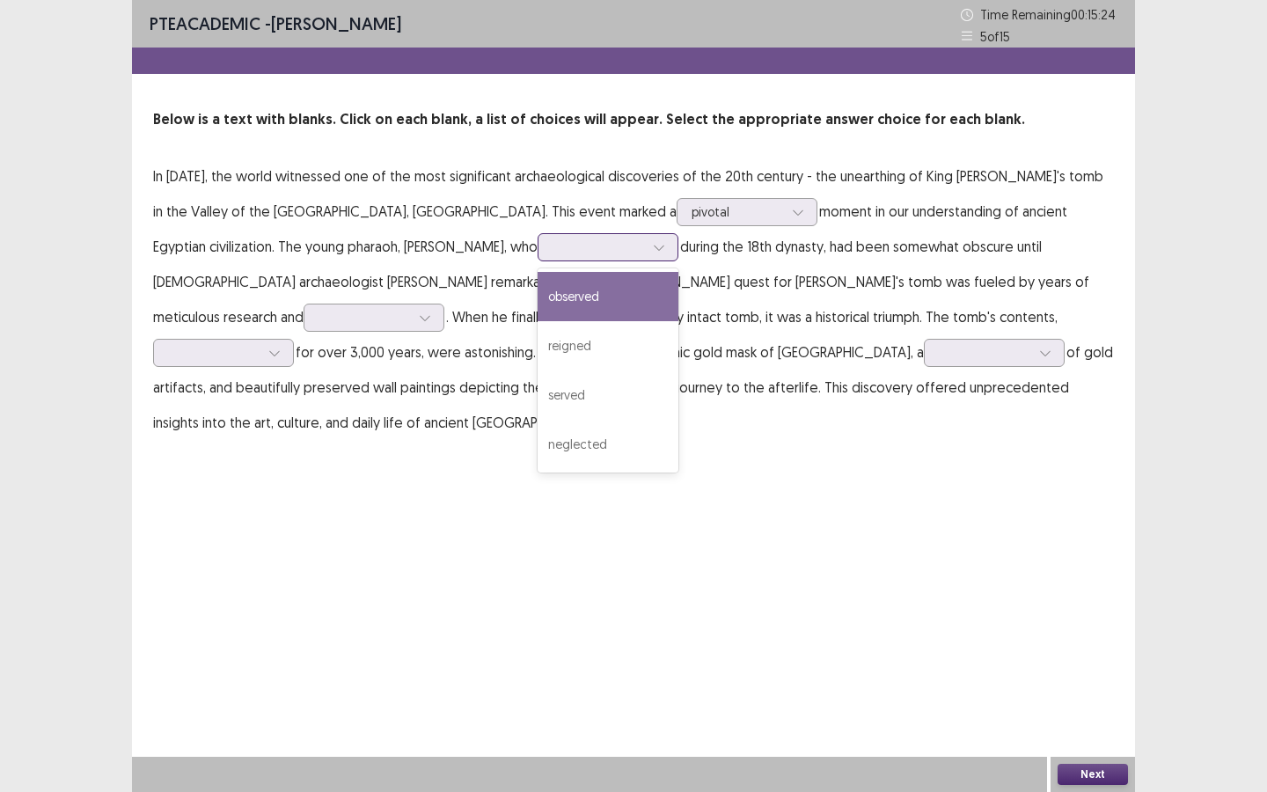
click at [553, 243] on div at bounding box center [599, 246] width 92 height 17
click at [538, 287] on div "observed" at bounding box center [608, 296] width 141 height 49
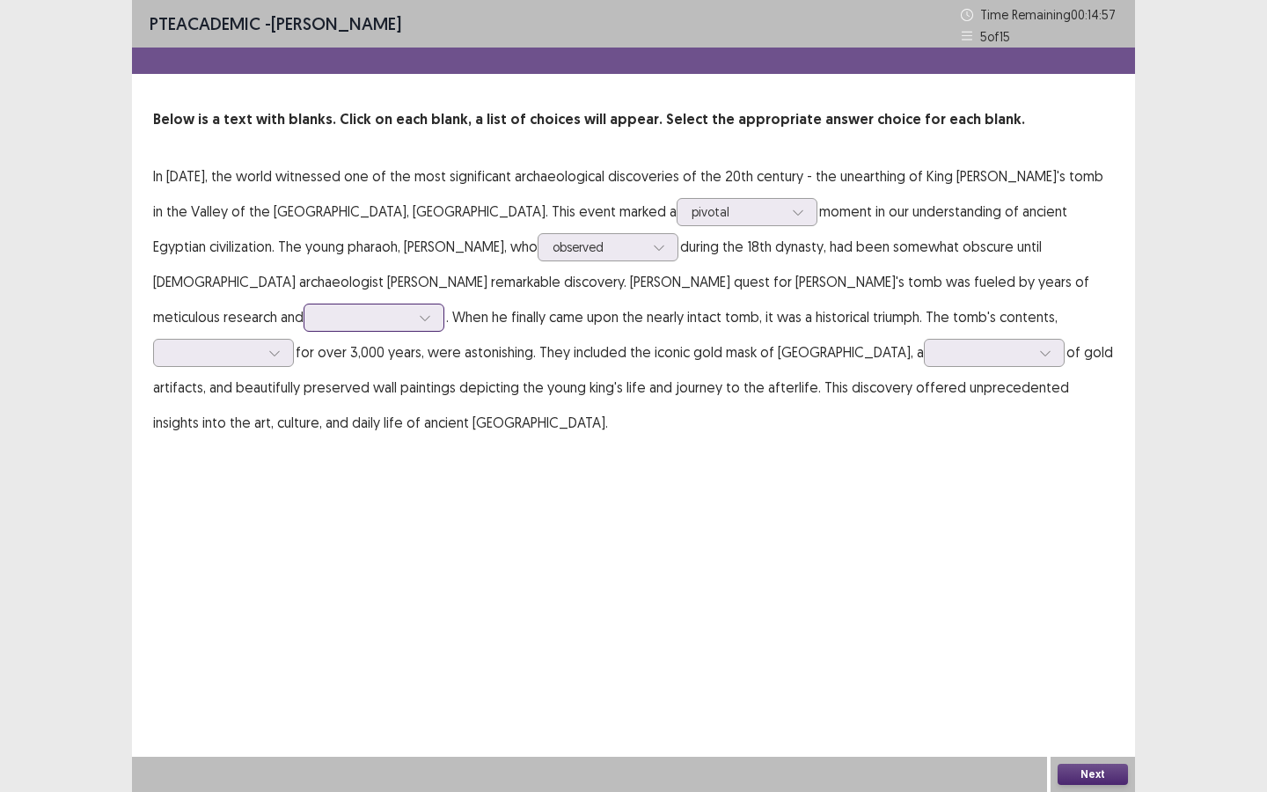
click at [438, 304] on div at bounding box center [425, 317] width 26 height 26
click at [444, 342] on div "exploration" at bounding box center [374, 366] width 141 height 49
click at [288, 340] on div at bounding box center [274, 353] width 26 height 26
click at [1039, 348] on icon at bounding box center [1045, 353] width 12 height 12
click at [924, 391] on div "dearth" at bounding box center [994, 402] width 141 height 49
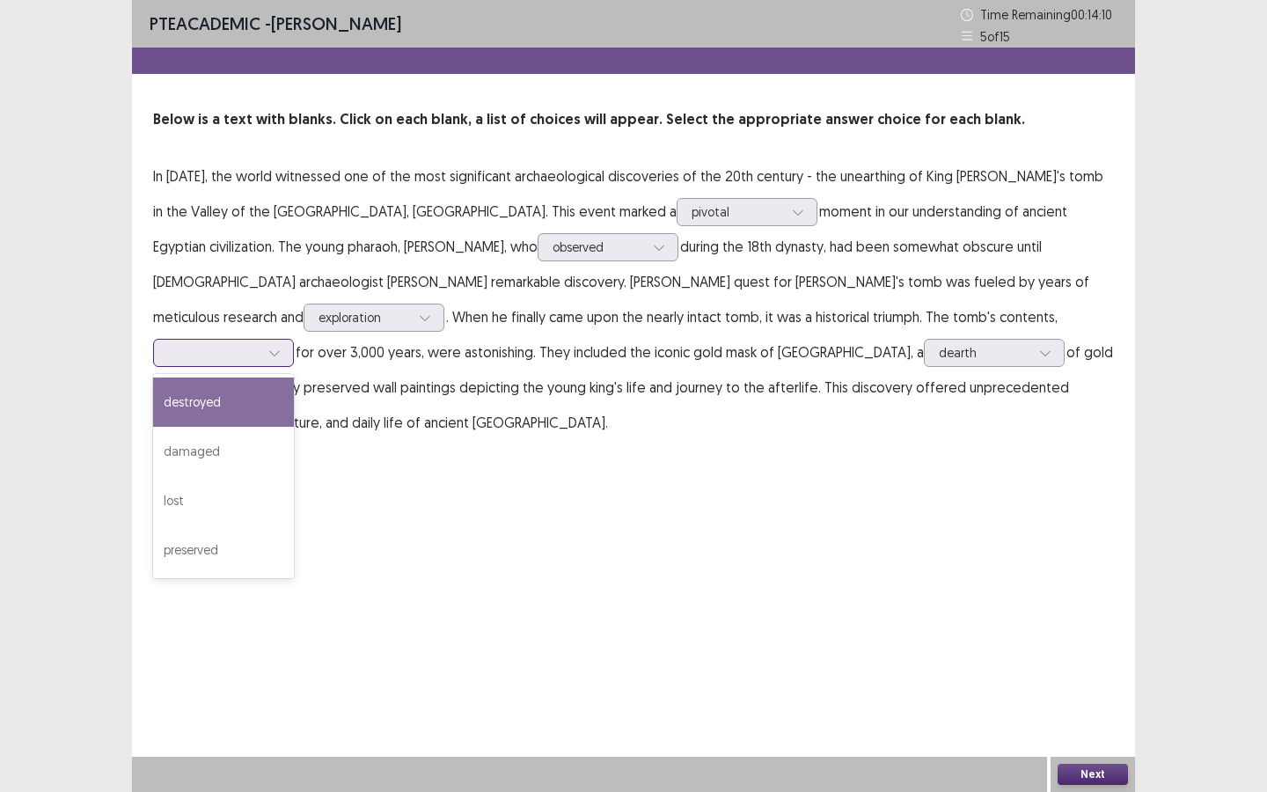
click at [260, 344] on div at bounding box center [214, 352] width 92 height 17
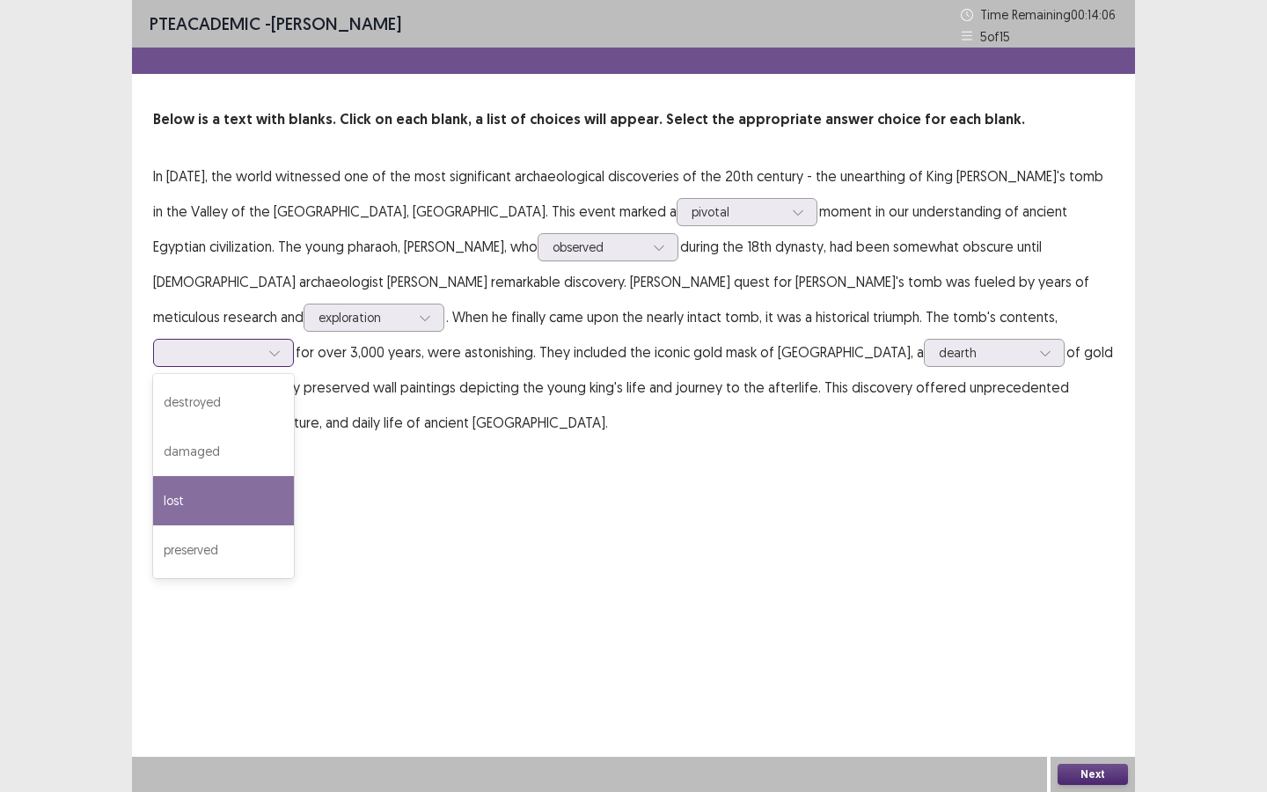
click at [294, 476] on div "lost" at bounding box center [223, 500] width 141 height 49
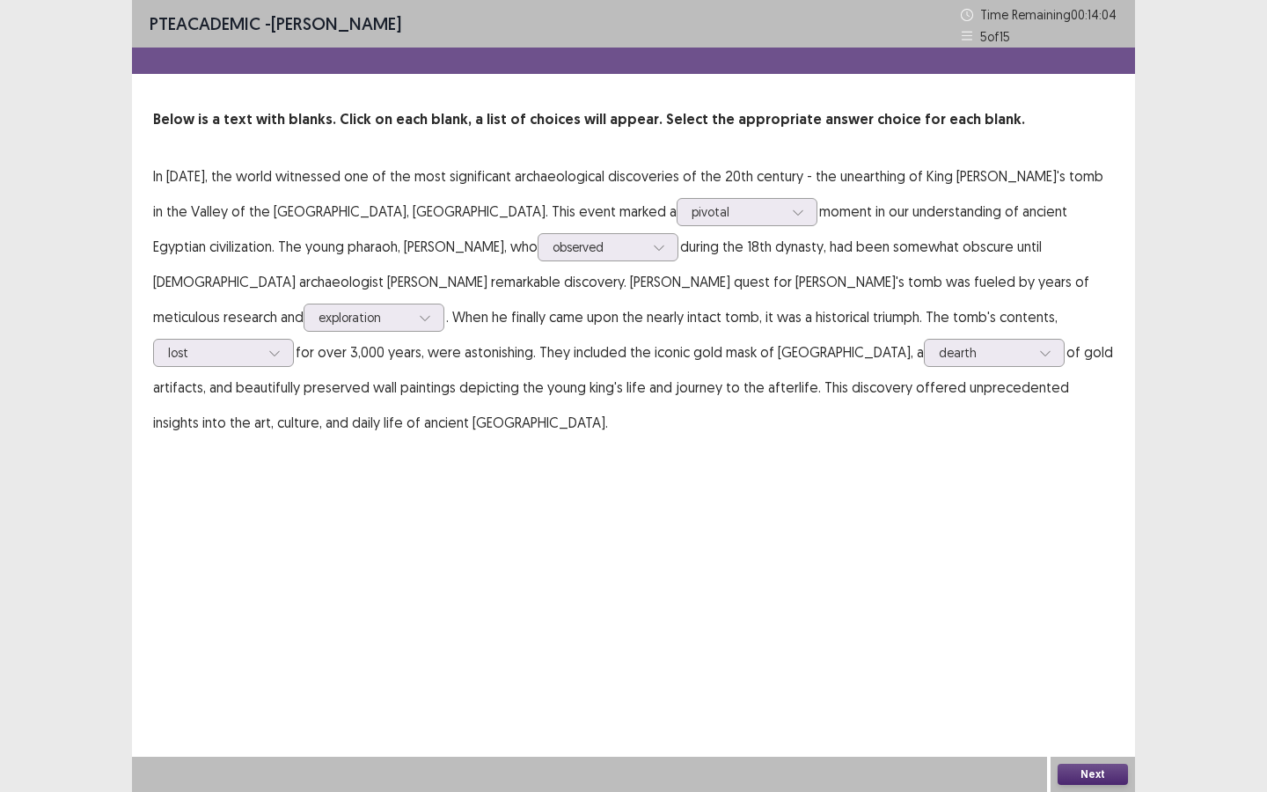
click at [1071, 714] on button "Next" at bounding box center [1093, 774] width 70 height 21
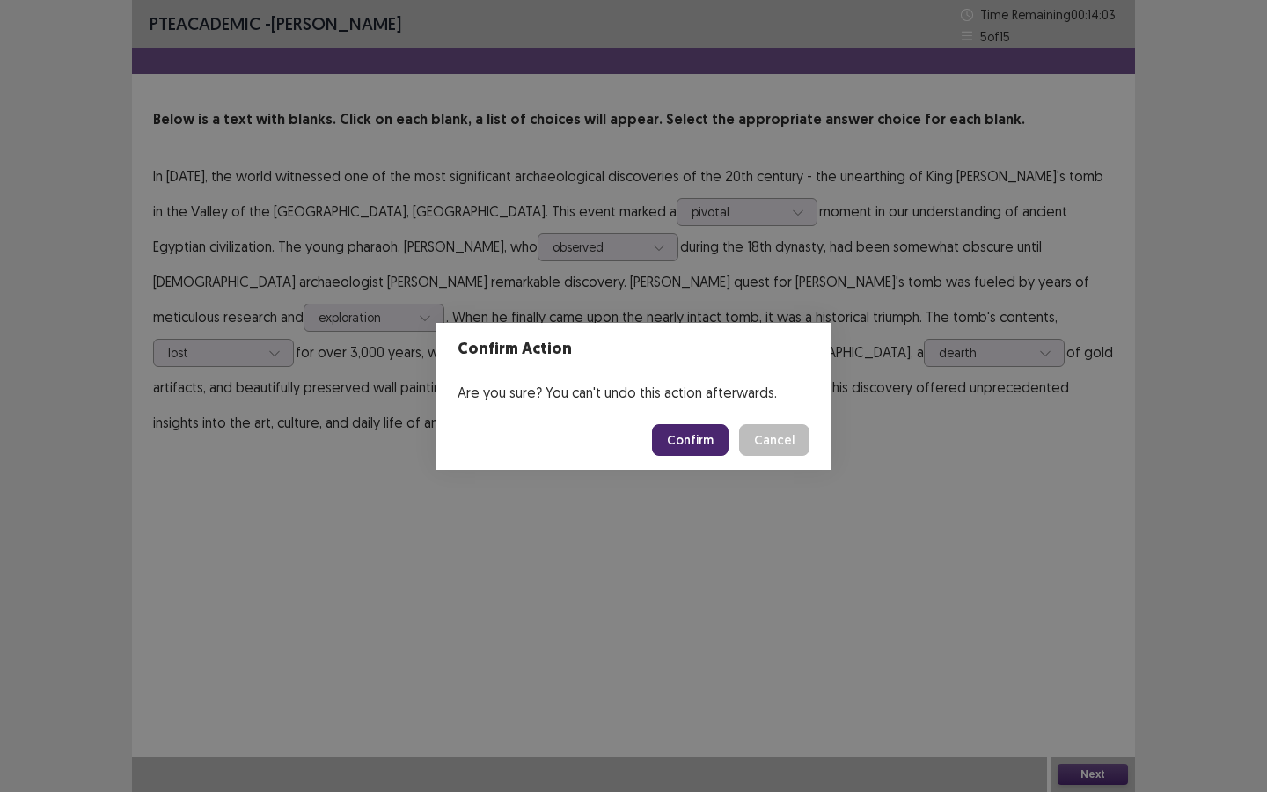
click at [708, 450] on button "Confirm" at bounding box center [690, 440] width 77 height 32
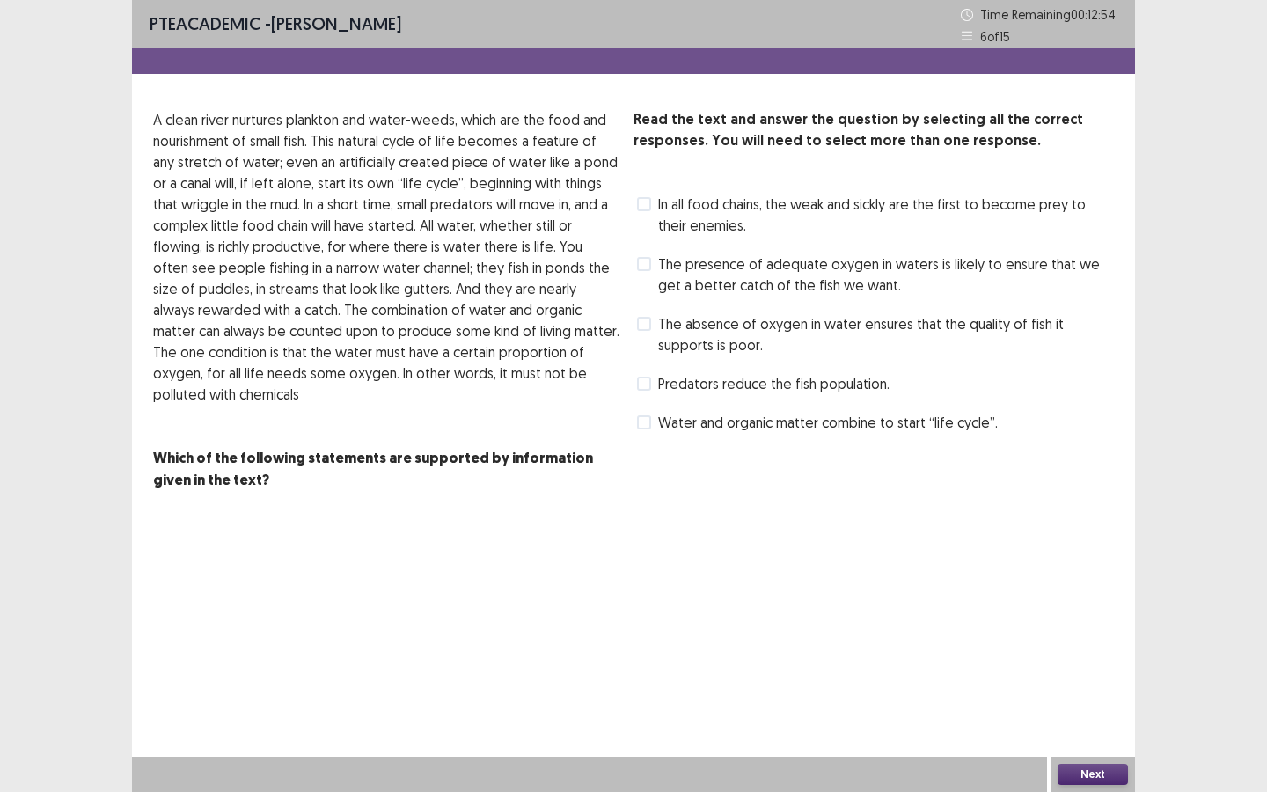
click at [647, 377] on span at bounding box center [644, 384] width 14 height 14
click at [645, 263] on span at bounding box center [644, 264] width 14 height 14
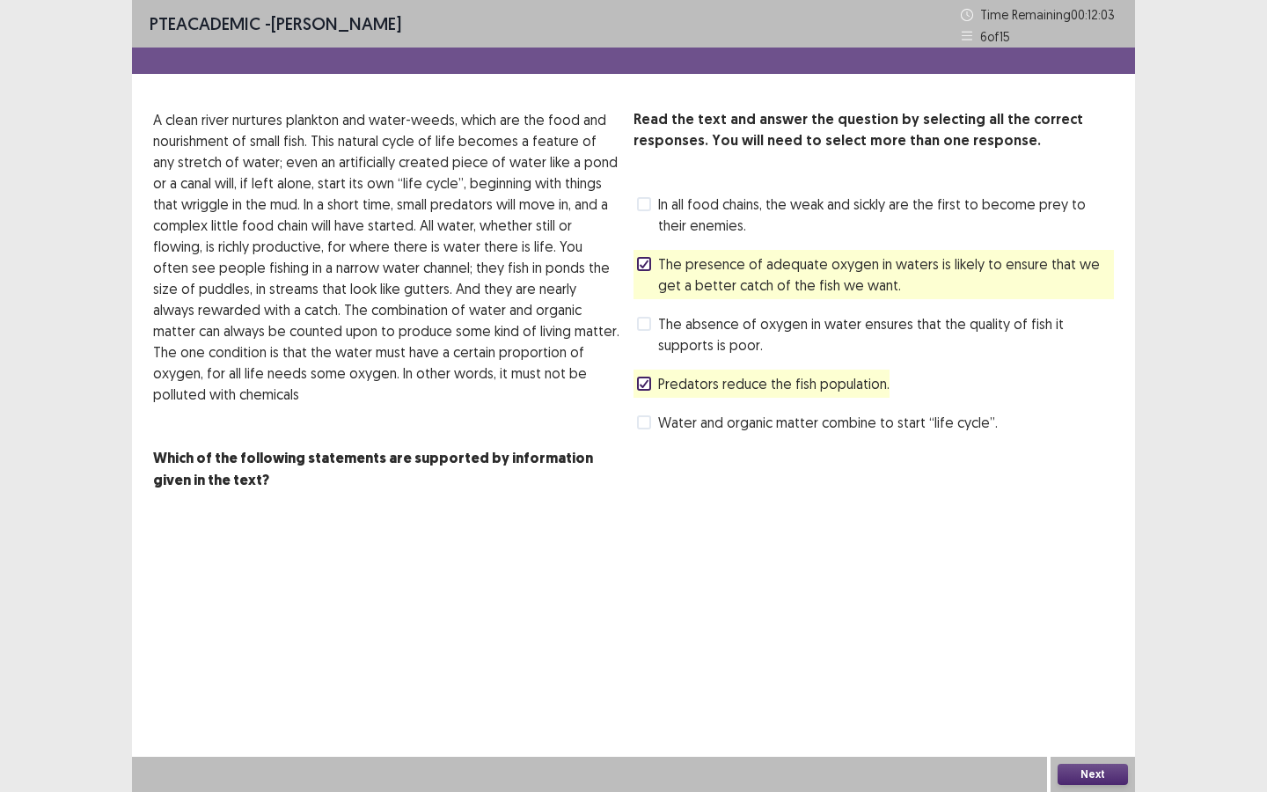
click at [1083, 714] on button "Next" at bounding box center [1093, 774] width 70 height 21
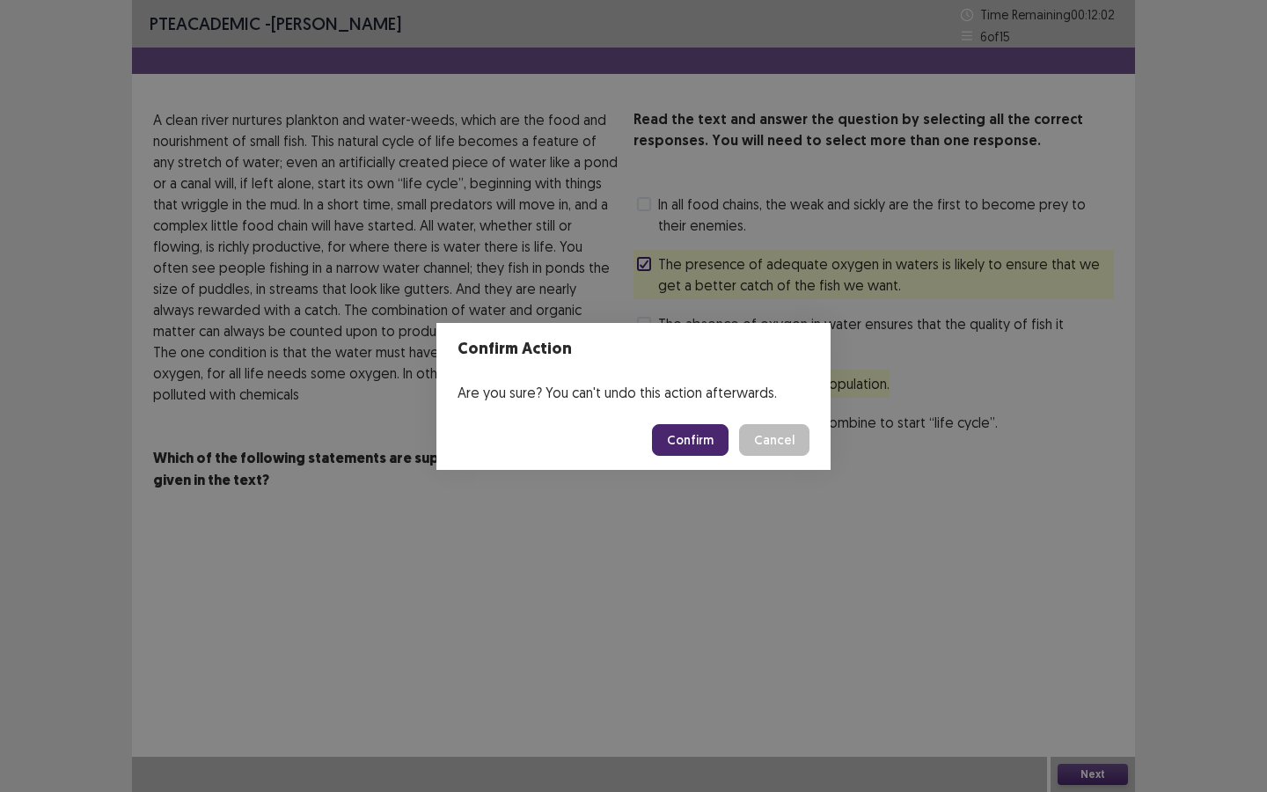
click at [720, 441] on button "Confirm" at bounding box center [690, 440] width 77 height 32
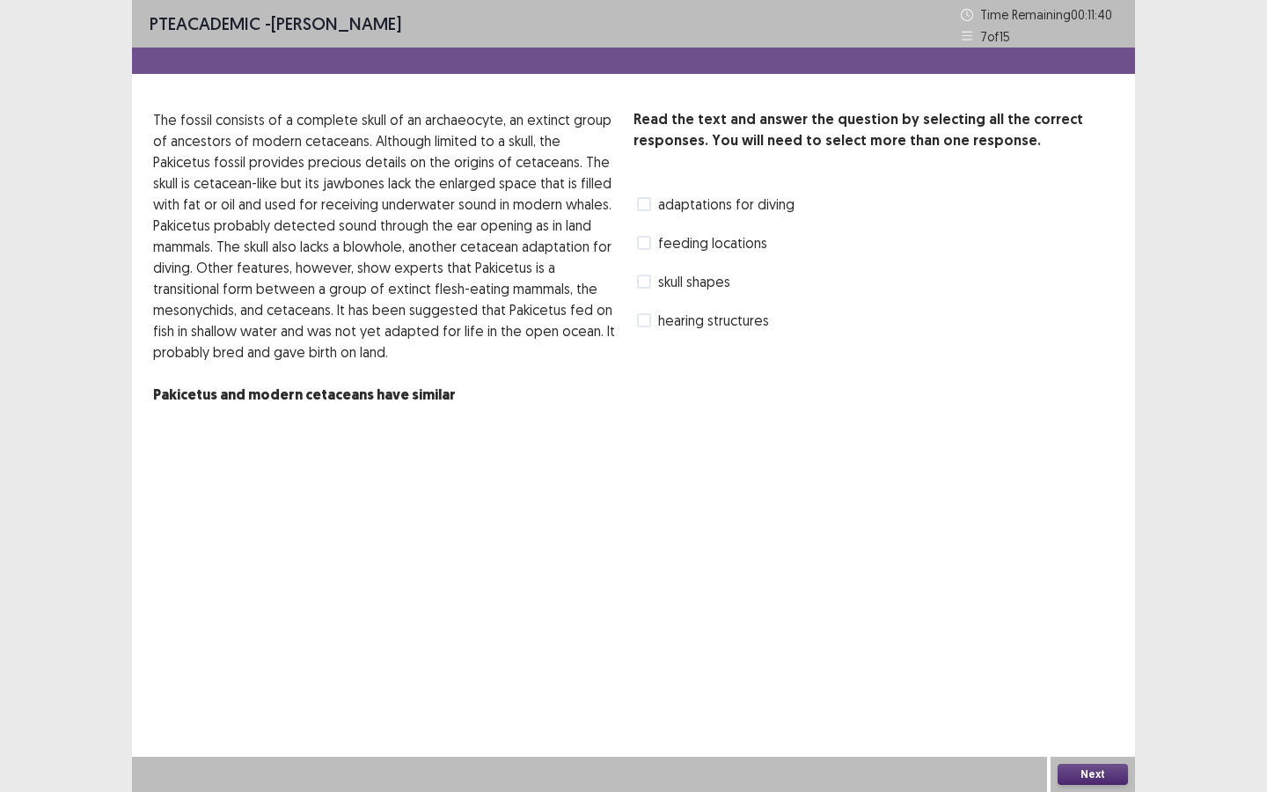
click at [637, 282] on span at bounding box center [644, 282] width 14 height 14
click at [1095, 714] on button "Next" at bounding box center [1093, 774] width 70 height 21
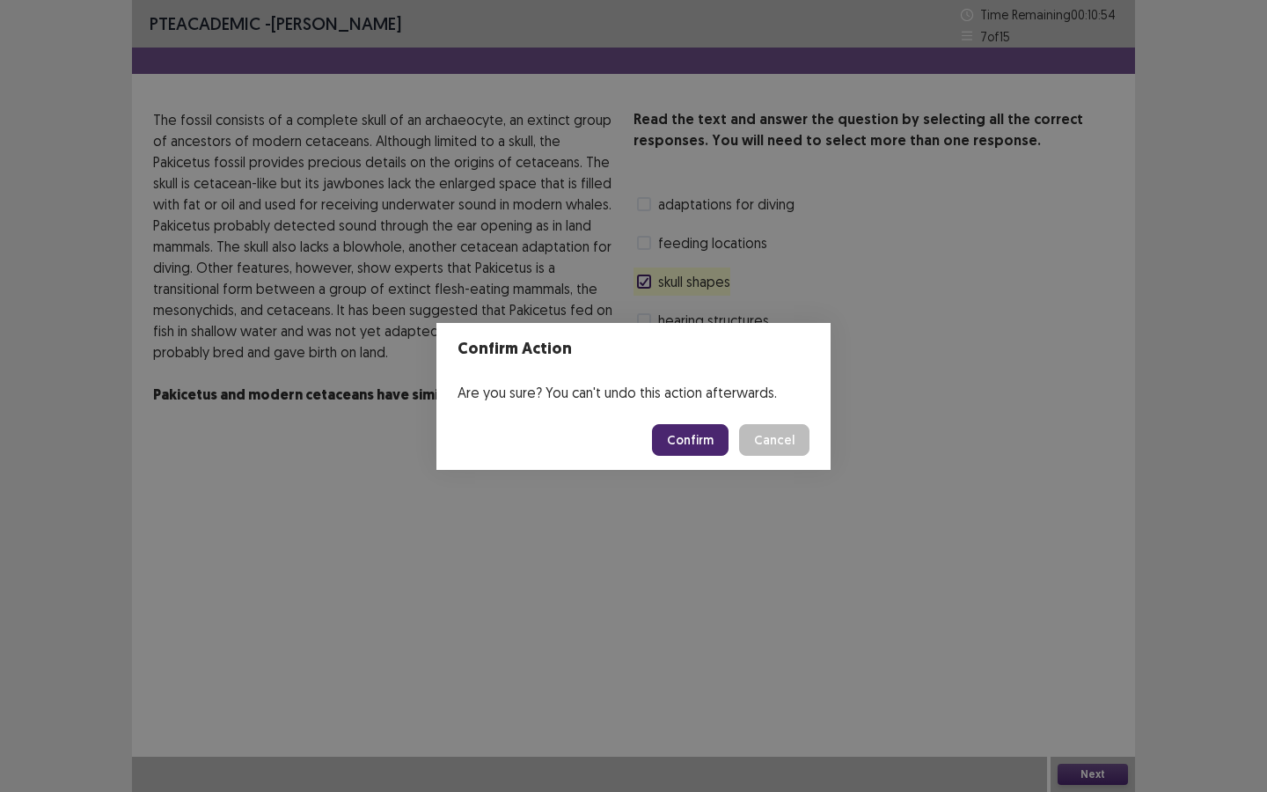
click at [698, 415] on footer "Confirm Cancel" at bounding box center [634, 440] width 394 height 60
click at [703, 440] on button "Confirm" at bounding box center [690, 440] width 77 height 32
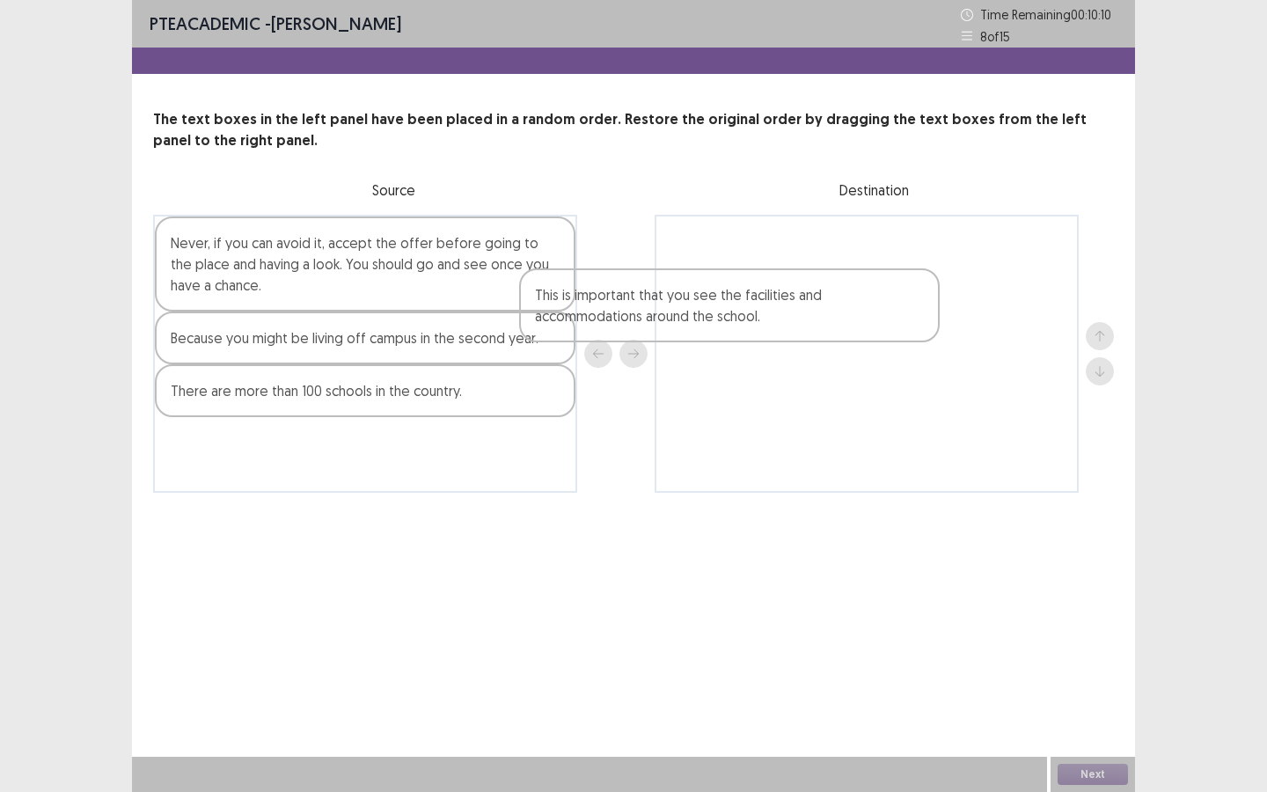
drag, startPoint x: 319, startPoint y: 453, endPoint x: 744, endPoint y: 236, distance: 476.6
click at [741, 240] on div "Never, if you can avoid it, accept the offer before going to the place and havi…" at bounding box center [633, 354] width 961 height 278
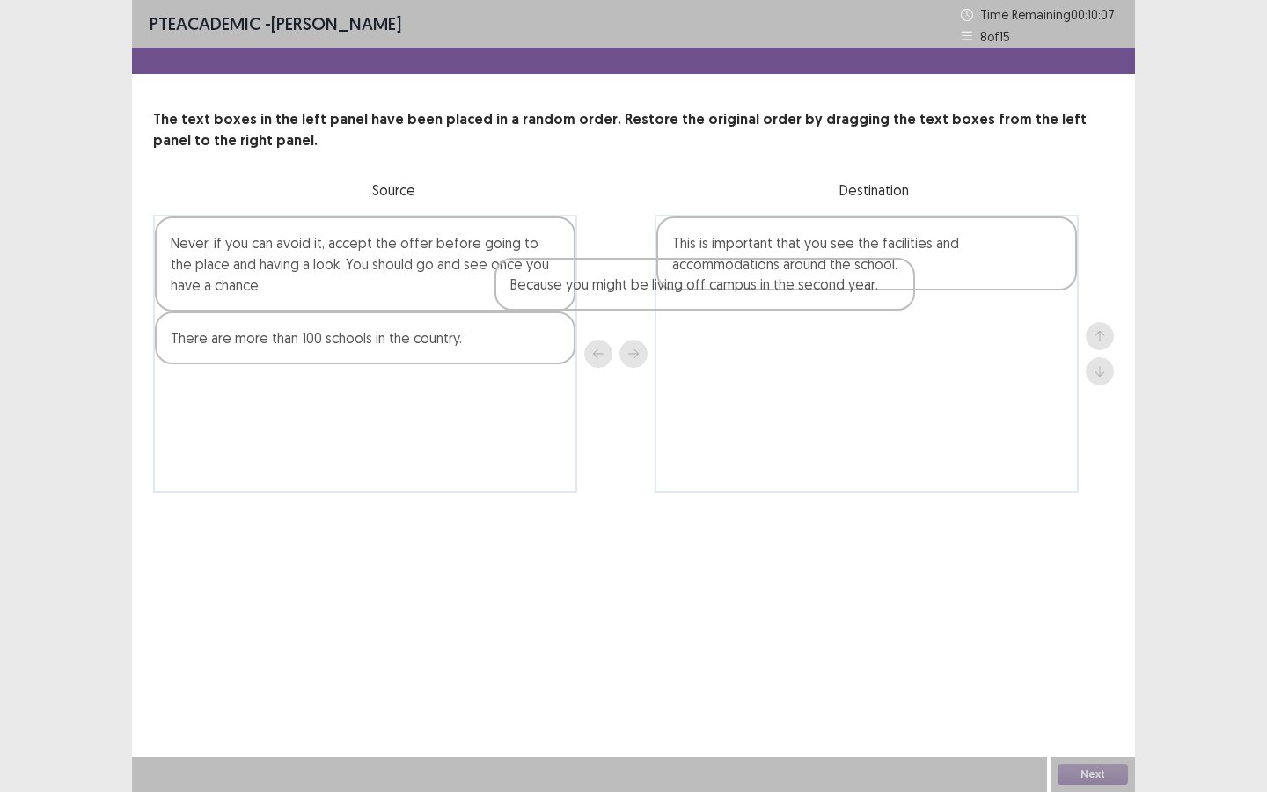
drag, startPoint x: 466, startPoint y: 342, endPoint x: 842, endPoint y: 286, distance: 380.0
click at [840, 286] on div "Never, if you can avoid it, accept the offer before going to the place and havi…" at bounding box center [633, 354] width 961 height 278
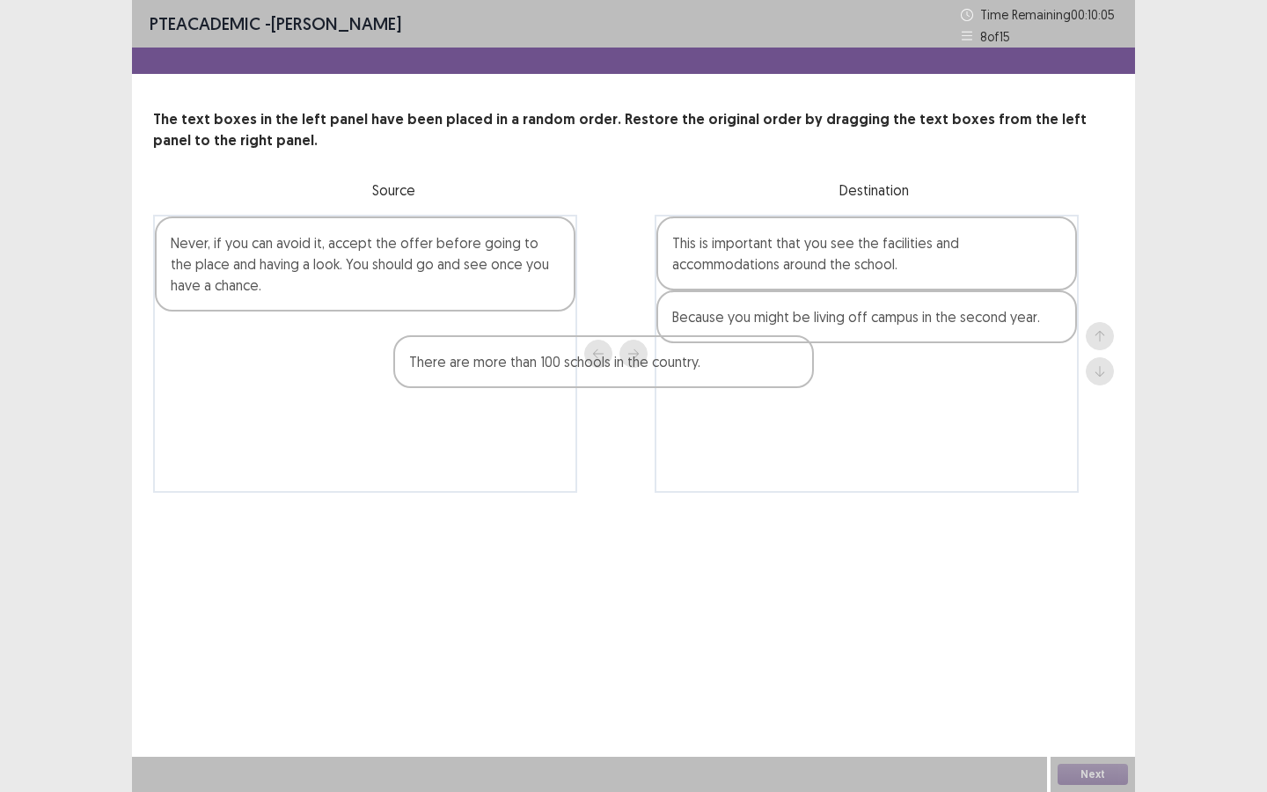
drag, startPoint x: 448, startPoint y: 341, endPoint x: 767, endPoint y: 378, distance: 321.7
click at [767, 378] on div "Never, if you can avoid it, accept the offer before going to the place and havi…" at bounding box center [633, 354] width 961 height 278
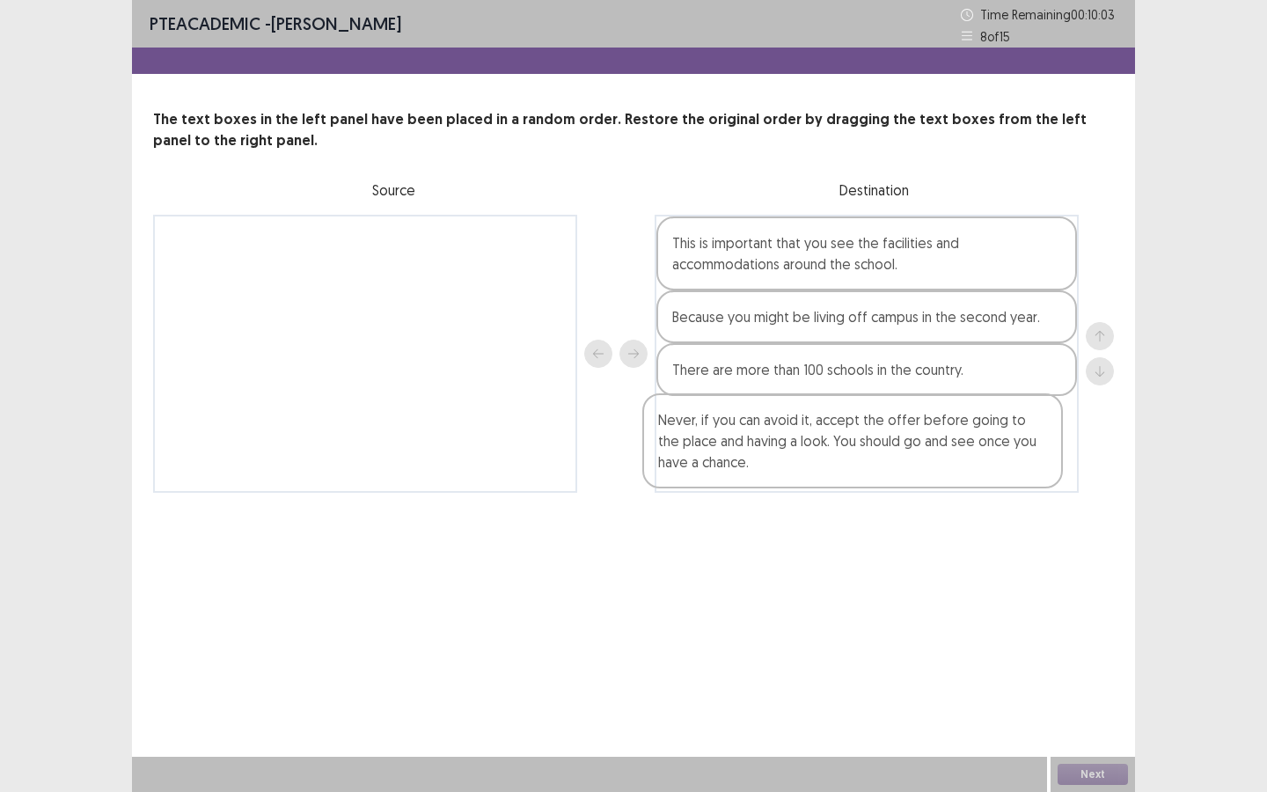
drag, startPoint x: 384, startPoint y: 248, endPoint x: 899, endPoint y: 425, distance: 544.4
click at [895, 425] on div "Never, if you can avoid it, accept the offer before going to the place and havi…" at bounding box center [633, 354] width 961 height 278
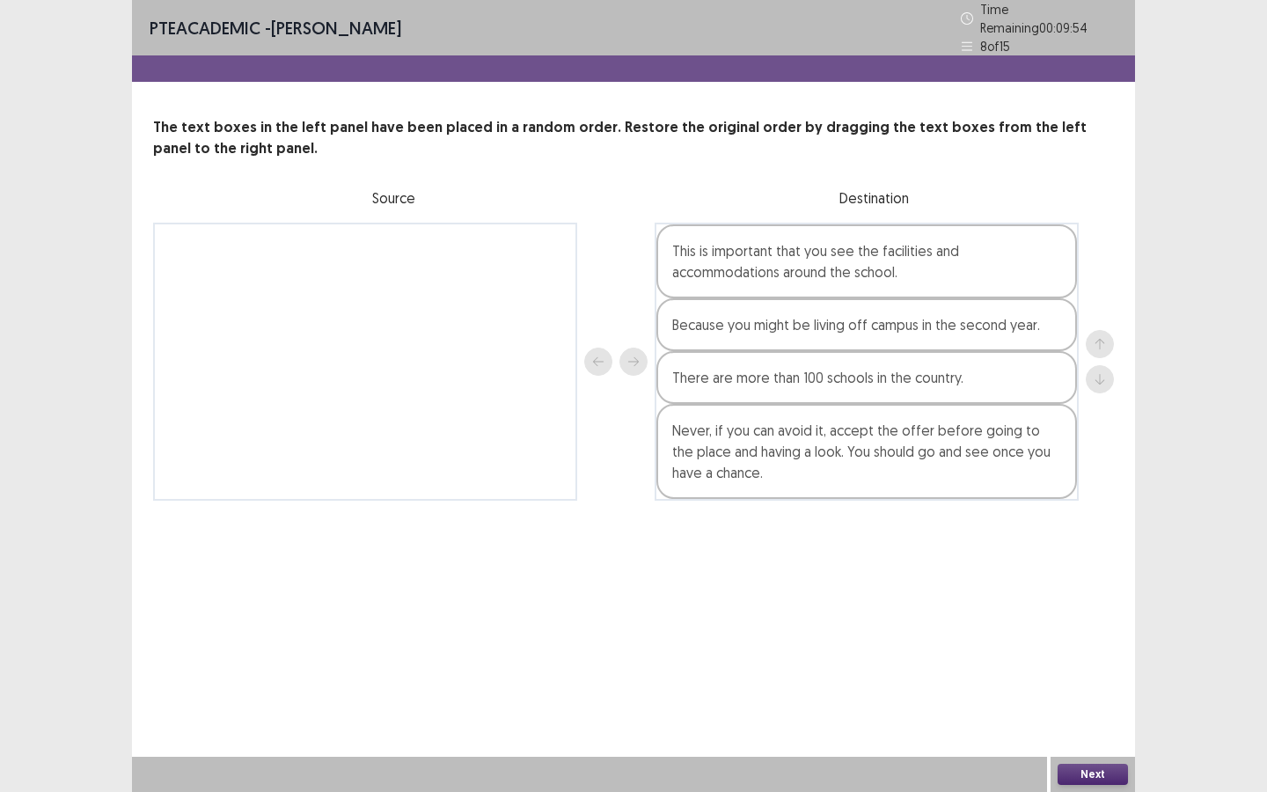
click at [1118, 714] on button "Next" at bounding box center [1093, 774] width 70 height 21
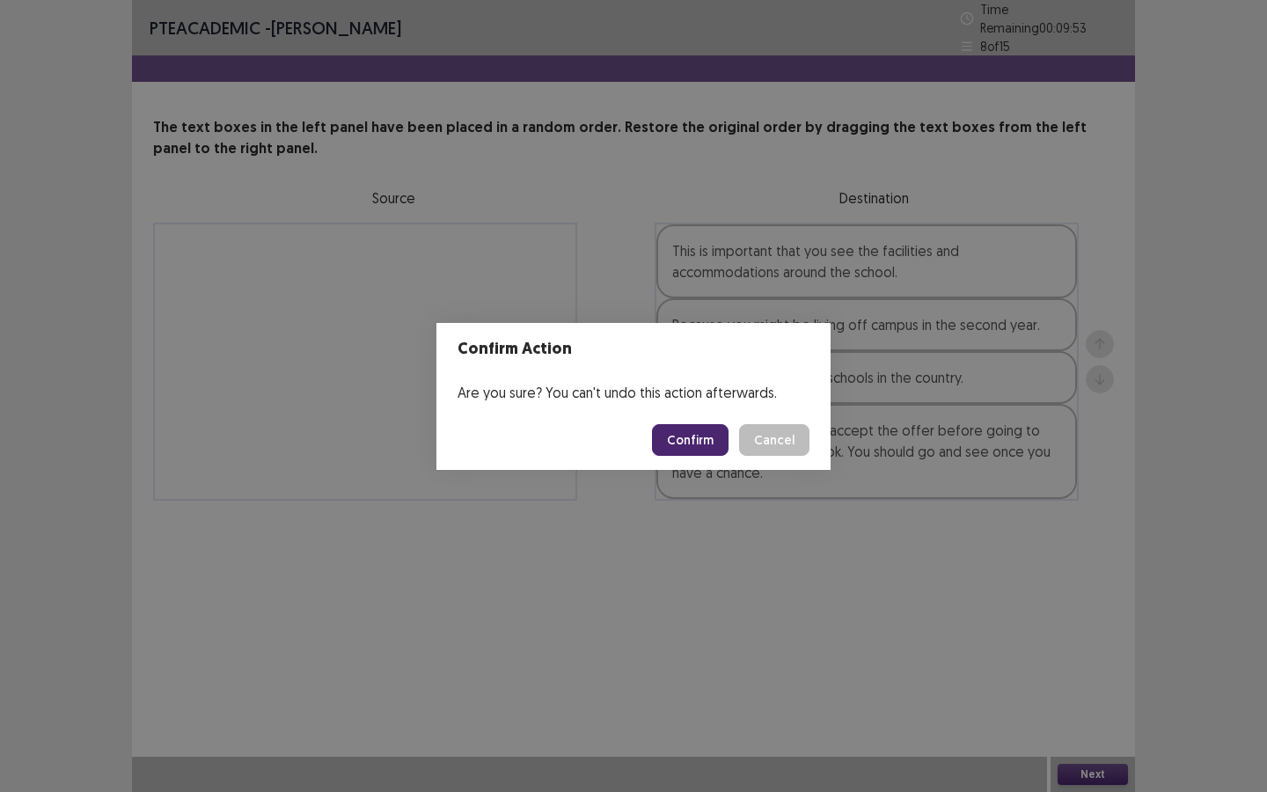
click at [687, 448] on button "Confirm" at bounding box center [690, 440] width 77 height 32
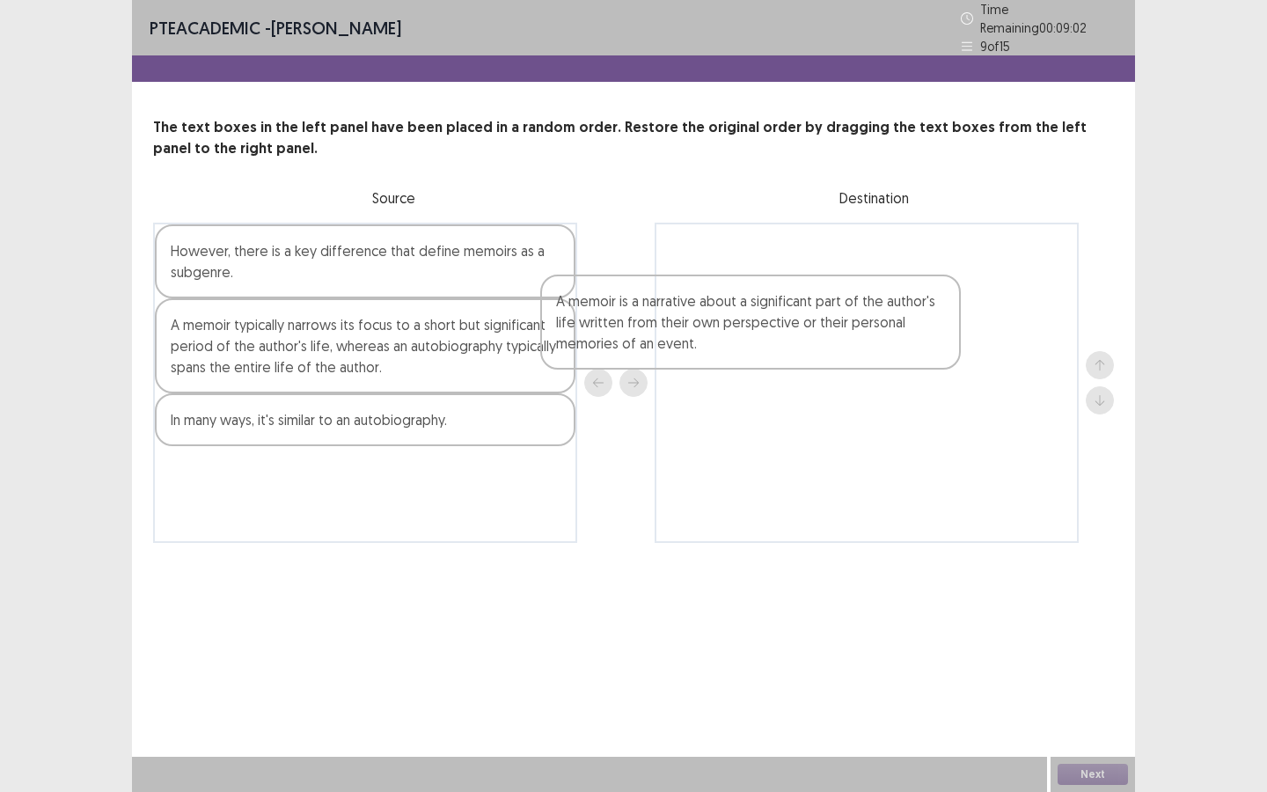
drag, startPoint x: 262, startPoint y: 351, endPoint x: 714, endPoint y: 319, distance: 452.6
click at [712, 321] on div "However, there is a key difference that define memoirs as a subgenre. A memoir …" at bounding box center [633, 383] width 961 height 320
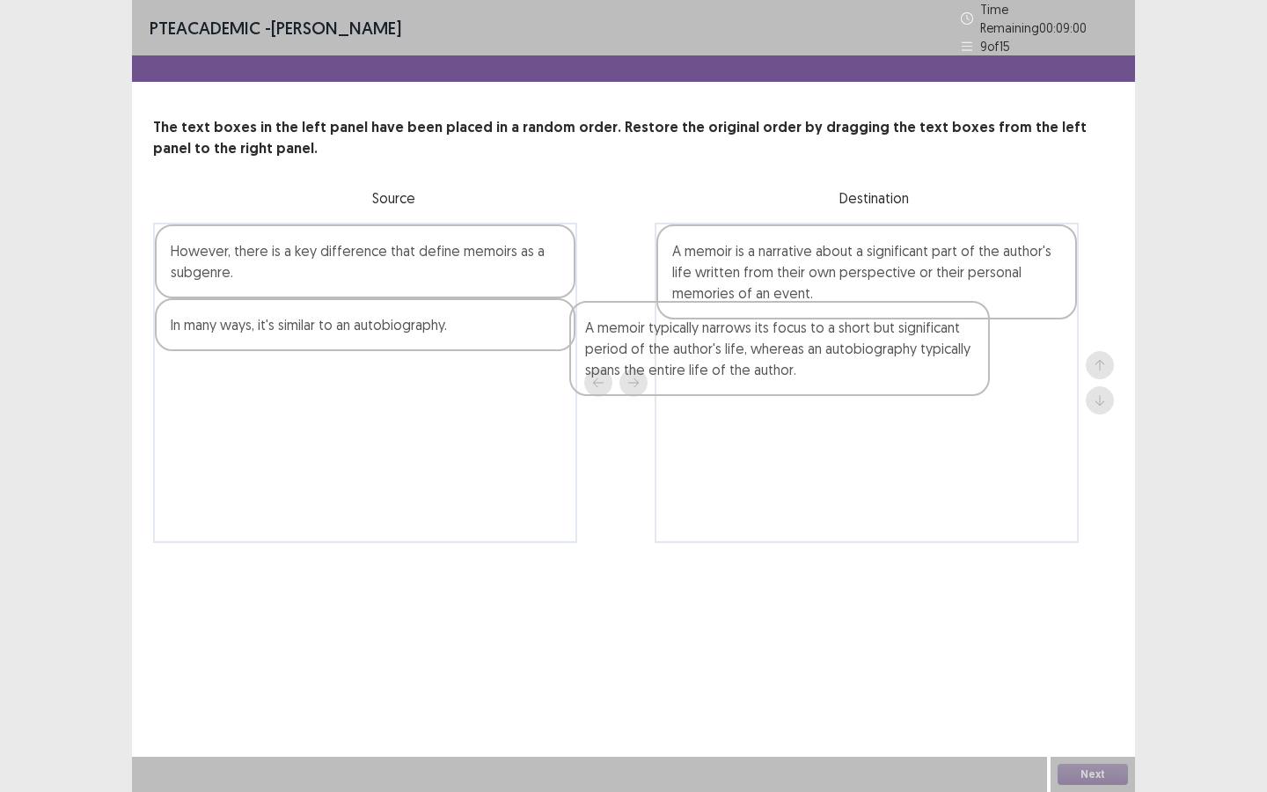
drag, startPoint x: 281, startPoint y: 337, endPoint x: 713, endPoint y: 355, distance: 432.5
click at [713, 353] on div "However, there is a key difference that define memoirs as a subgenre. A memoir …" at bounding box center [633, 383] width 961 height 320
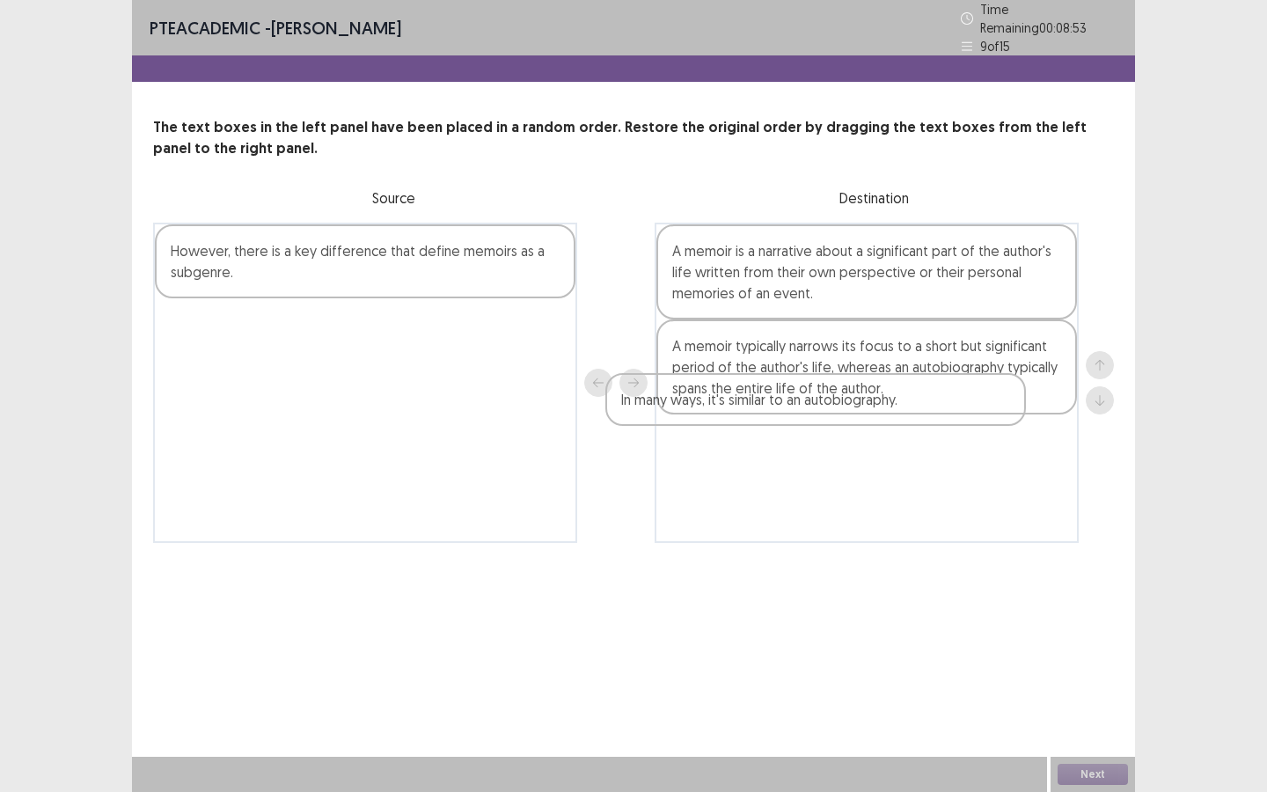
drag, startPoint x: 342, startPoint y: 319, endPoint x: 836, endPoint y: 422, distance: 504.3
click at [836, 422] on div "However, there is a key difference that define memoirs as a subgenre. In many w…" at bounding box center [633, 383] width 961 height 320
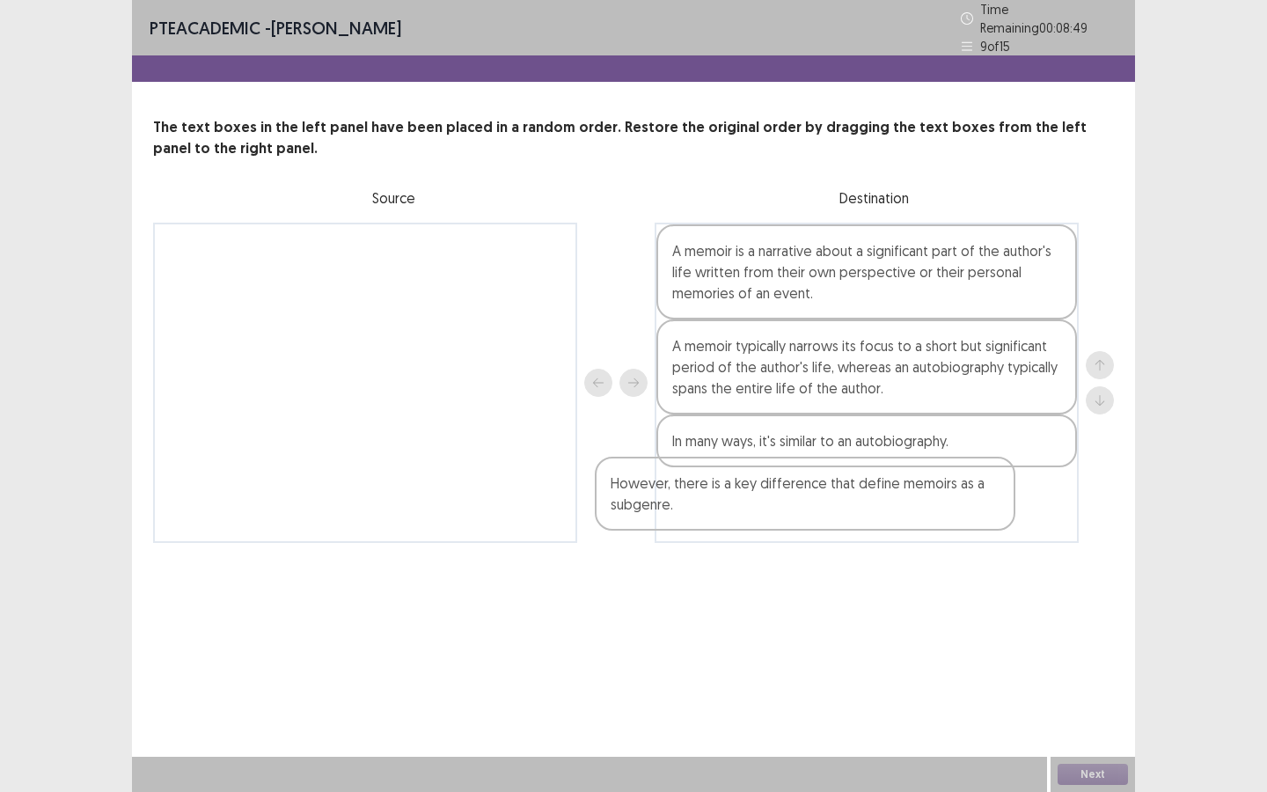
drag, startPoint x: 463, startPoint y: 276, endPoint x: 962, endPoint y: 532, distance: 560.5
click at [961, 531] on div "However, there is a key difference that define memoirs as a subgenre. A memoir …" at bounding box center [633, 383] width 961 height 320
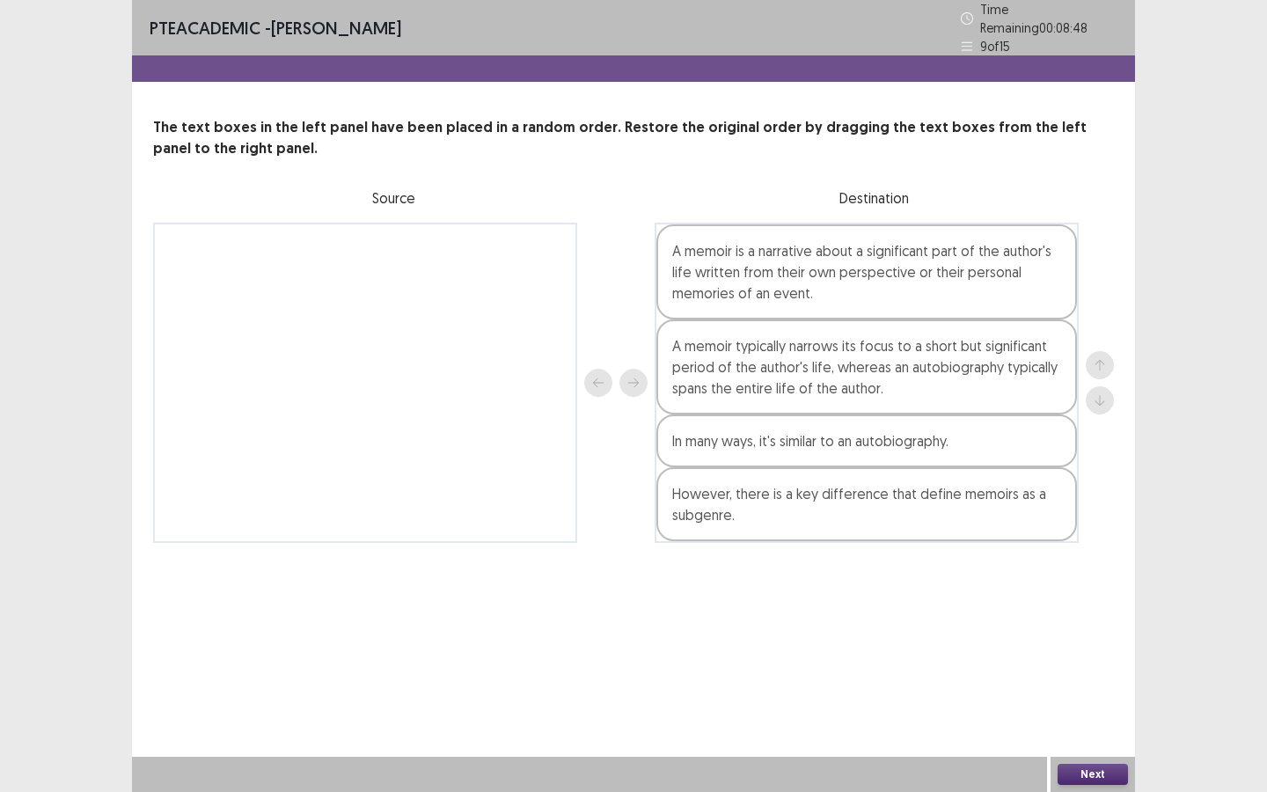
click at [1089, 714] on button "Next" at bounding box center [1093, 774] width 70 height 21
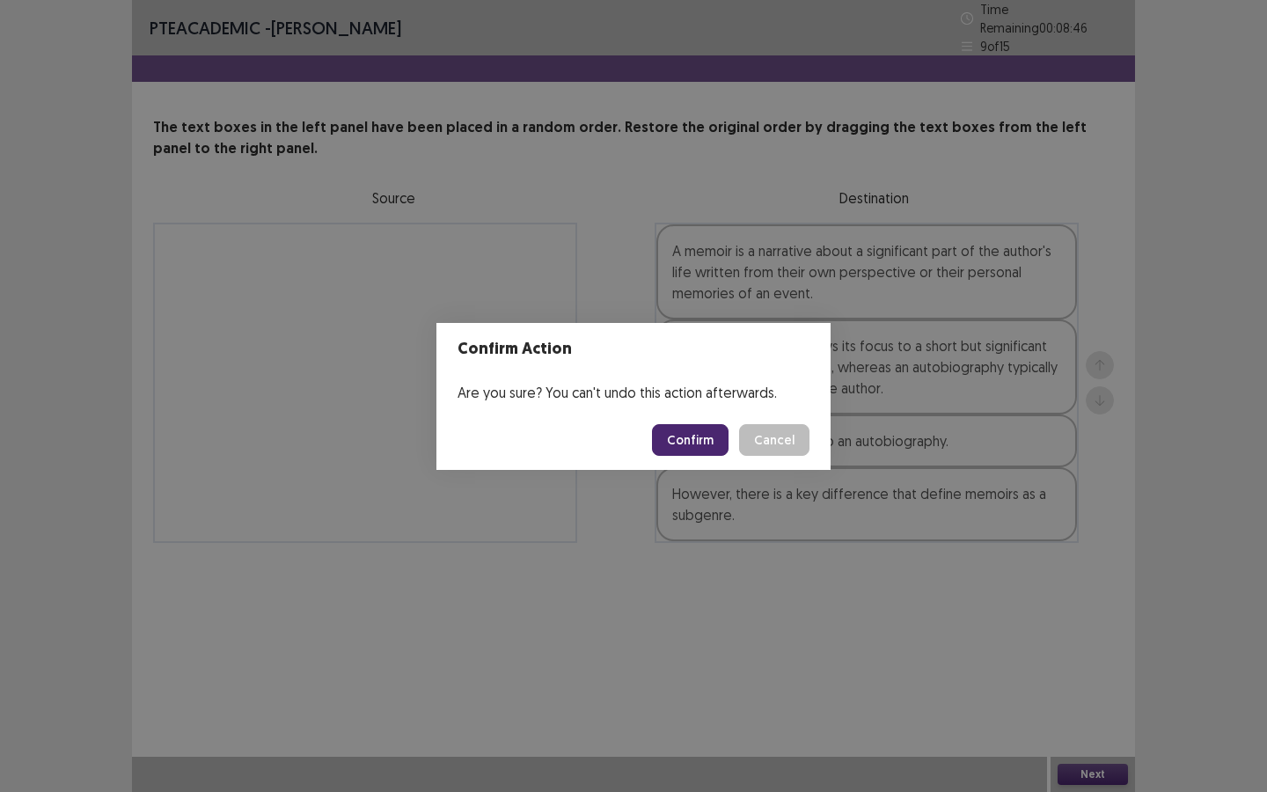
click at [697, 435] on button "Confirm" at bounding box center [690, 440] width 77 height 32
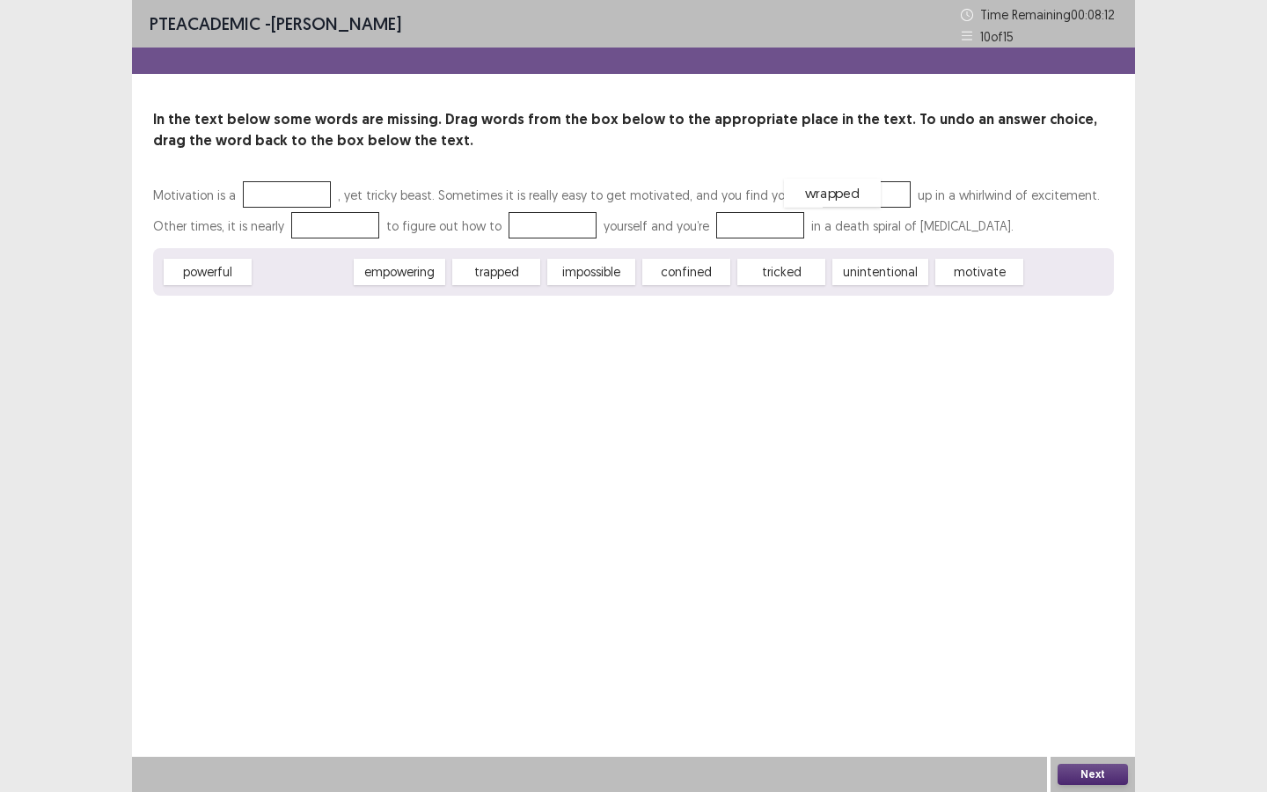
drag, startPoint x: 311, startPoint y: 270, endPoint x: 844, endPoint y: 197, distance: 538.3
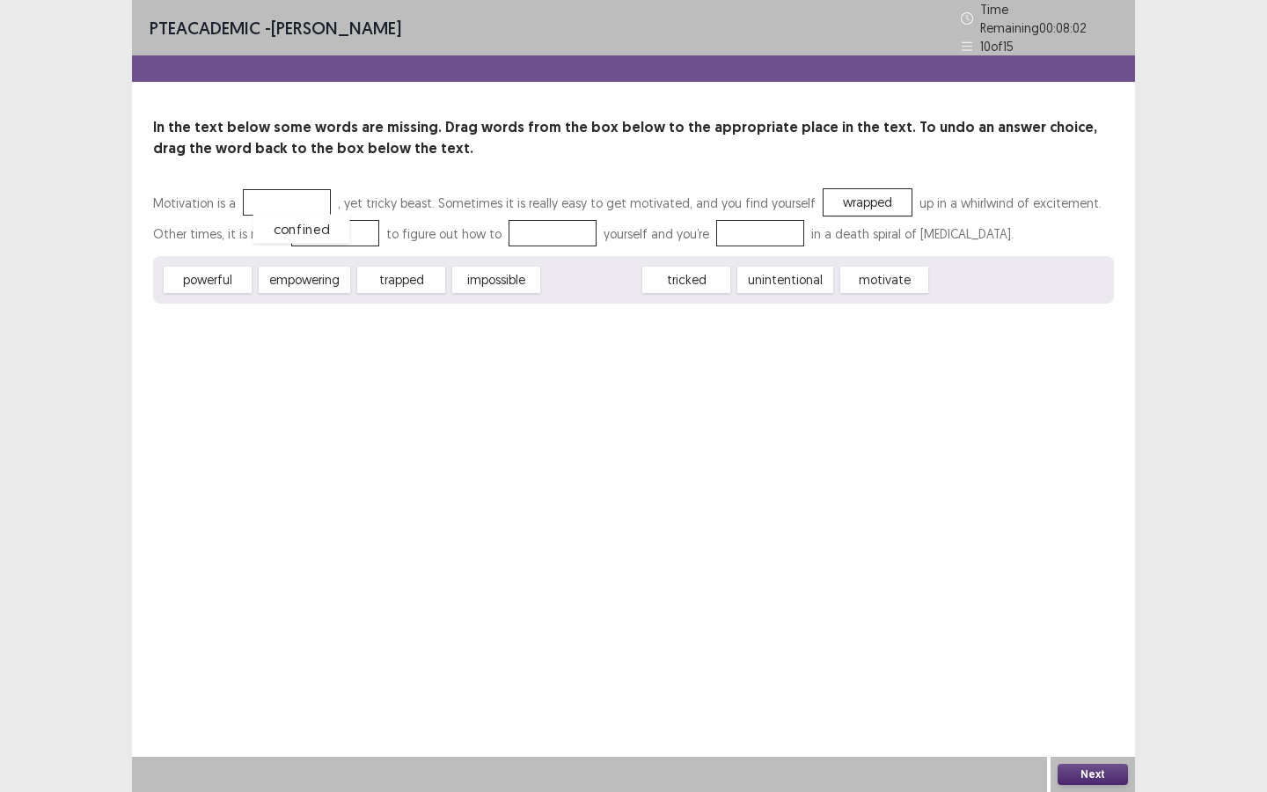
drag, startPoint x: 609, startPoint y: 280, endPoint x: 319, endPoint y: 229, distance: 294.0
drag, startPoint x: 289, startPoint y: 268, endPoint x: 517, endPoint y: 217, distance: 234.2
drag, startPoint x: 224, startPoint y: 271, endPoint x: 759, endPoint y: 231, distance: 536.6
drag, startPoint x: 280, startPoint y: 269, endPoint x: 275, endPoint y: 191, distance: 78.5
click at [1106, 714] on button "Next" at bounding box center [1093, 774] width 70 height 21
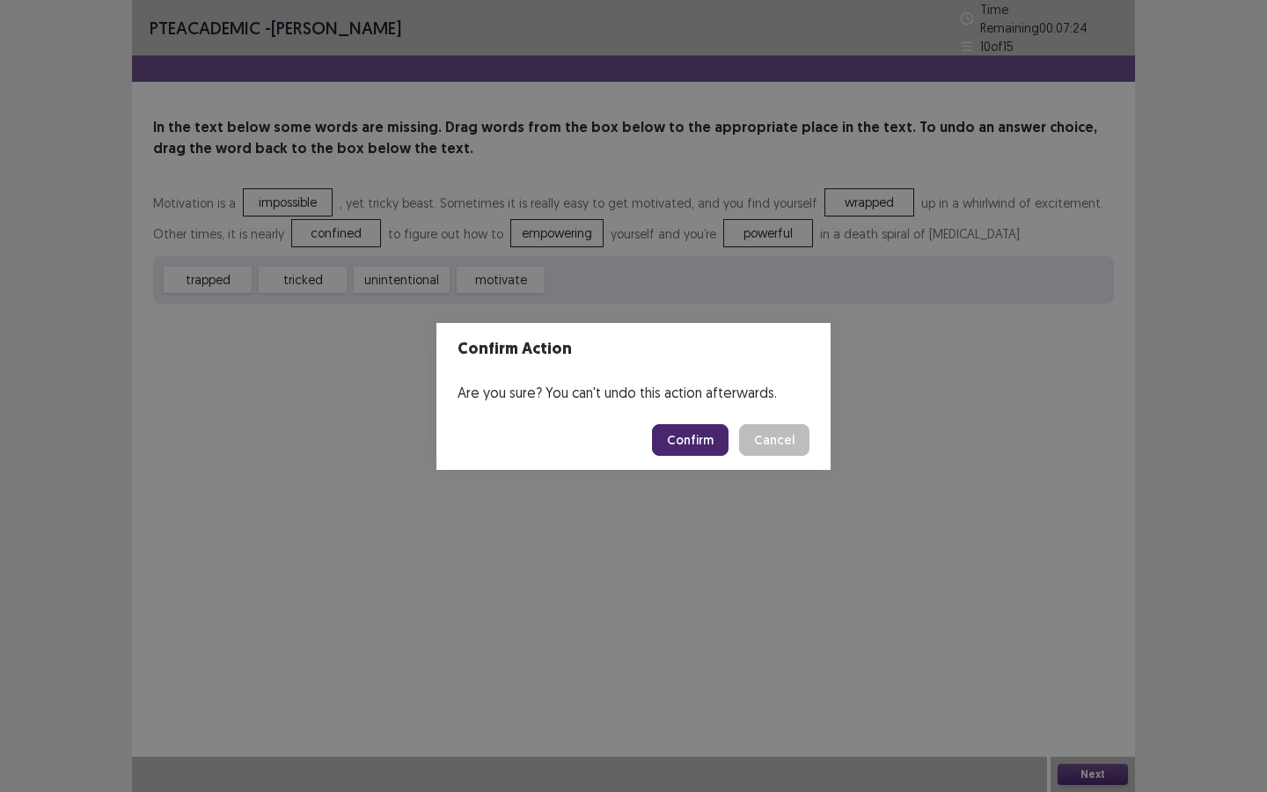
click at [694, 435] on button "Confirm" at bounding box center [690, 440] width 77 height 32
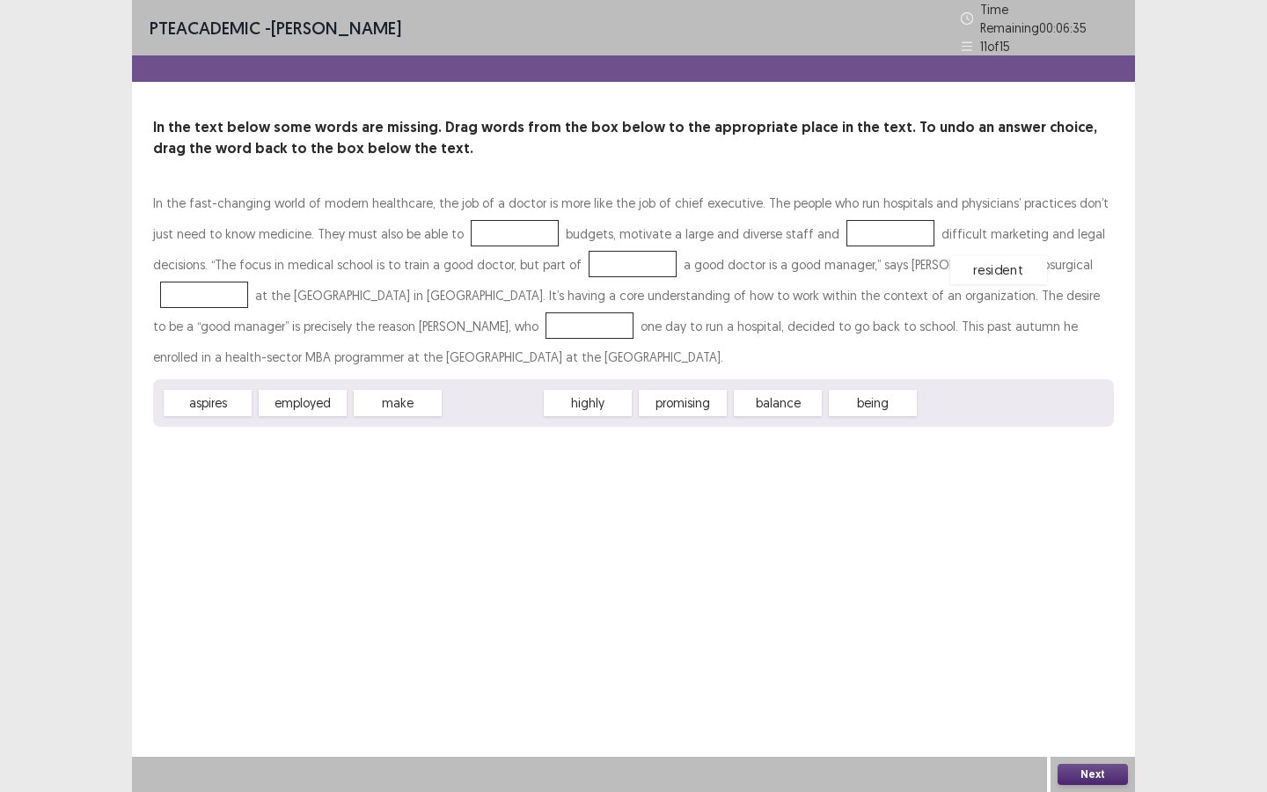
drag, startPoint x: 517, startPoint y: 395, endPoint x: 1024, endPoint y: 259, distance: 524.1
drag, startPoint x: 581, startPoint y: 400, endPoint x: 349, endPoint y: 319, distance: 246.0
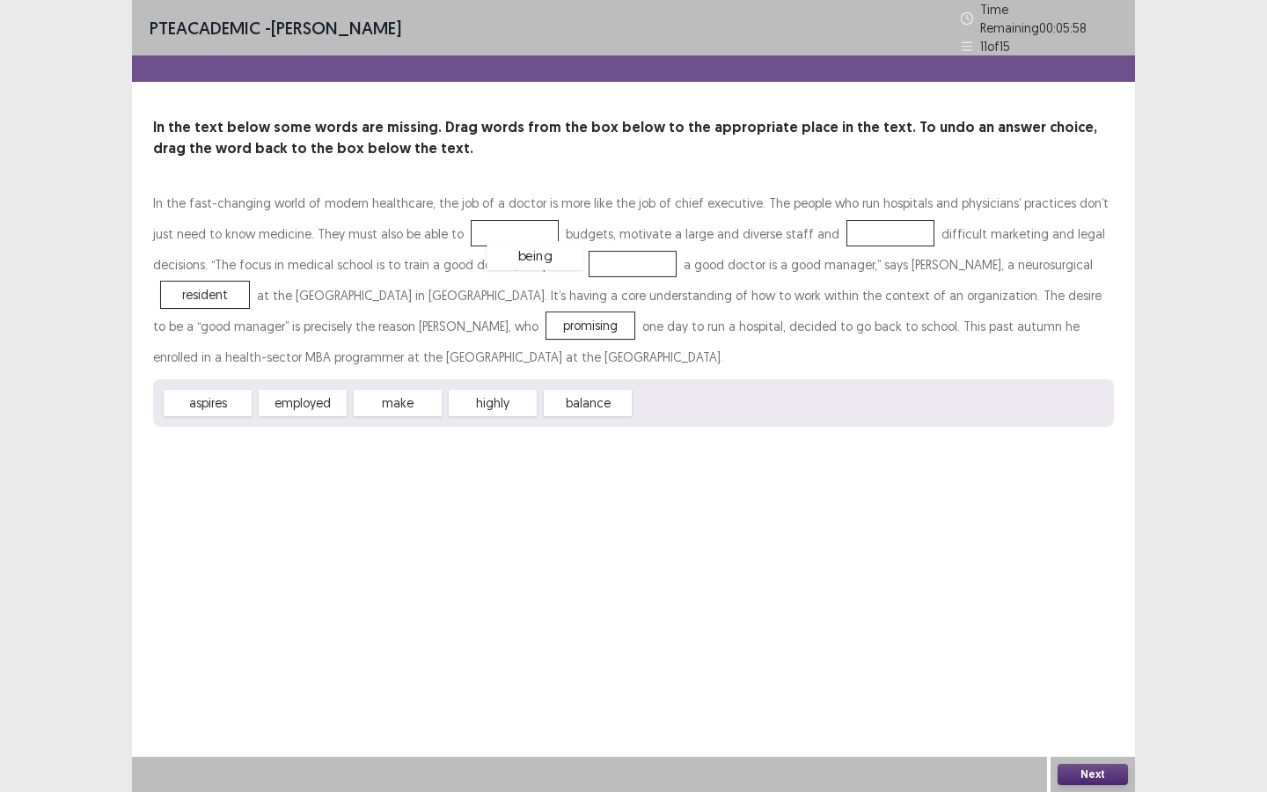
drag, startPoint x: 670, startPoint y: 398, endPoint x: 517, endPoint y: 246, distance: 214.7
drag, startPoint x: 302, startPoint y: 387, endPoint x: 823, endPoint y: 218, distance: 547.7
drag, startPoint x: 324, startPoint y: 393, endPoint x: 481, endPoint y: 221, distance: 232.4
click at [1090, 714] on div "Next" at bounding box center [1093, 774] width 84 height 35
drag, startPoint x: 796, startPoint y: 236, endPoint x: 461, endPoint y: 415, distance: 379.9
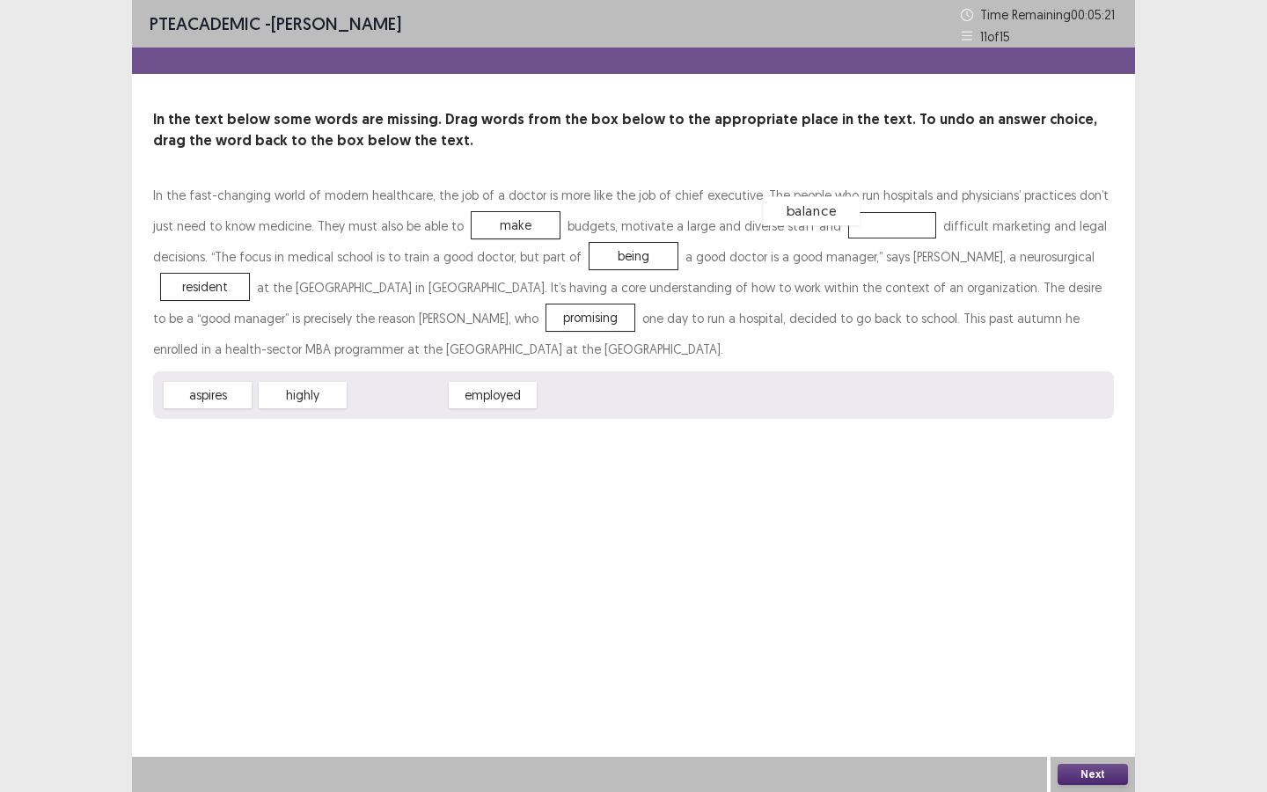
drag, startPoint x: 415, startPoint y: 396, endPoint x: 830, endPoint y: 217, distance: 451.4
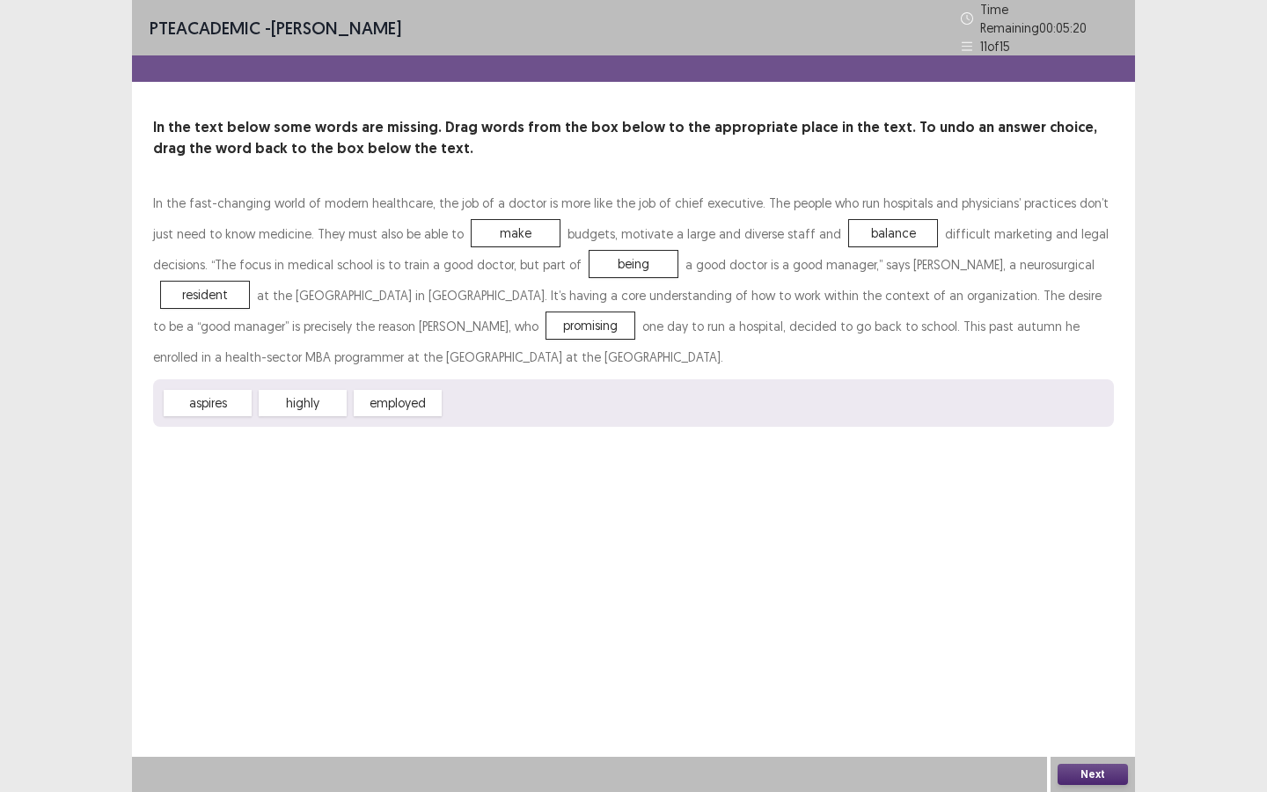
click at [1106, 714] on button "Next" at bounding box center [1093, 774] width 70 height 21
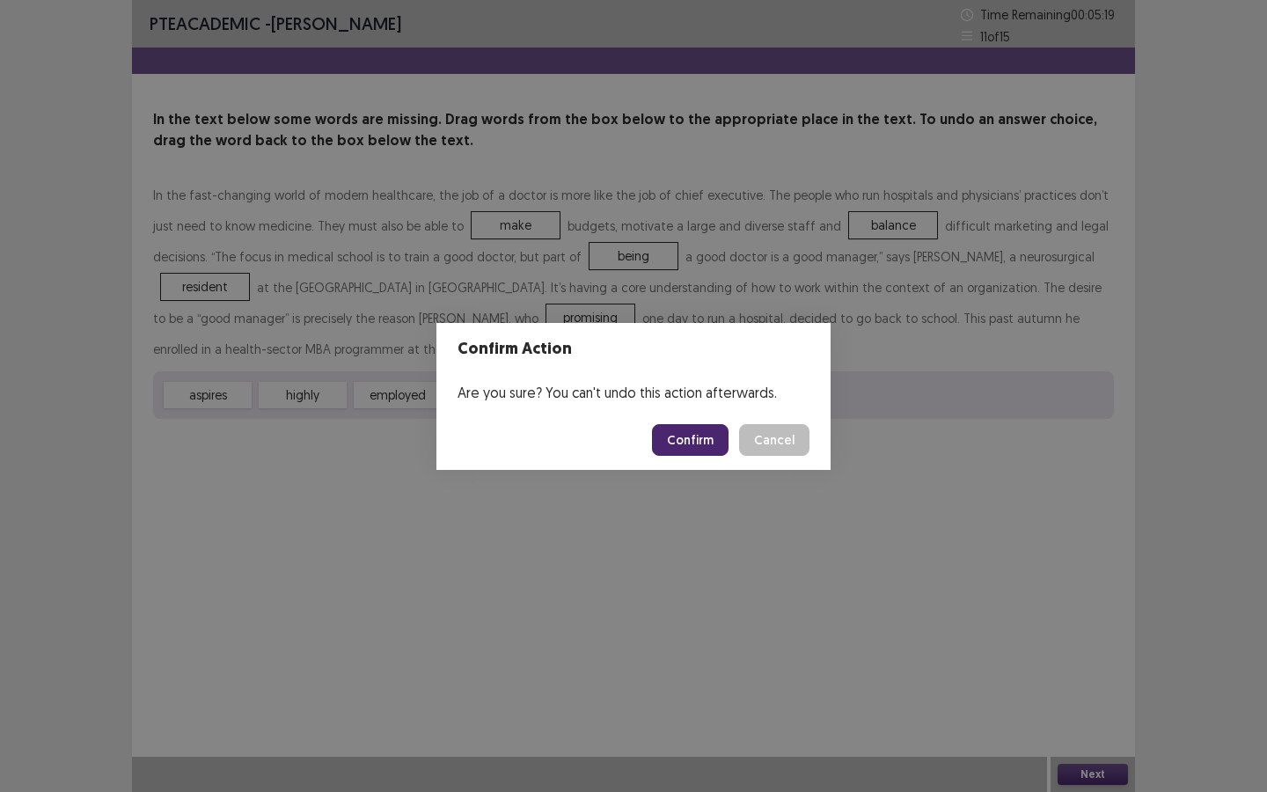
click at [688, 434] on button "Confirm" at bounding box center [690, 440] width 77 height 32
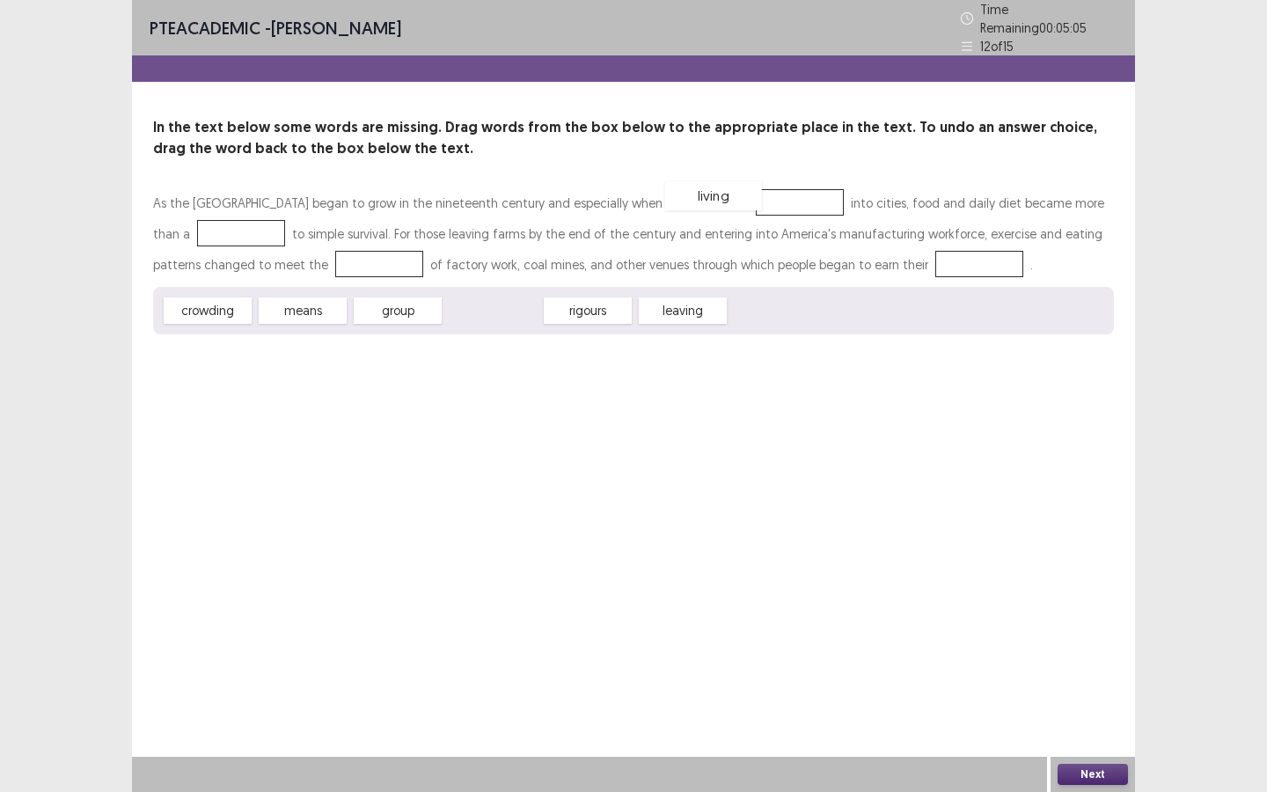
drag, startPoint x: 497, startPoint y: 304, endPoint x: 740, endPoint y: 187, distance: 269.6
drag, startPoint x: 403, startPoint y: 307, endPoint x: 334, endPoint y: 266, distance: 80.1
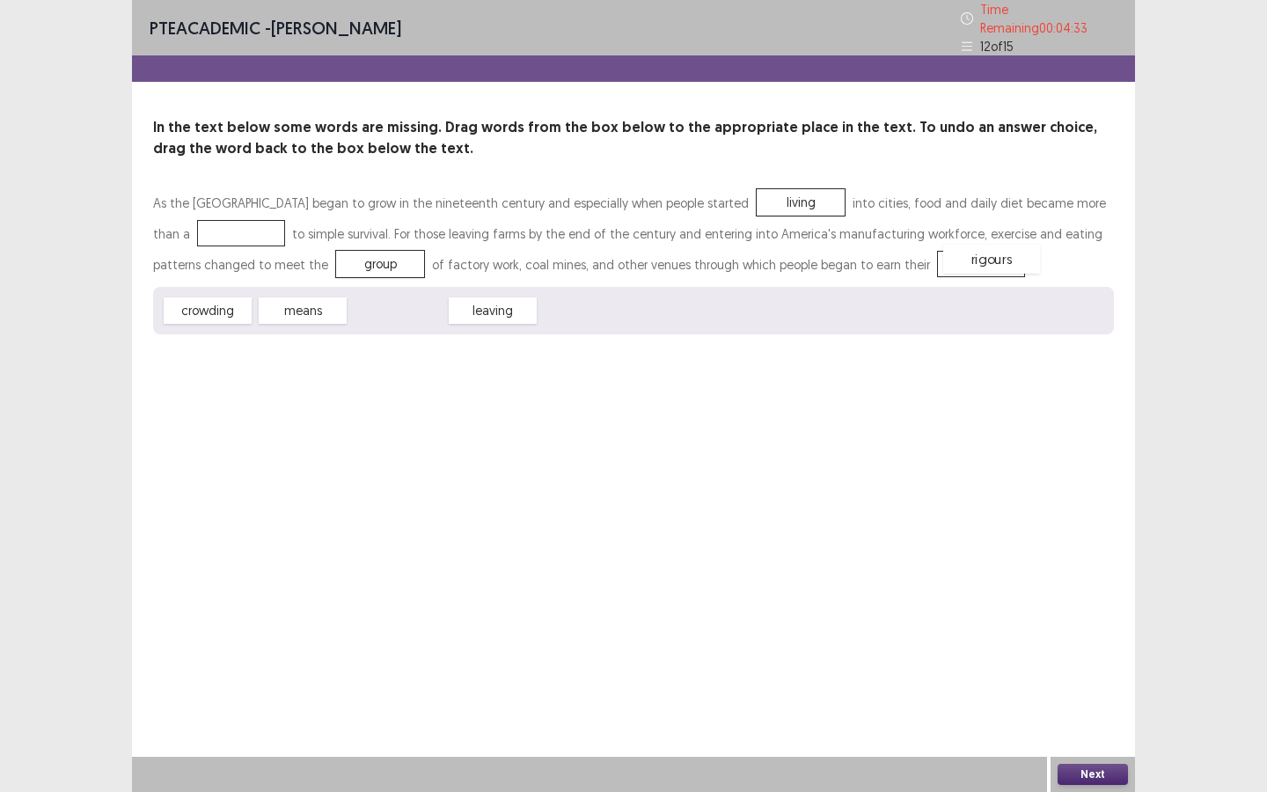
drag, startPoint x: 397, startPoint y: 299, endPoint x: 995, endPoint y: 247, distance: 600.7
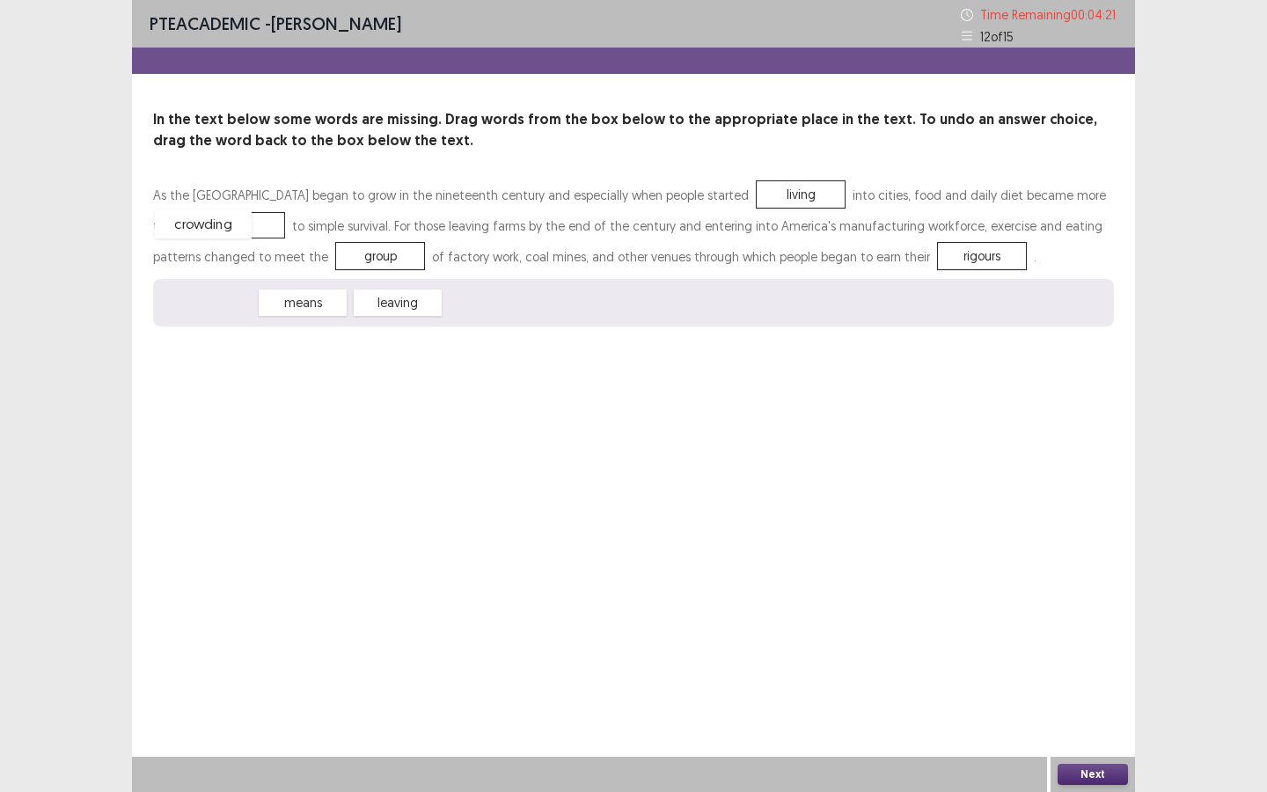
drag, startPoint x: 234, startPoint y: 306, endPoint x: 230, endPoint y: 228, distance: 78.4
click at [1091, 714] on div "Next" at bounding box center [1093, 774] width 84 height 35
click at [1091, 714] on button "Next" at bounding box center [1093, 774] width 70 height 21
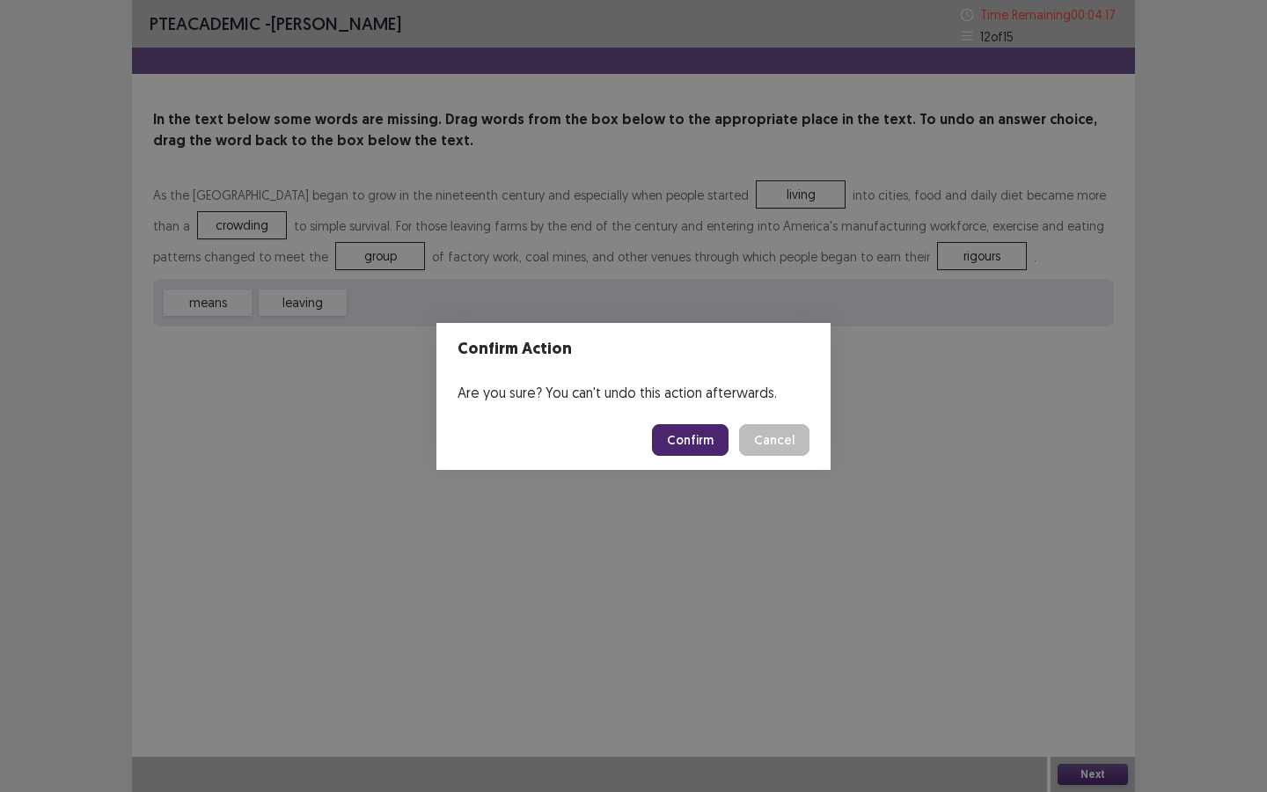
click at [687, 441] on button "Confirm" at bounding box center [690, 440] width 77 height 32
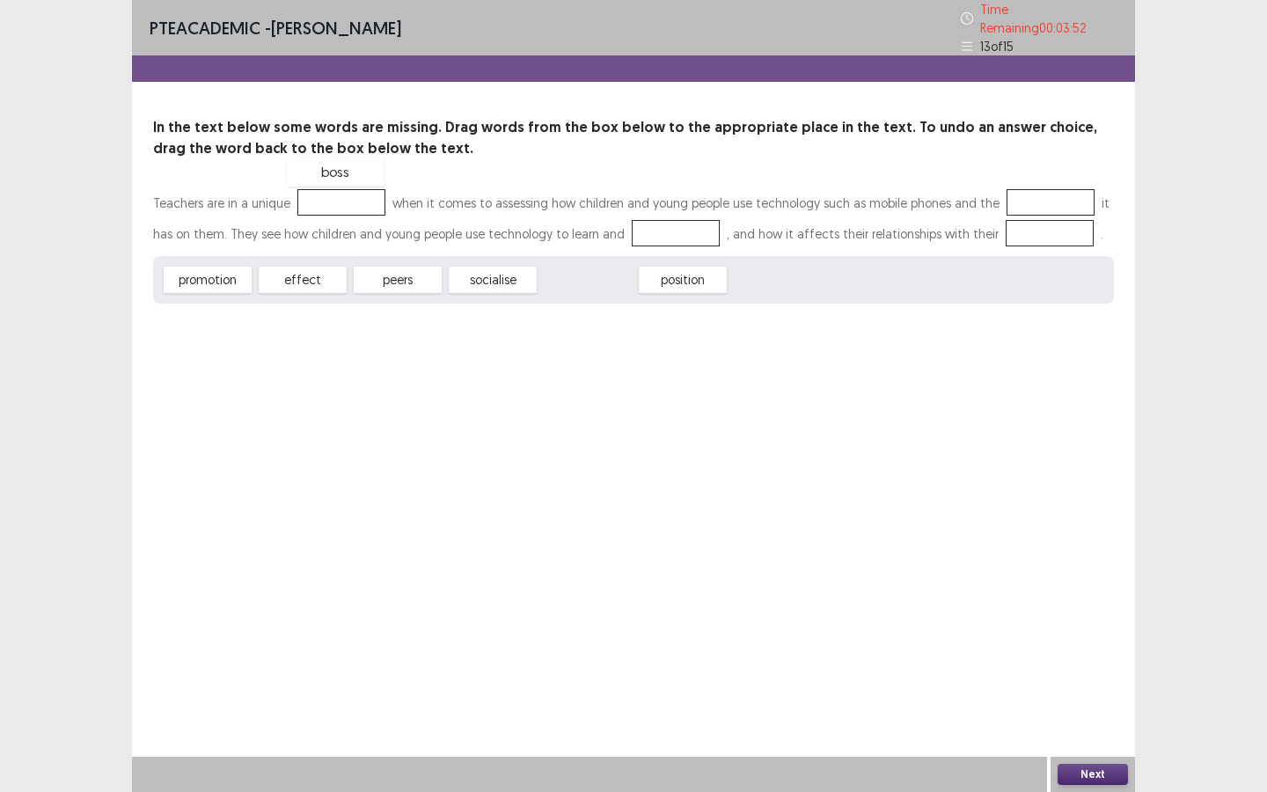
drag, startPoint x: 597, startPoint y: 282, endPoint x: 345, endPoint y: 176, distance: 273.3
click at [344, 175] on div "boss" at bounding box center [335, 172] width 97 height 29
drag, startPoint x: 606, startPoint y: 267, endPoint x: 363, endPoint y: 184, distance: 257.4
drag, startPoint x: 361, startPoint y: 193, endPoint x: 698, endPoint y: 284, distance: 349.3
drag, startPoint x: 571, startPoint y: 270, endPoint x: 319, endPoint y: 197, distance: 262.1
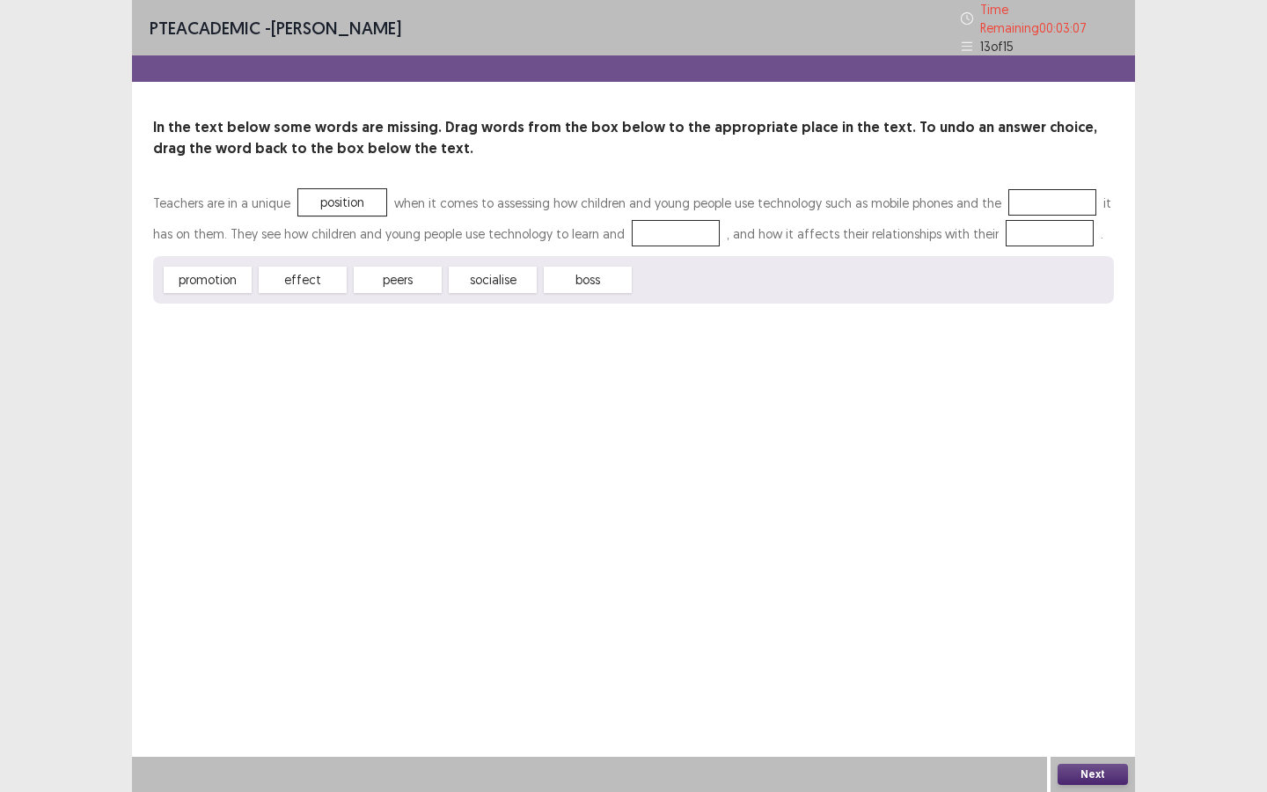
drag, startPoint x: 258, startPoint y: 285, endPoint x: 651, endPoint y: 232, distance: 396.9
click at [651, 232] on div "Teachers are in a unique position when it comes to assessing how children and y…" at bounding box center [633, 245] width 961 height 116
drag, startPoint x: 237, startPoint y: 273, endPoint x: 643, endPoint y: 232, distance: 408.6
drag, startPoint x: 326, startPoint y: 275, endPoint x: 1030, endPoint y: 234, distance: 705.3
drag, startPoint x: 209, startPoint y: 262, endPoint x: 994, endPoint y: 191, distance: 787.4
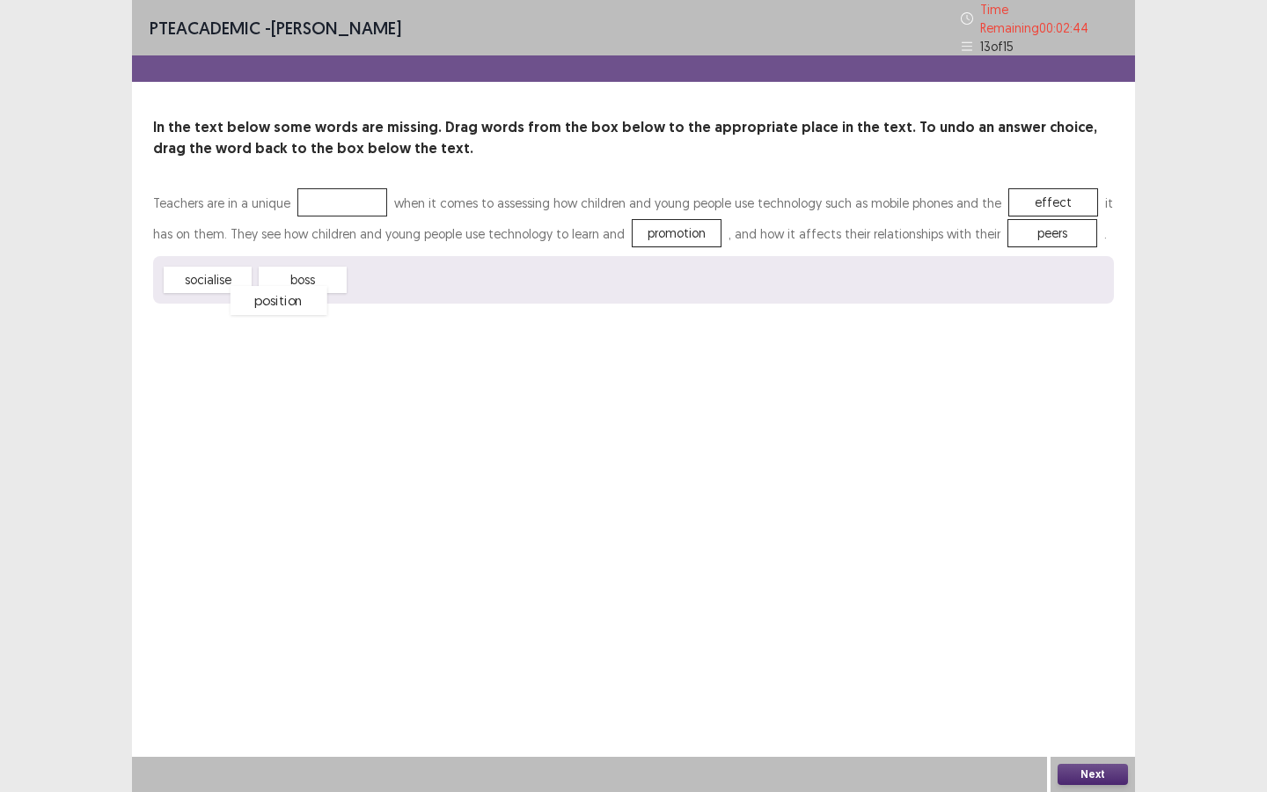
drag, startPoint x: 323, startPoint y: 193, endPoint x: 260, endPoint y: 294, distance: 118.9
drag, startPoint x: 223, startPoint y: 276, endPoint x: 360, endPoint y: 196, distance: 158.9
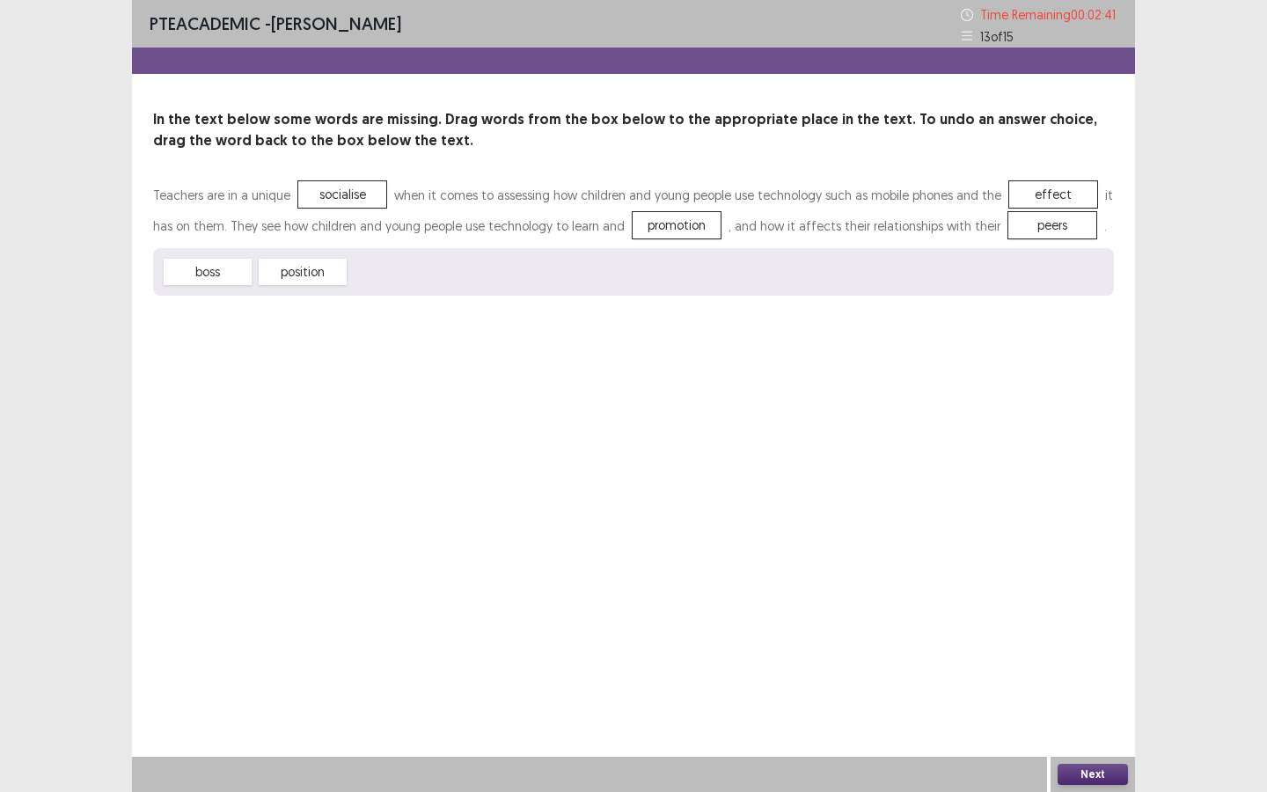
click at [1087, 714] on button "Next" at bounding box center [1093, 774] width 70 height 21
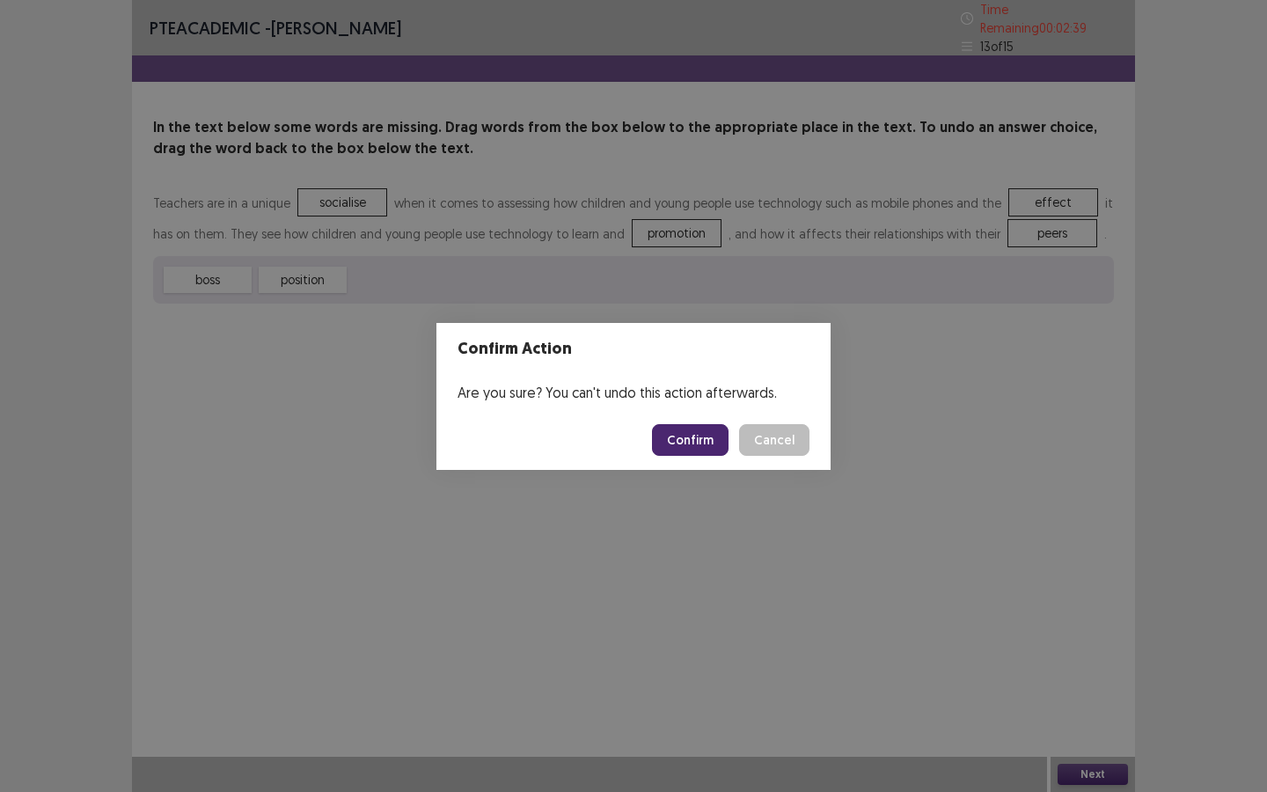
click at [690, 421] on footer "Confirm Cancel" at bounding box center [634, 440] width 394 height 60
click at [690, 437] on button "Confirm" at bounding box center [690, 440] width 77 height 32
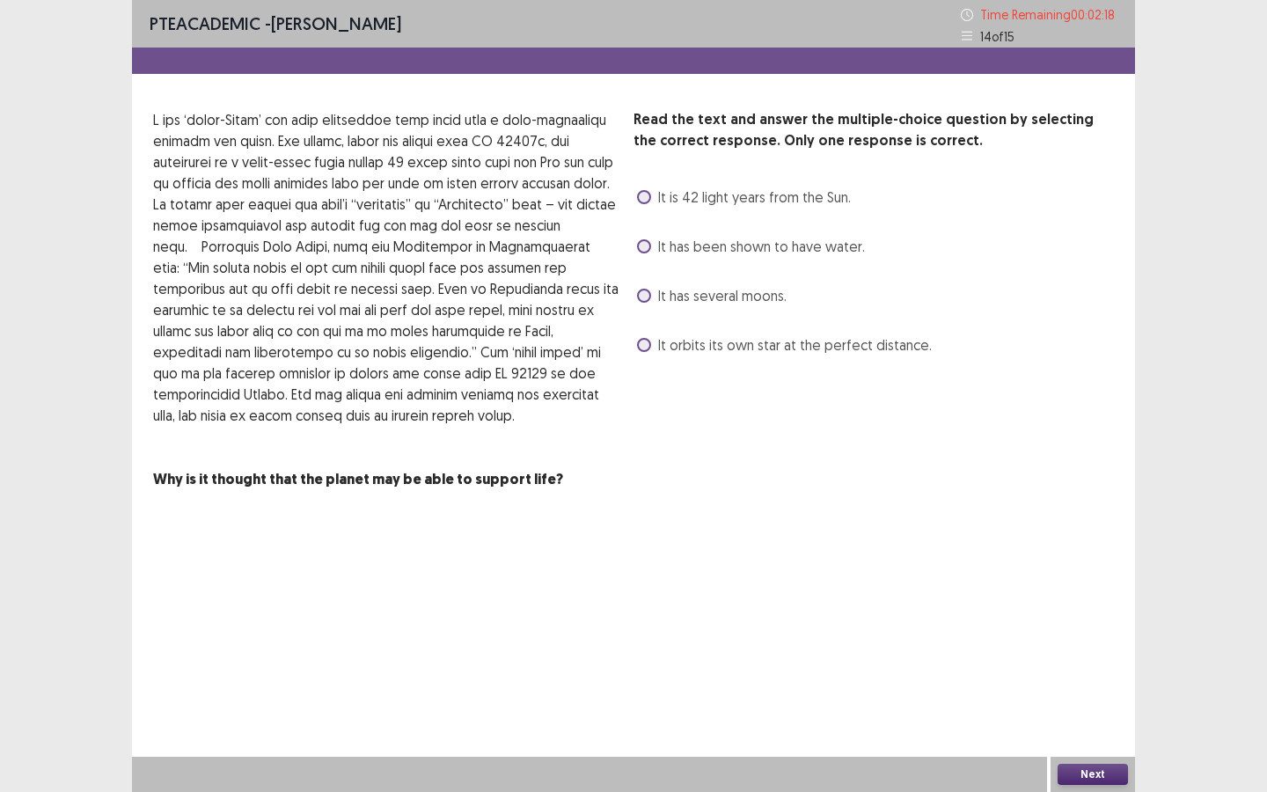
click at [644, 205] on label "It is 42 light years from the Sun." at bounding box center [744, 197] width 214 height 21
click at [1069, 714] on button "Next" at bounding box center [1093, 774] width 70 height 21
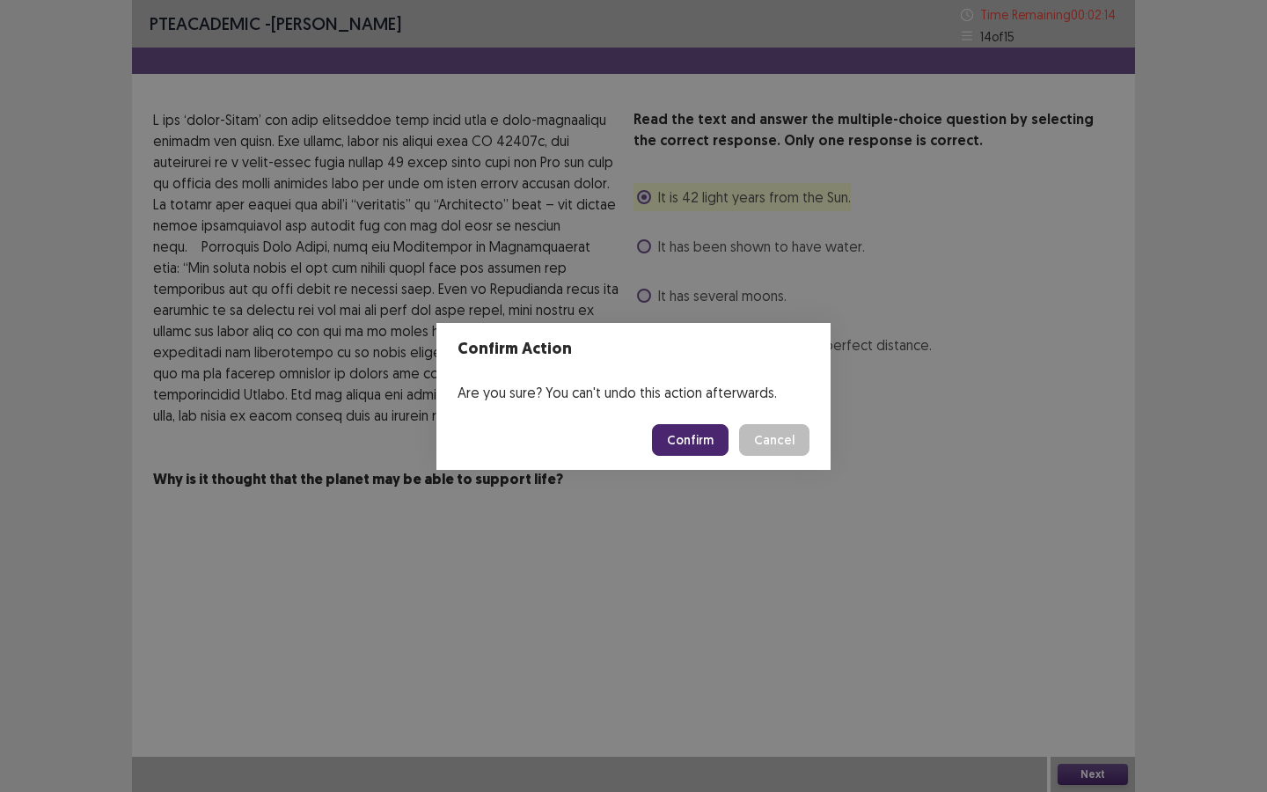
click at [701, 439] on button "Confirm" at bounding box center [690, 440] width 77 height 32
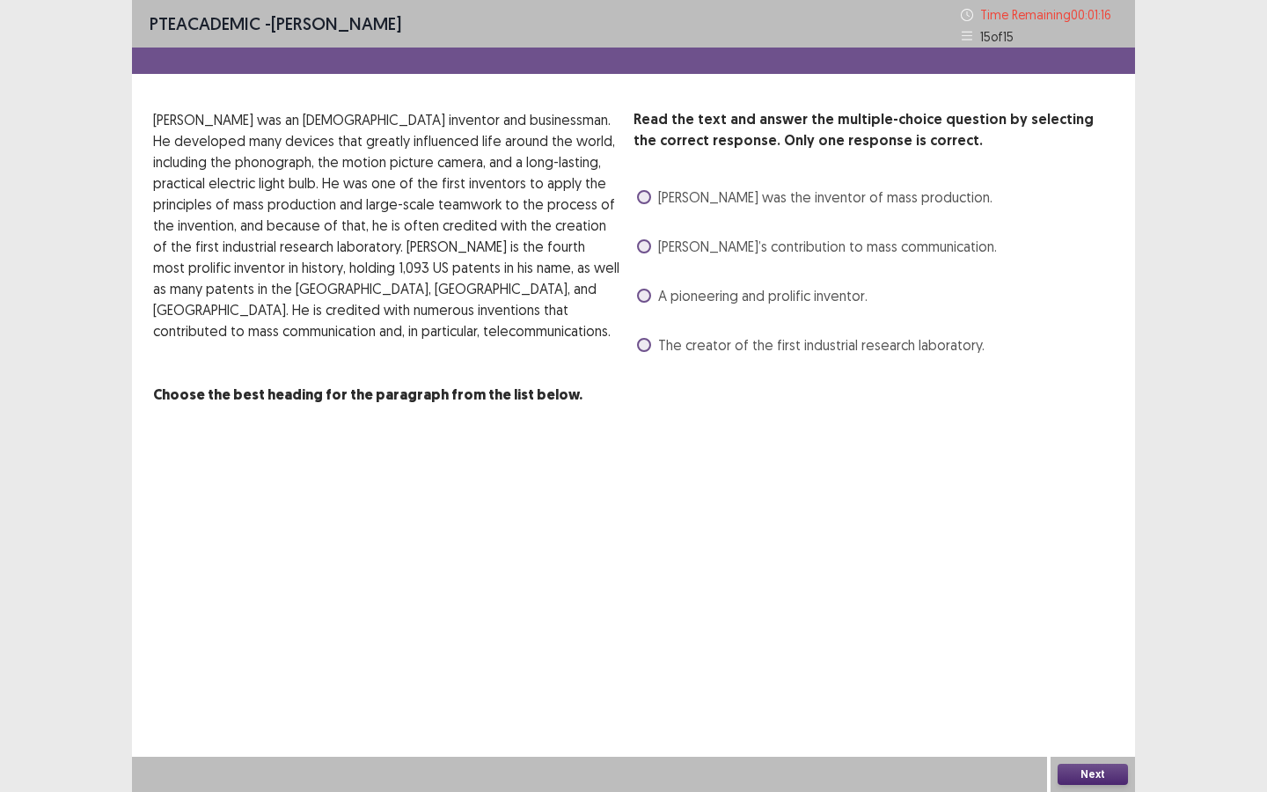
click at [639, 247] on span at bounding box center [644, 246] width 14 height 14
click at [1090, 714] on button "Next" at bounding box center [1093, 774] width 70 height 21
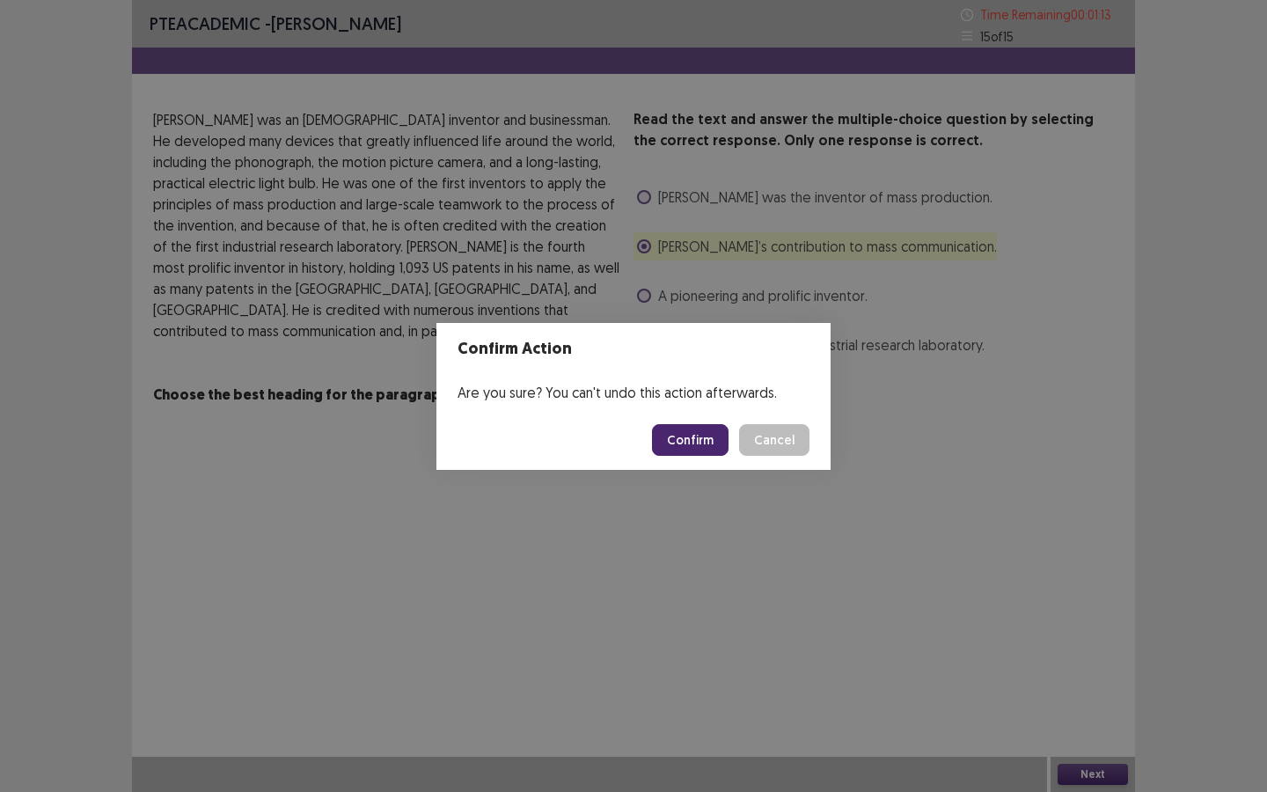
click at [700, 447] on button "Confirm" at bounding box center [690, 440] width 77 height 32
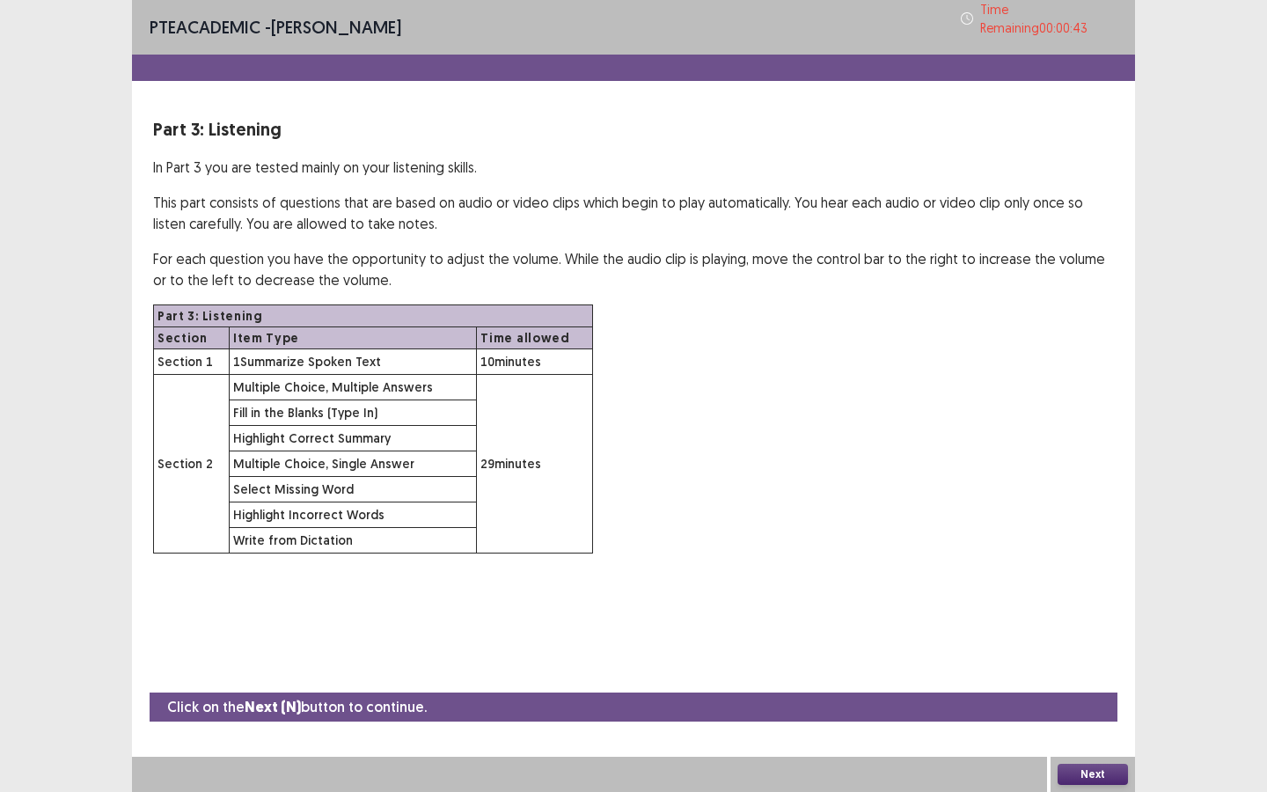
click at [1106, 714] on div "Next" at bounding box center [1093, 774] width 84 height 35
click at [1097, 714] on button "Next" at bounding box center [1093, 774] width 70 height 21
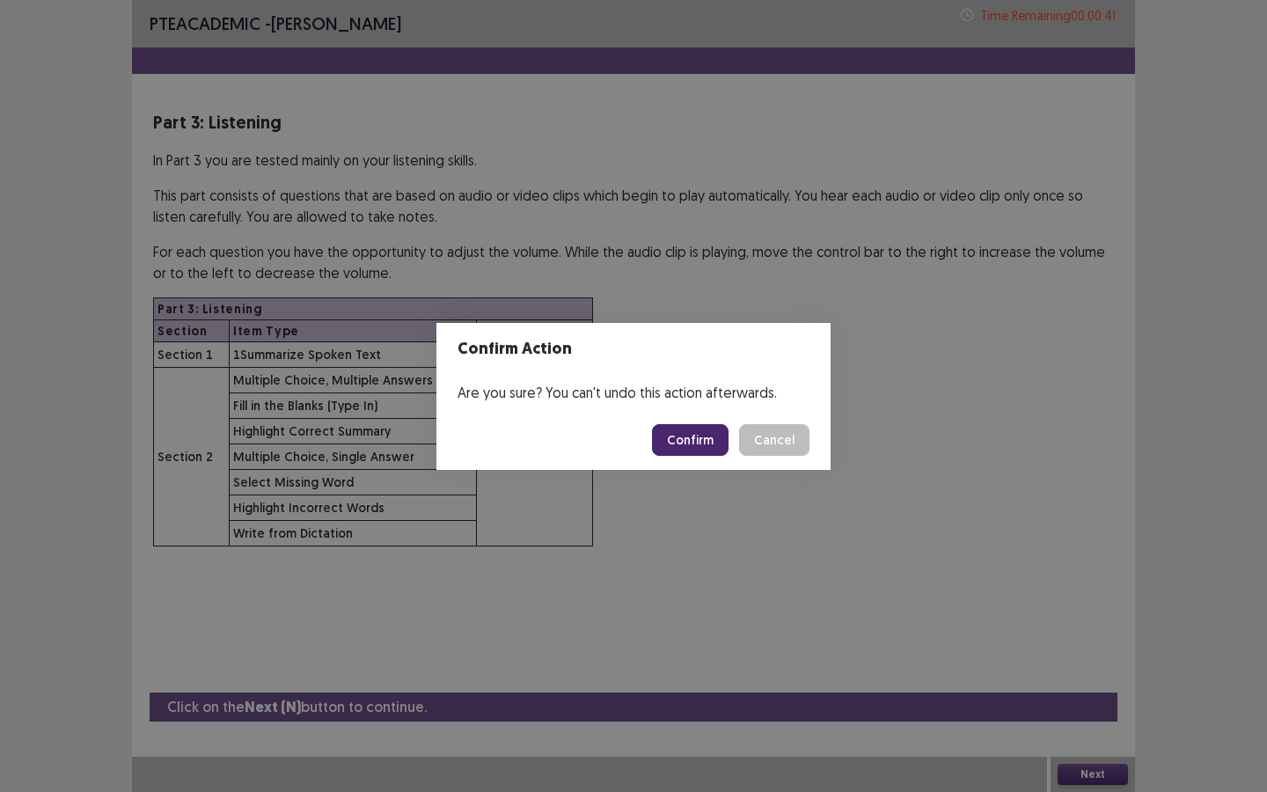
click at [686, 444] on button "Confirm" at bounding box center [690, 440] width 77 height 32
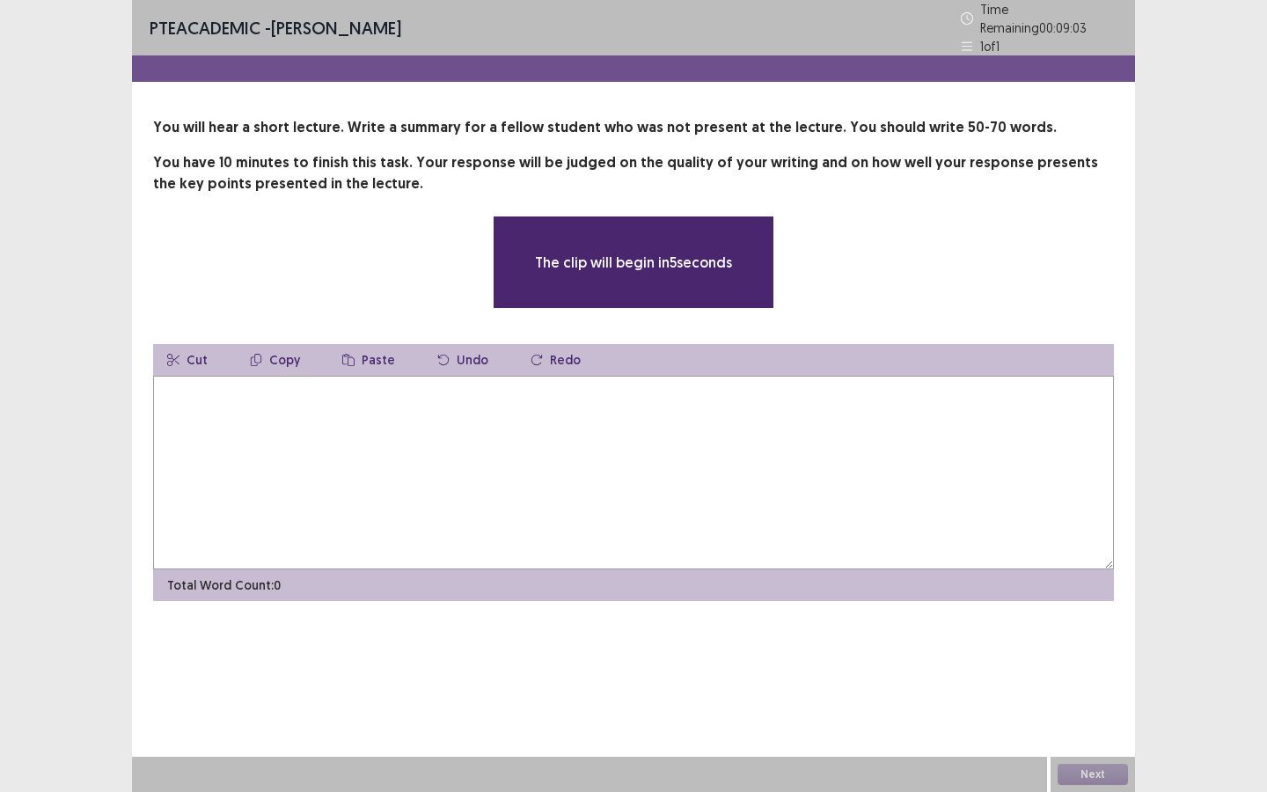
click at [620, 392] on textarea at bounding box center [633, 473] width 961 height 194
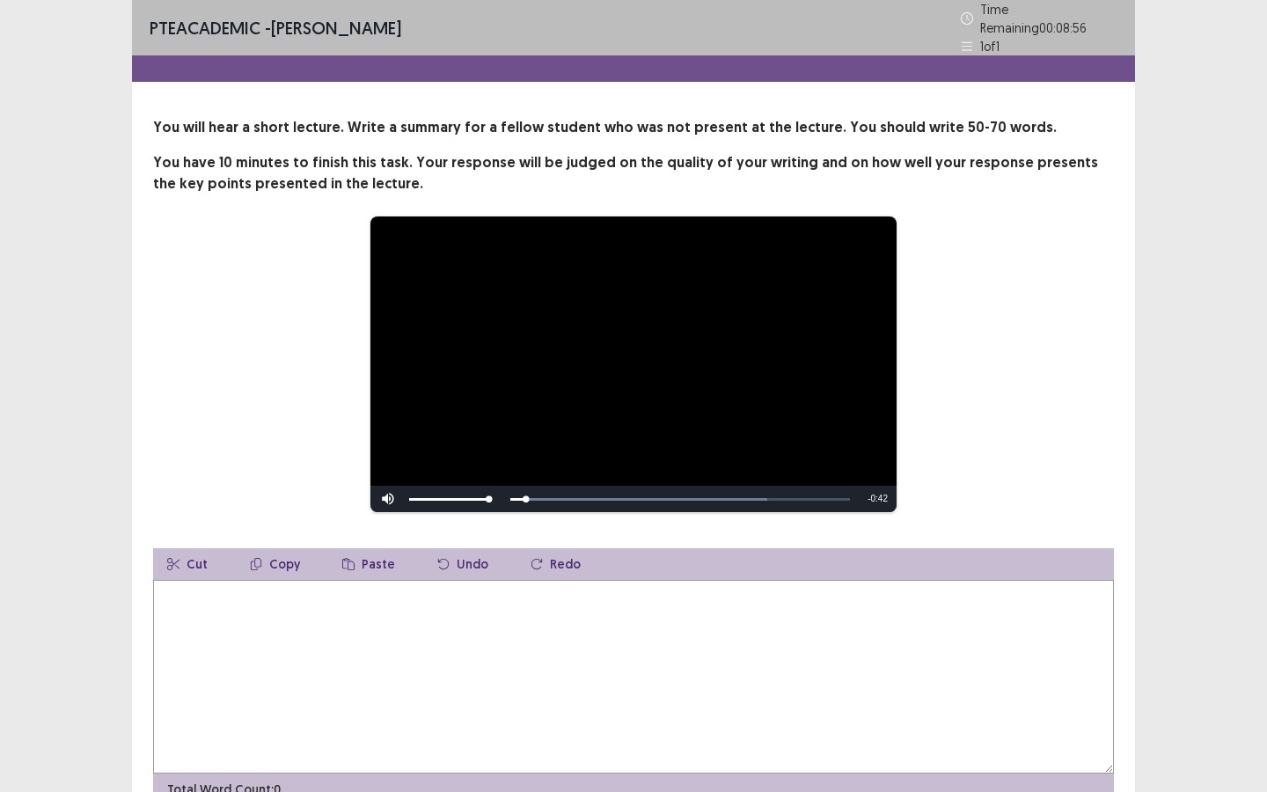
click at [781, 635] on textarea at bounding box center [633, 677] width 961 height 194
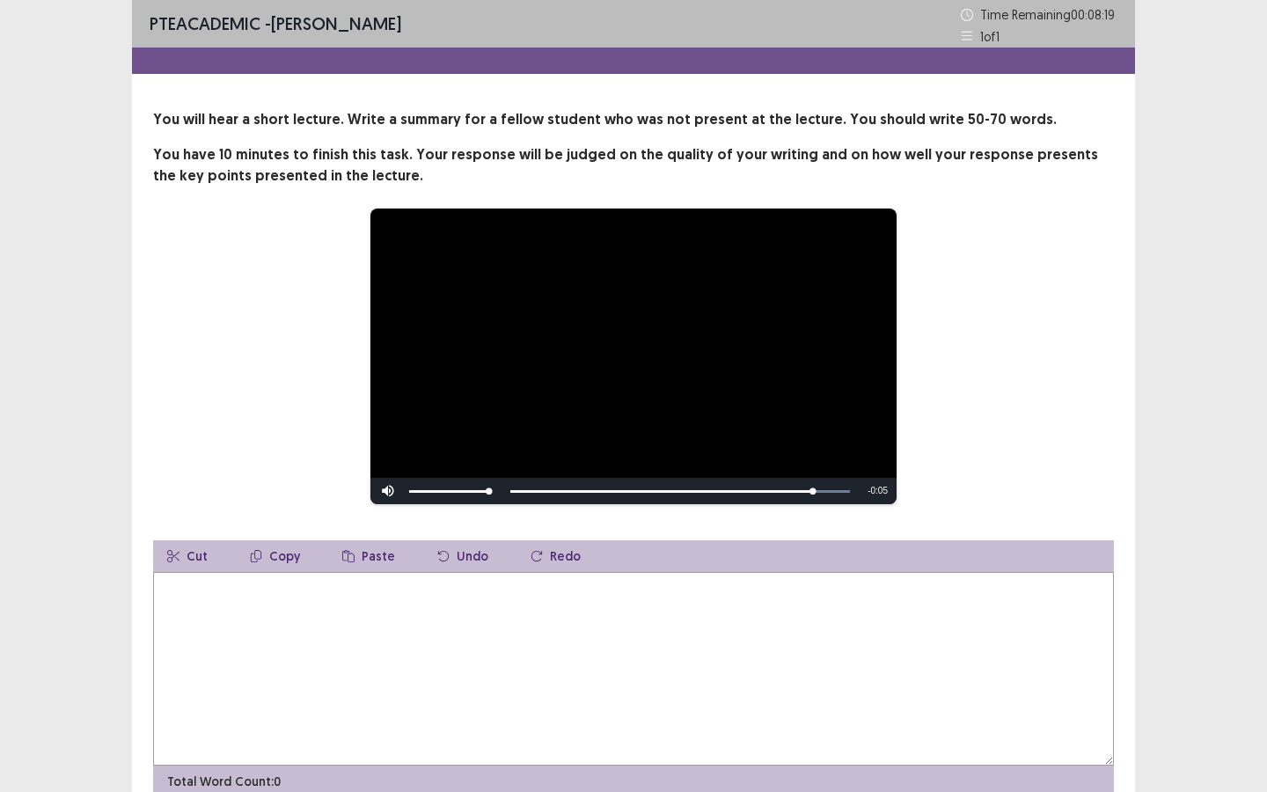
click at [402, 601] on textarea at bounding box center [633, 669] width 961 height 194
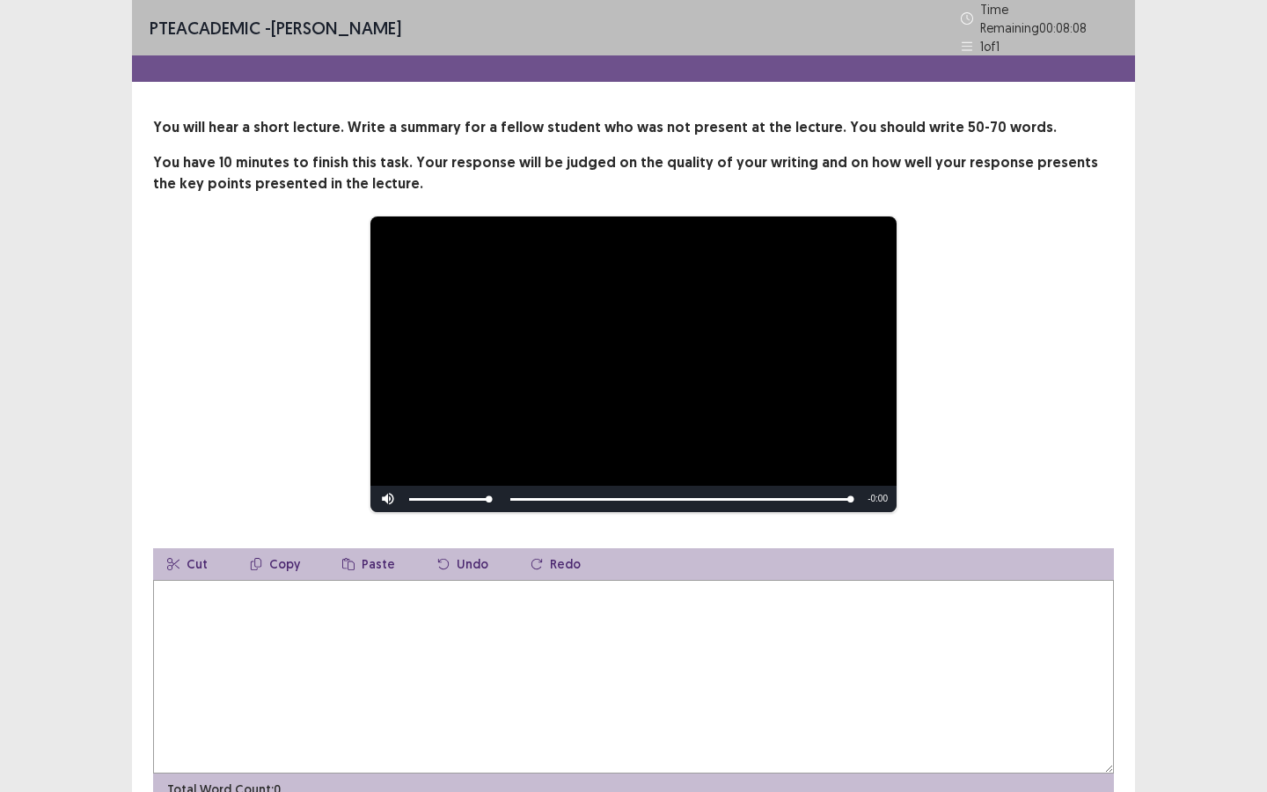
type textarea "*"
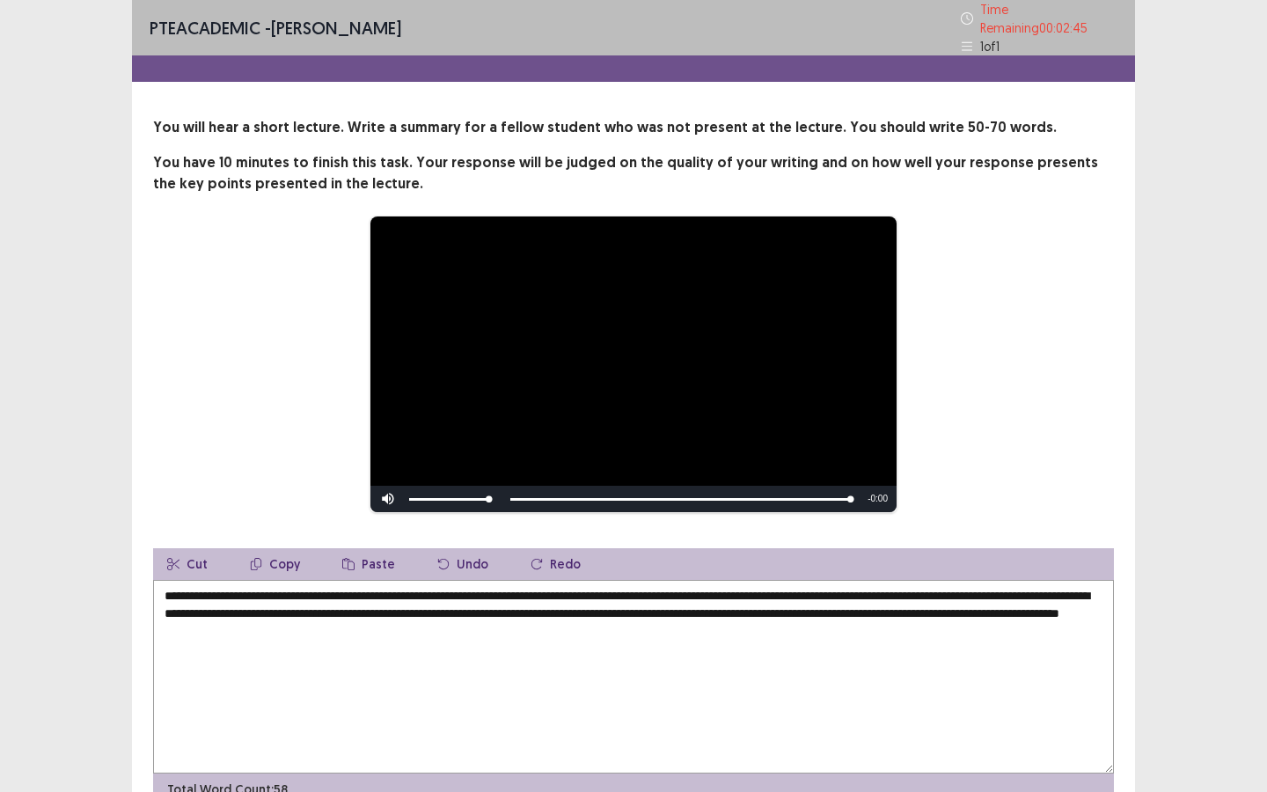
click at [1168, 714] on div "**********" at bounding box center [633, 441] width 1267 height 883
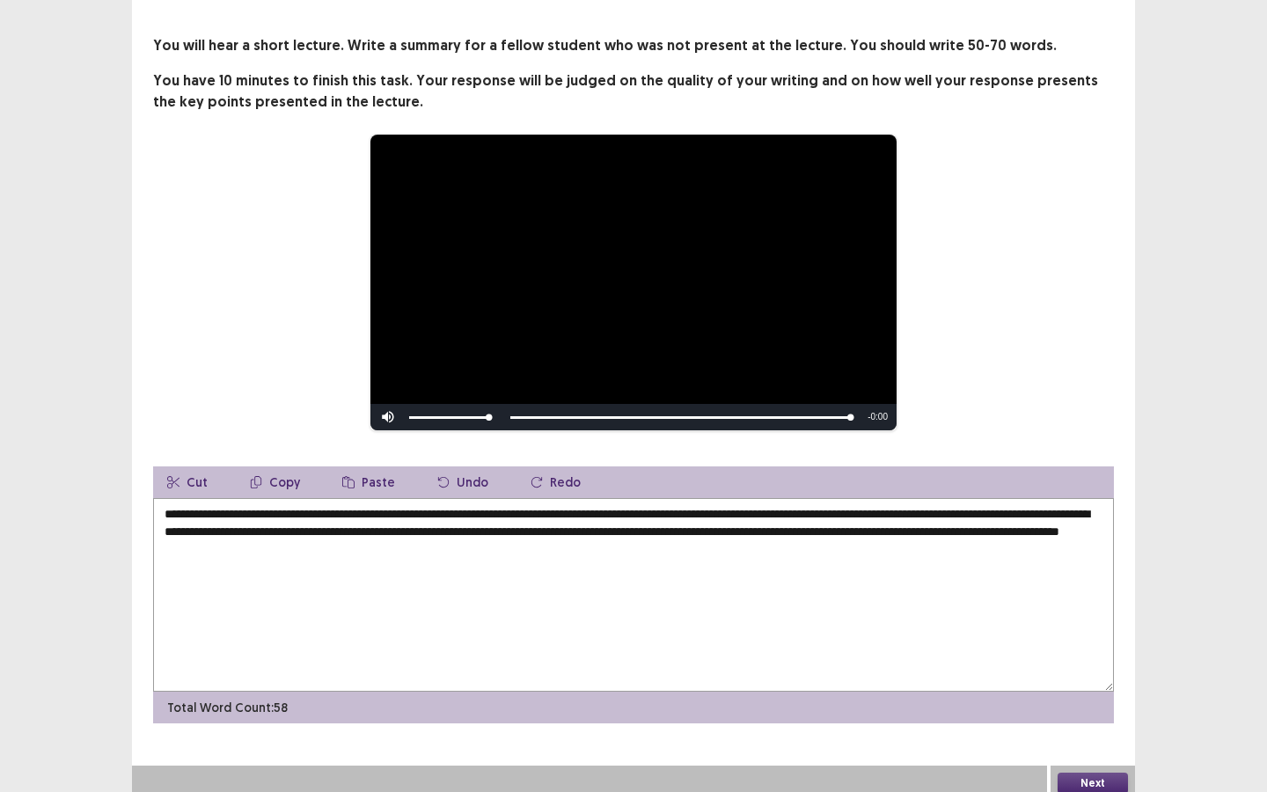
scroll to position [83, 0]
click at [431, 508] on textarea "**********" at bounding box center [633, 594] width 961 height 194
type textarea "**********"
click at [1113, 714] on button "Next" at bounding box center [1093, 782] width 70 height 21
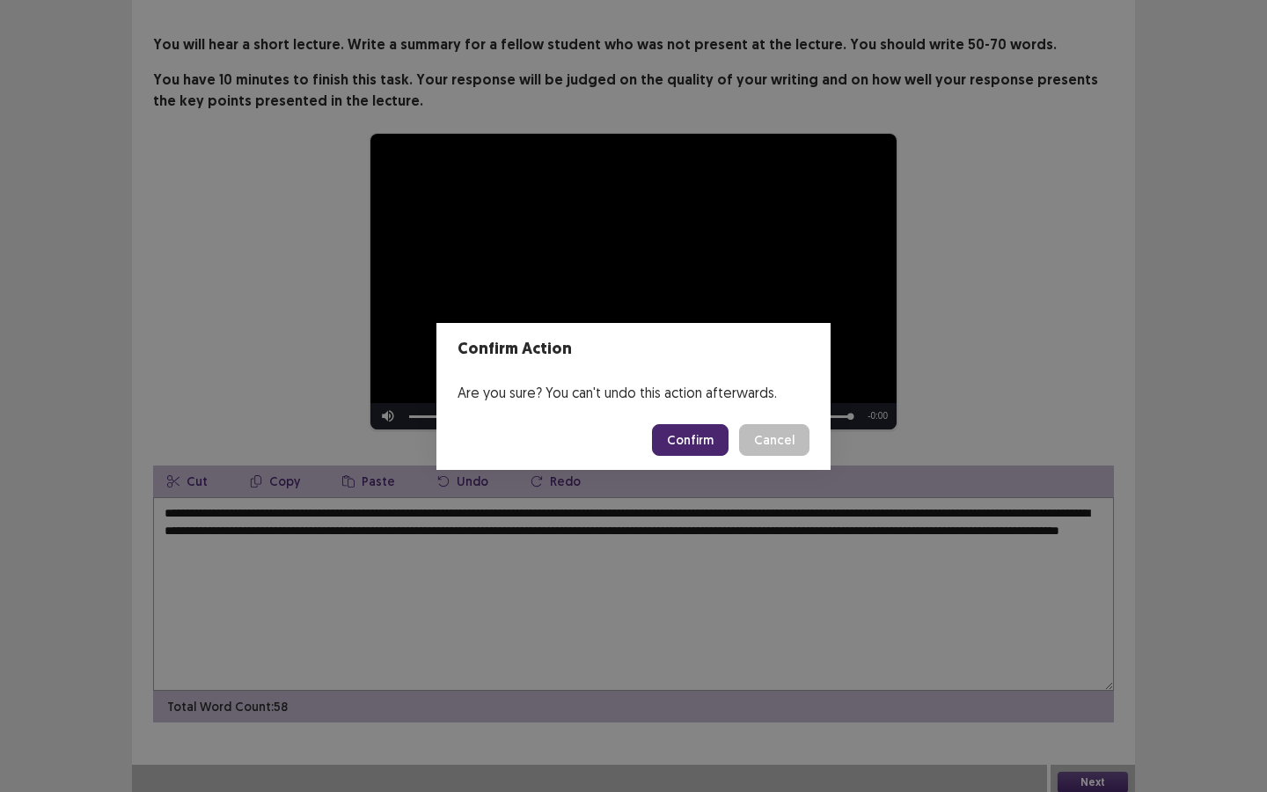
click at [694, 448] on button "Confirm" at bounding box center [690, 440] width 77 height 32
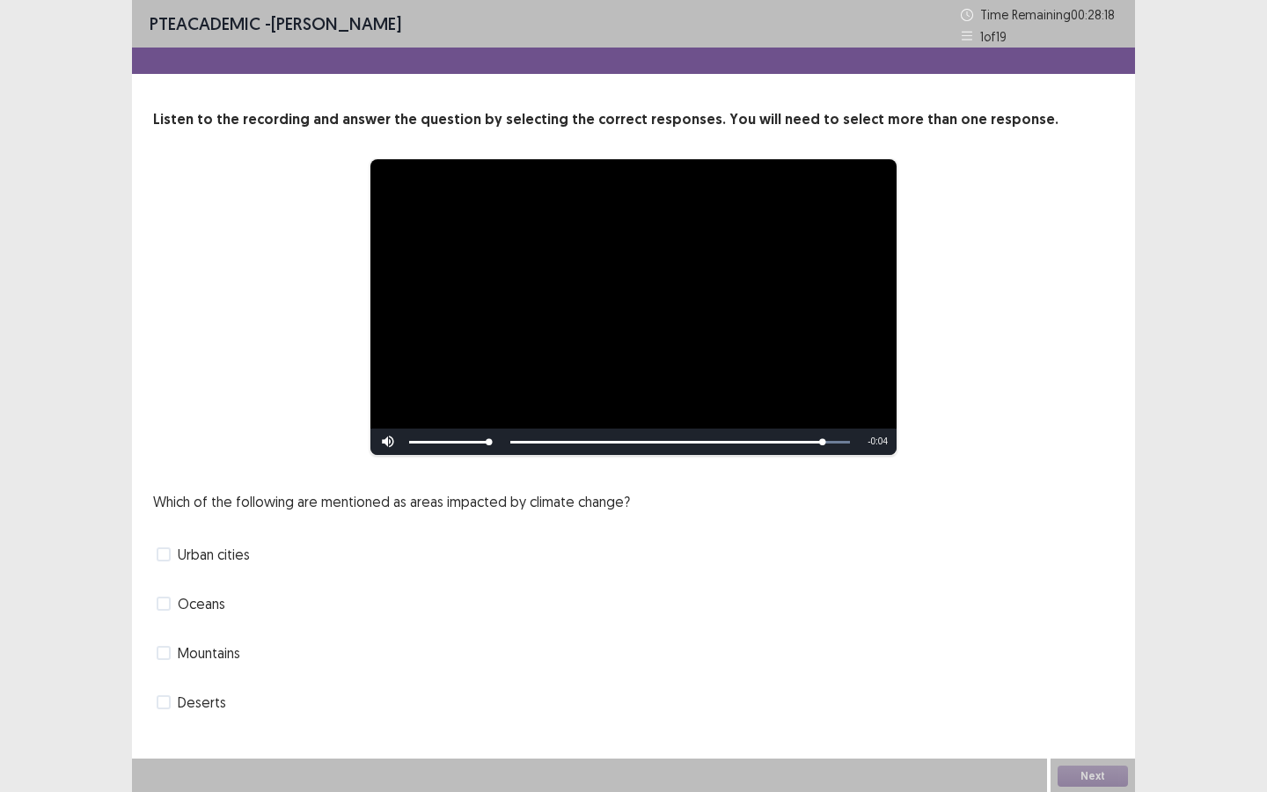
click at [165, 605] on span at bounding box center [164, 604] width 14 height 14
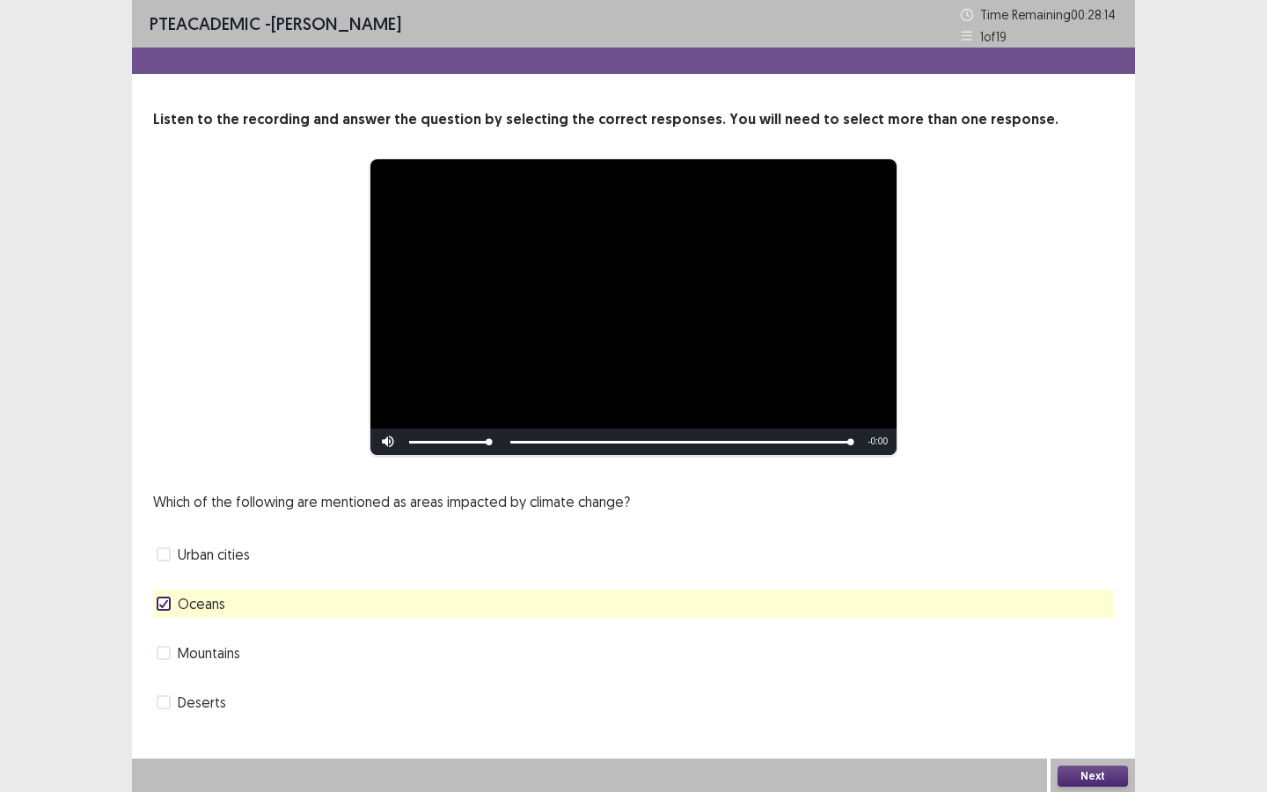
click at [166, 659] on span at bounding box center [164, 653] width 14 height 14
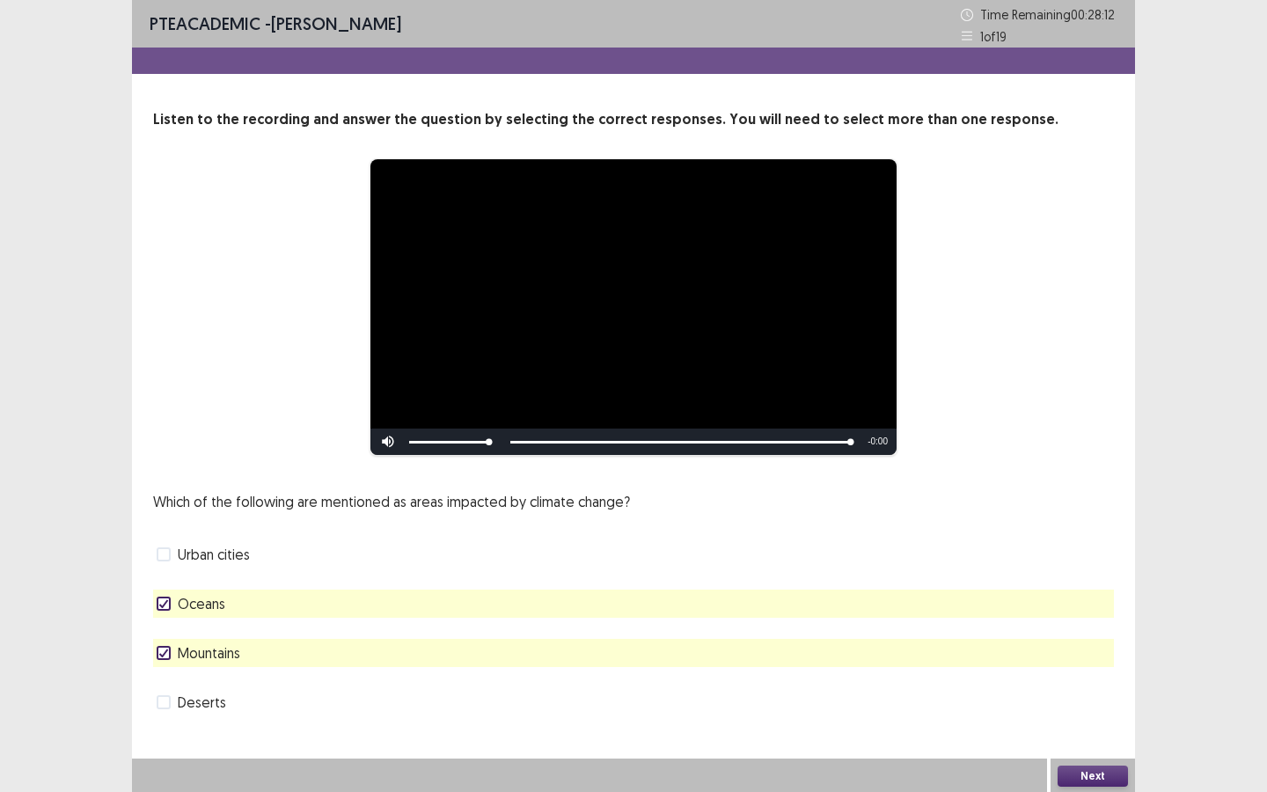
click at [1079, 714] on button "Next" at bounding box center [1093, 776] width 70 height 21
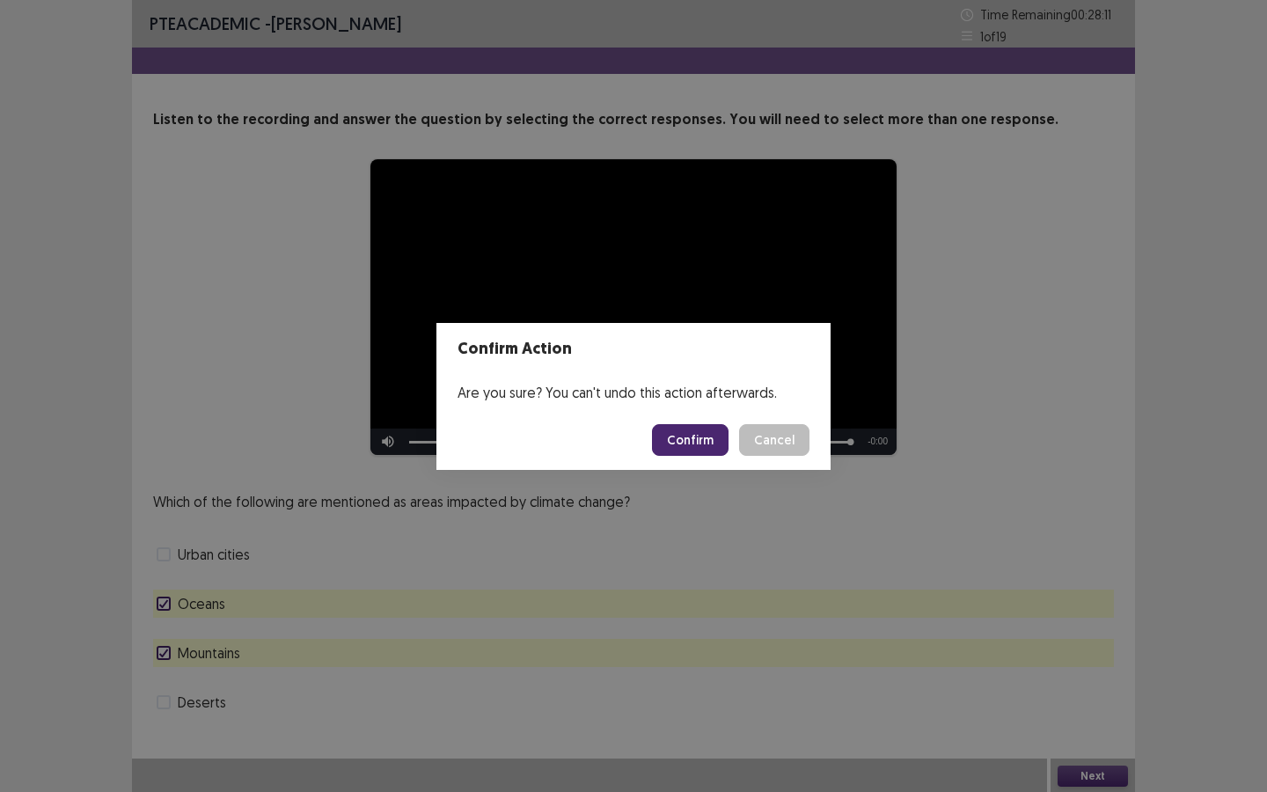
click at [715, 434] on button "Confirm" at bounding box center [690, 440] width 77 height 32
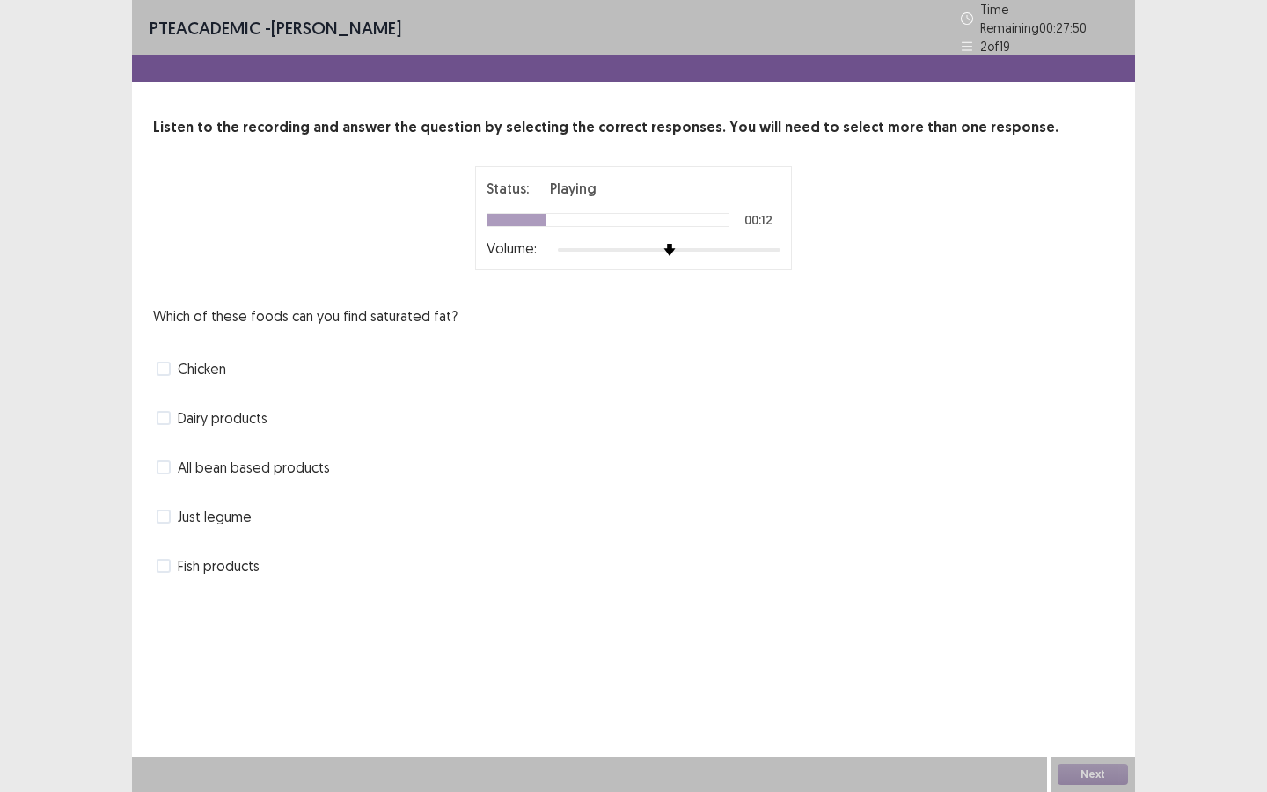
click at [165, 362] on span at bounding box center [164, 369] width 14 height 14
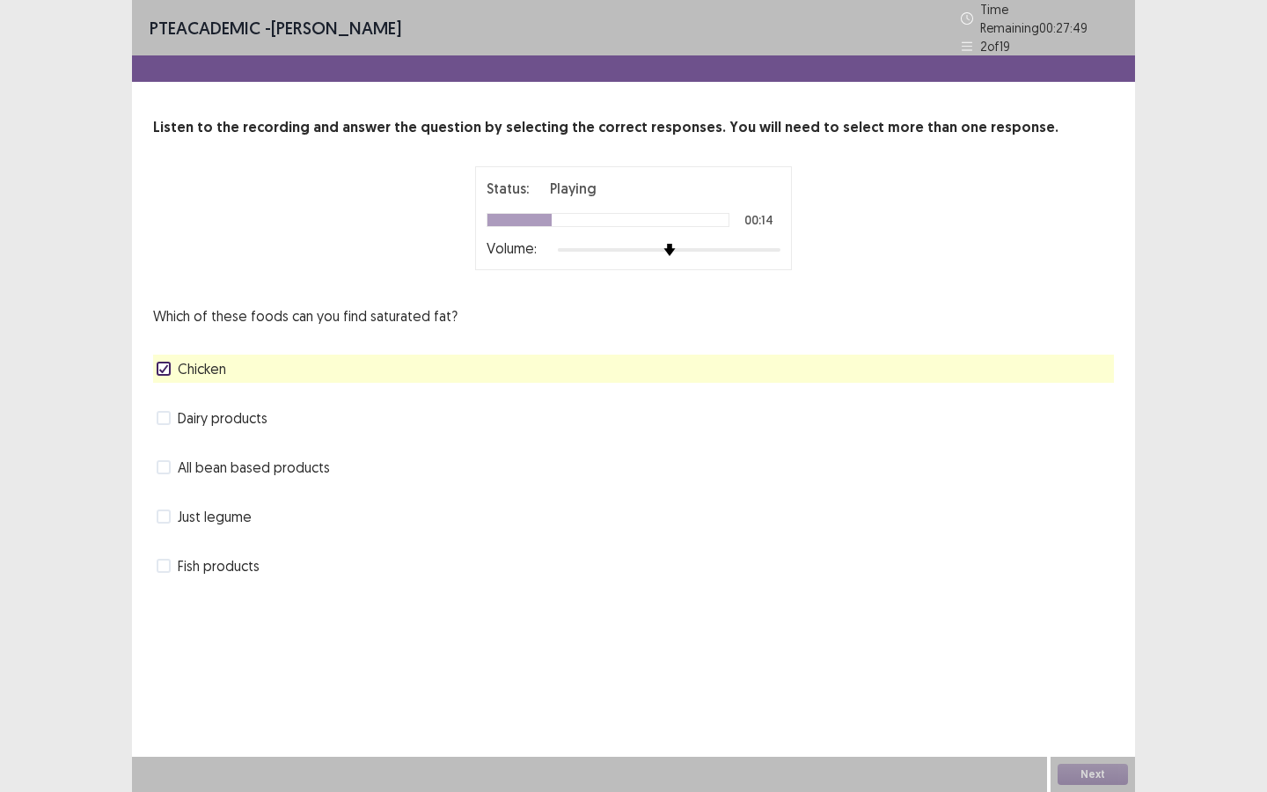
click at [169, 415] on span at bounding box center [164, 418] width 14 height 14
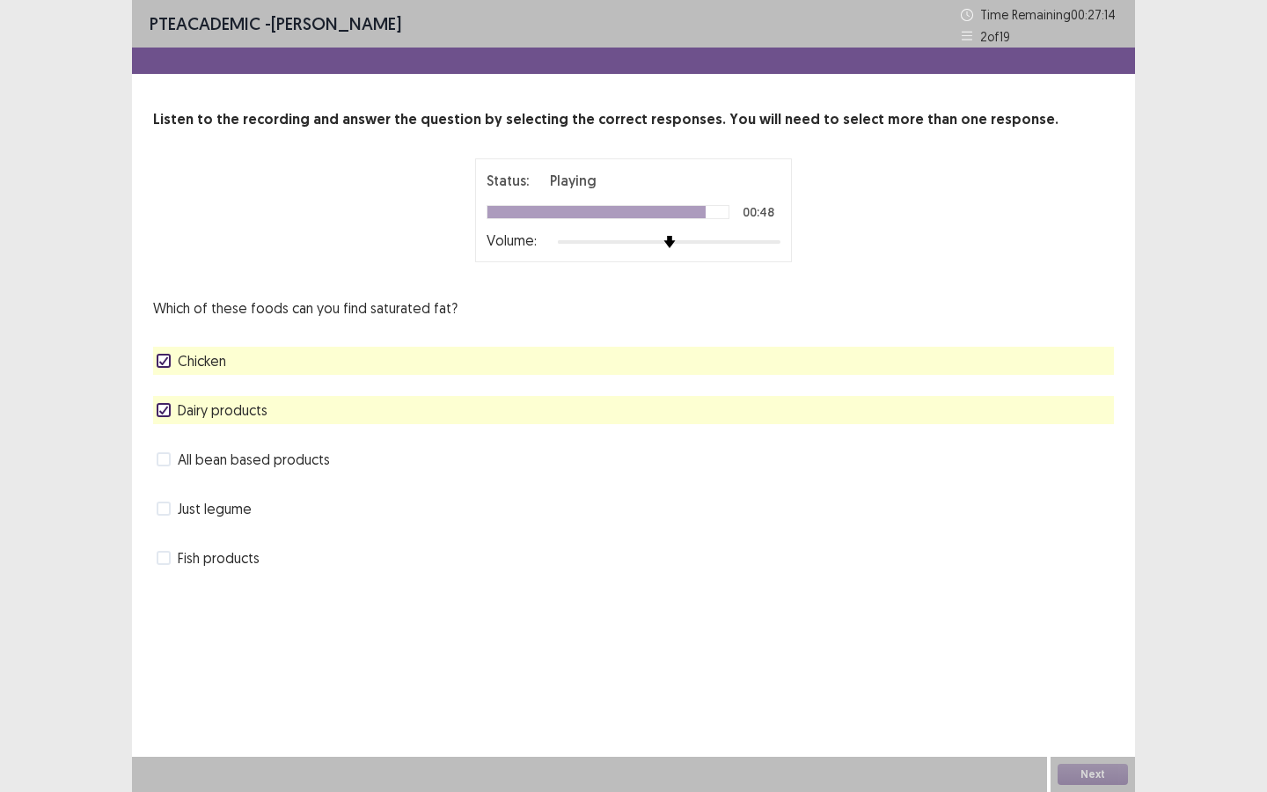
click at [167, 368] on label "Chicken" at bounding box center [192, 360] width 70 height 21
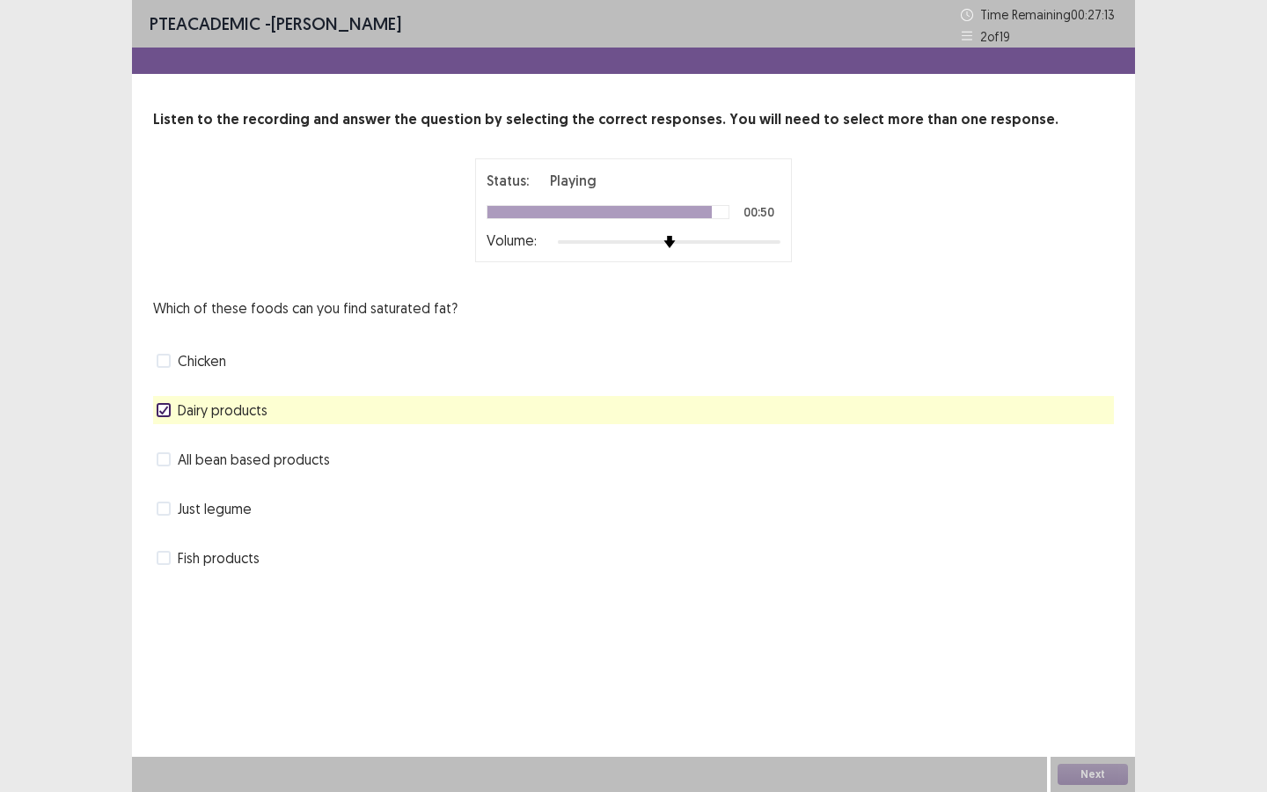
click at [167, 403] on span at bounding box center [164, 410] width 14 height 14
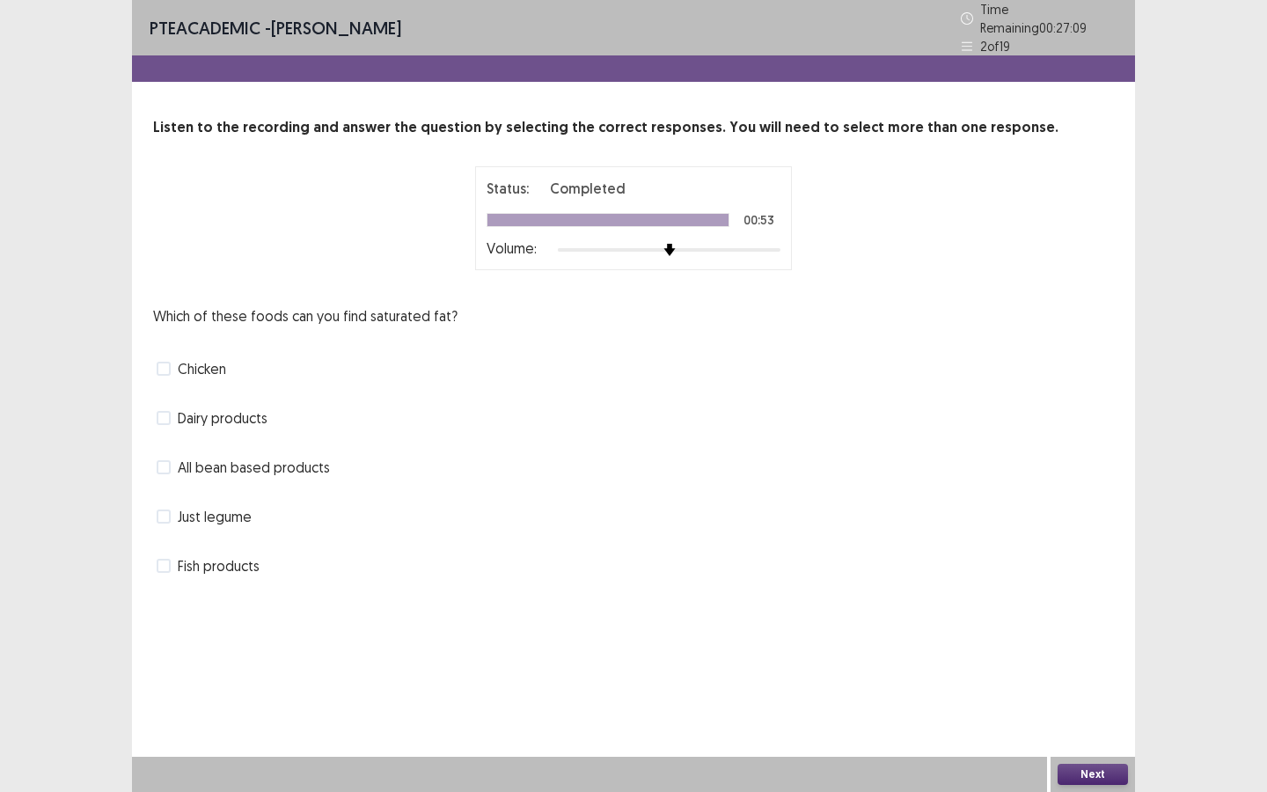
click at [165, 365] on span at bounding box center [164, 369] width 14 height 14
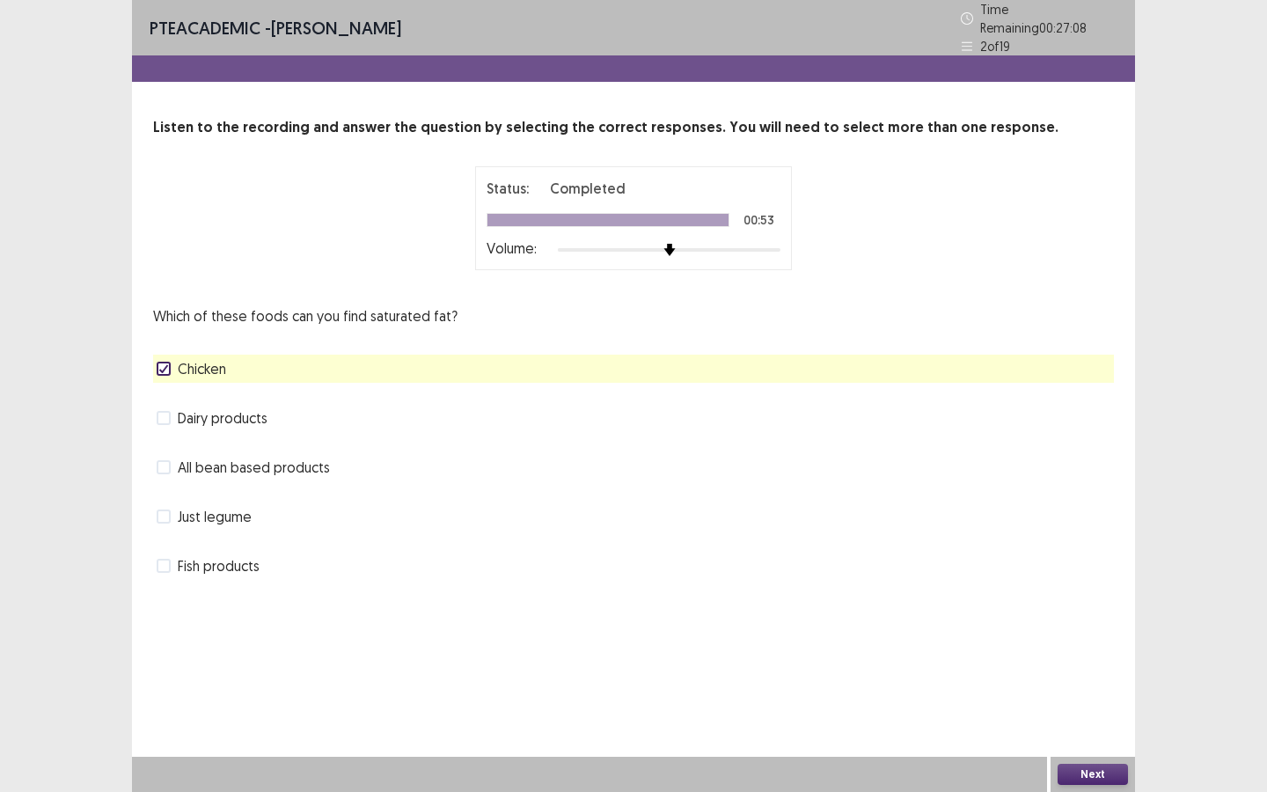
click at [161, 413] on span at bounding box center [164, 418] width 14 height 14
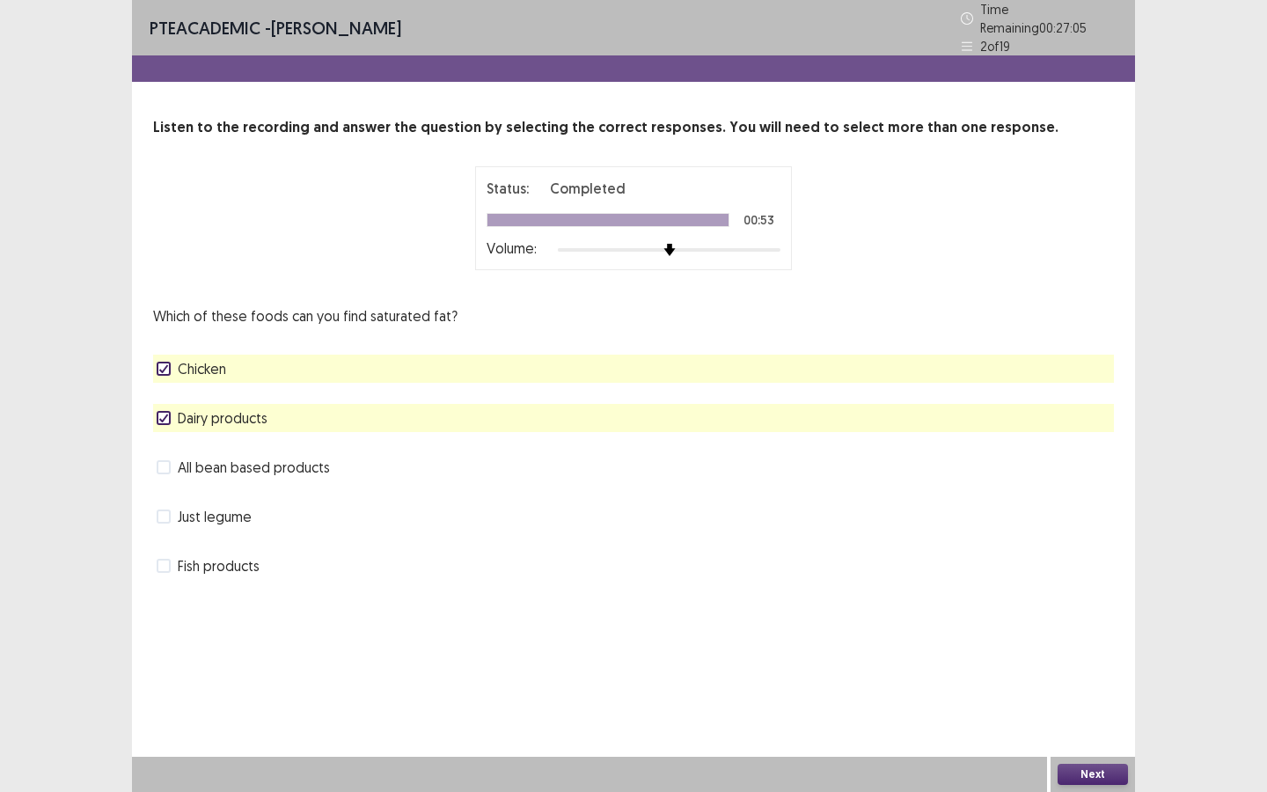
click at [1065, 714] on button "Next" at bounding box center [1093, 774] width 70 height 21
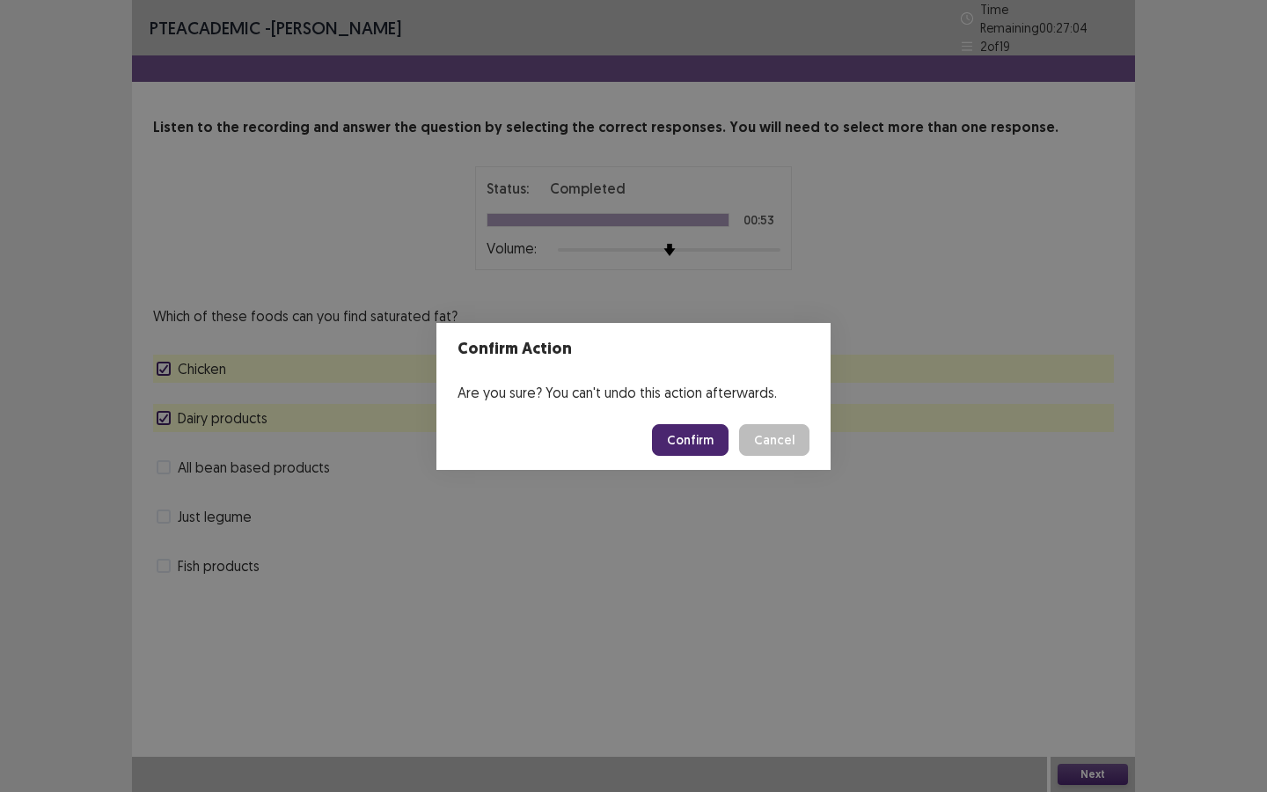
click at [701, 428] on button "Confirm" at bounding box center [690, 440] width 77 height 32
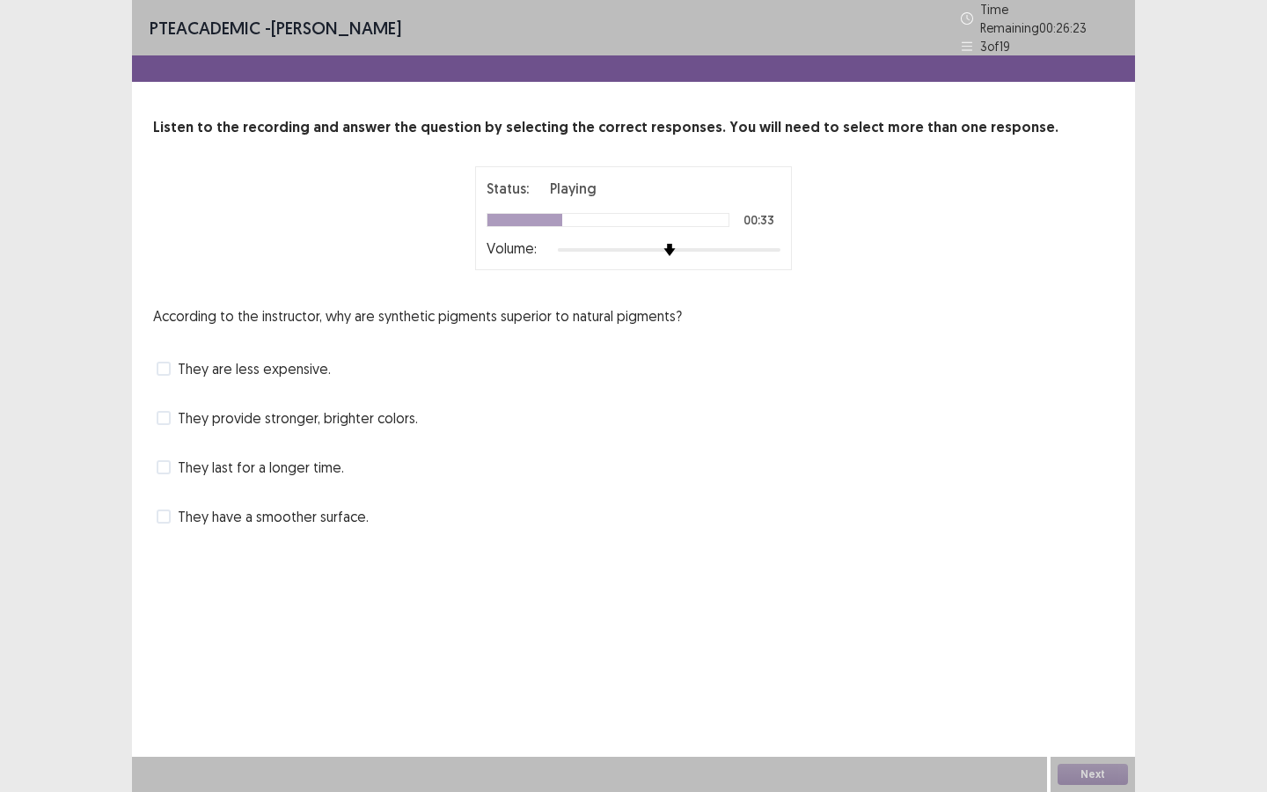
click at [174, 418] on label "They provide stronger, brighter colors." at bounding box center [287, 417] width 261 height 21
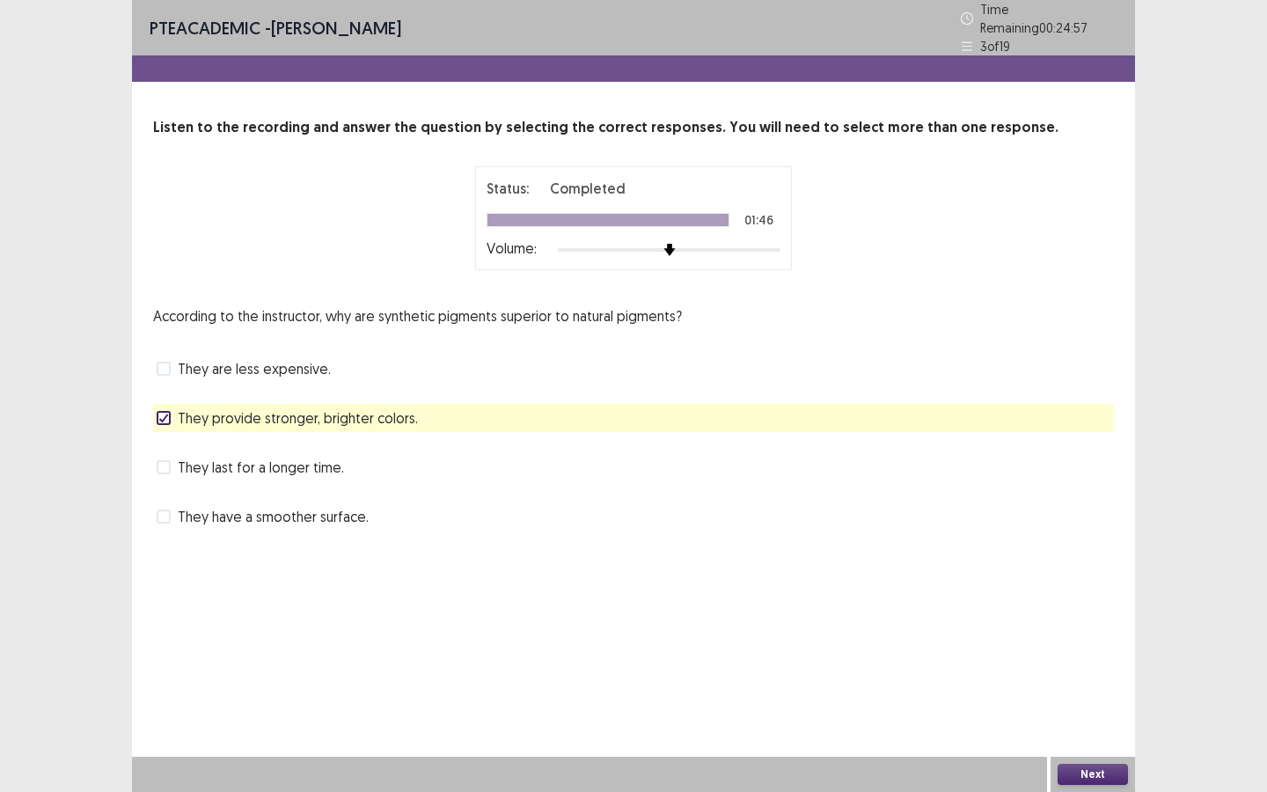
click at [173, 506] on label "They have a smoother surface." at bounding box center [263, 516] width 212 height 21
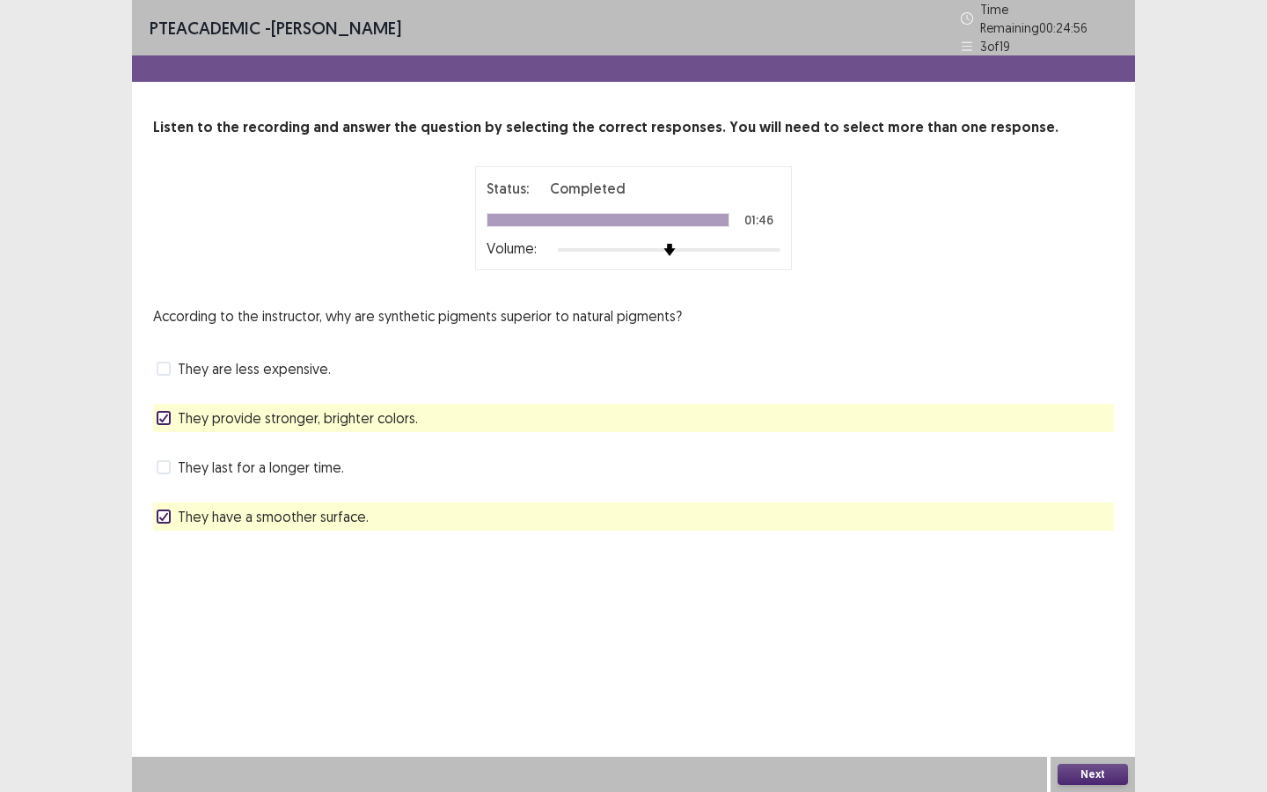
click at [1074, 714] on button "Next" at bounding box center [1093, 774] width 70 height 21
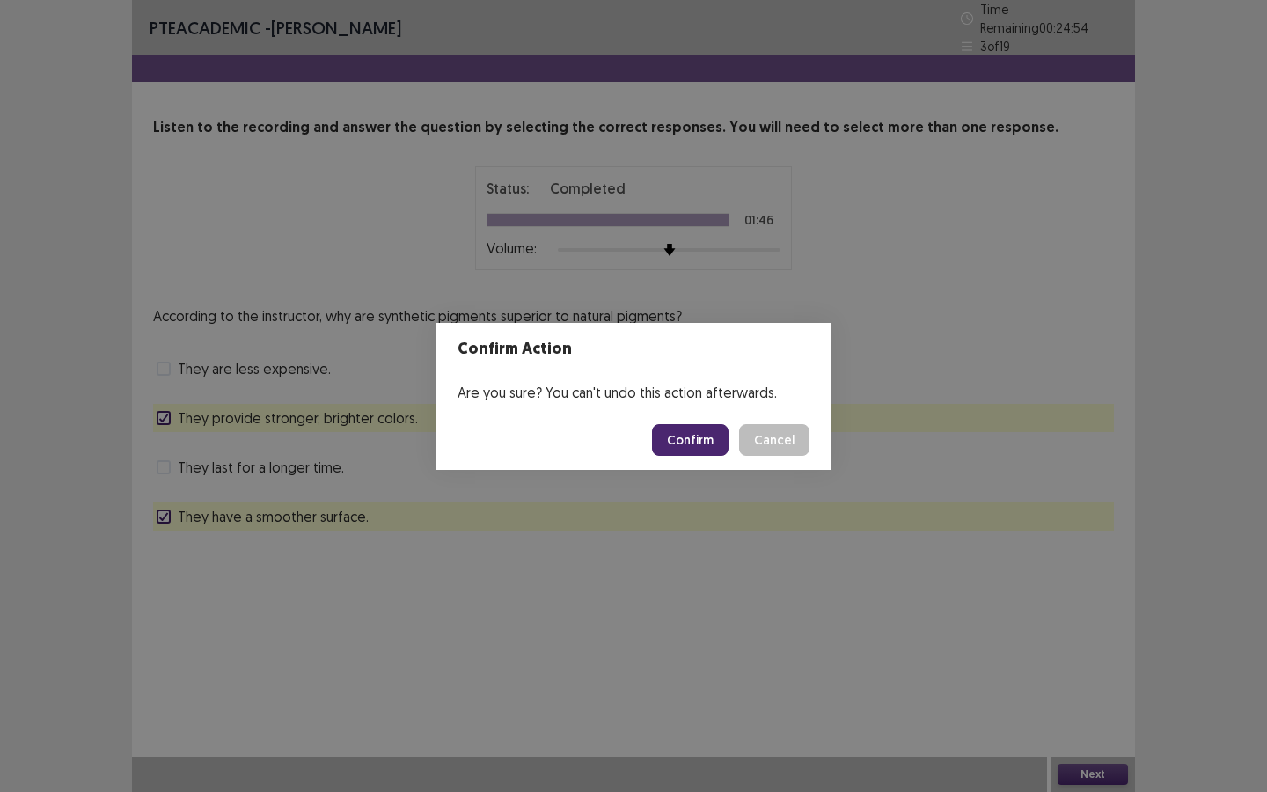
click at [680, 435] on button "Confirm" at bounding box center [690, 440] width 77 height 32
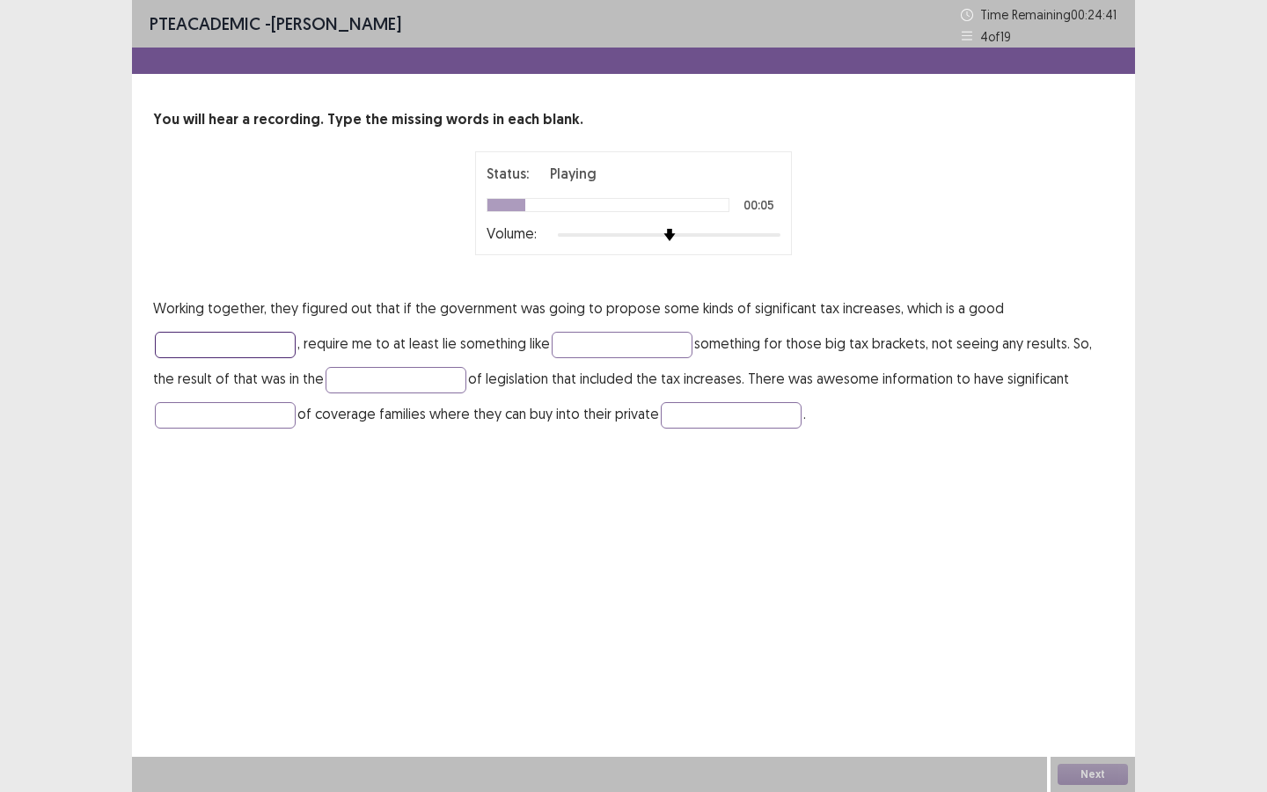
click at [205, 345] on input "text" at bounding box center [225, 345] width 141 height 26
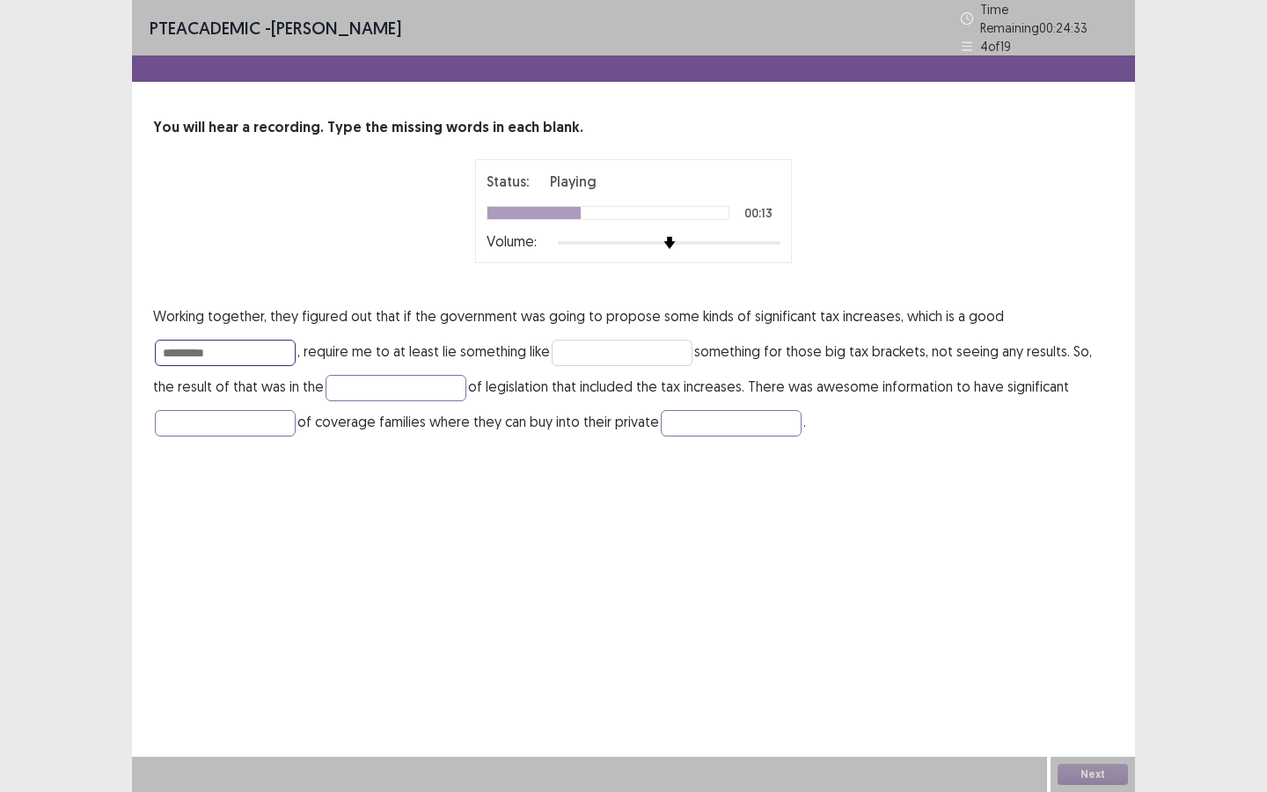
type input "*********"
click at [616, 340] on input "text" at bounding box center [622, 353] width 141 height 26
type input "*******"
click at [326, 384] on input "text" at bounding box center [396, 388] width 141 height 26
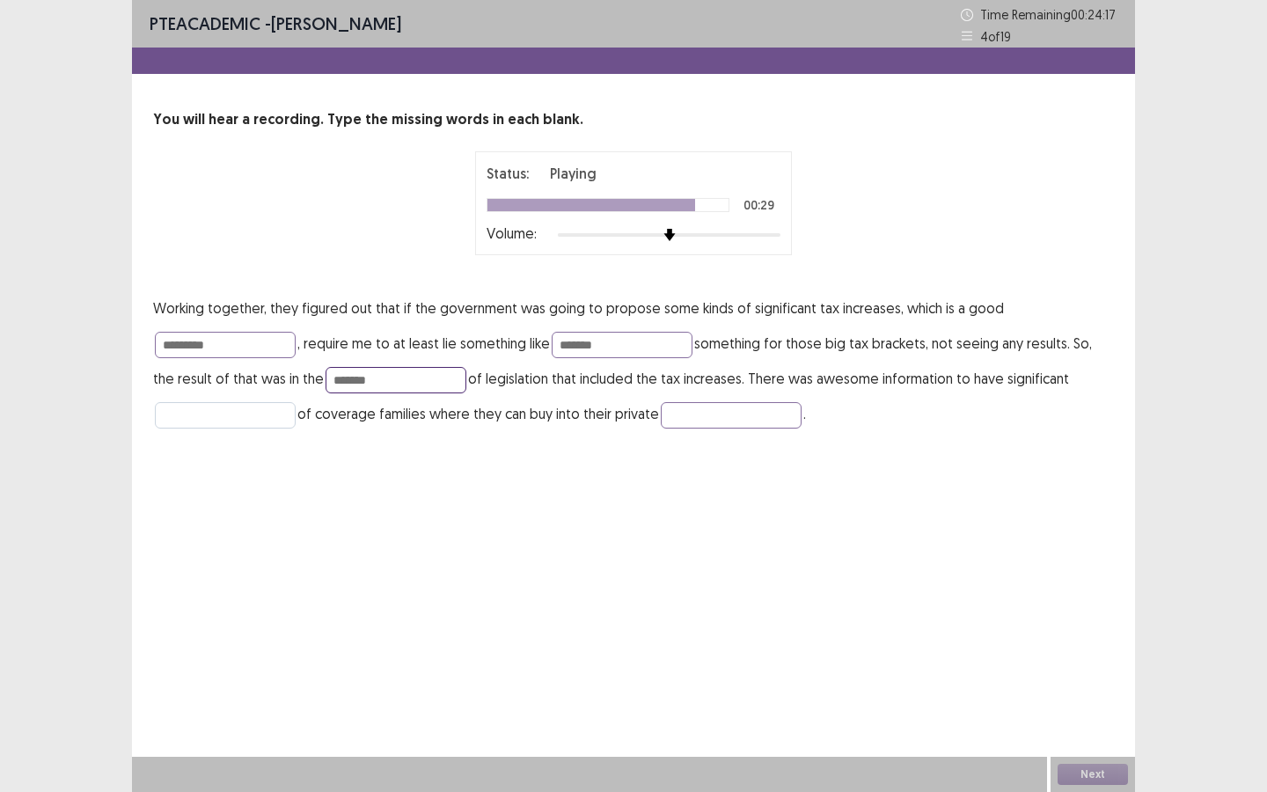
type input "*******"
click at [247, 414] on input "text" at bounding box center [225, 415] width 141 height 26
type input "***"
click at [662, 410] on input "text" at bounding box center [731, 415] width 141 height 26
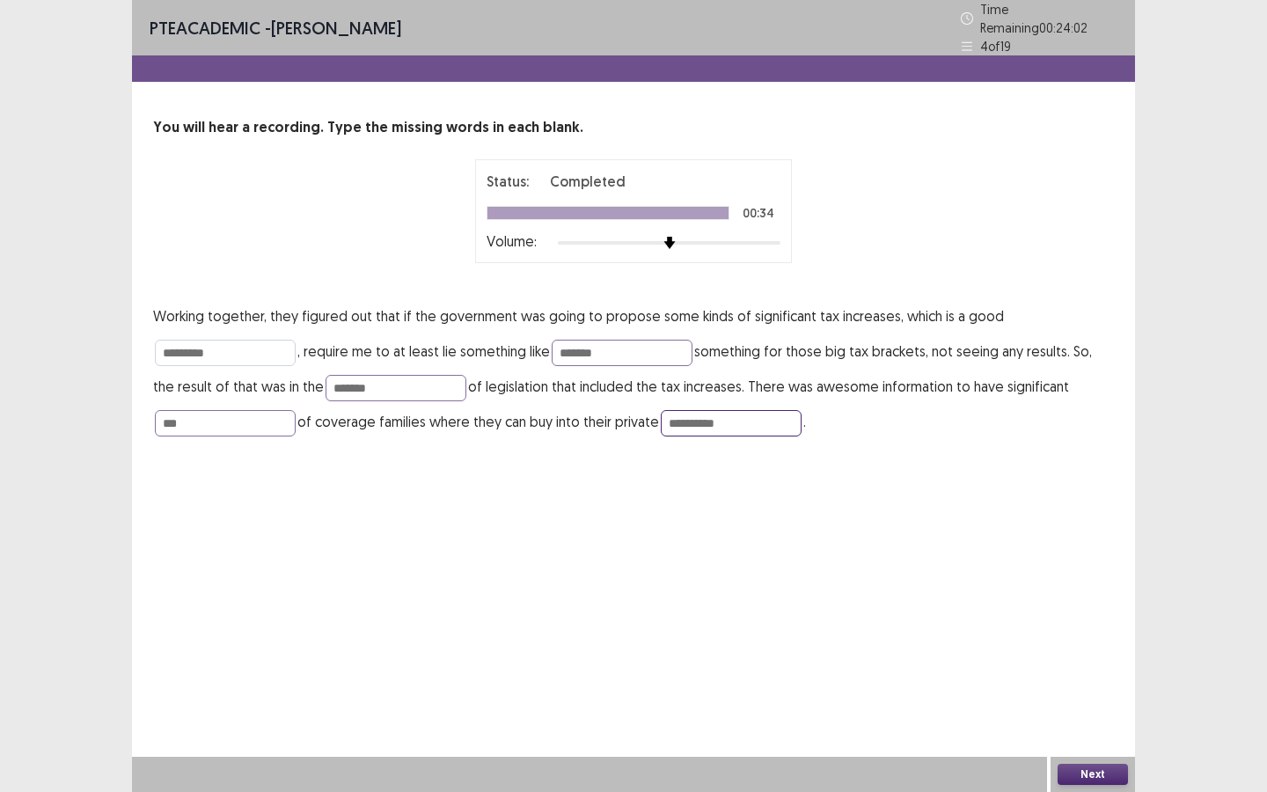
type input "**********"
click at [209, 343] on input "*********" at bounding box center [225, 353] width 141 height 26
type input "********"
click at [244, 420] on input "***" at bounding box center [225, 423] width 141 height 26
type input "*"
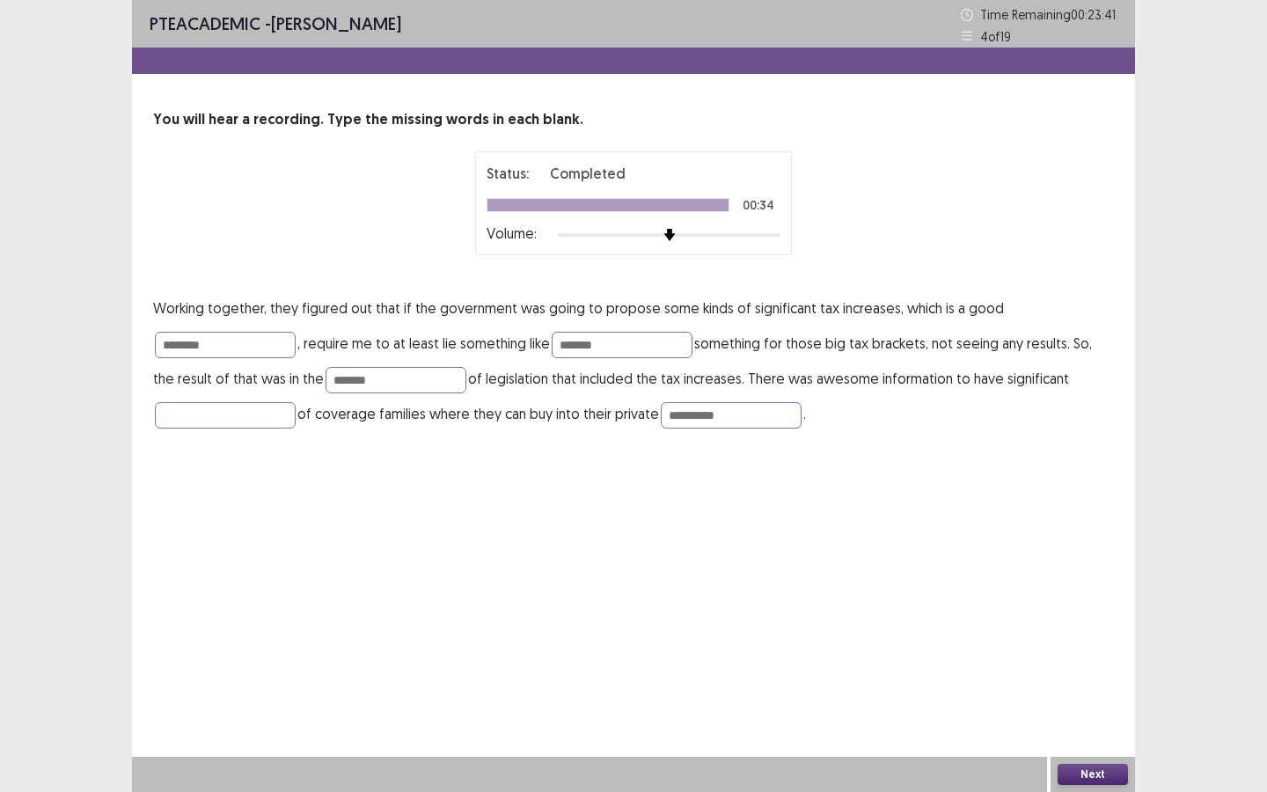
click at [1096, 714] on button "Next" at bounding box center [1093, 774] width 70 height 21
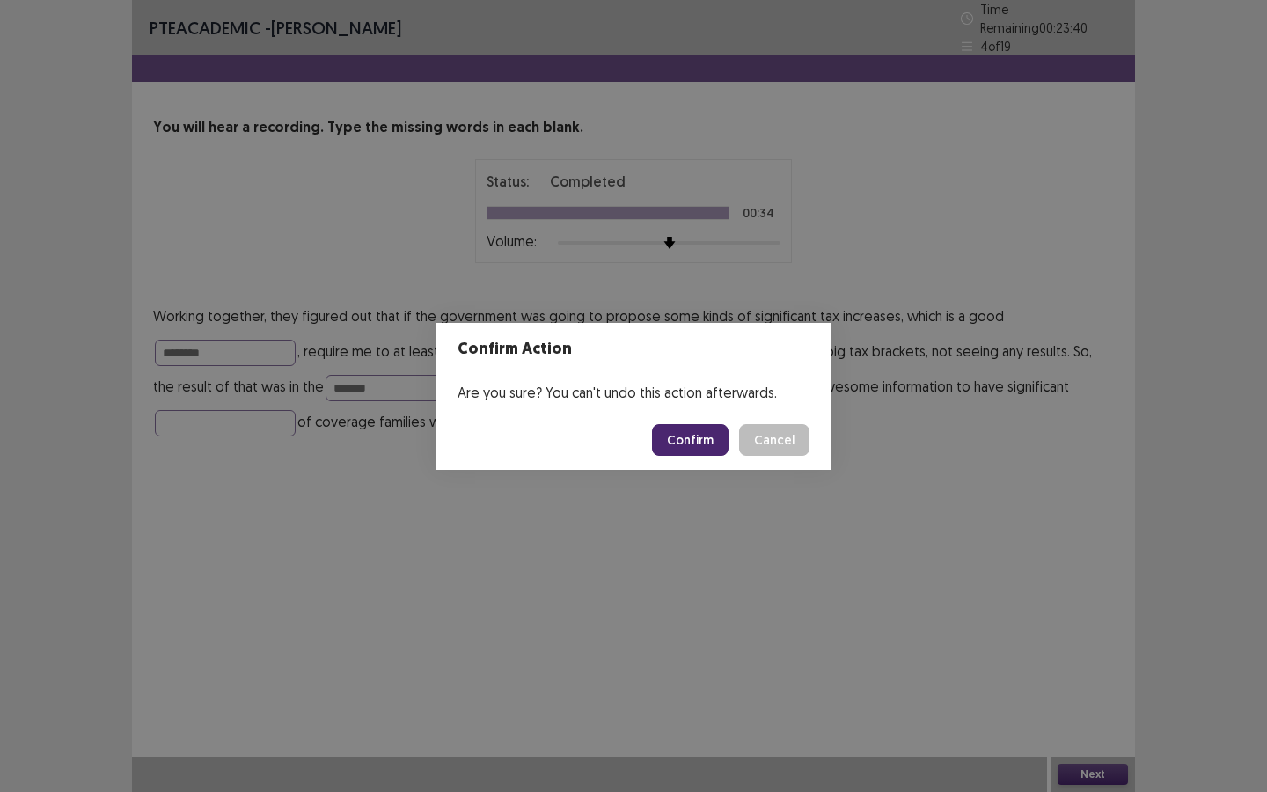
click at [704, 437] on button "Confirm" at bounding box center [690, 440] width 77 height 32
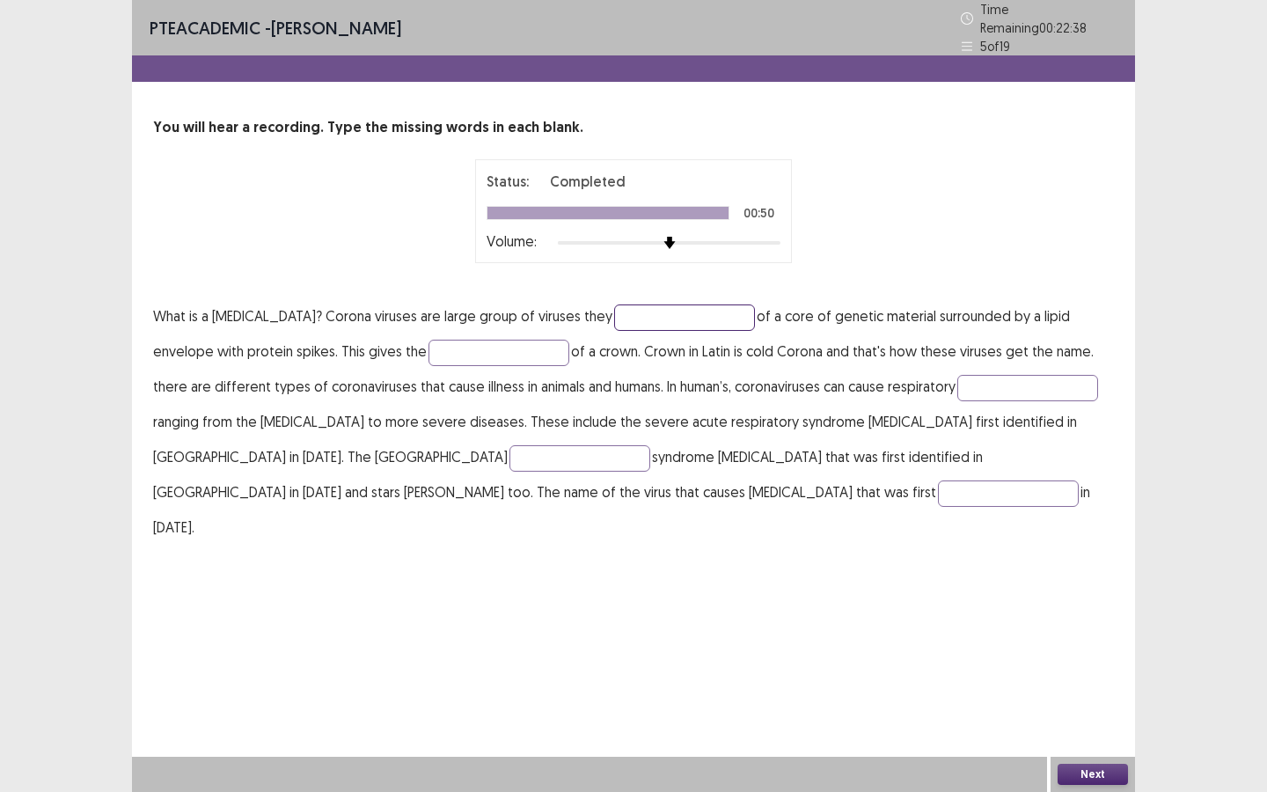
click at [661, 311] on input "text" at bounding box center [684, 317] width 141 height 26
type input "*******"
click at [448, 342] on input "text" at bounding box center [499, 353] width 141 height 26
type input "*****"
click at [958, 387] on input "text" at bounding box center [1028, 388] width 141 height 26
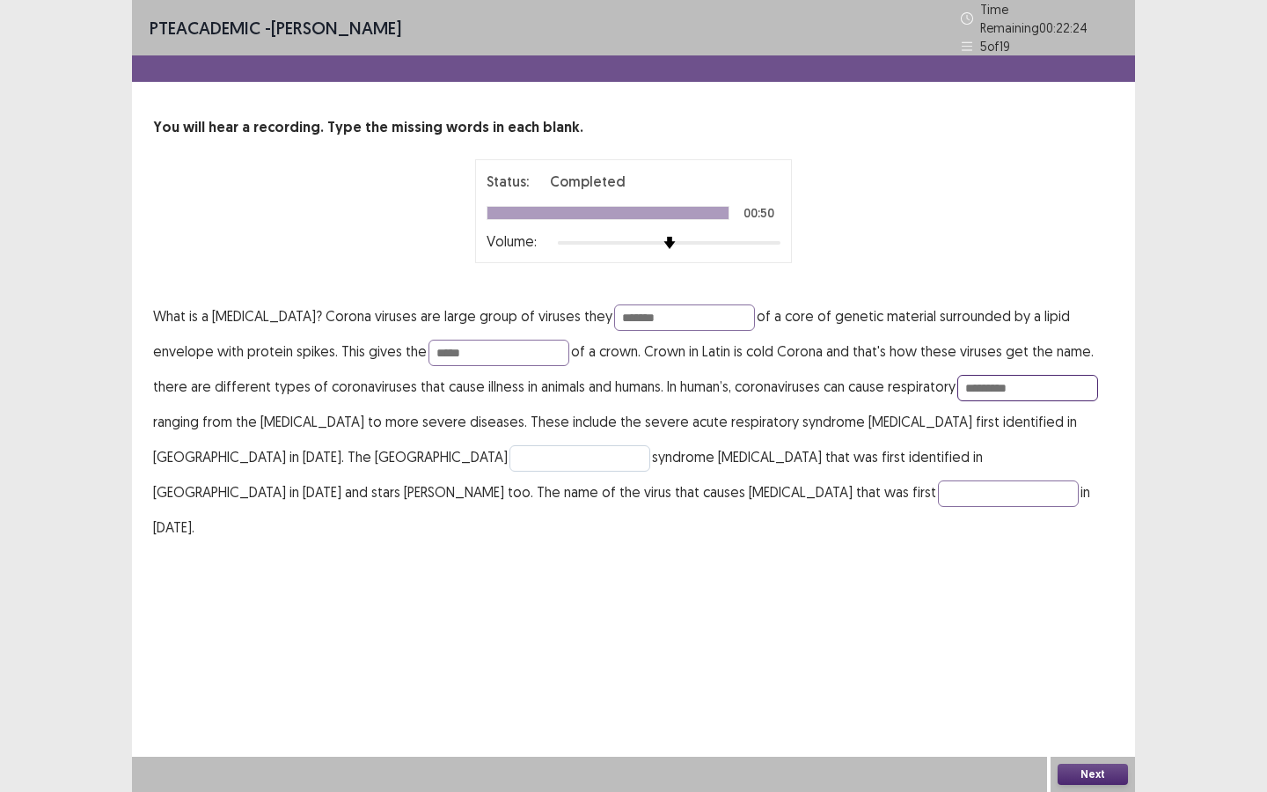
type input "*********"
click at [510, 449] on input "text" at bounding box center [580, 458] width 141 height 26
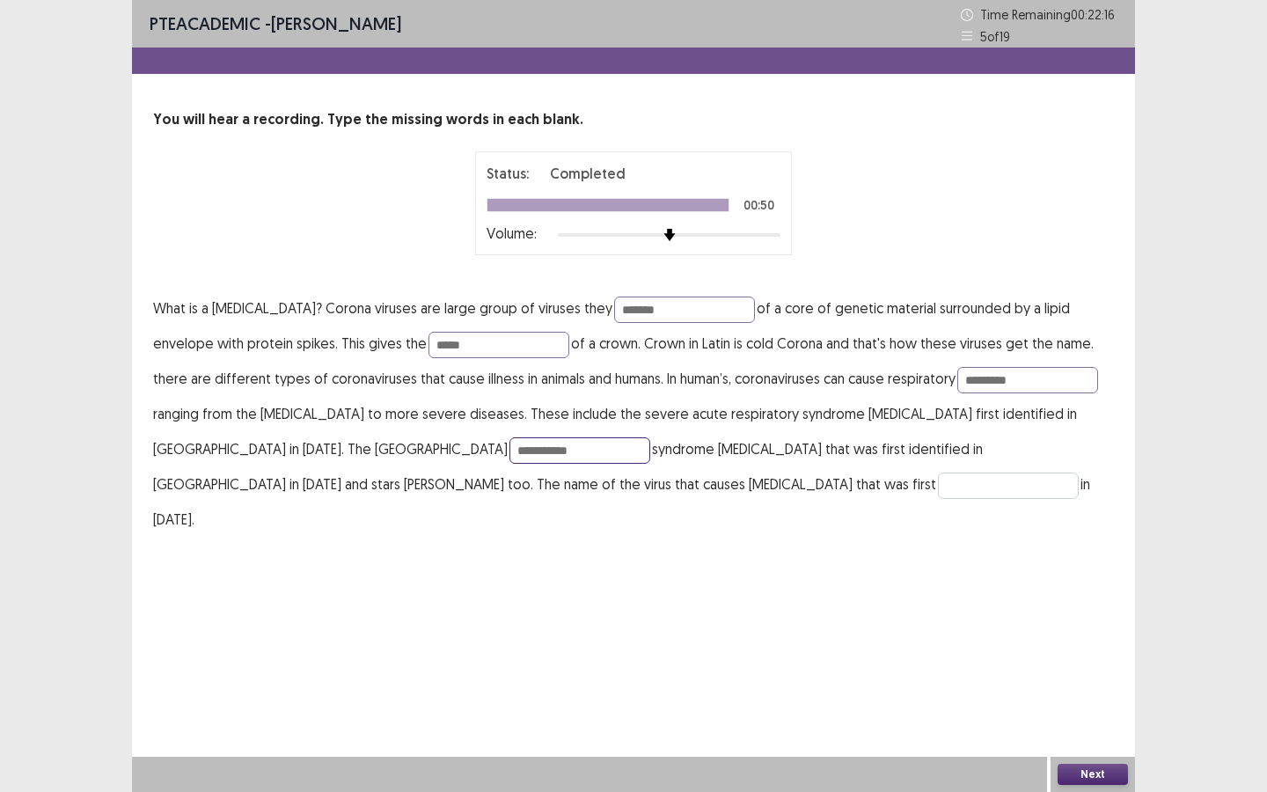
type input "**********"
click at [938, 487] on input "text" at bounding box center [1008, 486] width 141 height 26
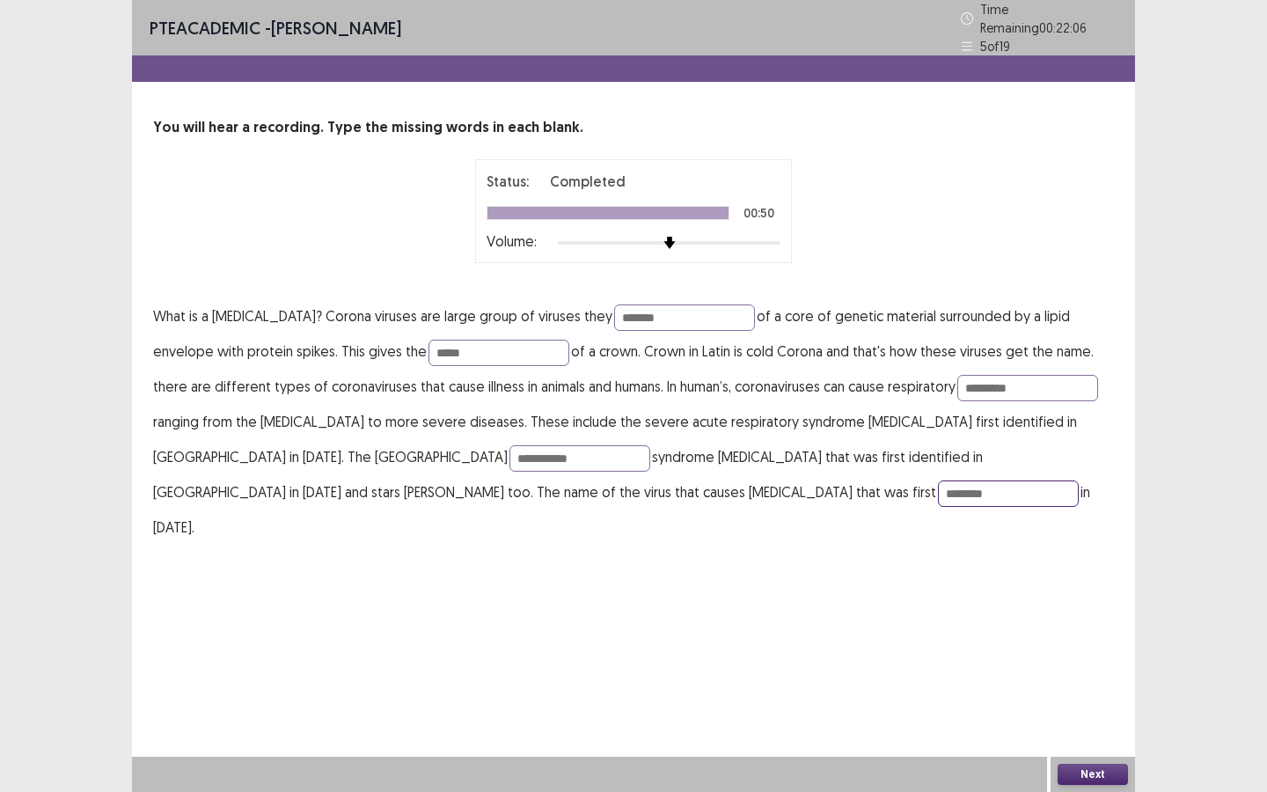
type input "********"
click at [1120, 714] on button "Next" at bounding box center [1093, 774] width 70 height 21
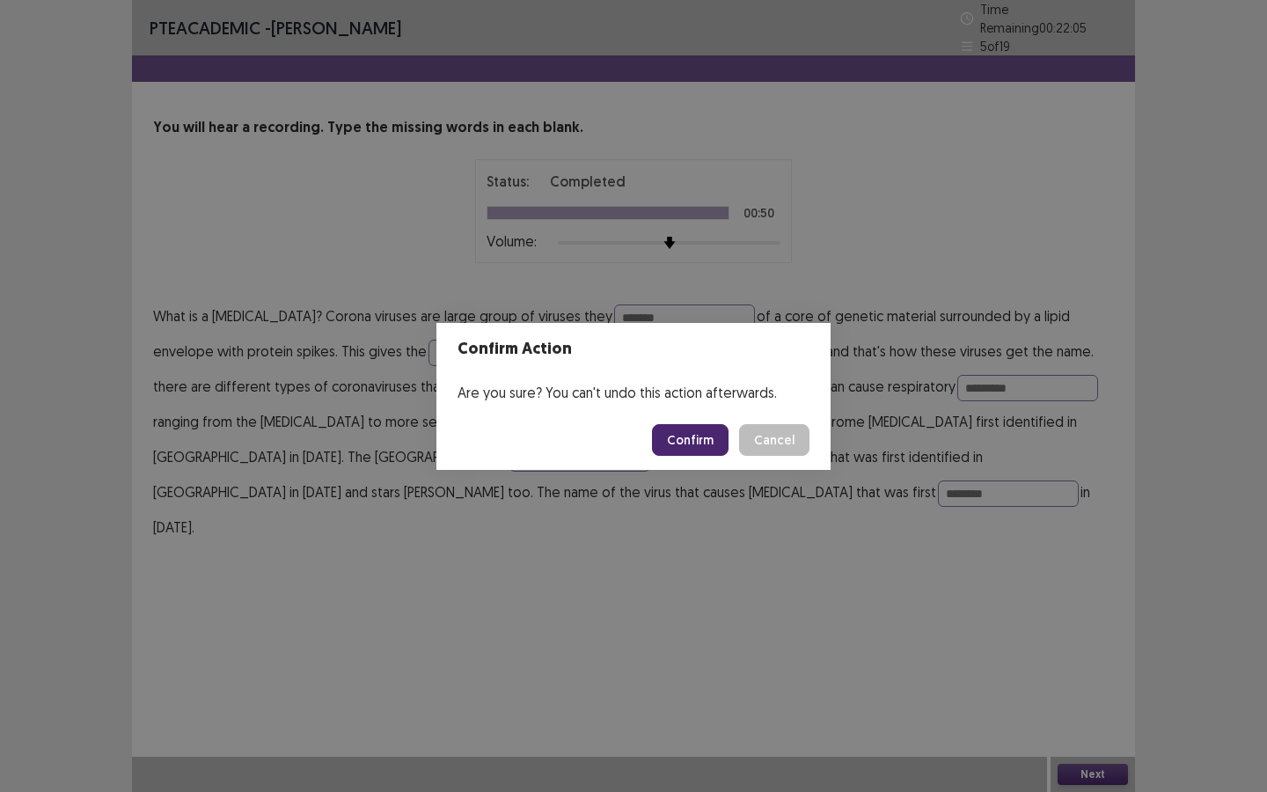
click at [684, 439] on button "Confirm" at bounding box center [690, 440] width 77 height 32
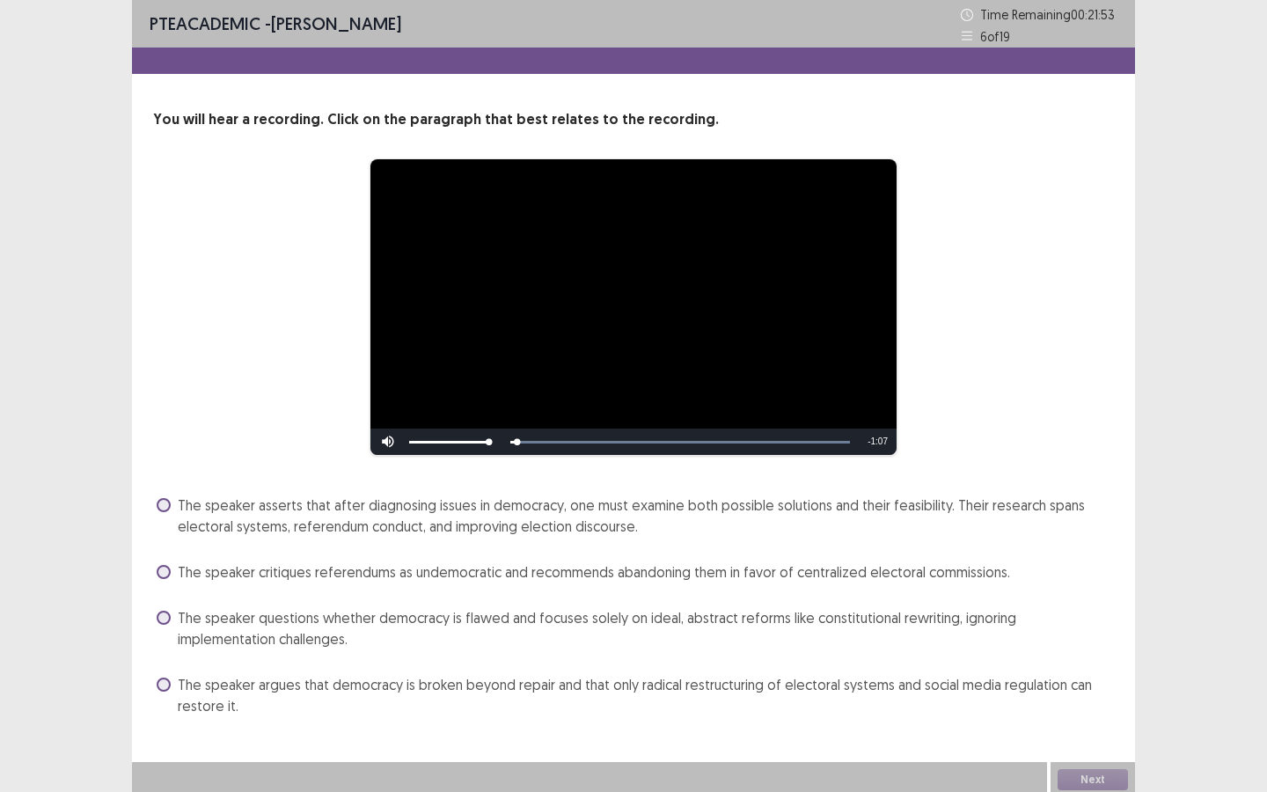
scroll to position [5, 0]
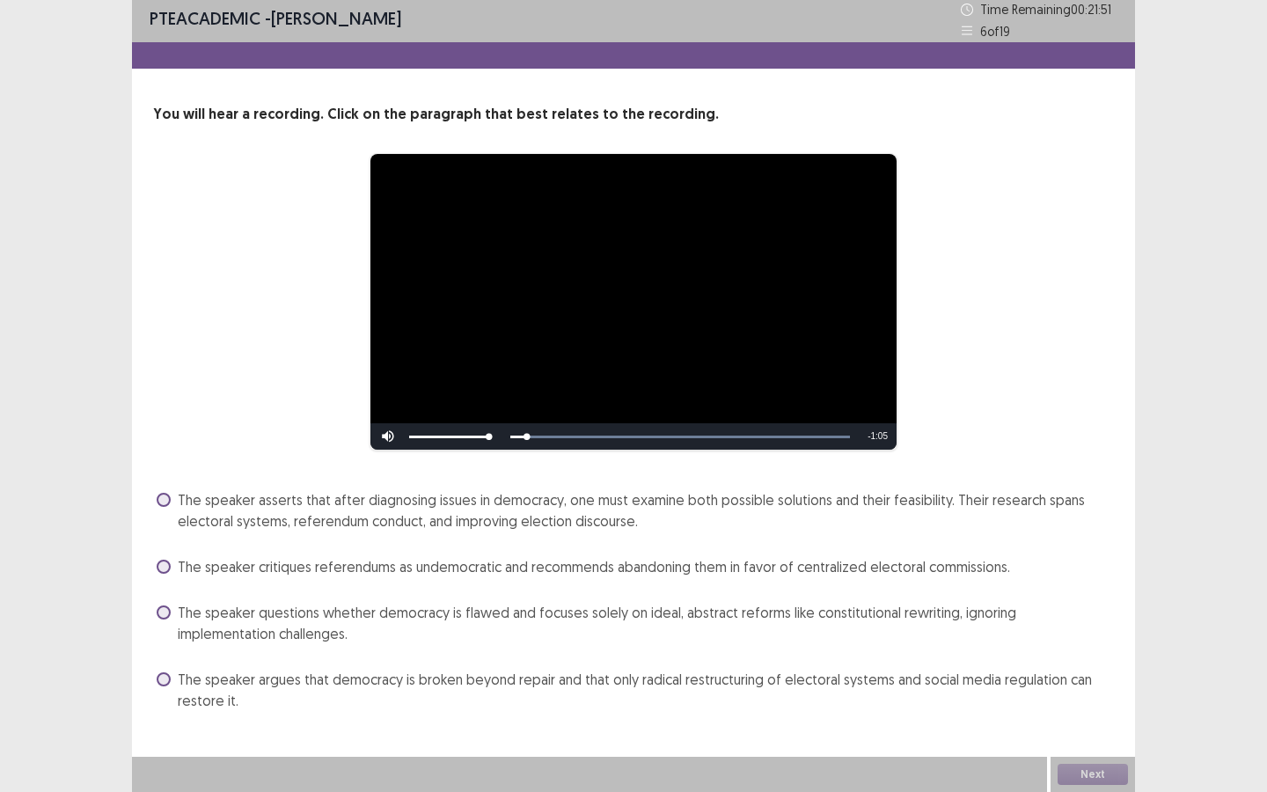
click at [772, 551] on div "The speaker asserts that after diagnosing issues in democracy, one must examine…" at bounding box center [633, 600] width 961 height 229
click at [974, 154] on div "**********" at bounding box center [634, 301] width 820 height 297
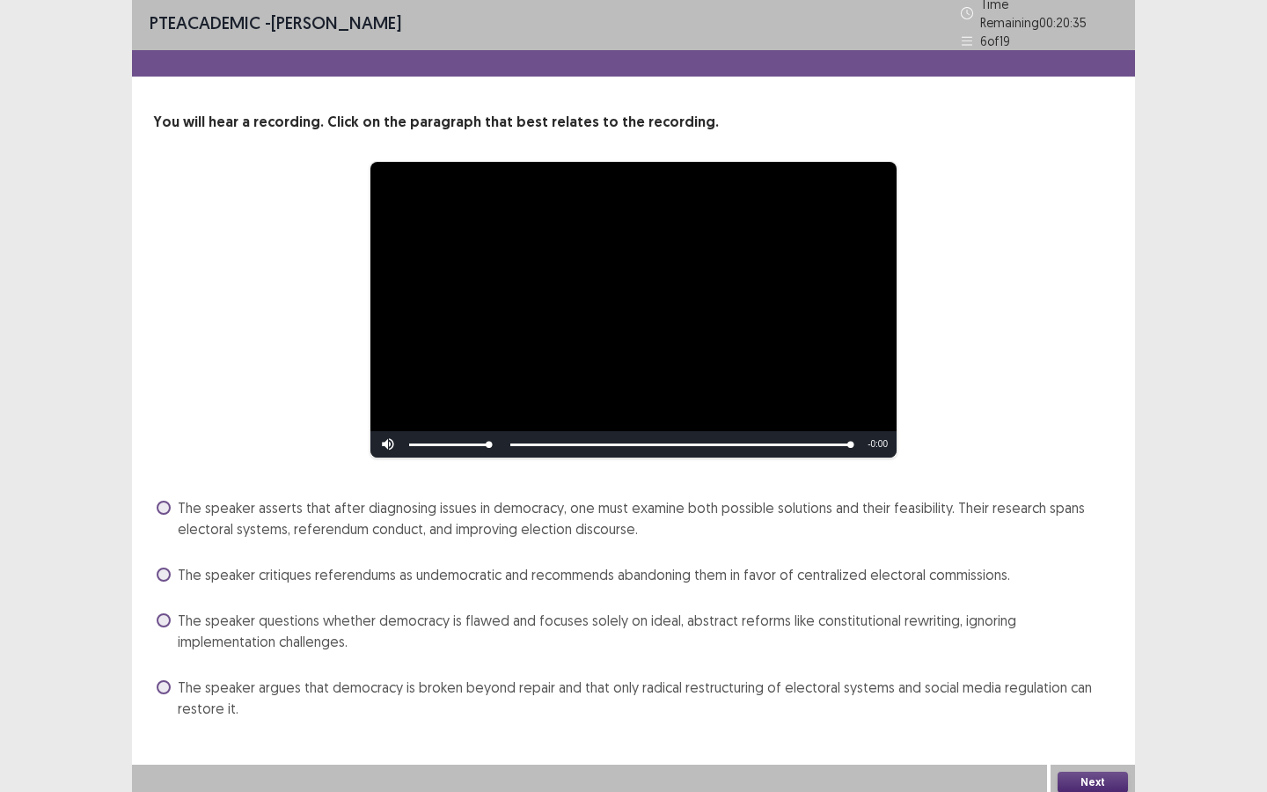
click at [165, 501] on span at bounding box center [164, 508] width 14 height 14
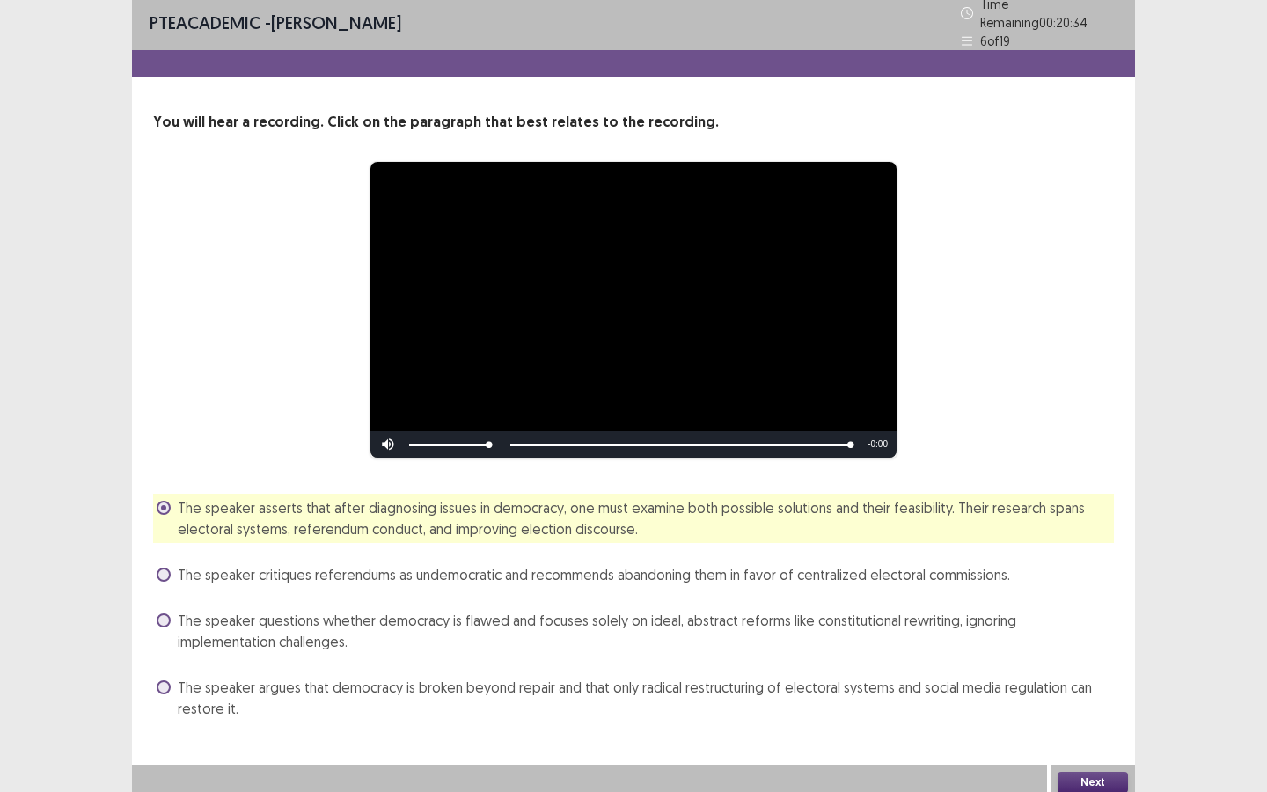
click at [1087, 714] on button "Next" at bounding box center [1093, 782] width 70 height 21
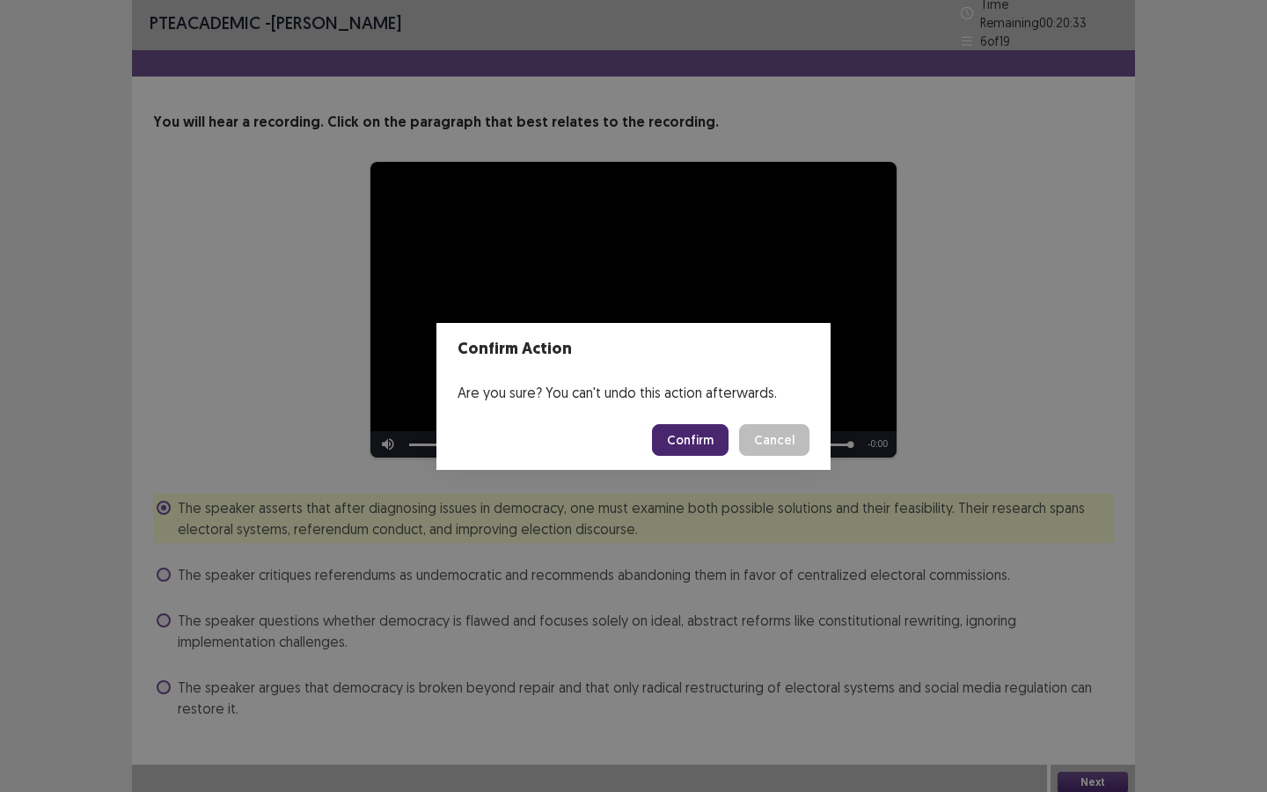
click at [683, 447] on button "Confirm" at bounding box center [690, 440] width 77 height 32
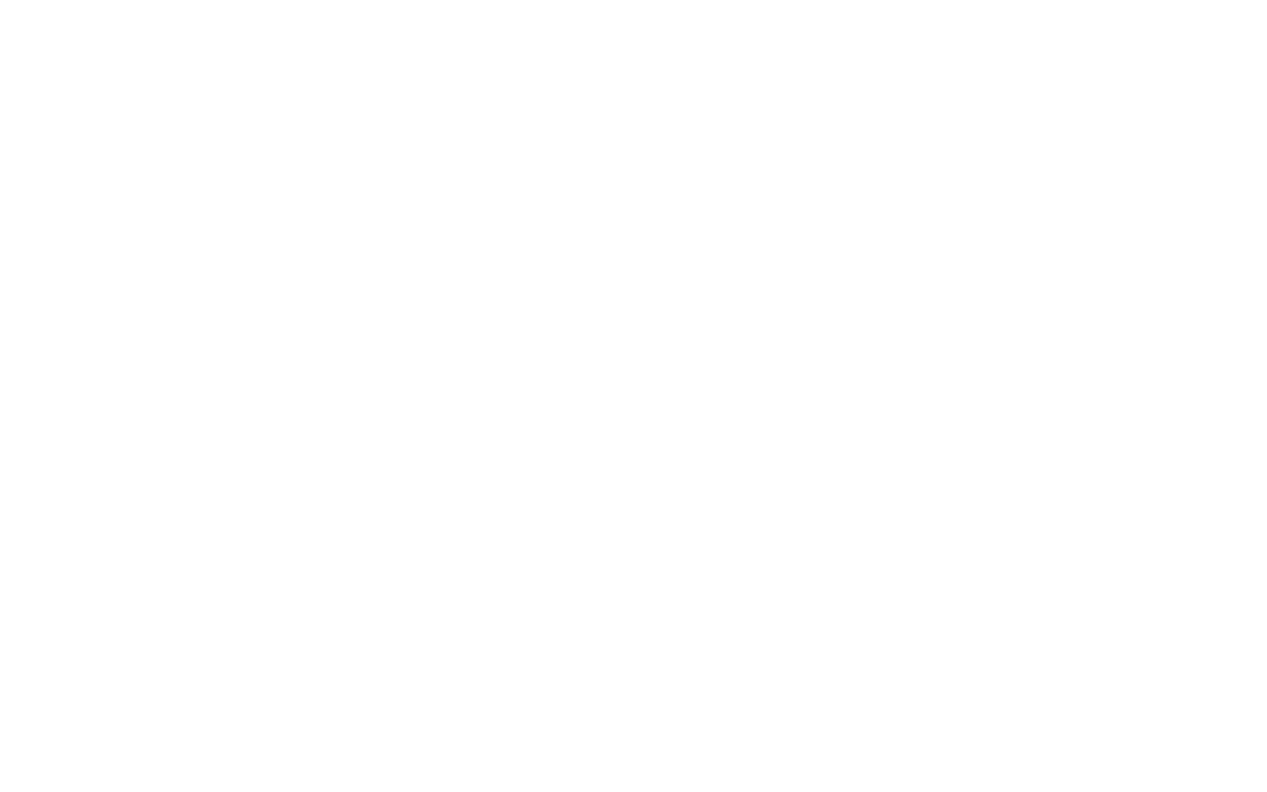
scroll to position [0, 0]
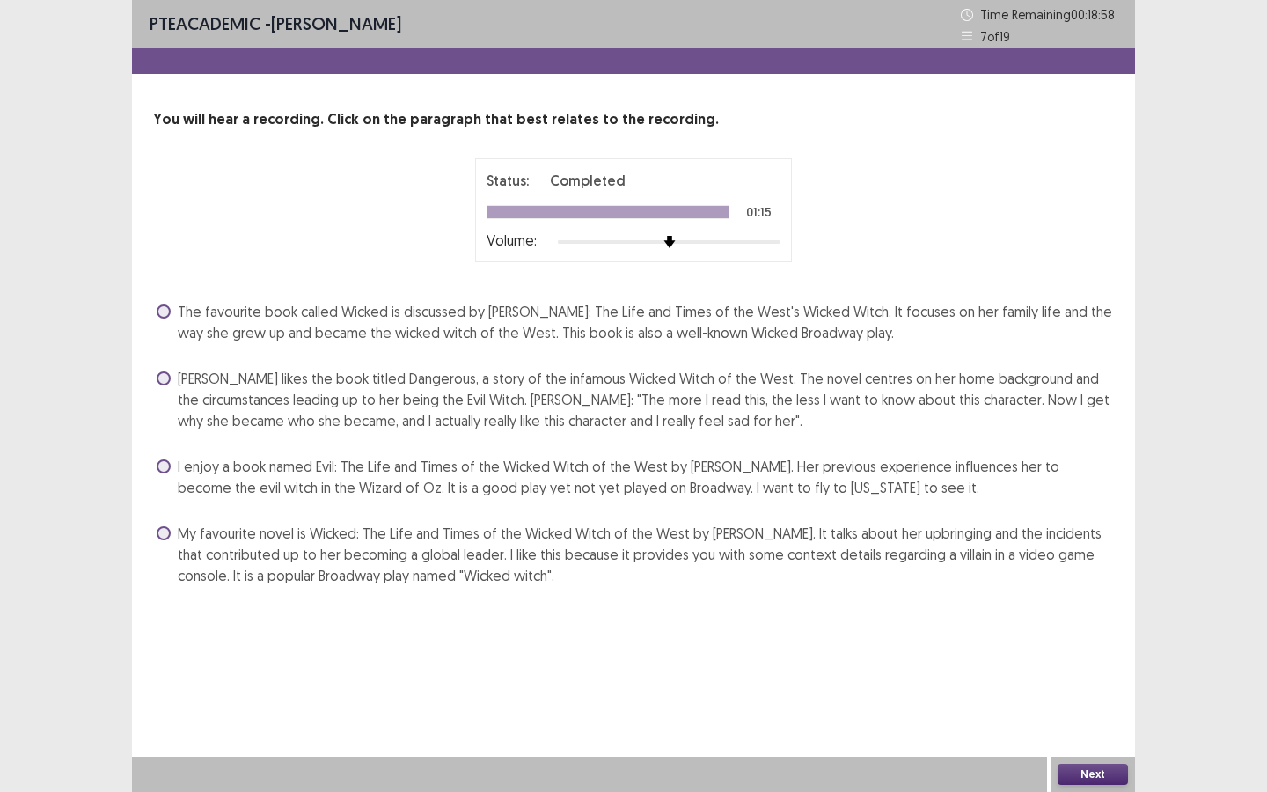
click at [161, 383] on span at bounding box center [164, 378] width 14 height 14
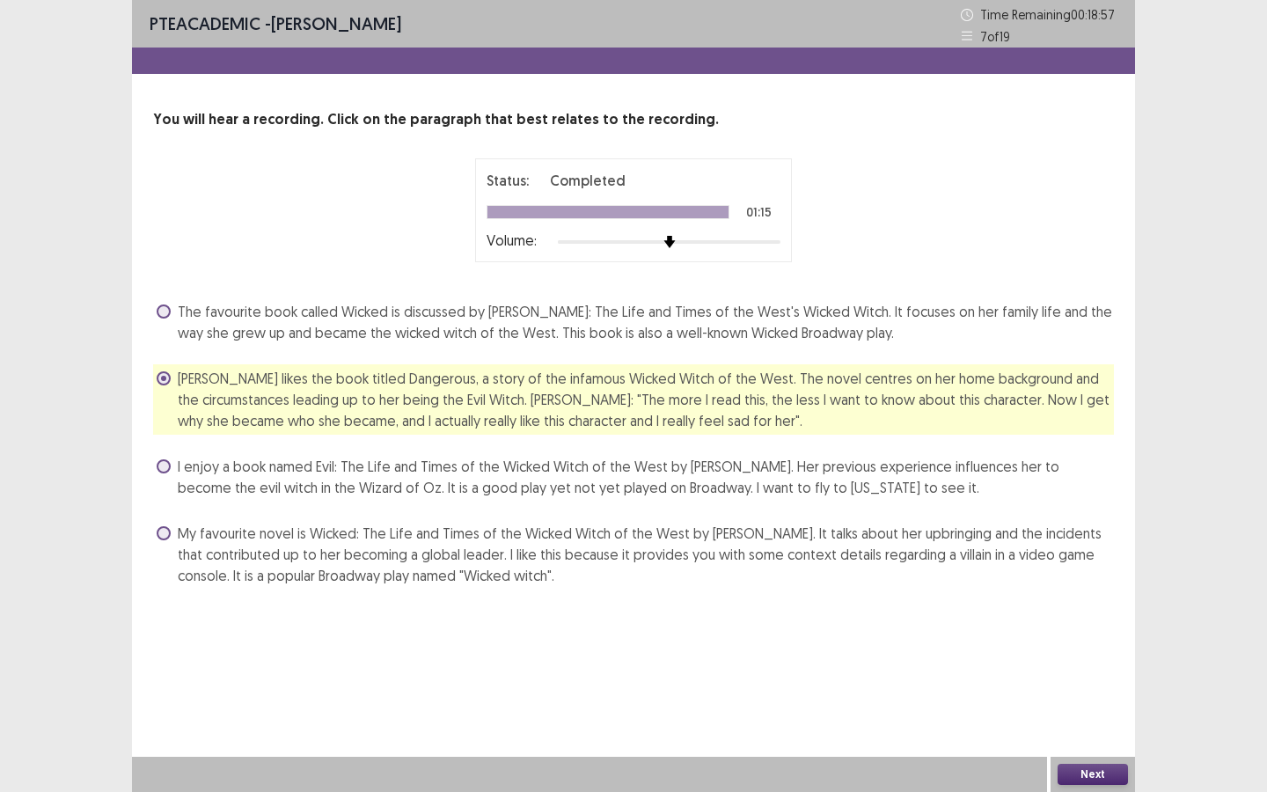
click at [1094, 714] on button "Next" at bounding box center [1093, 774] width 70 height 21
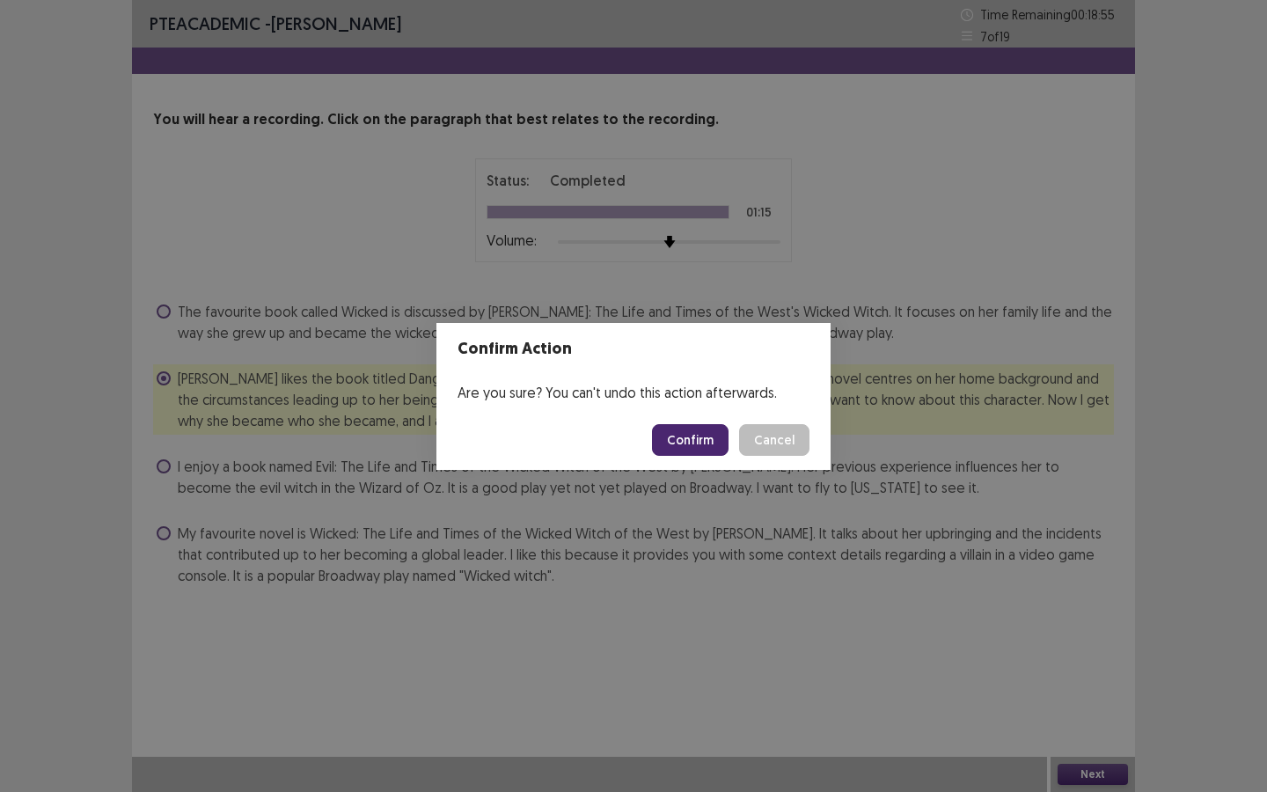
click at [699, 432] on button "Confirm" at bounding box center [690, 440] width 77 height 32
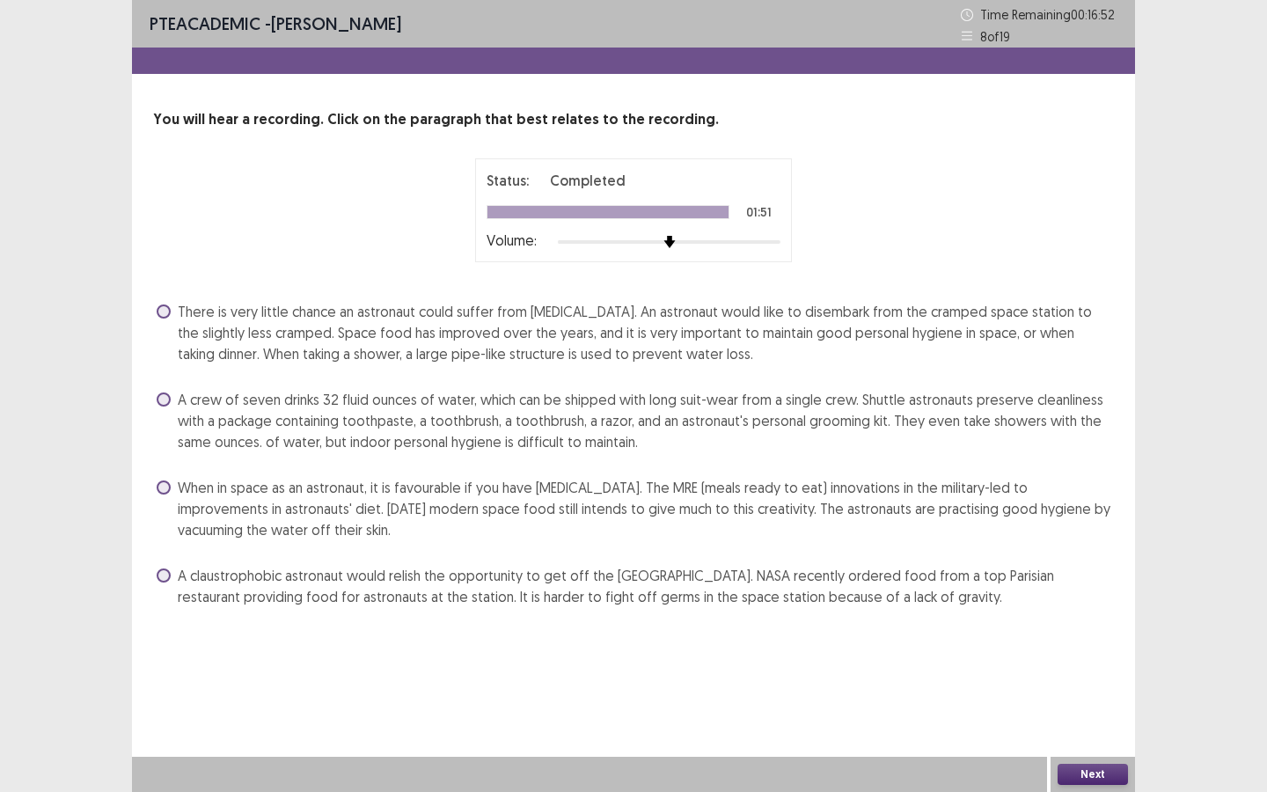
click at [172, 318] on label "There is very little chance an astronaut could suffer from [MEDICAL_DATA]. An a…" at bounding box center [636, 332] width 958 height 63
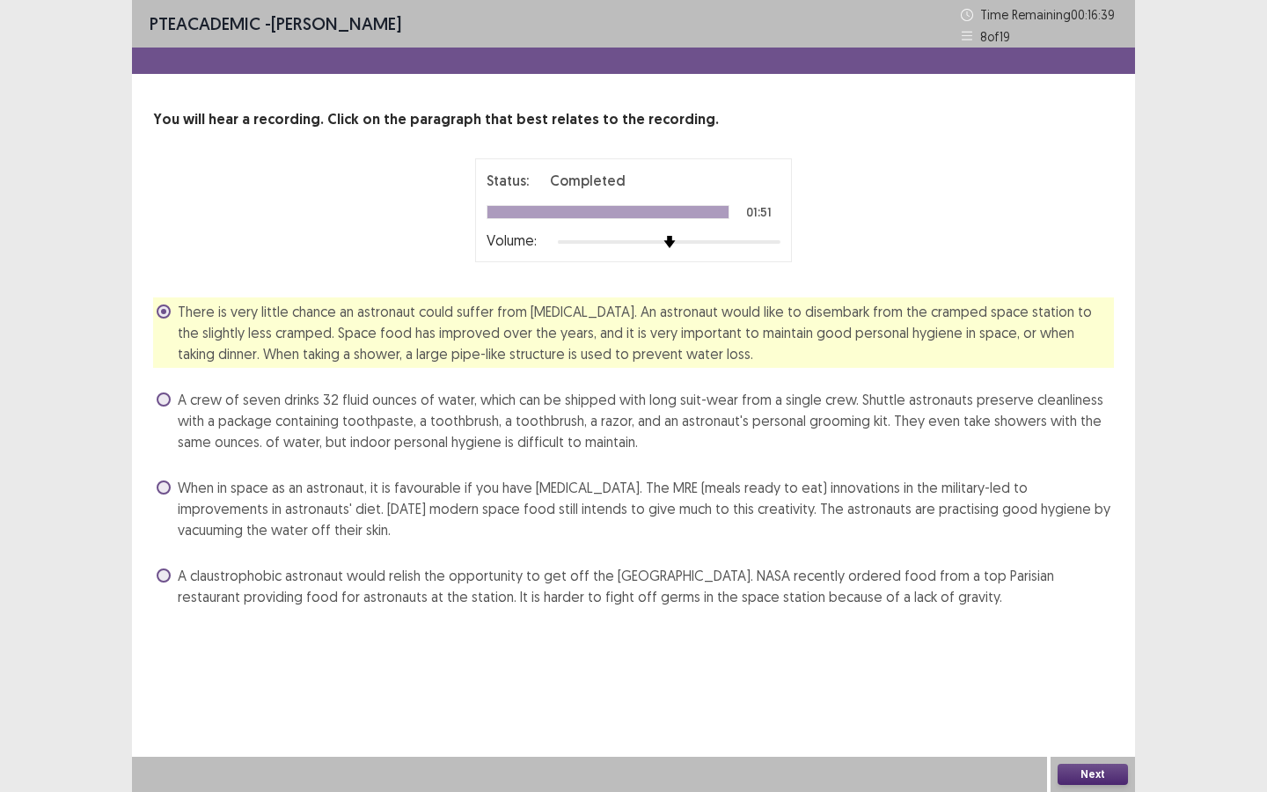
click at [175, 320] on label "There is very little chance an astronaut could suffer from [MEDICAL_DATA]. An a…" at bounding box center [636, 332] width 958 height 63
click at [154, 315] on div "There is very little chance an astronaut could suffer from [MEDICAL_DATA]. An a…" at bounding box center [633, 332] width 961 height 70
click at [166, 469] on div "There is very little chance an astronaut could suffer from [MEDICAL_DATA]. An a…" at bounding box center [633, 453] width 961 height 313
click at [166, 482] on span at bounding box center [164, 488] width 14 height 14
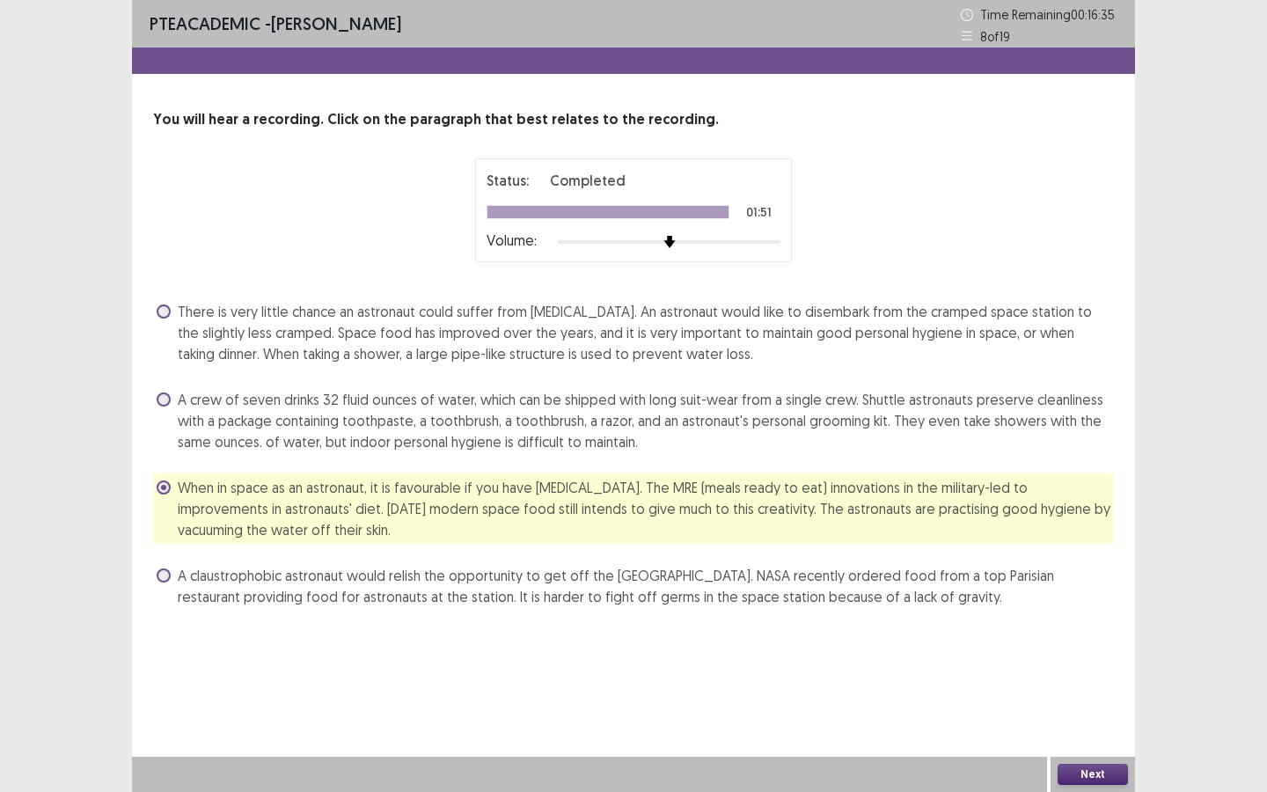
click at [166, 482] on span at bounding box center [164, 488] width 14 height 14
click at [1100, 714] on button "Next" at bounding box center [1093, 774] width 70 height 21
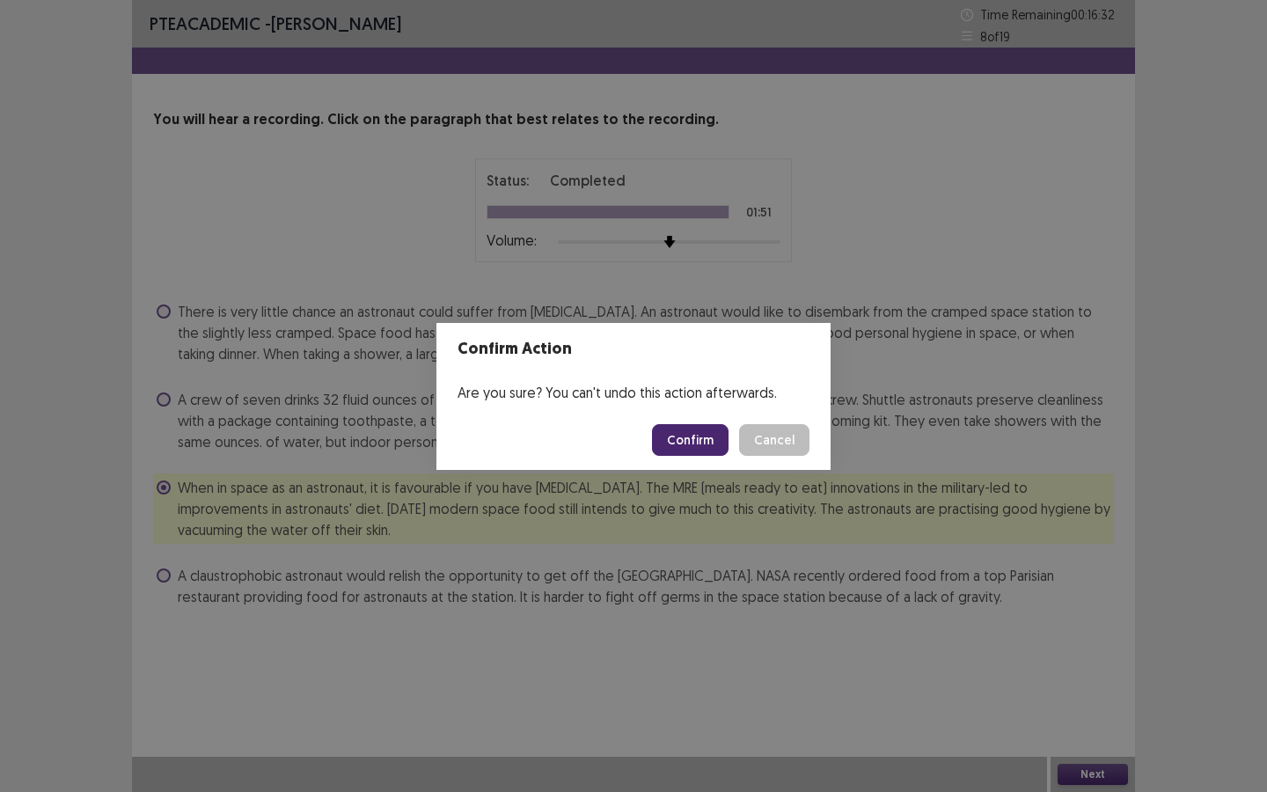
click at [706, 440] on button "Confirm" at bounding box center [690, 440] width 77 height 32
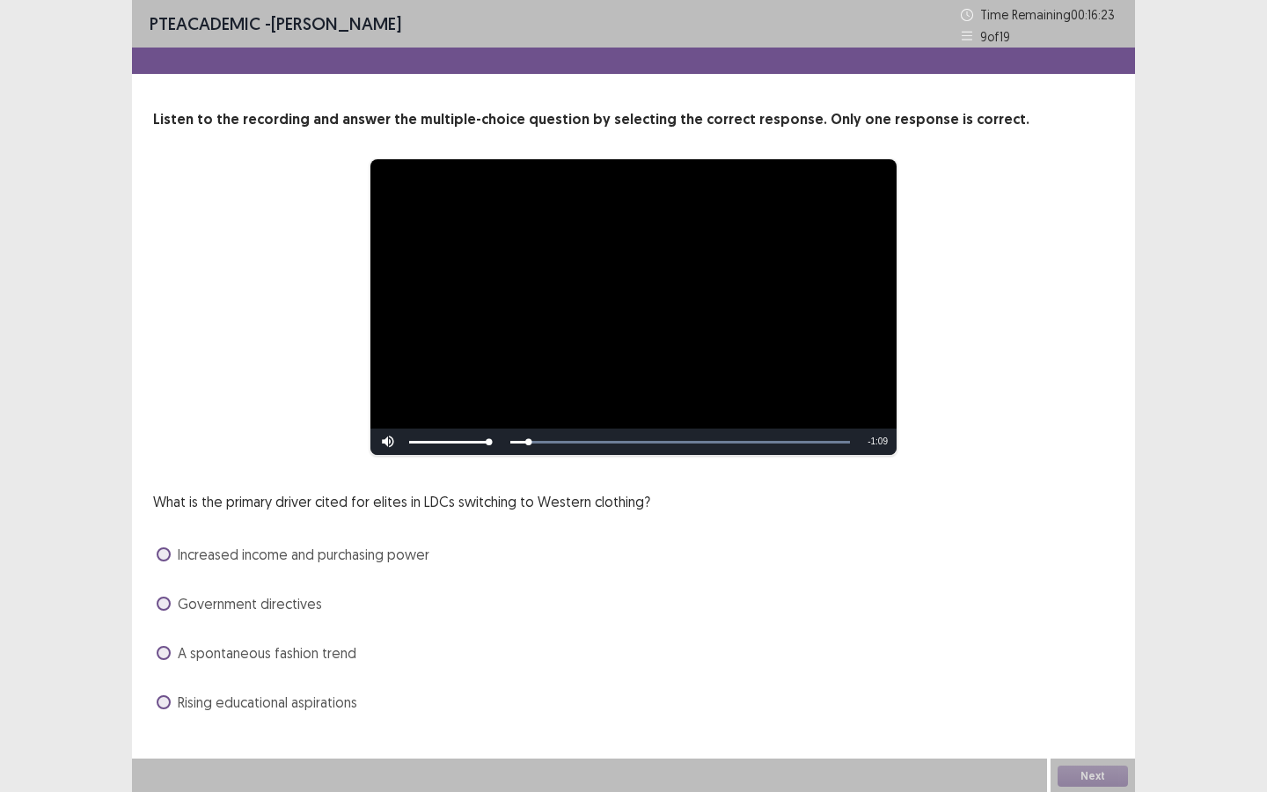
scroll to position [2, 0]
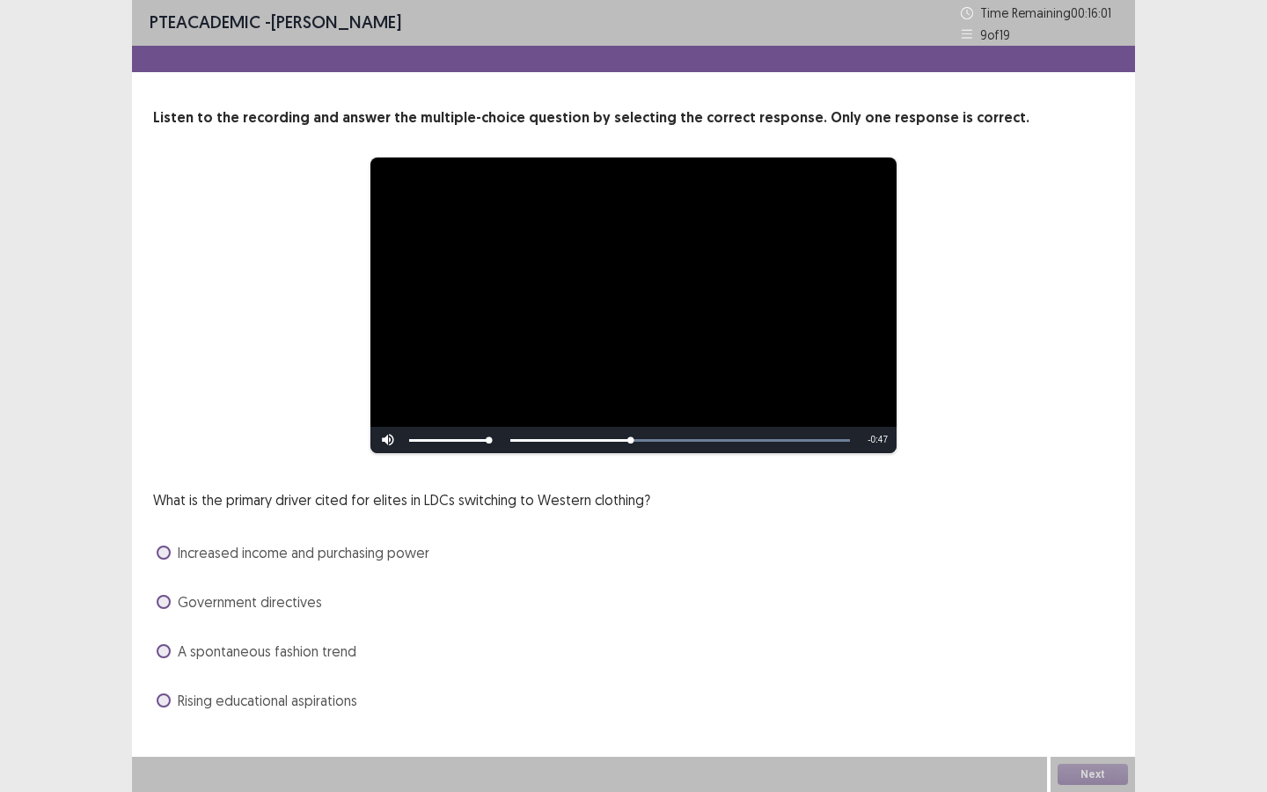
click at [182, 558] on span "Increased income and purchasing power" at bounding box center [304, 552] width 252 height 21
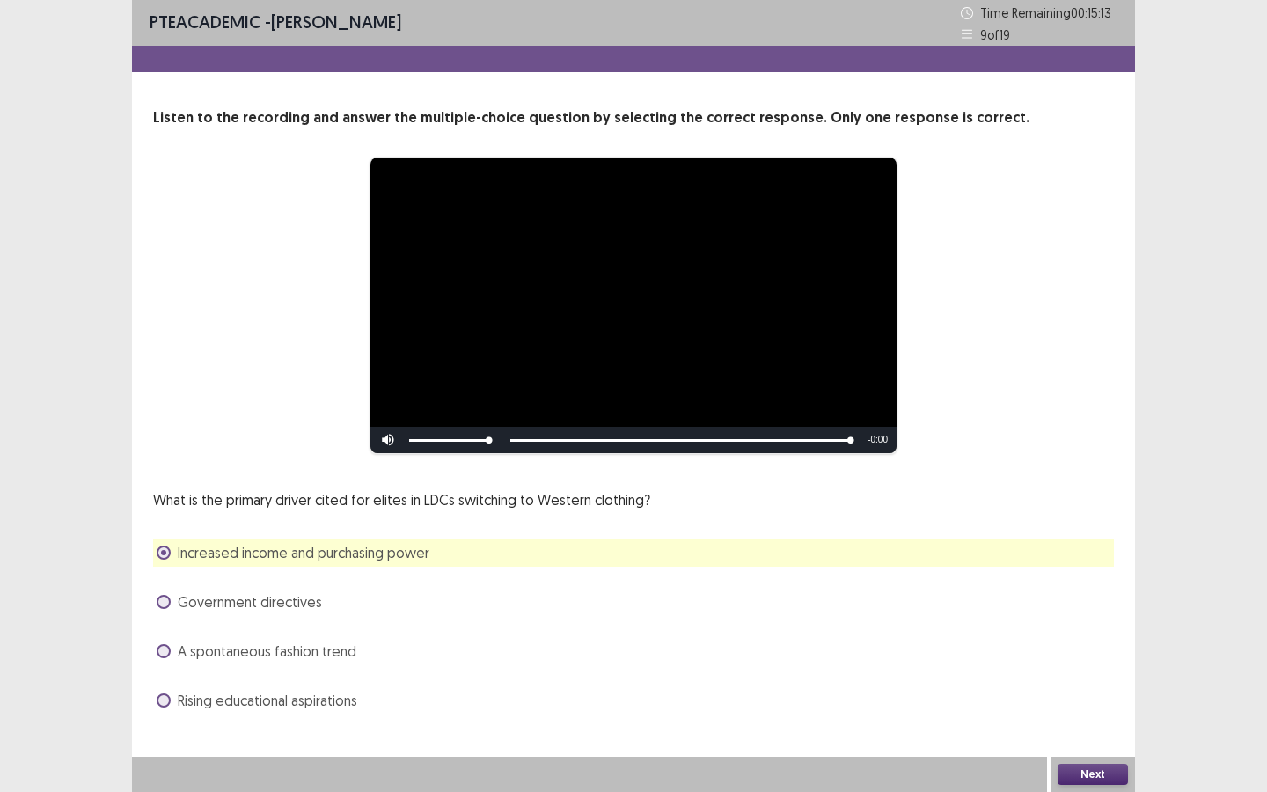
click at [1106, 714] on button "Next" at bounding box center [1093, 774] width 70 height 21
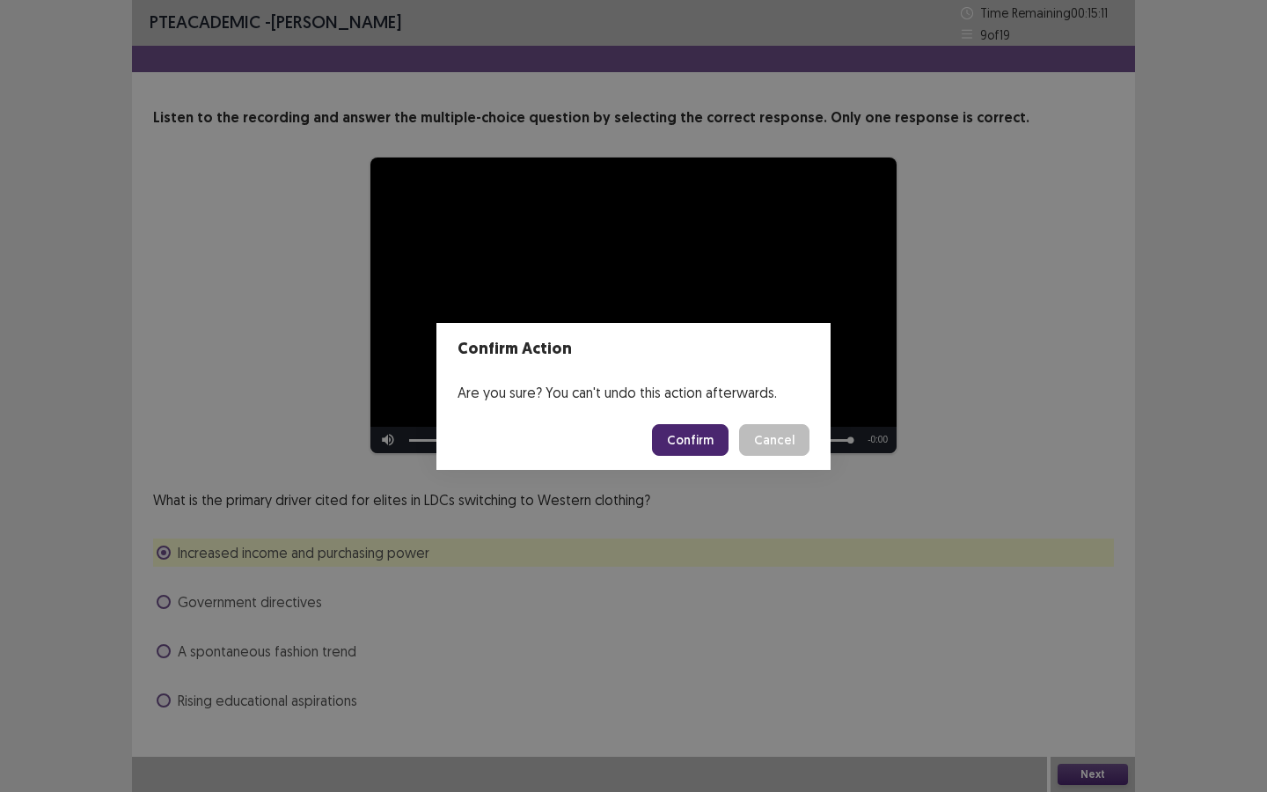
click at [701, 450] on button "Confirm" at bounding box center [690, 440] width 77 height 32
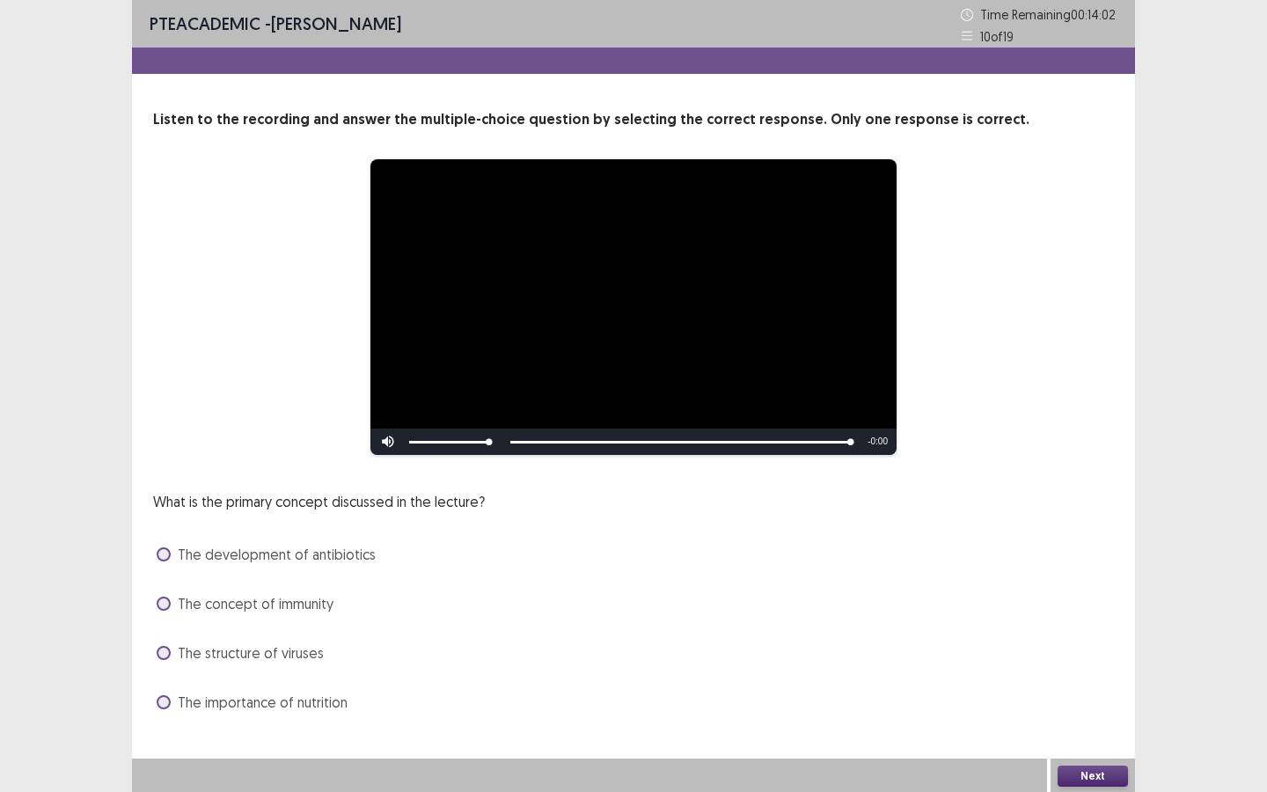
click at [172, 646] on label "The structure of viruses" at bounding box center [240, 652] width 167 height 21
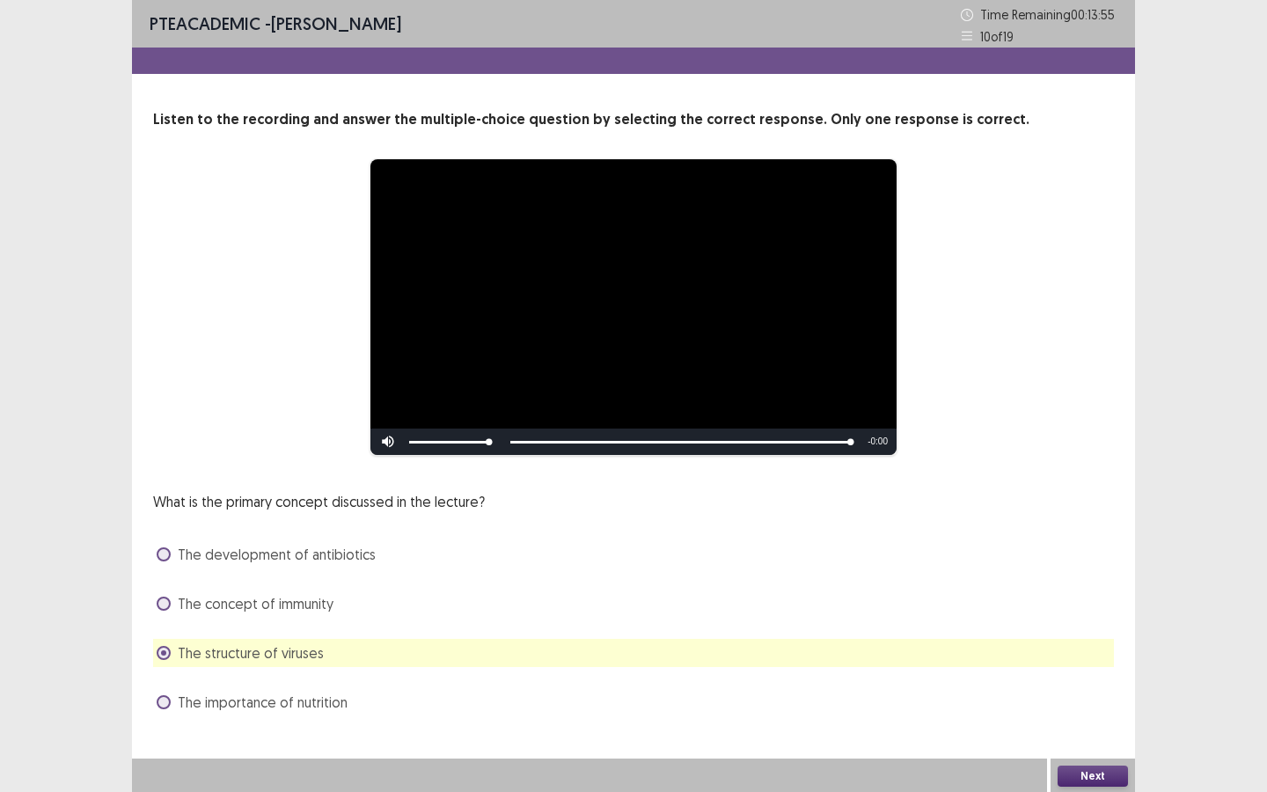
click at [1078, 714] on button "Next" at bounding box center [1093, 776] width 70 height 21
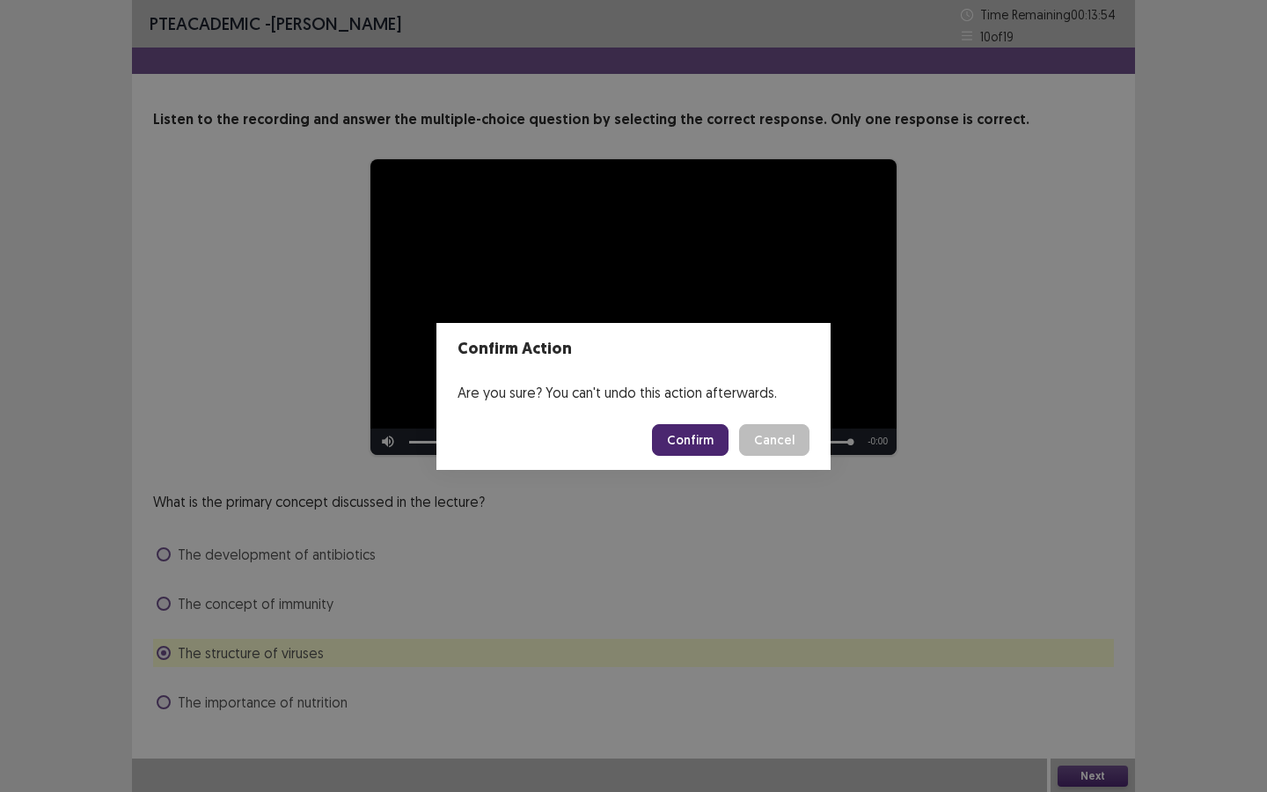
click at [699, 429] on button "Confirm" at bounding box center [690, 440] width 77 height 32
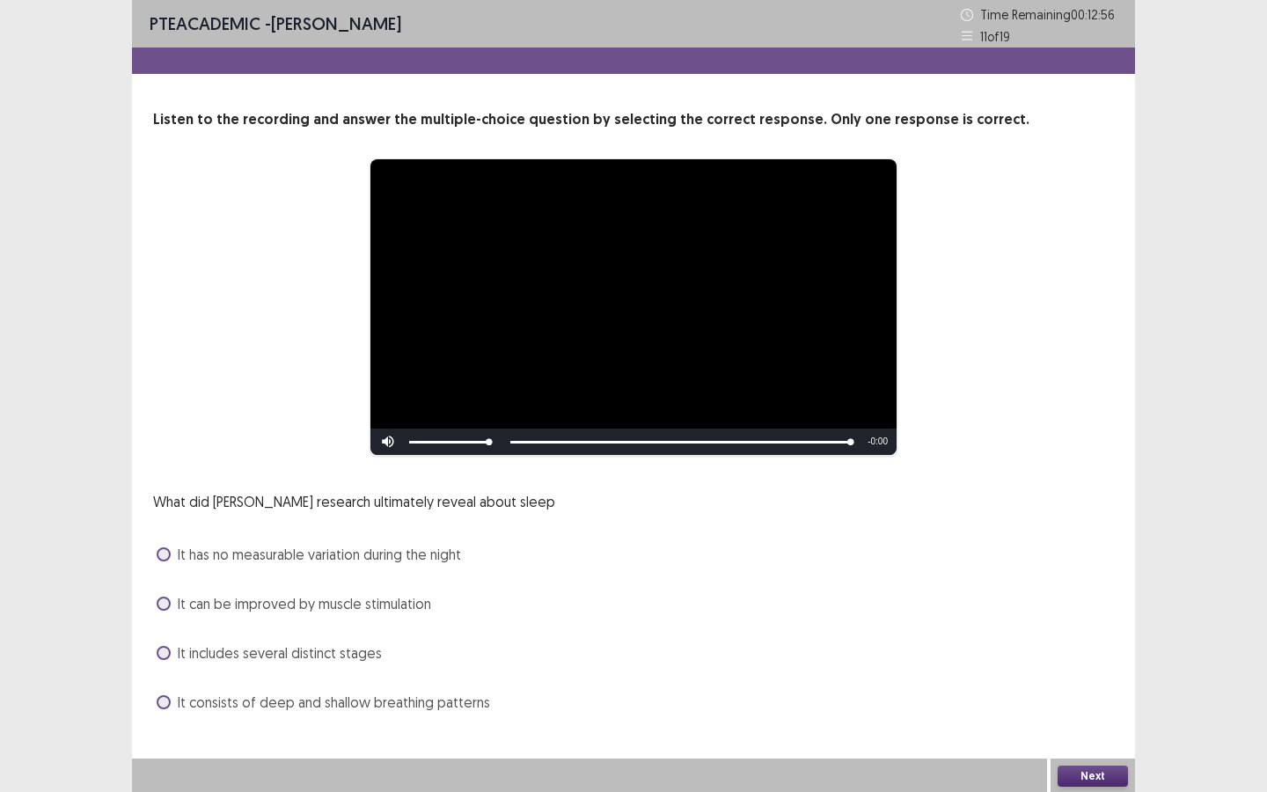
click at [178, 595] on span "It can be improved by muscle stimulation" at bounding box center [304, 603] width 253 height 21
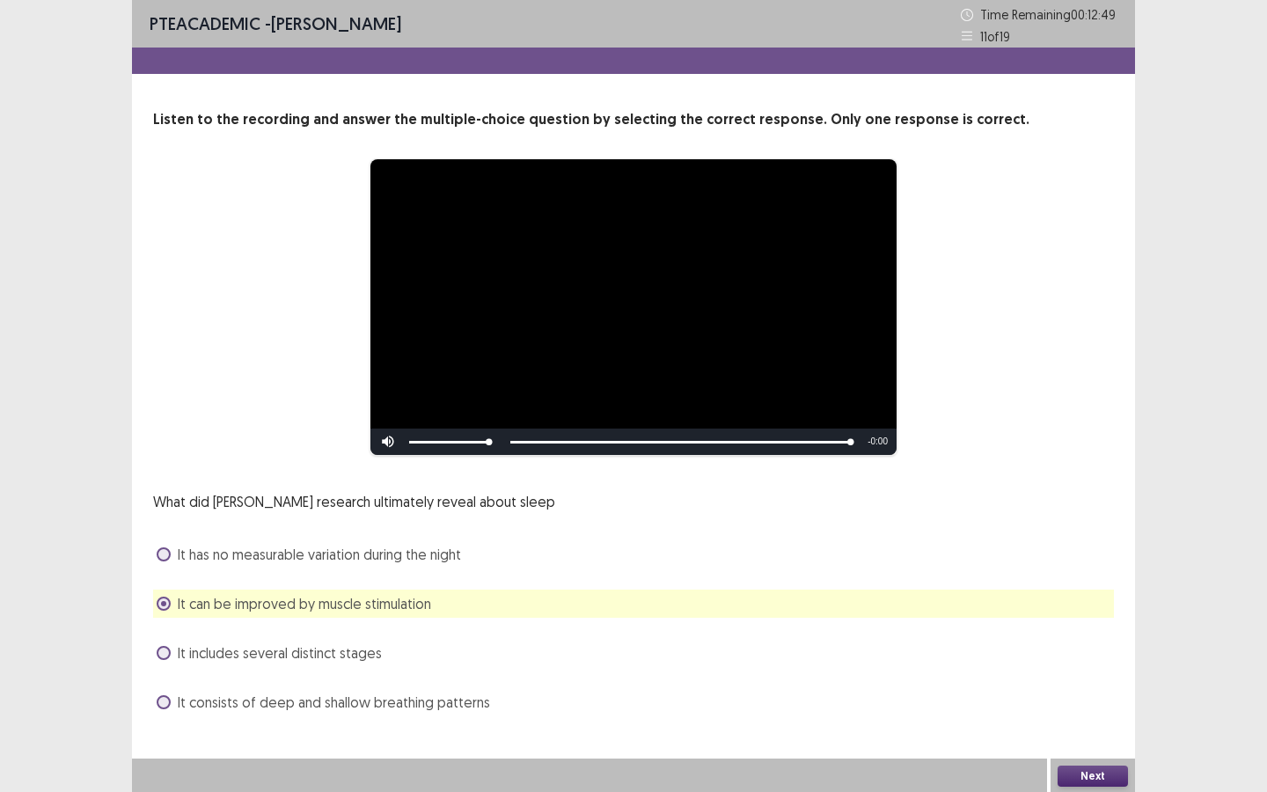
click at [174, 642] on label "It includes several distinct stages" at bounding box center [269, 652] width 225 height 21
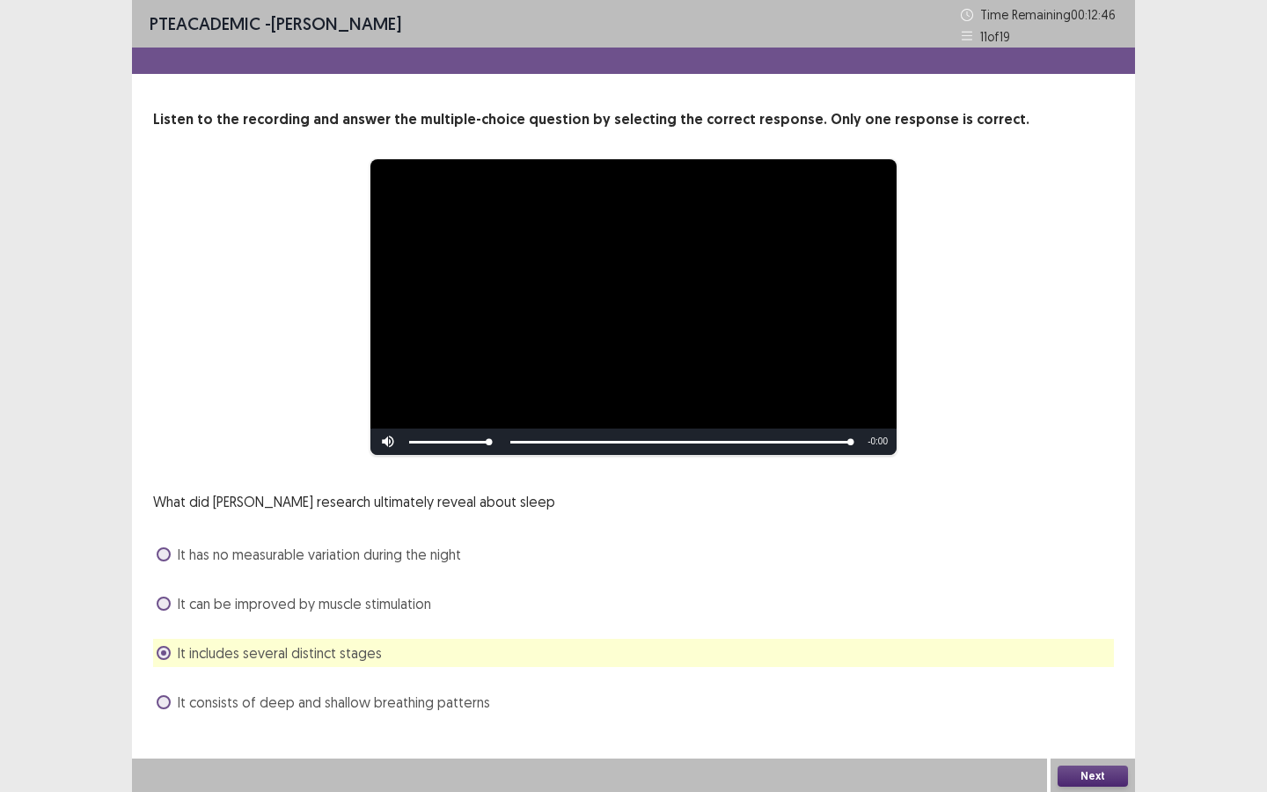
click at [1064, 777] on button "Next" at bounding box center [1093, 776] width 70 height 21
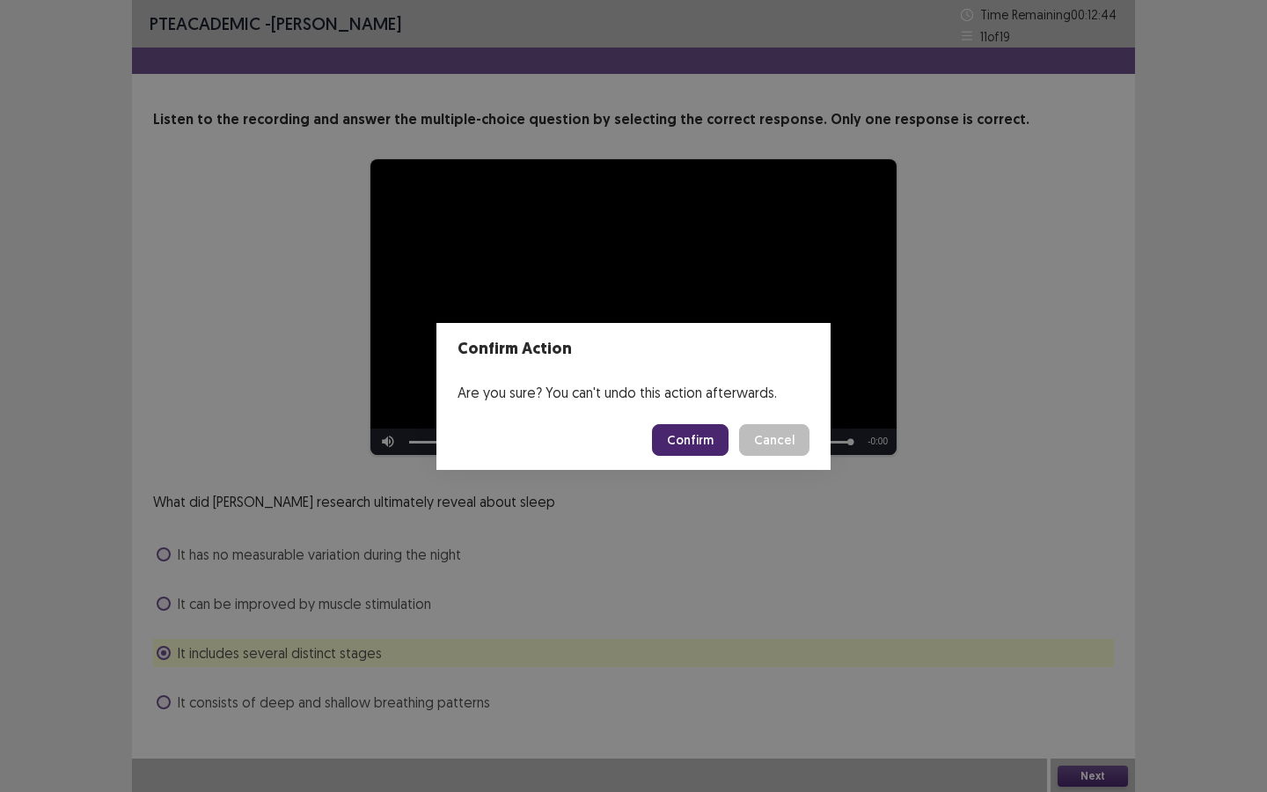
click at [682, 444] on button "Confirm" at bounding box center [690, 440] width 77 height 32
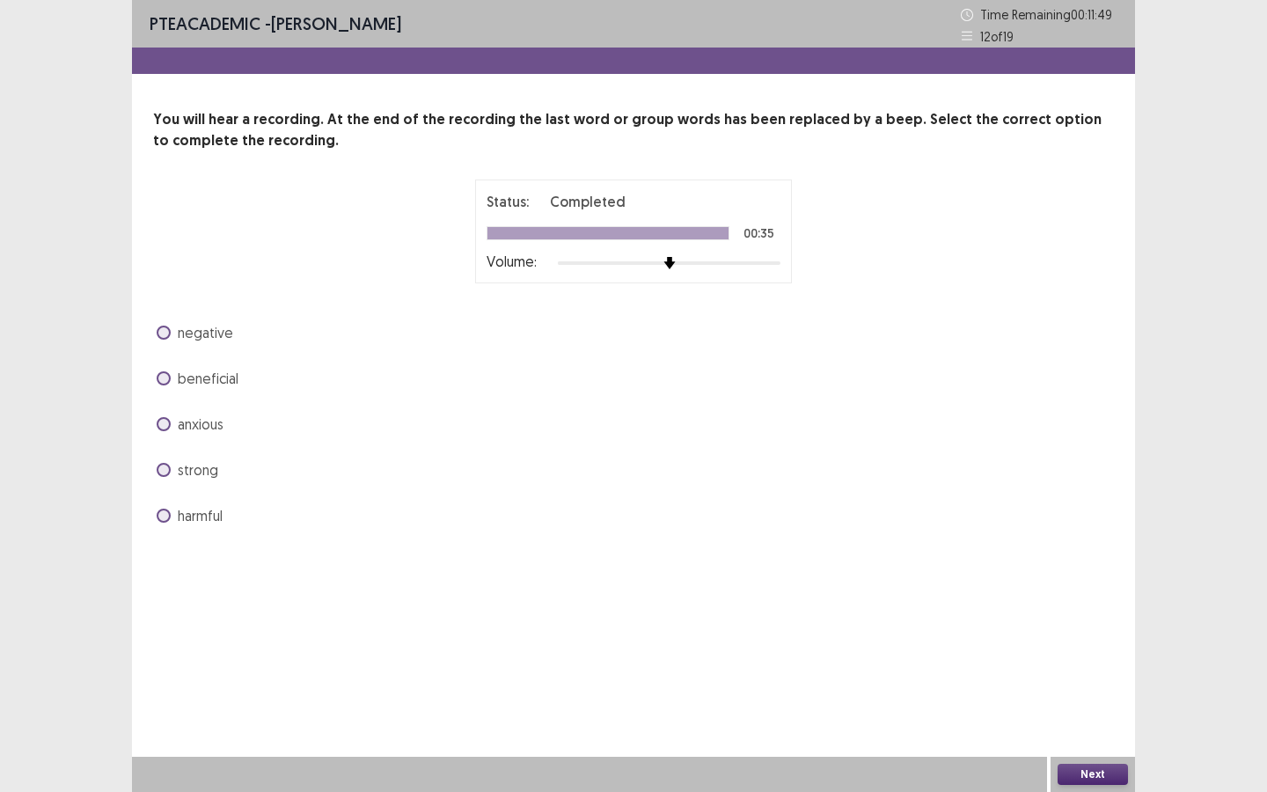
click at [161, 430] on label "anxious" at bounding box center [190, 424] width 67 height 21
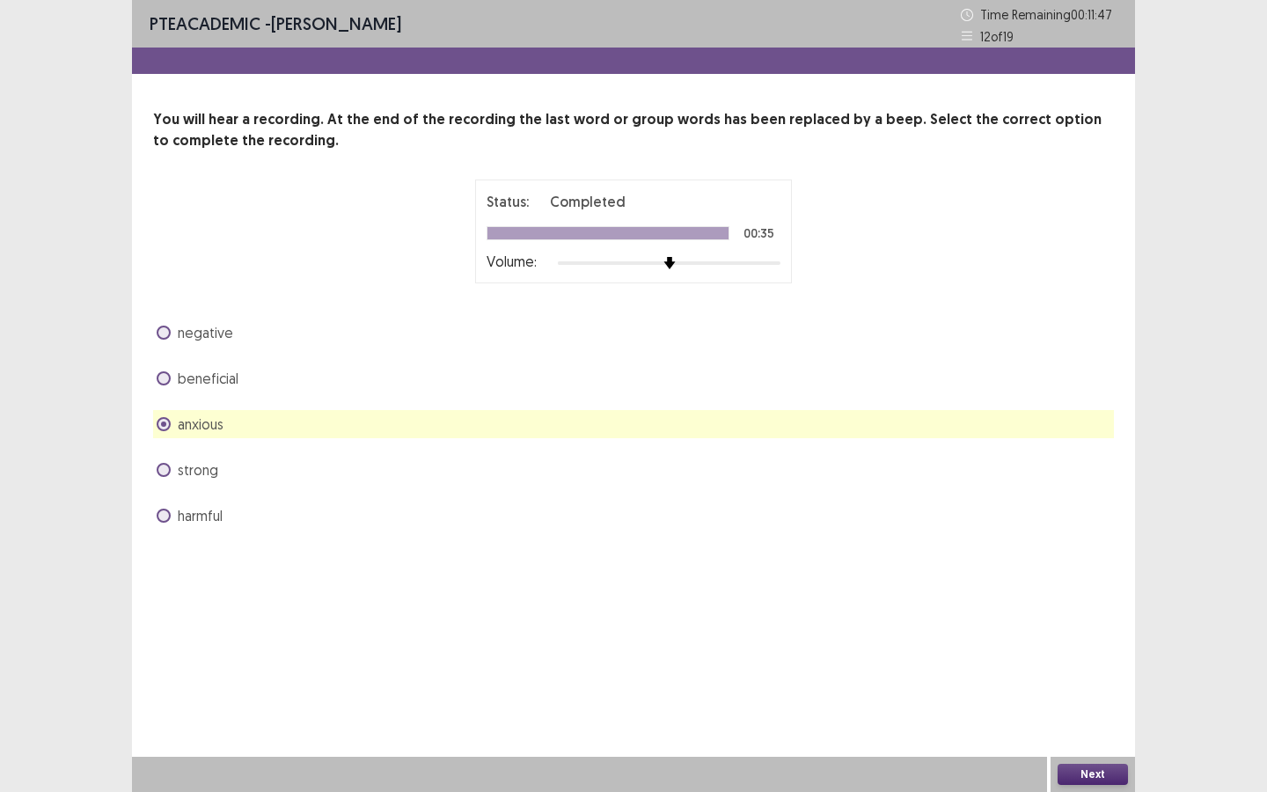
click at [1091, 772] on button "Next" at bounding box center [1093, 774] width 70 height 21
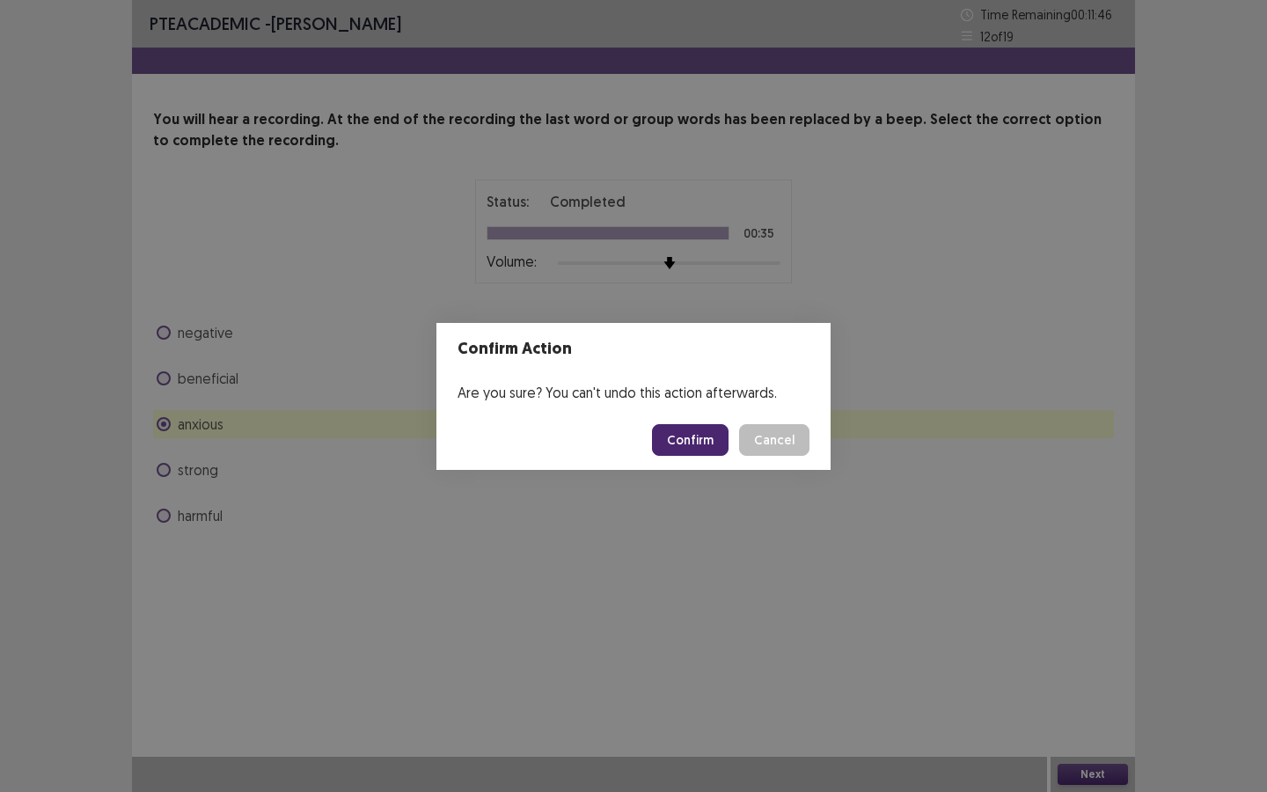
click at [707, 430] on button "Confirm" at bounding box center [690, 440] width 77 height 32
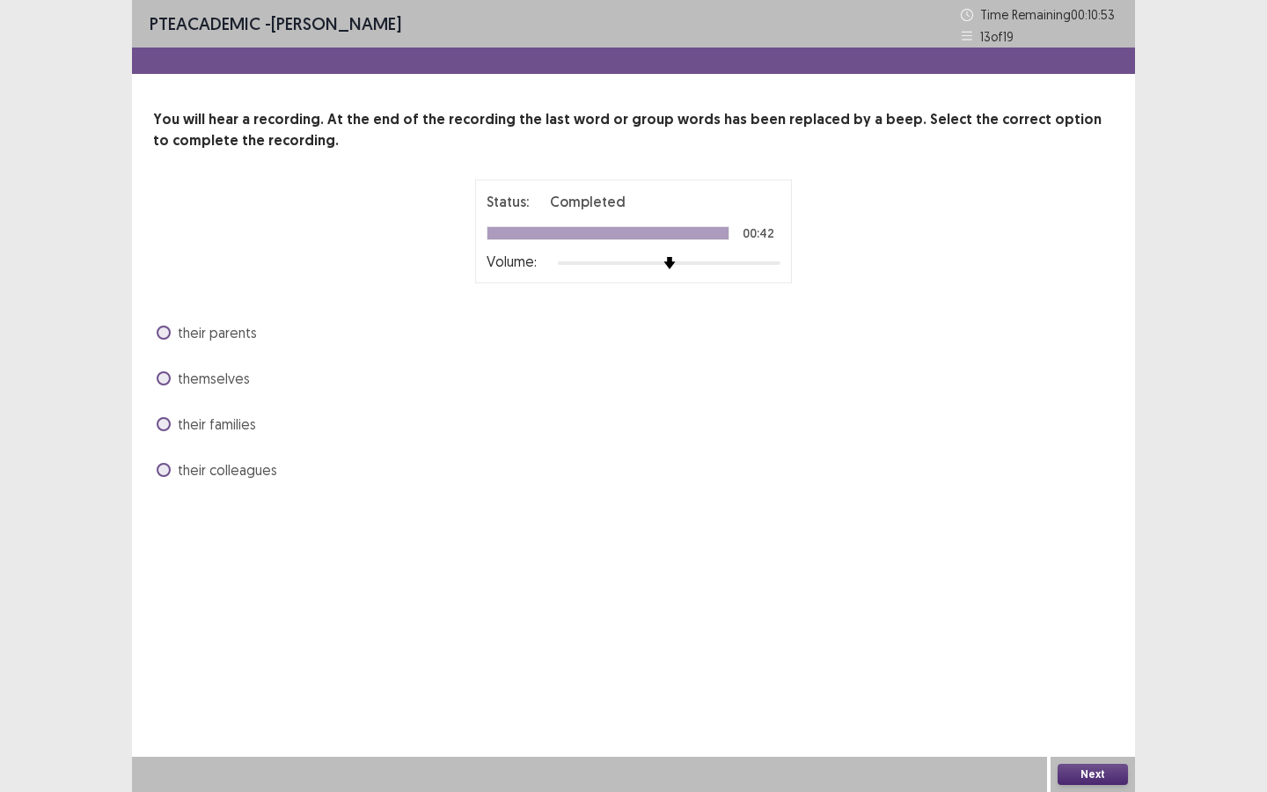
click at [172, 371] on label "themselves" at bounding box center [203, 378] width 93 height 21
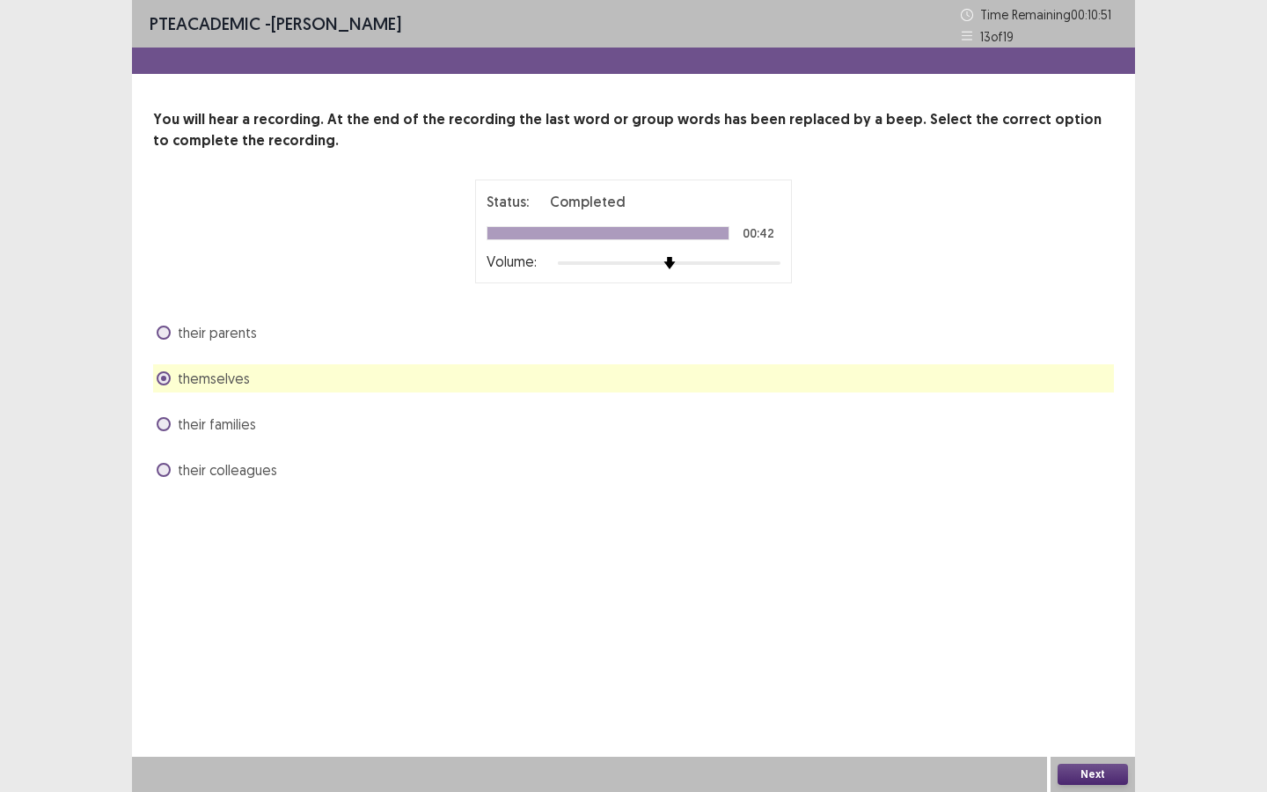
click at [1121, 771] on button "Next" at bounding box center [1093, 774] width 70 height 21
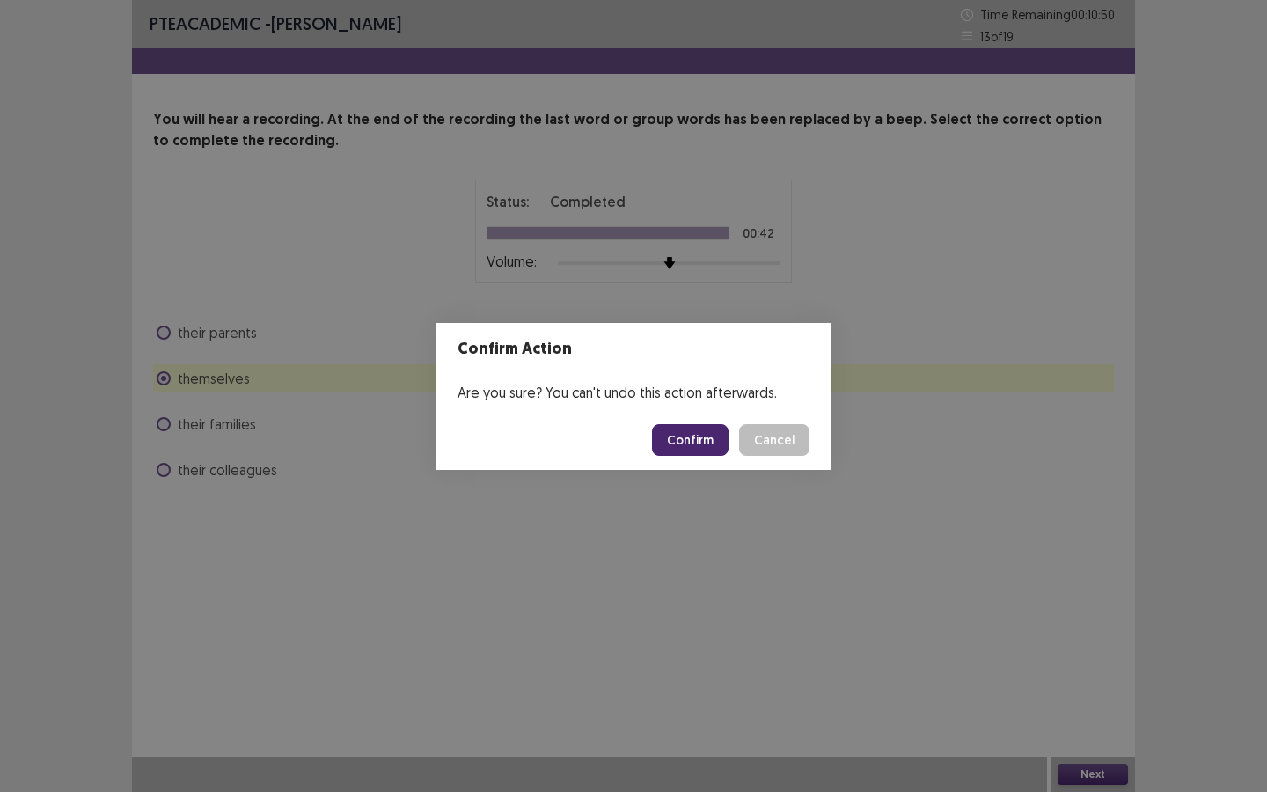
click at [697, 455] on footer "Confirm Cancel" at bounding box center [634, 440] width 394 height 60
click at [696, 446] on button "Confirm" at bounding box center [690, 440] width 77 height 32
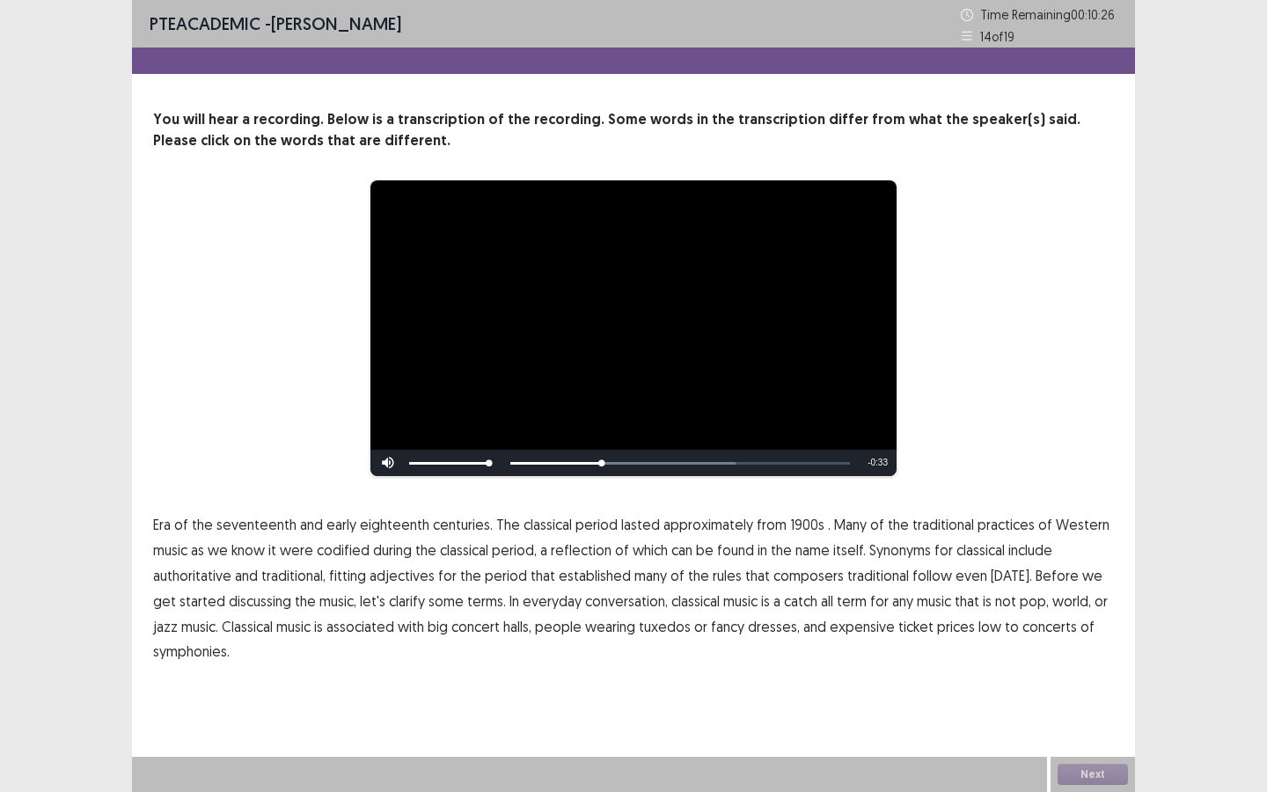
drag, startPoint x: 808, startPoint y: 518, endPoint x: 769, endPoint y: 522, distance: 38.9
click at [768, 522] on p "Era of the seventeenth and early eighteenth centuries. The classical period las…" at bounding box center [633, 588] width 961 height 152
click at [790, 522] on span "1900s" at bounding box center [807, 524] width 34 height 21
click at [884, 575] on span "traditional" at bounding box center [878, 575] width 62 height 21
click at [245, 636] on p "Era of the seventeenth and early eighteenth centuries. The classical period las…" at bounding box center [633, 588] width 961 height 152
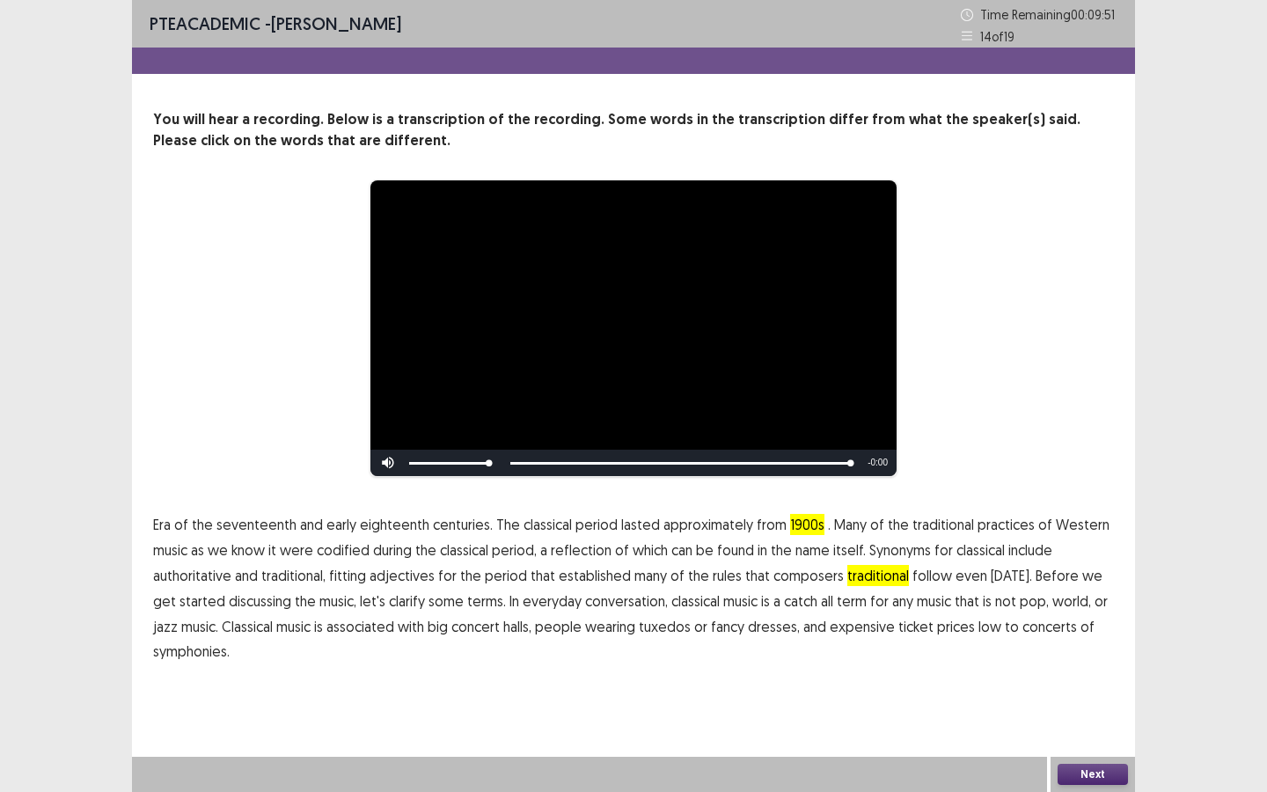
click at [245, 646] on p "Era of the seventeenth and early eighteenth centuries. The classical period las…" at bounding box center [633, 588] width 961 height 152
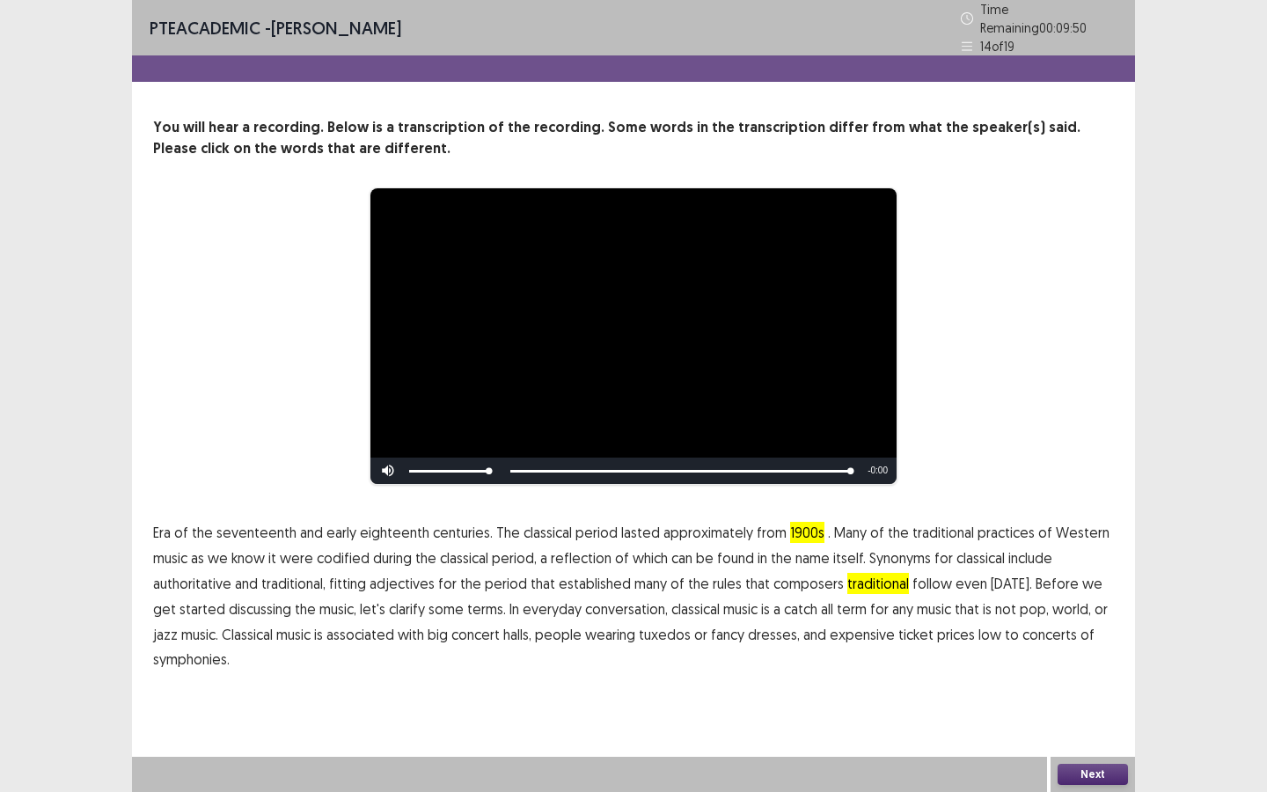
drag, startPoint x: 239, startPoint y: 657, endPoint x: 261, endPoint y: 657, distance: 22.0
click at [261, 657] on p "Era of the seventeenth and early eighteenth centuries. The classical period las…" at bounding box center [633, 596] width 961 height 152
drag, startPoint x: 244, startPoint y: 650, endPoint x: 214, endPoint y: 647, distance: 30.1
click at [214, 647] on p "Era of the seventeenth and early eighteenth centuries. The classical period las…" at bounding box center [633, 596] width 961 height 152
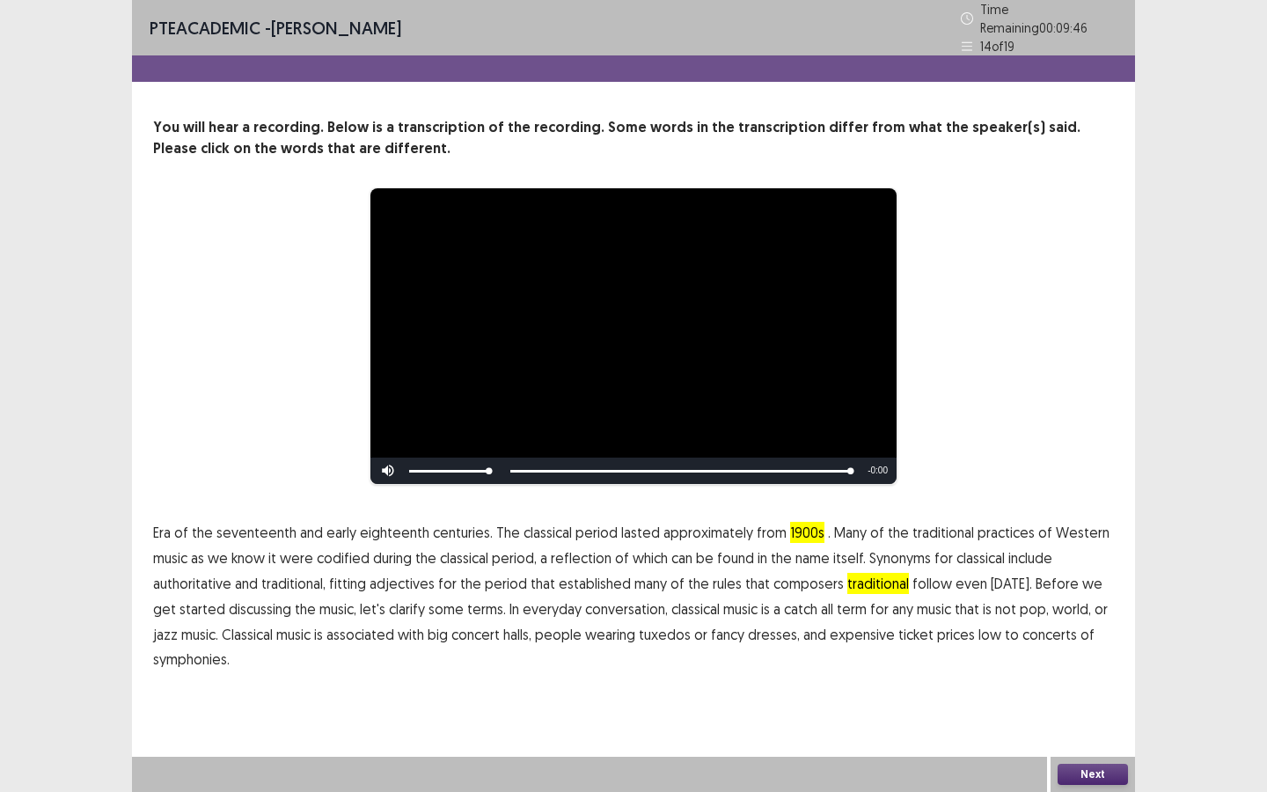
click at [210, 649] on span "symphonies." at bounding box center [191, 659] width 77 height 21
click at [218, 659] on span "symphonies." at bounding box center [191, 659] width 77 height 21
click at [1098, 780] on button "Next" at bounding box center [1093, 774] width 70 height 21
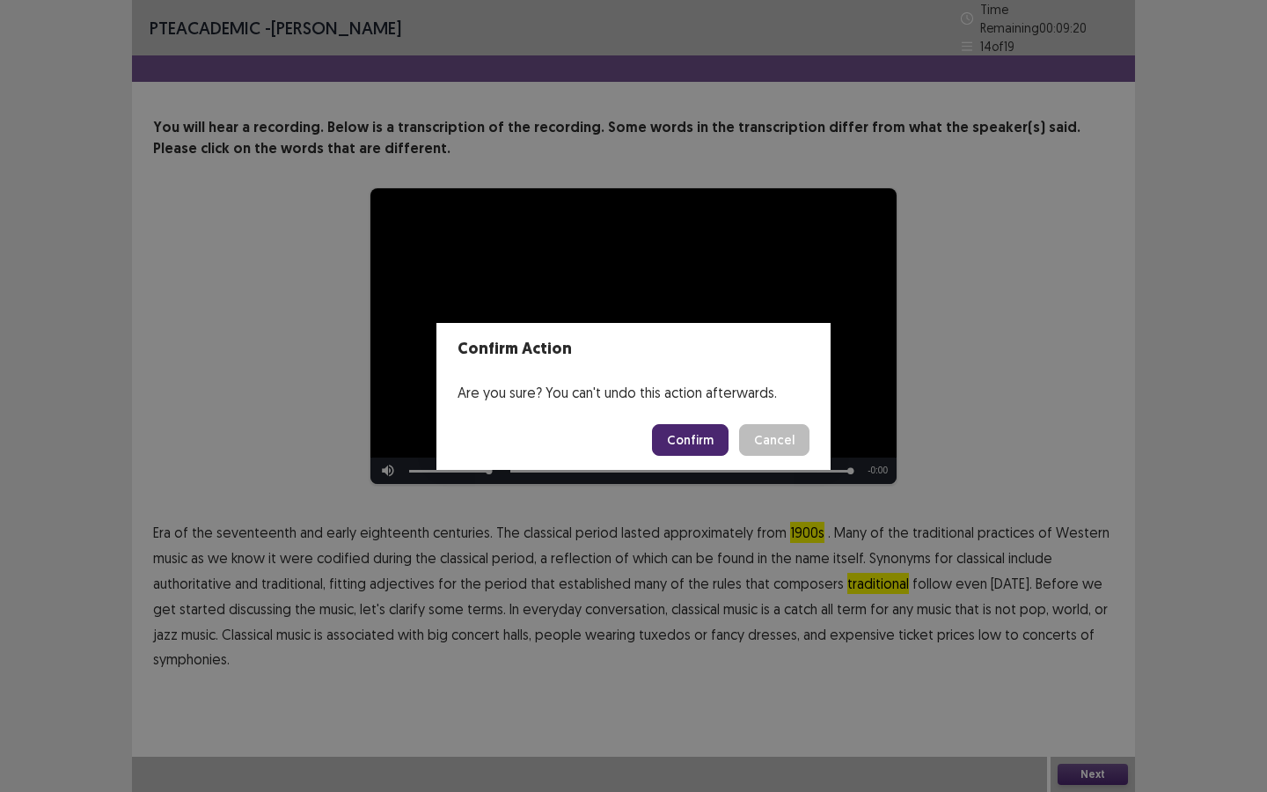
click at [727, 442] on button "Confirm" at bounding box center [690, 440] width 77 height 32
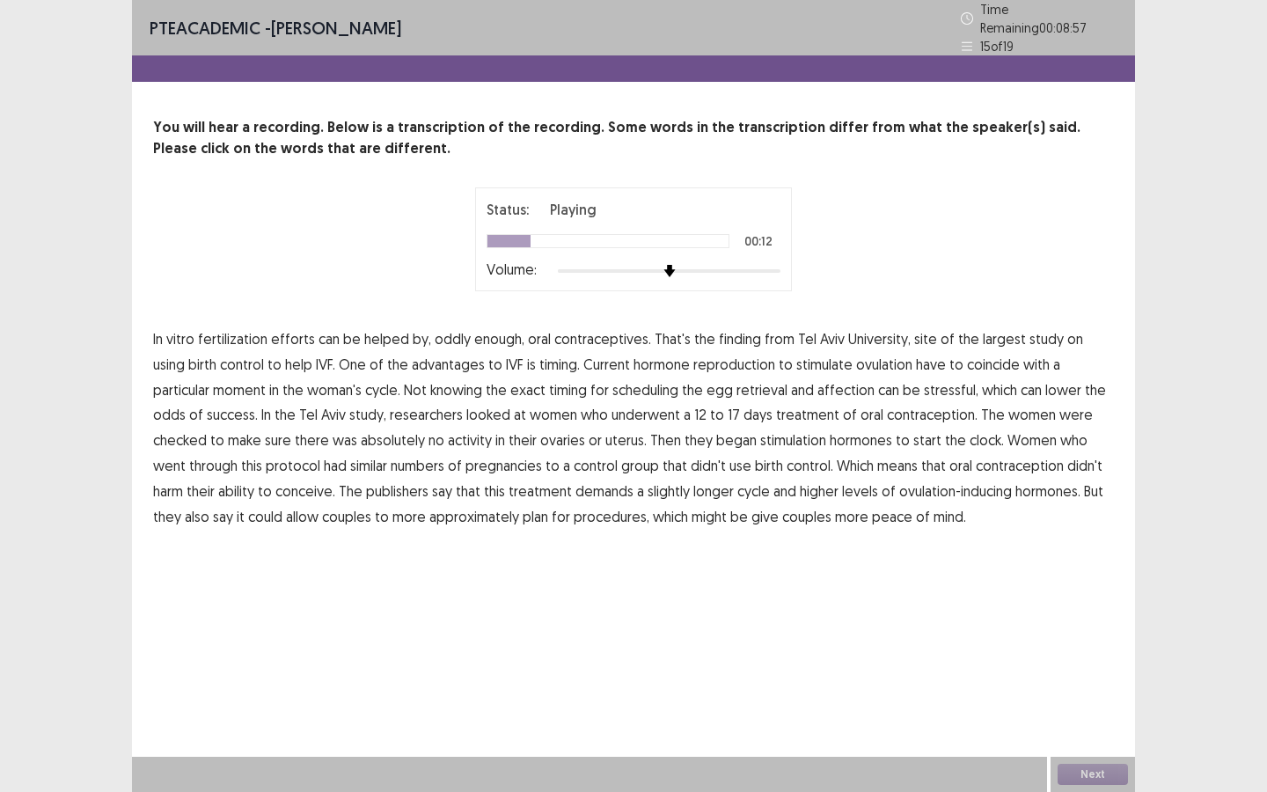
click at [412, 354] on span "advantages" at bounding box center [448, 364] width 73 height 21
click at [818, 387] on span "affection" at bounding box center [846, 389] width 57 height 21
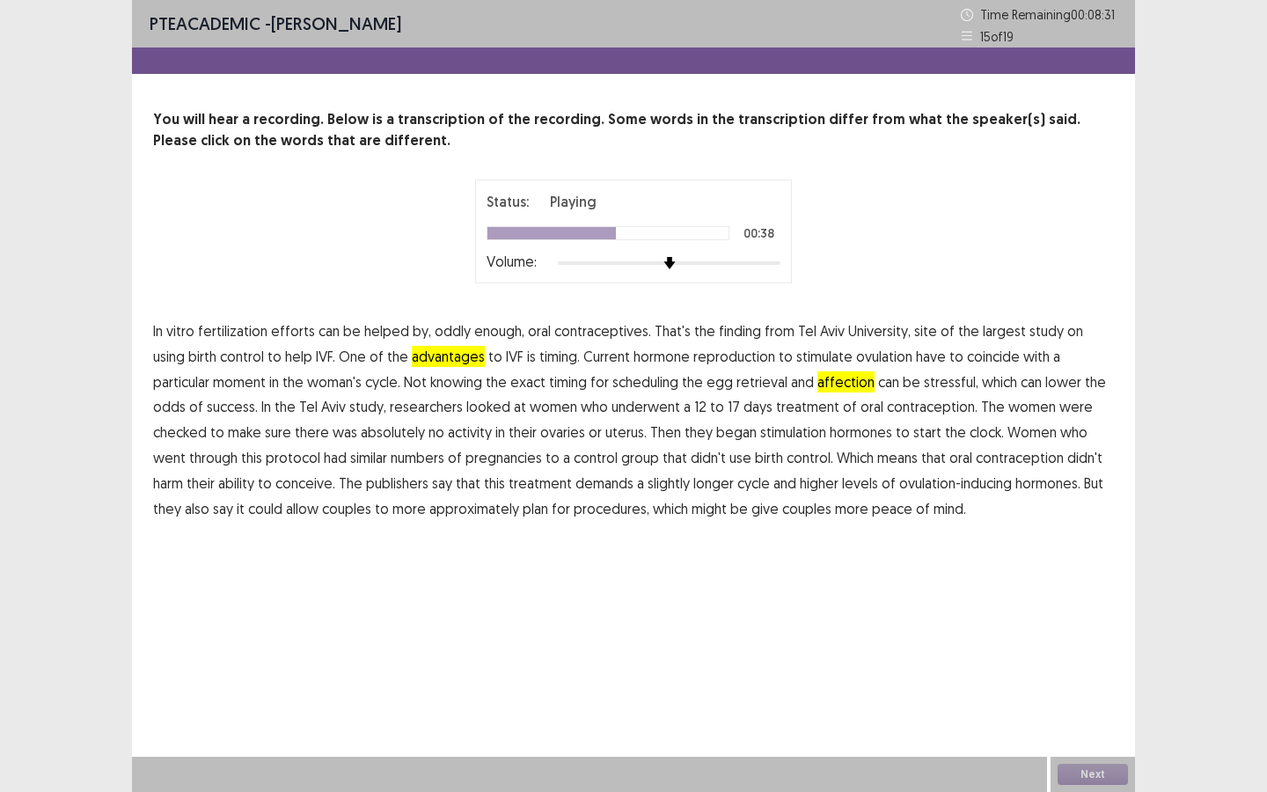
click at [224, 422] on span "to" at bounding box center [217, 432] width 14 height 21
click at [366, 481] on span "publishers" at bounding box center [397, 483] width 62 height 21
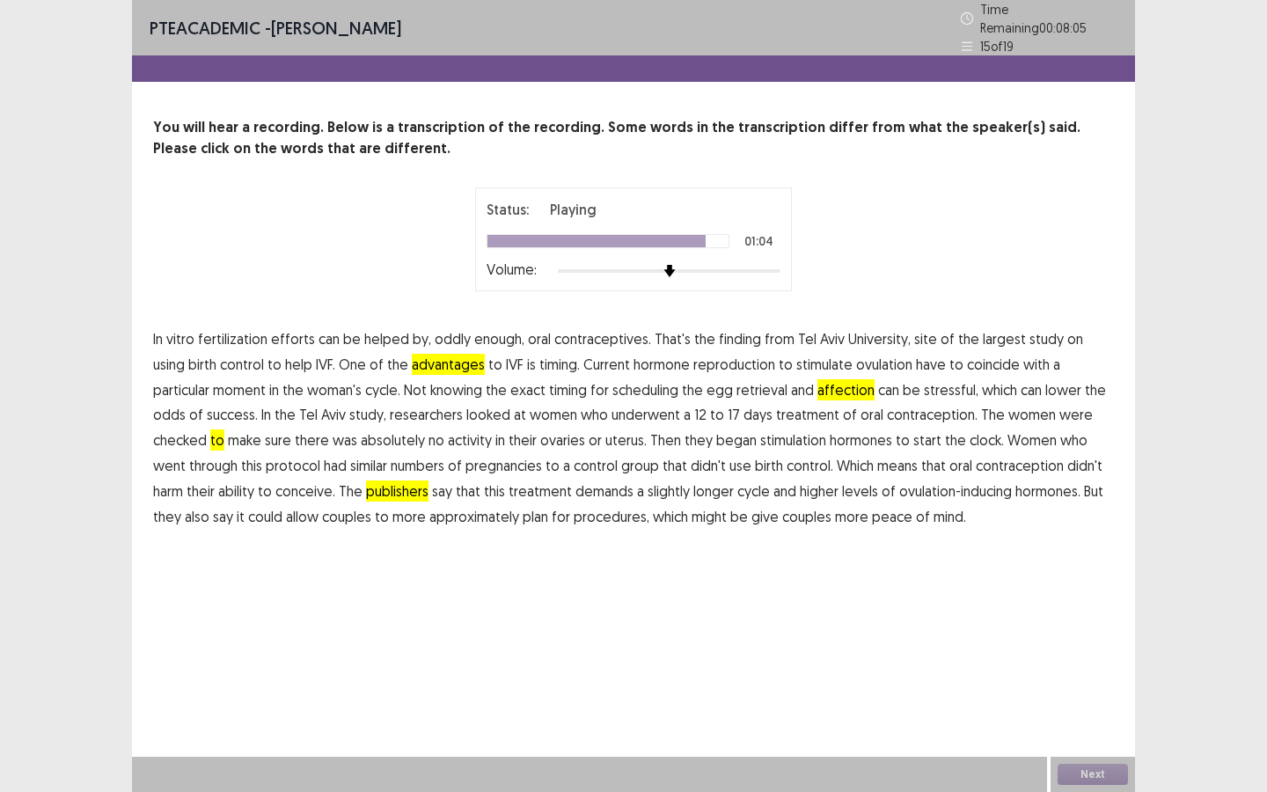
click at [921, 481] on span "ovulation-inducing" at bounding box center [955, 491] width 113 height 21
click at [899, 481] on span "ovulation-inducing" at bounding box center [955, 491] width 113 height 21
click at [1077, 781] on button "Next" at bounding box center [1093, 774] width 70 height 21
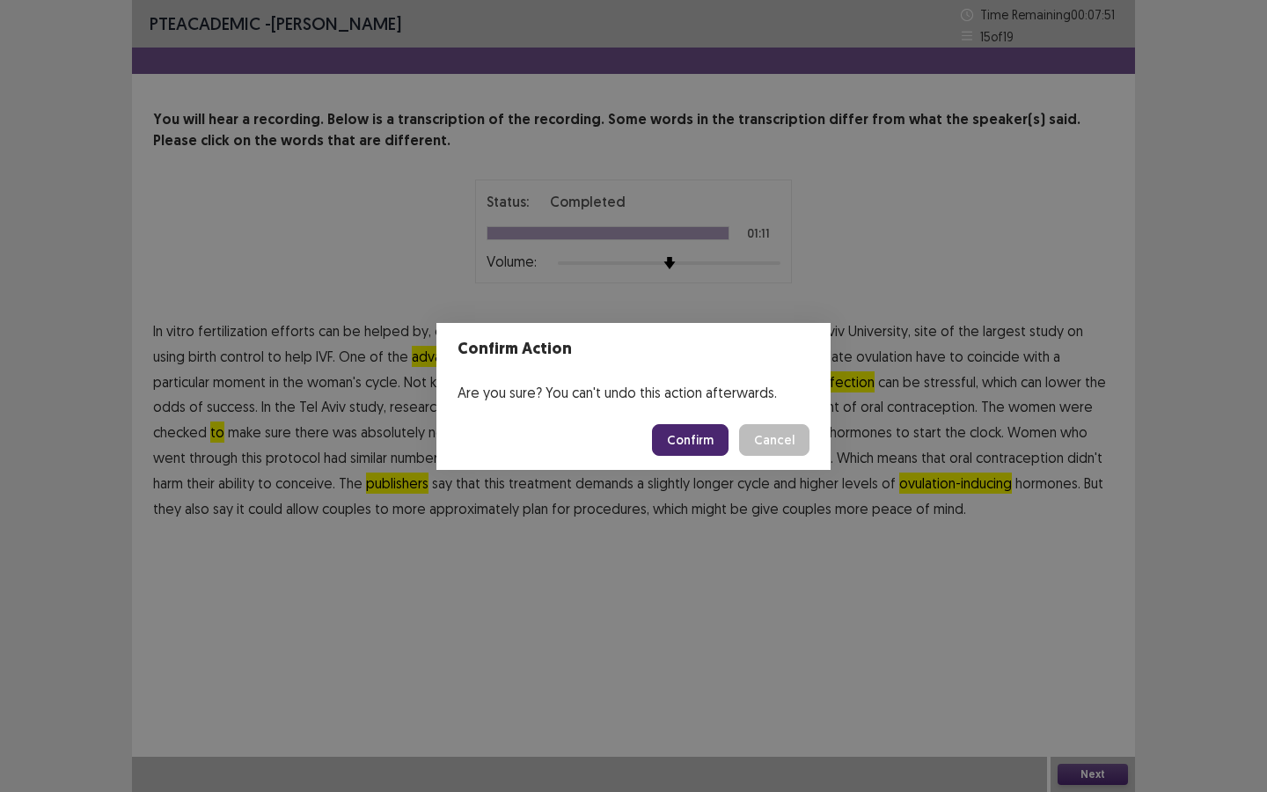
click at [701, 432] on button "Confirm" at bounding box center [690, 440] width 77 height 32
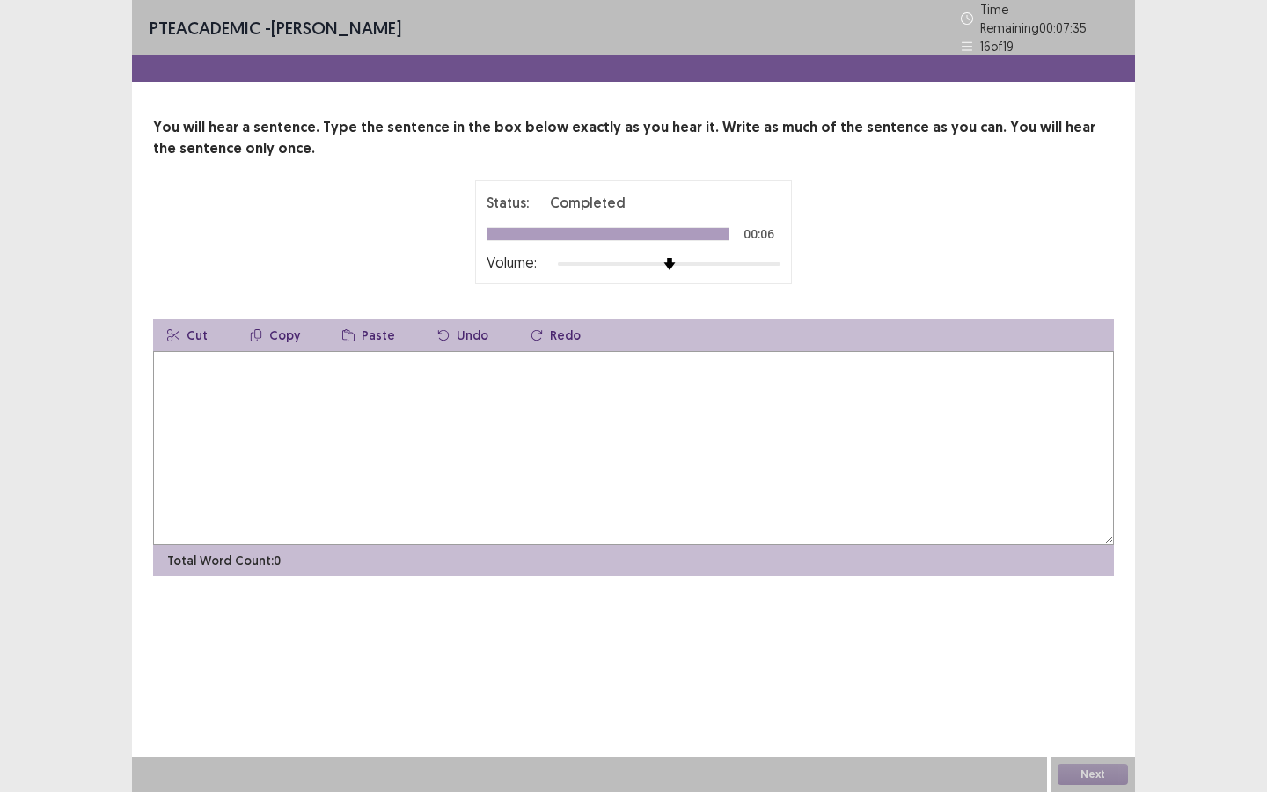
click at [351, 421] on textarea at bounding box center [633, 448] width 961 height 194
type textarea "**********"
click at [1068, 781] on button "Next" at bounding box center [1093, 774] width 70 height 21
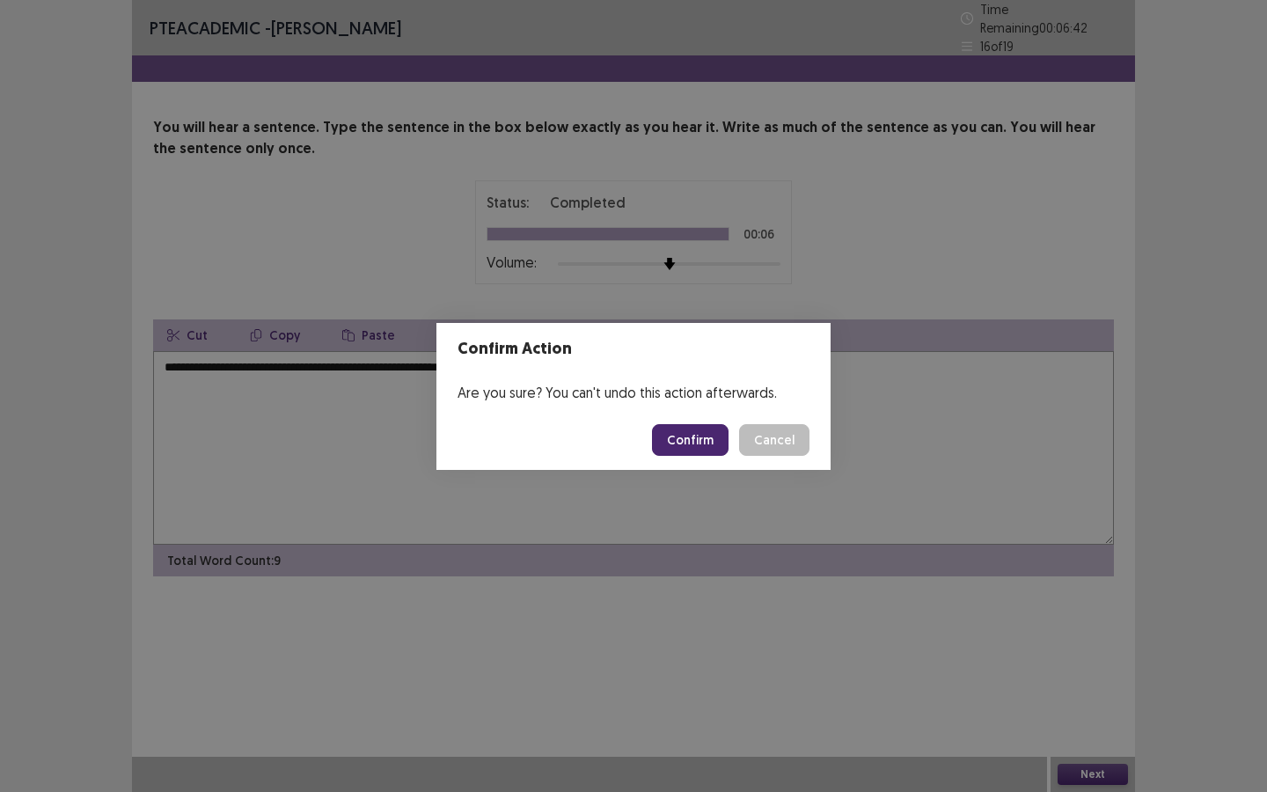
click at [704, 451] on button "Confirm" at bounding box center [690, 440] width 77 height 32
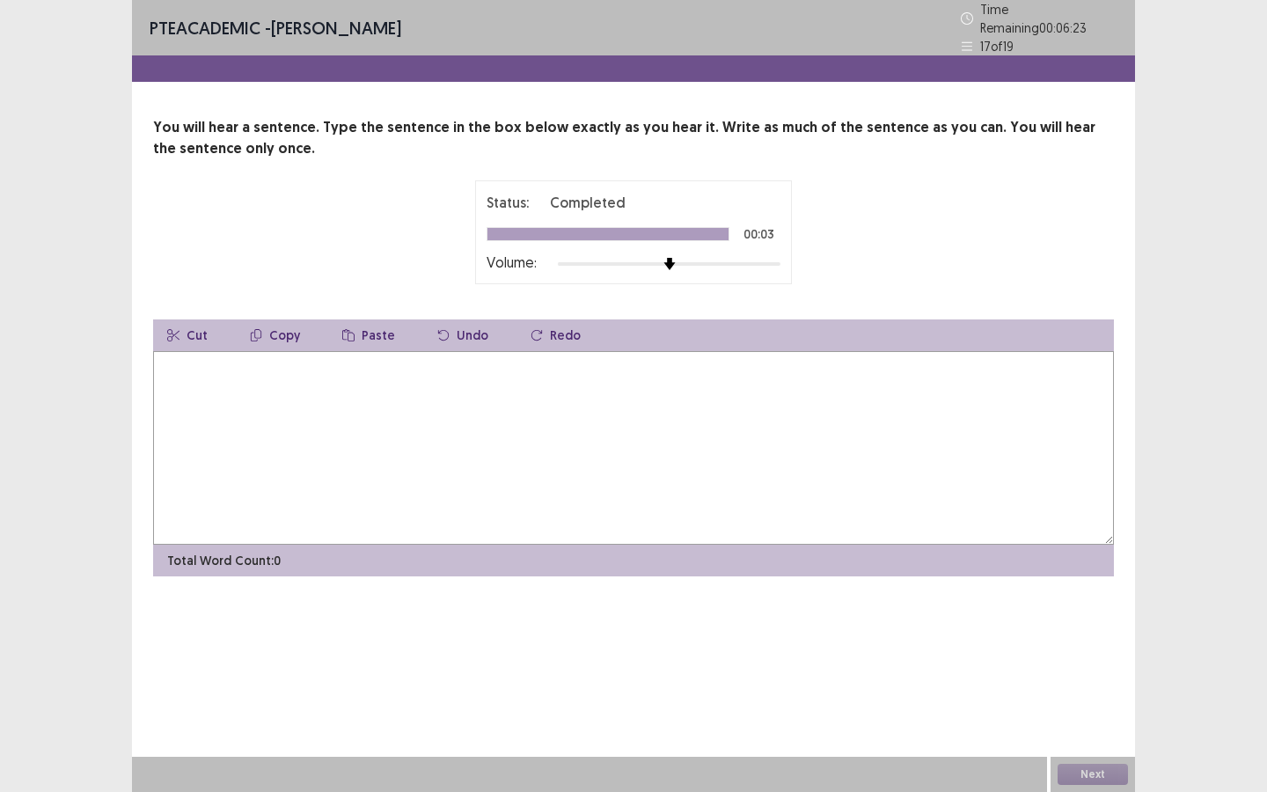
click at [349, 435] on textarea at bounding box center [633, 448] width 961 height 194
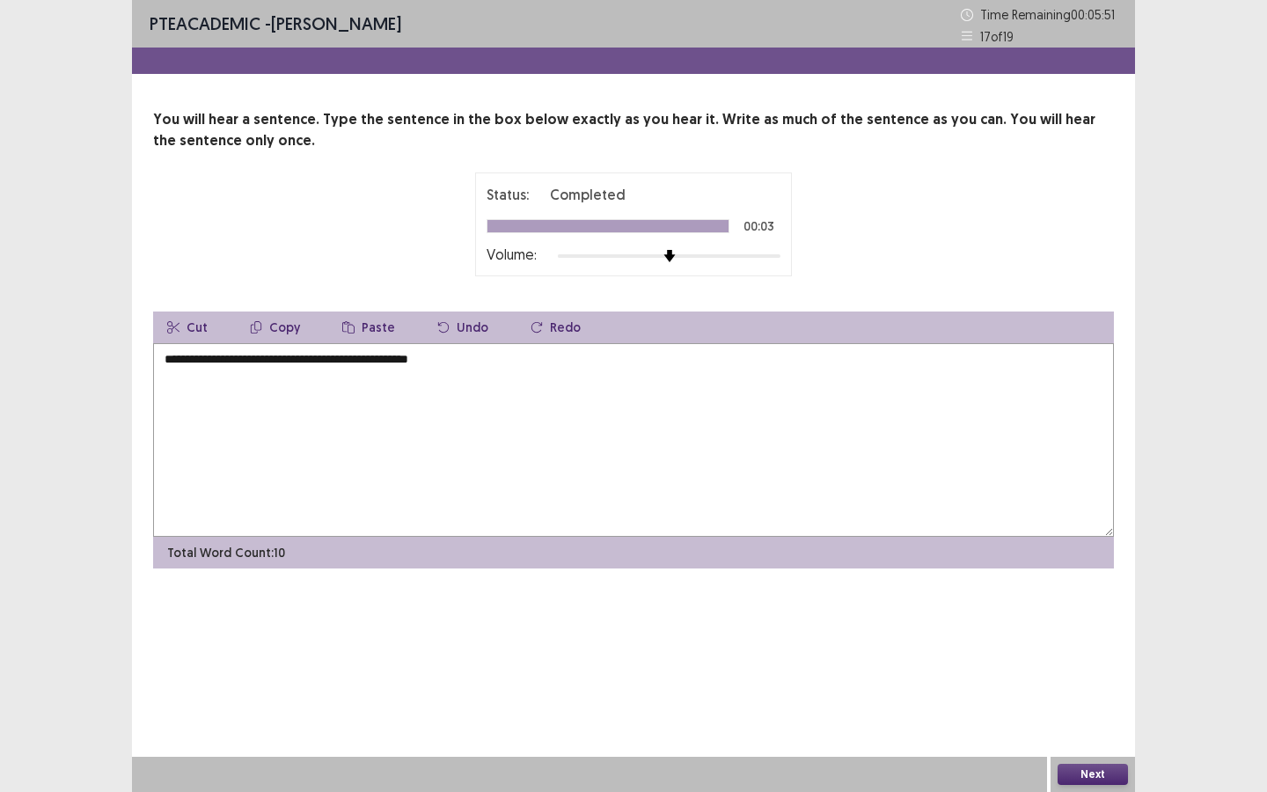
click at [1108, 779] on button "Next" at bounding box center [1093, 774] width 70 height 21
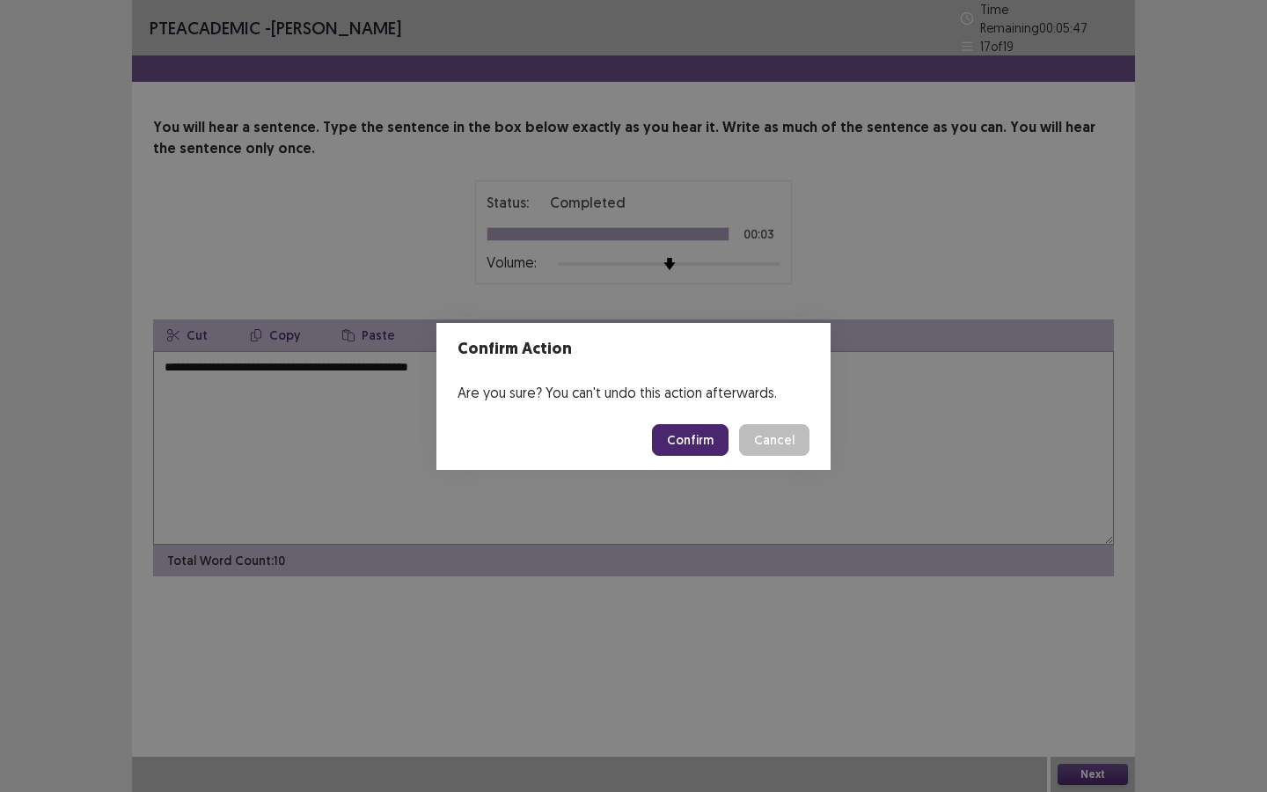
click at [268, 363] on div "Confirm Action Are you sure? You can't undo this action afterwards. Confirm Can…" at bounding box center [633, 396] width 1267 height 792
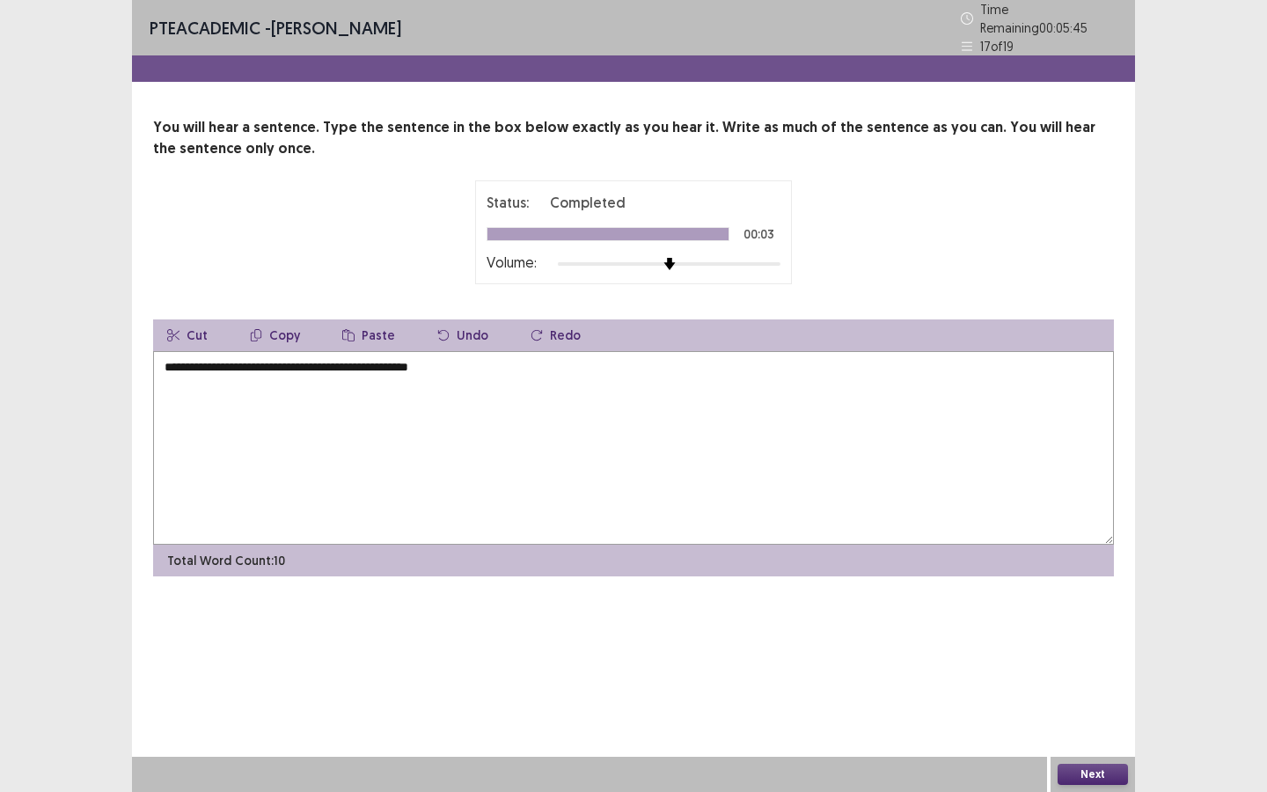
click at [269, 363] on textarea "**********" at bounding box center [633, 448] width 961 height 194
type textarea "**********"
click at [1087, 770] on button "Next" at bounding box center [1093, 774] width 70 height 21
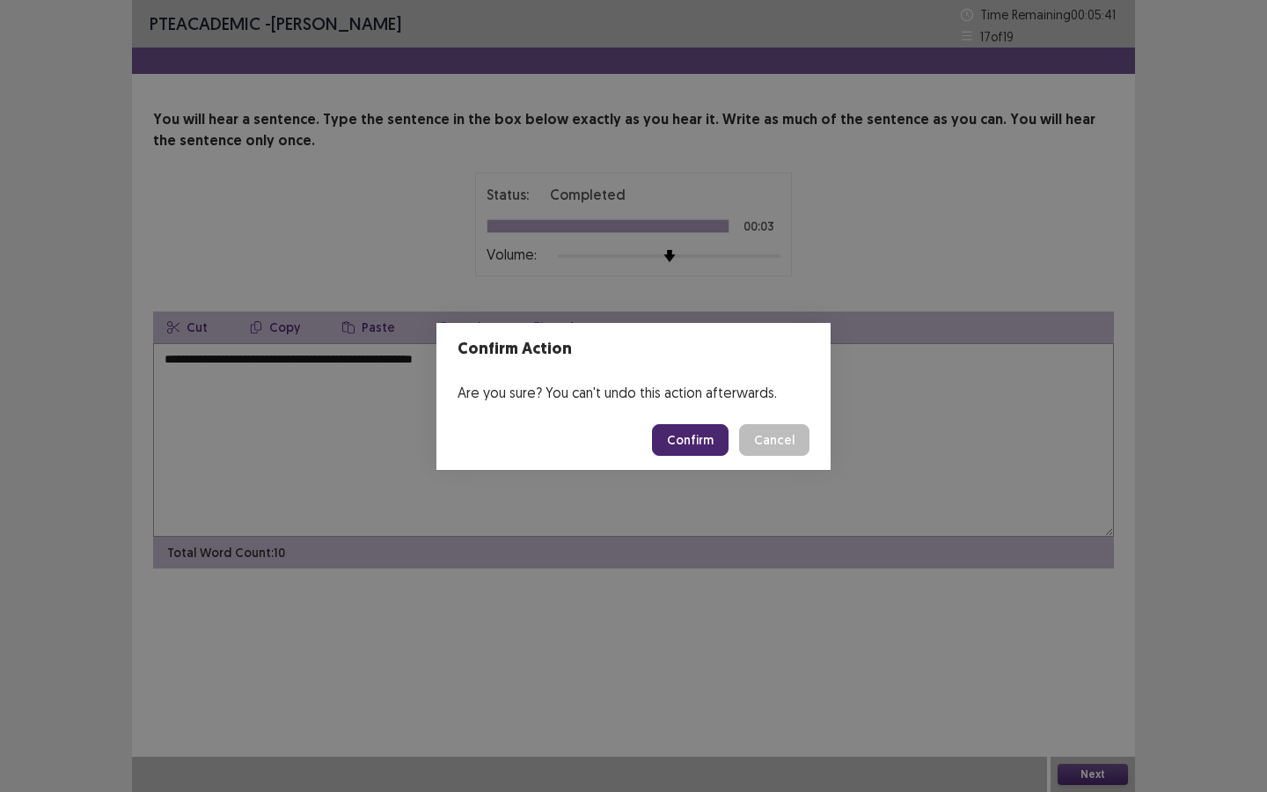
click at [704, 444] on button "Confirm" at bounding box center [690, 440] width 77 height 32
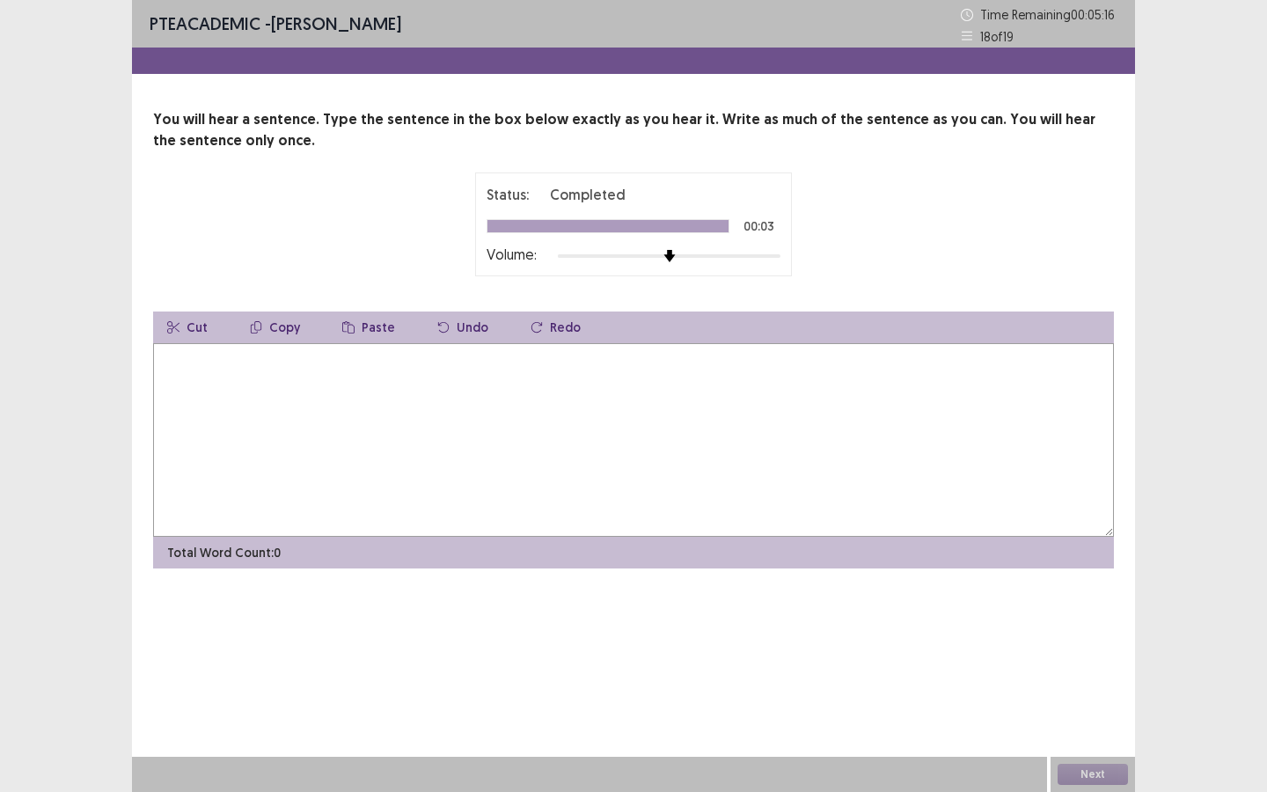
click at [488, 371] on textarea at bounding box center [633, 440] width 961 height 194
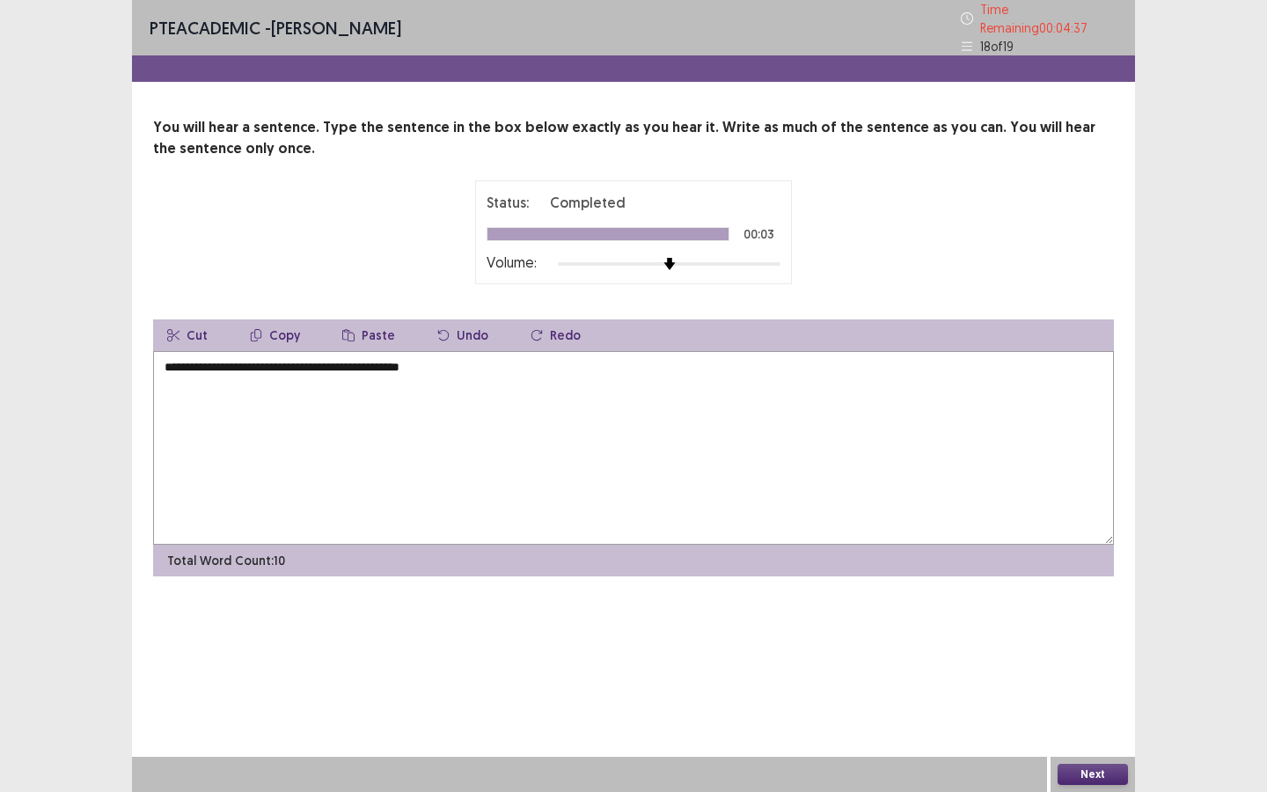
click at [307, 361] on textarea "**********" at bounding box center [633, 448] width 961 height 194
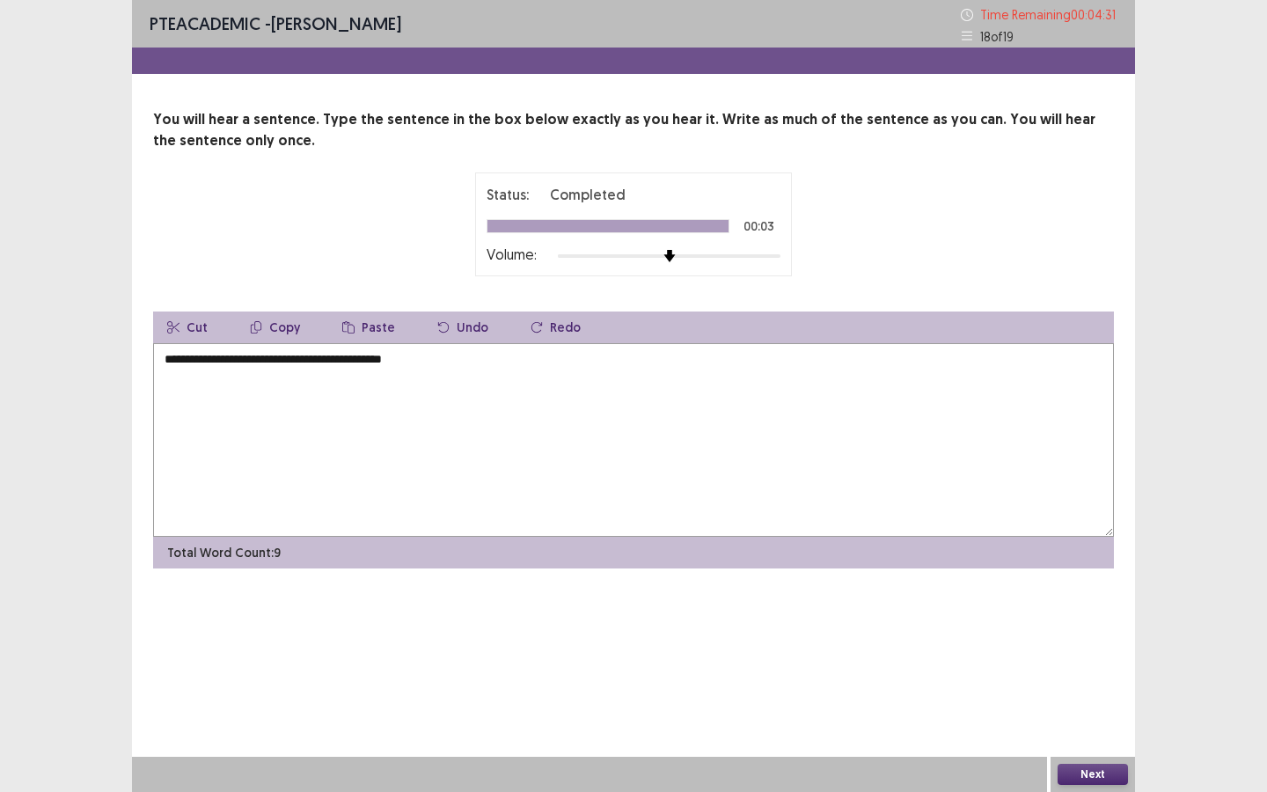
type textarea "**********"
click at [1076, 767] on button "Next" at bounding box center [1093, 774] width 70 height 21
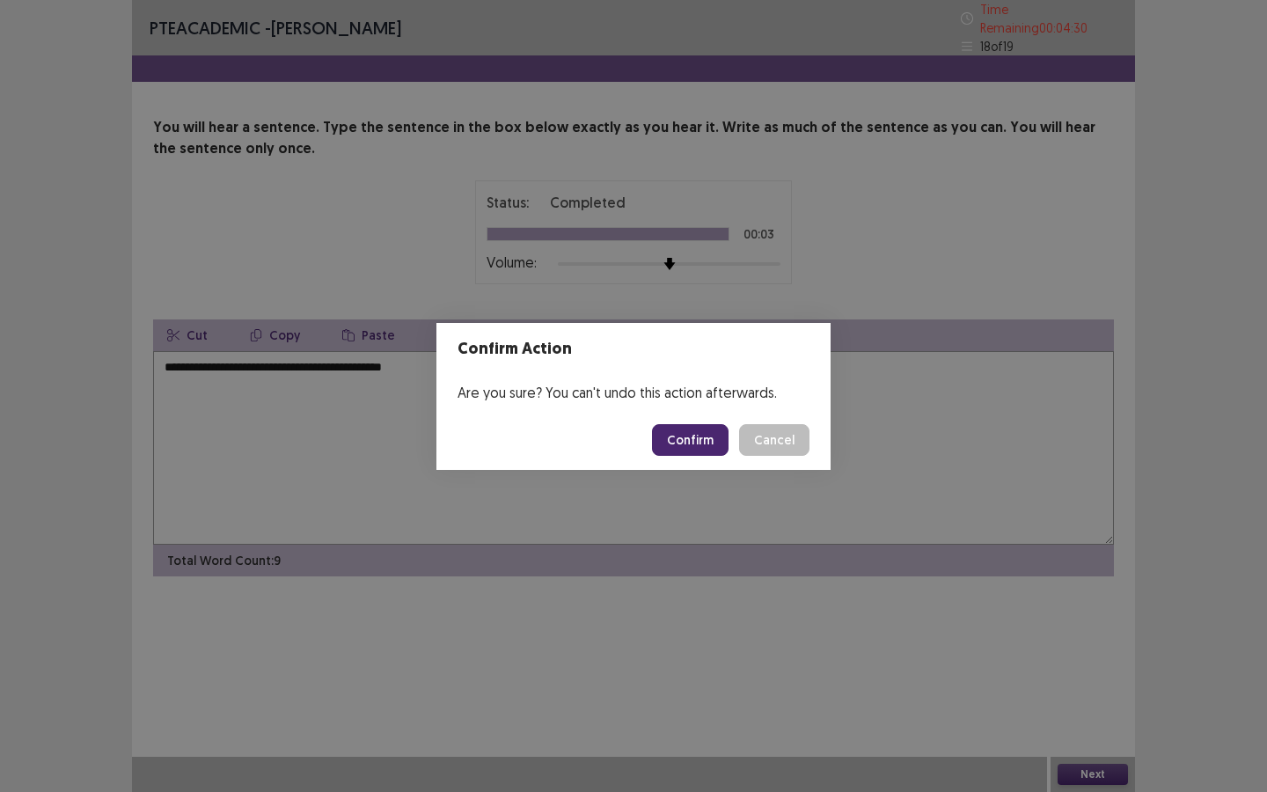
click at [701, 425] on button "Confirm" at bounding box center [690, 440] width 77 height 32
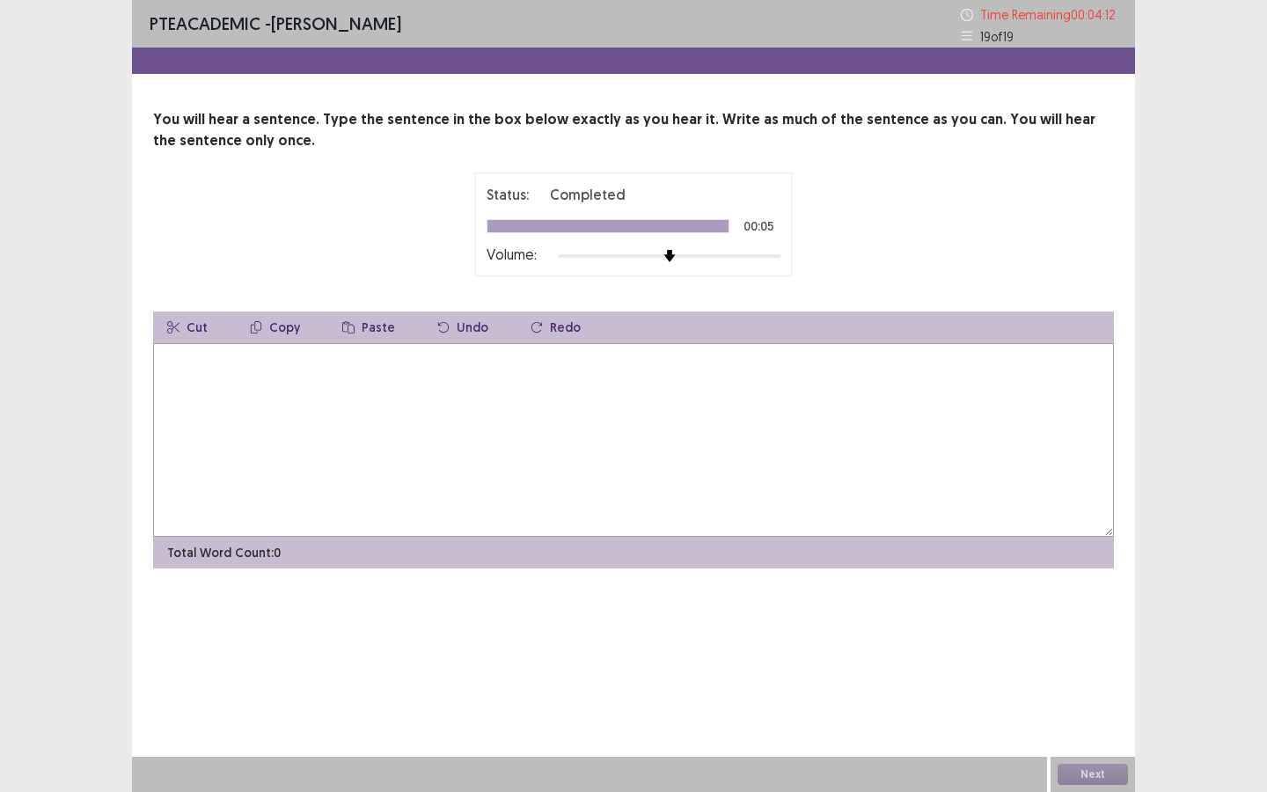
click at [280, 382] on textarea at bounding box center [633, 440] width 961 height 194
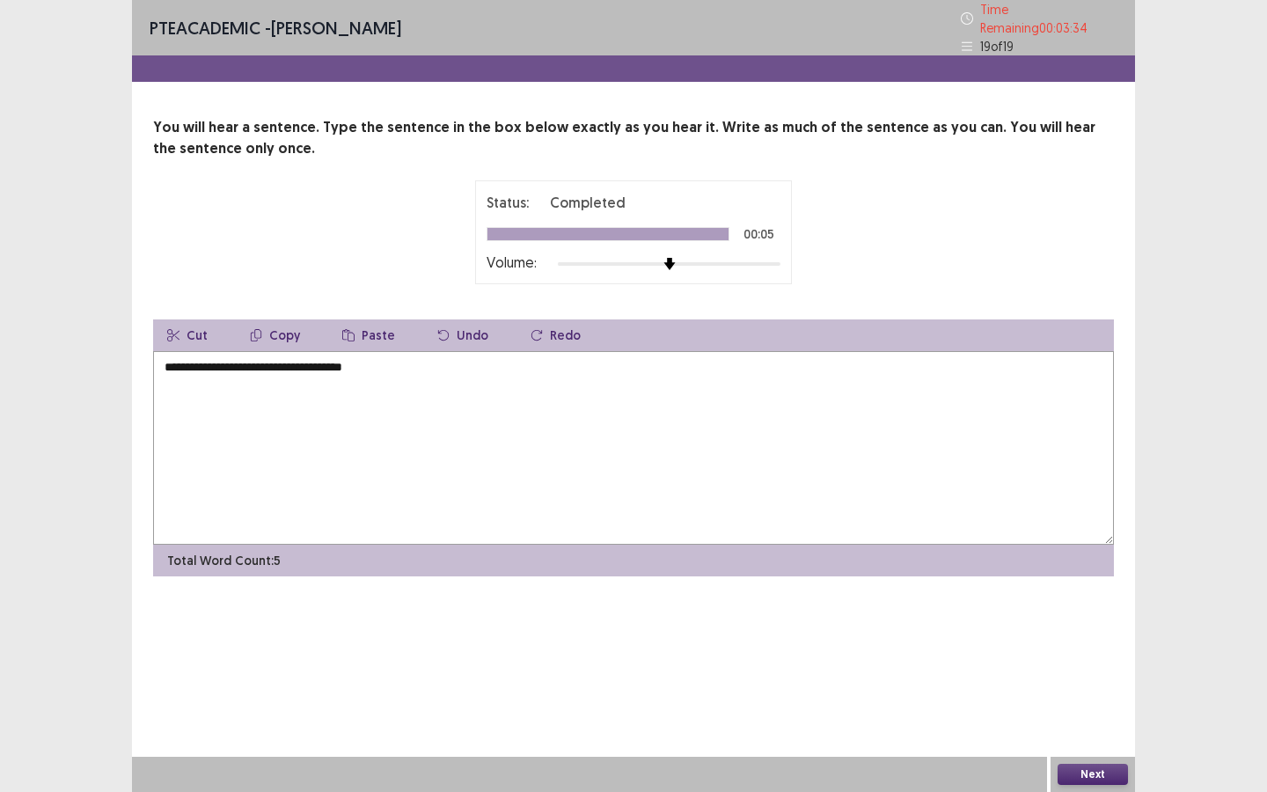
type textarea "**********"
click at [1099, 784] on button "Next" at bounding box center [1093, 774] width 70 height 21
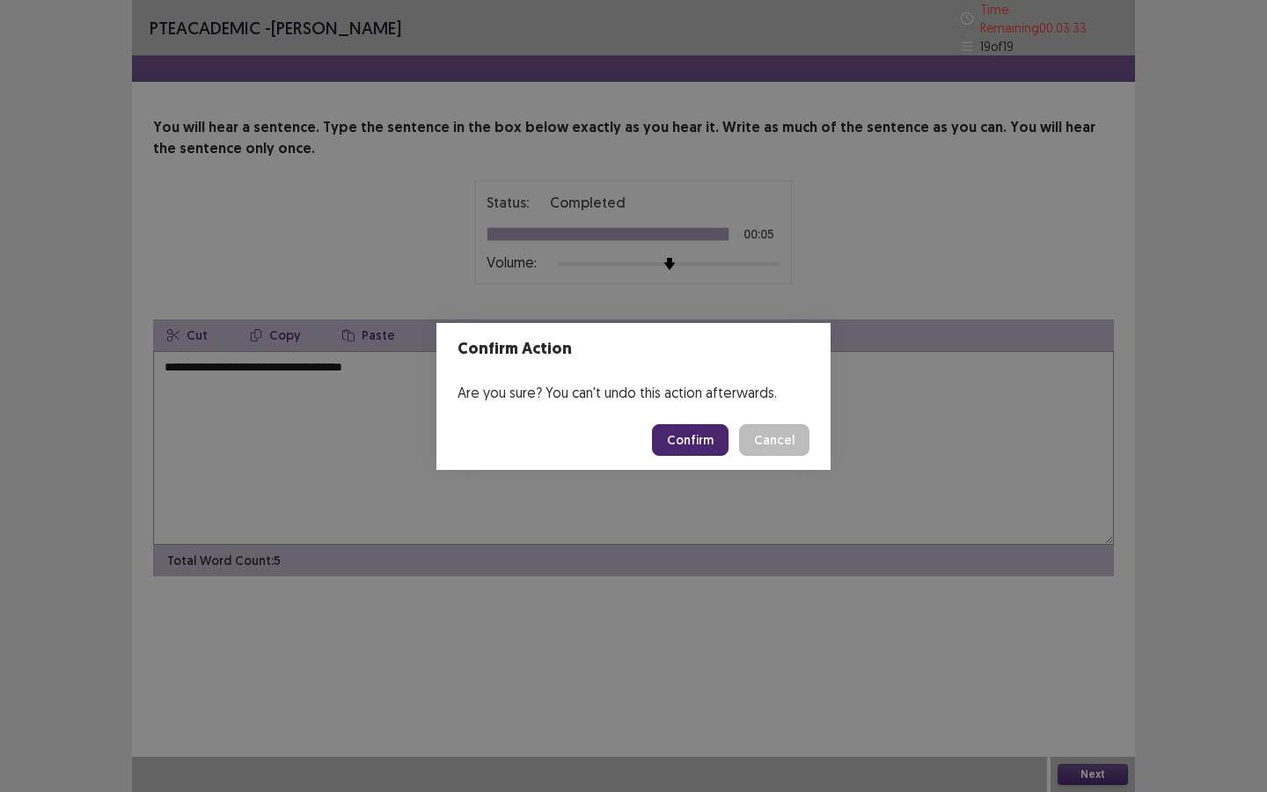
click at [683, 421] on footer "Confirm Cancel" at bounding box center [634, 440] width 394 height 60
click at [685, 436] on button "Confirm" at bounding box center [690, 440] width 77 height 32
